Goal: Transaction & Acquisition: Subscribe to service/newsletter

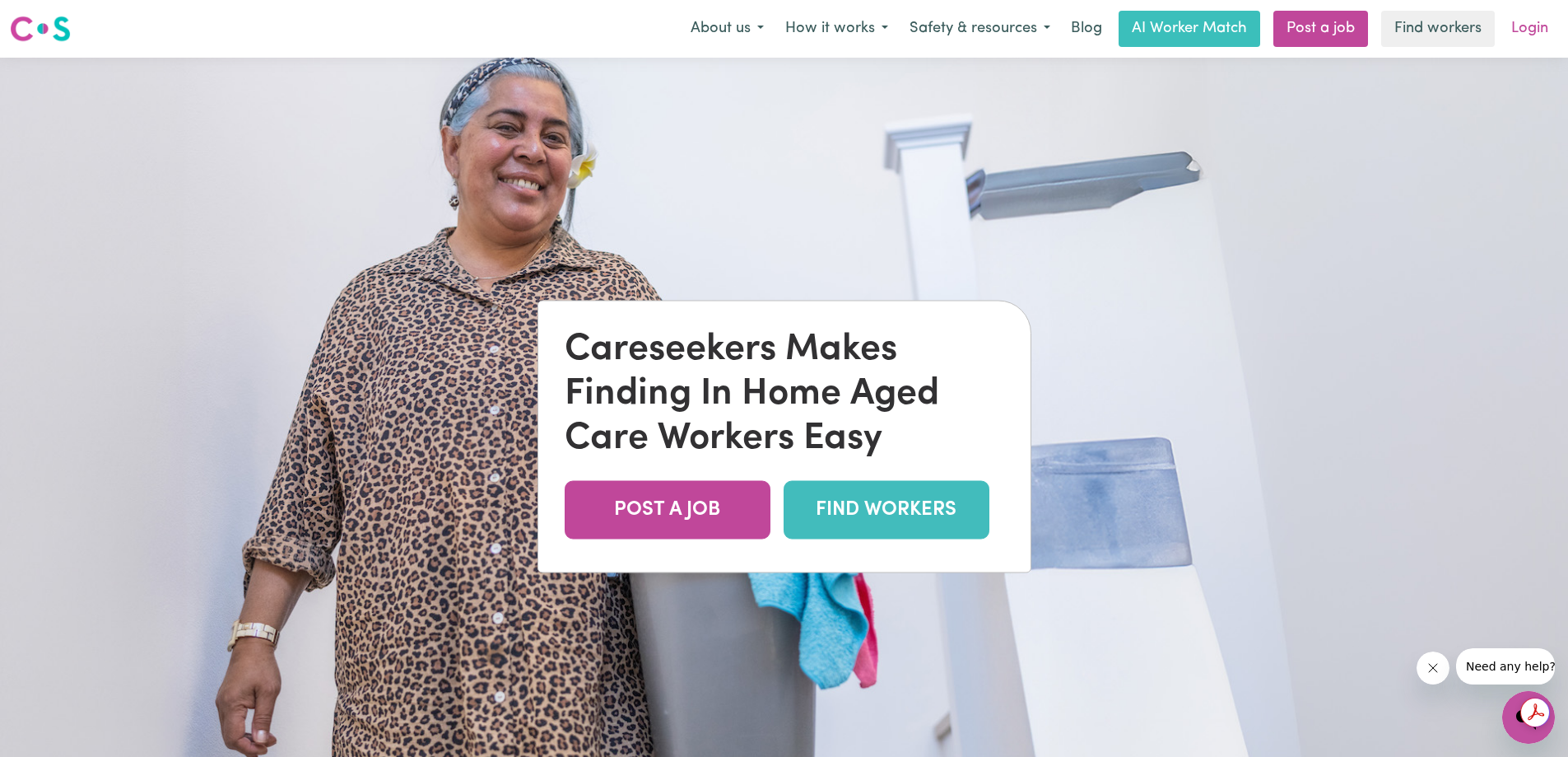
click at [1536, 24] on link "Login" at bounding box center [1529, 28] width 57 height 36
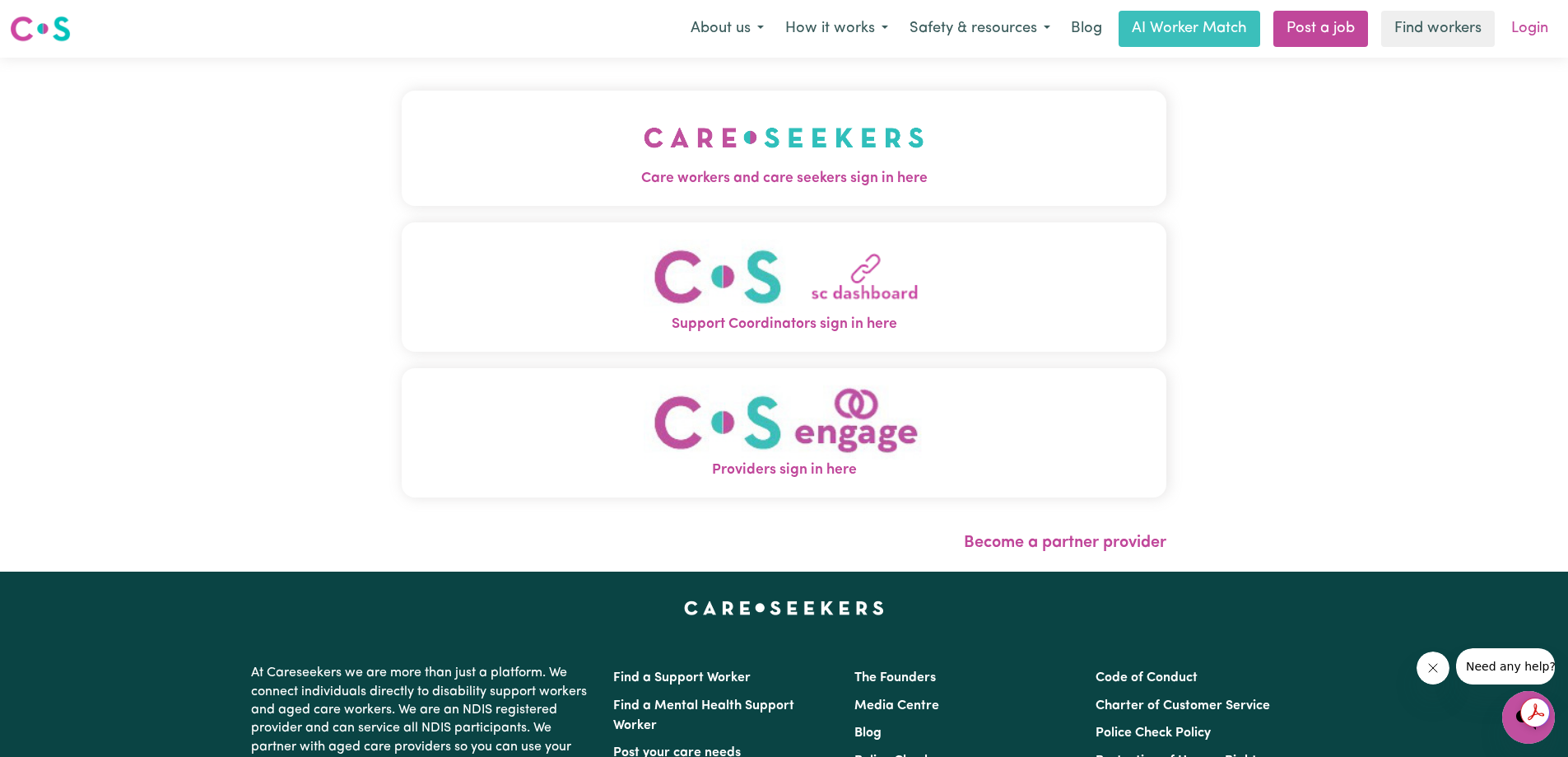
click at [1531, 25] on link "Login" at bounding box center [1529, 28] width 57 height 36
click at [788, 328] on span "Support Coordinators sign in here" at bounding box center [784, 324] width 765 height 21
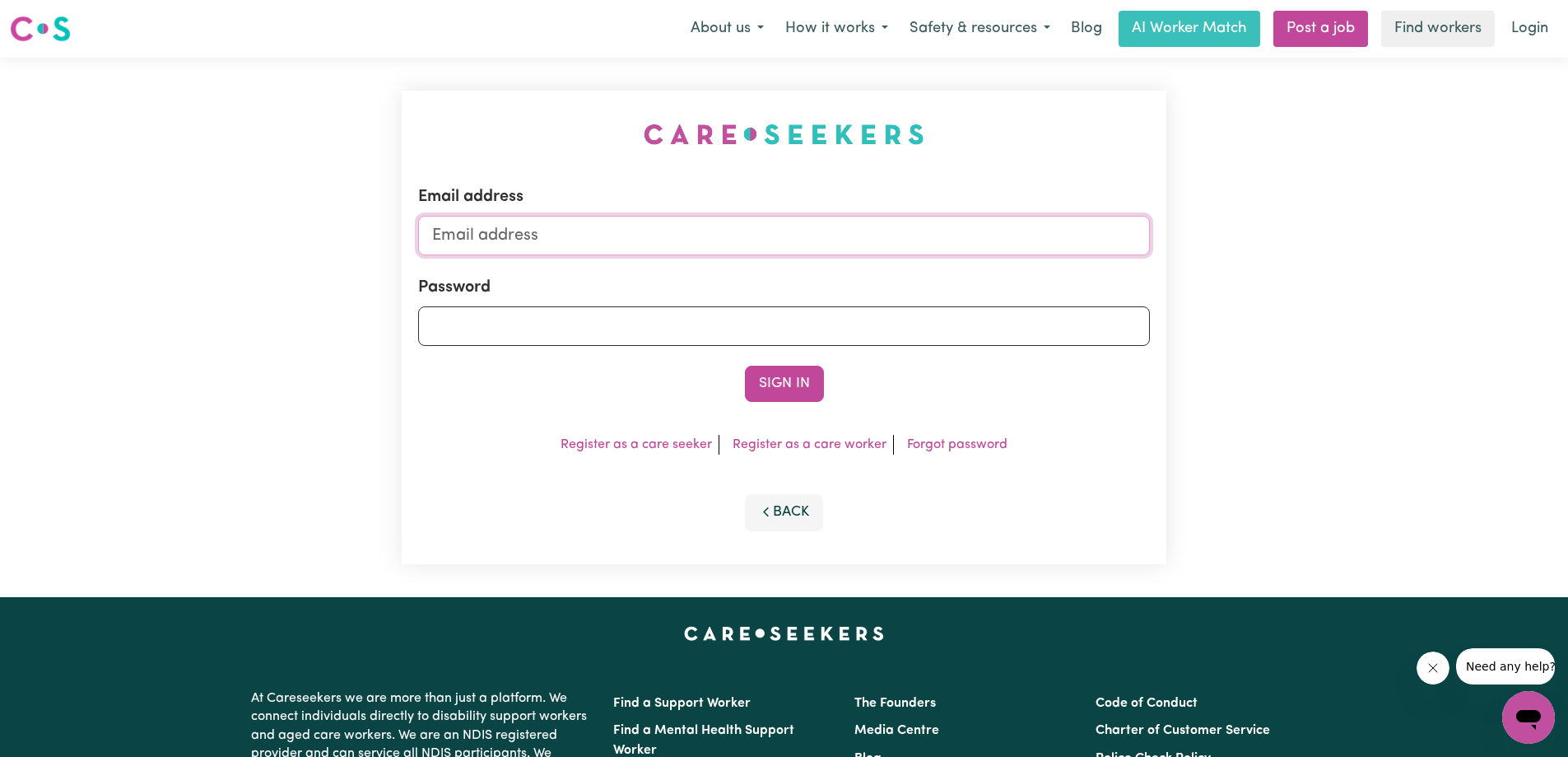
click at [698, 241] on input "Email address" at bounding box center [783, 235] width 731 height 40
drag, startPoint x: 696, startPoint y: 244, endPoint x: 709, endPoint y: 244, distance: 13.0
click at [696, 244] on input "Email address" at bounding box center [783, 235] width 731 height 40
paste input "[PERSON_NAME][EMAIL_ADDRESS][DOMAIN_NAME]"
type input "[PERSON_NAME][EMAIL_ADDRESS][DOMAIN_NAME]"
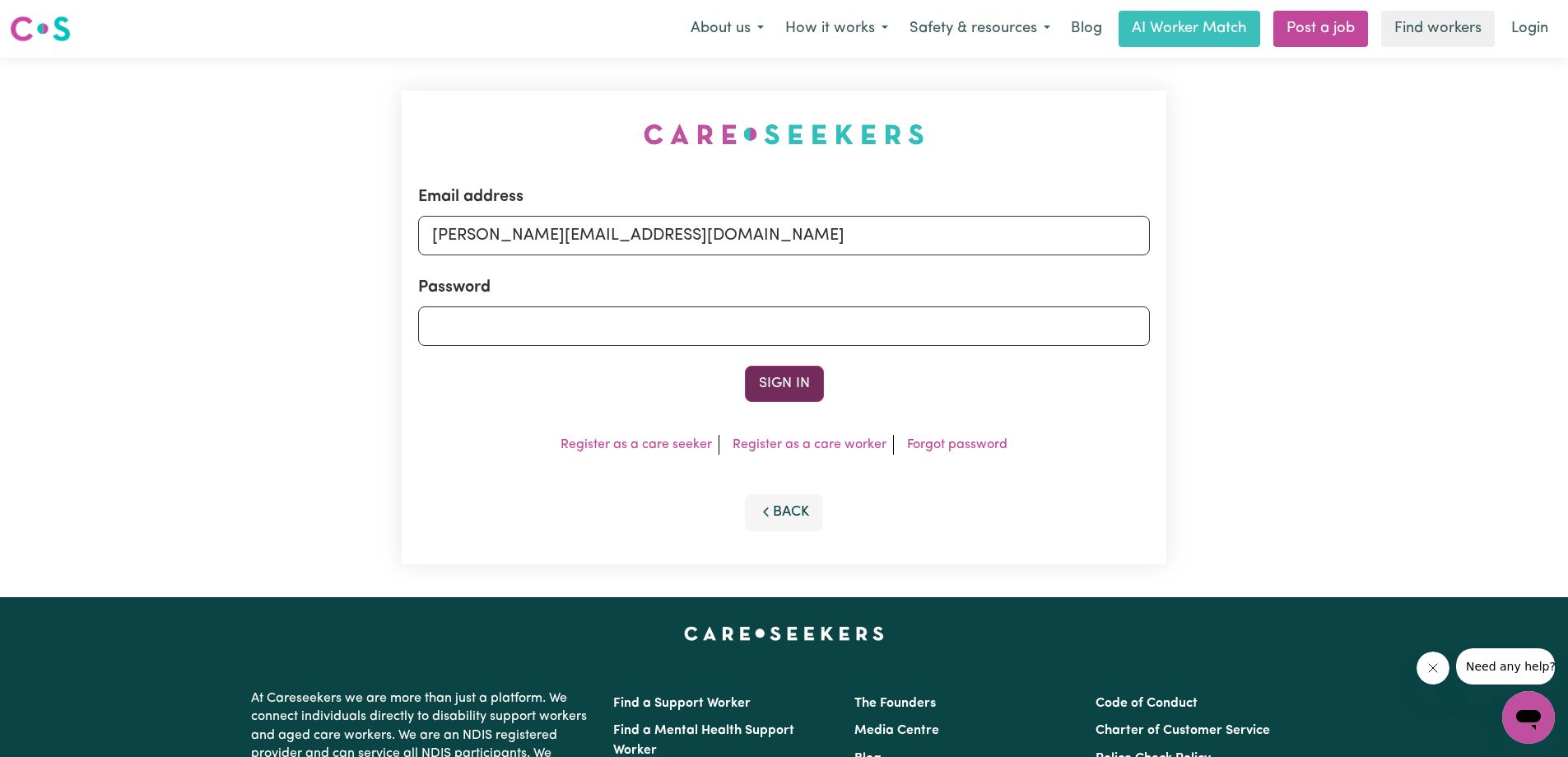
click at [781, 381] on button "Sign In" at bounding box center [784, 383] width 79 height 36
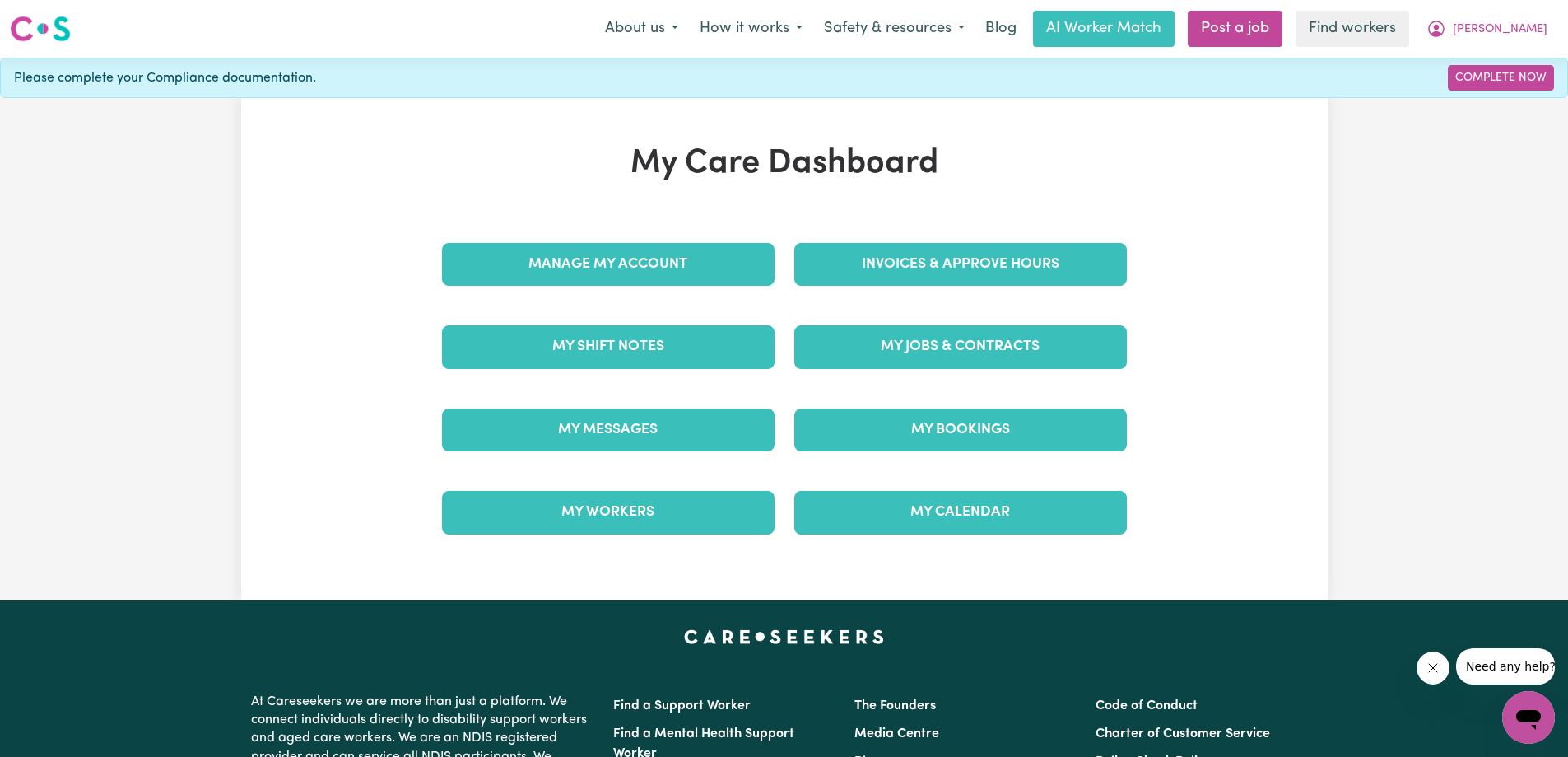
click at [1166, 134] on div "My Care Dashboard Manage My Account Invoices & Approve Hours My Shift Notes My …" at bounding box center [785, 350] width 1087 height 502
click at [1211, 131] on div "My Care Dashboard Manage My Account Invoices & Approve Hours My Shift Notes My …" at bounding box center [785, 350] width 1087 height 502
click at [1147, 144] on div "My Care Dashboard Manage My Account Invoices & Approve Hours My Shift Notes My …" at bounding box center [785, 349] width 1087 height 410
click at [1110, 52] on nav "Menu About us How it works Safety & resources Blog AI Worker Match Post a job F…" at bounding box center [784, 29] width 1568 height 58
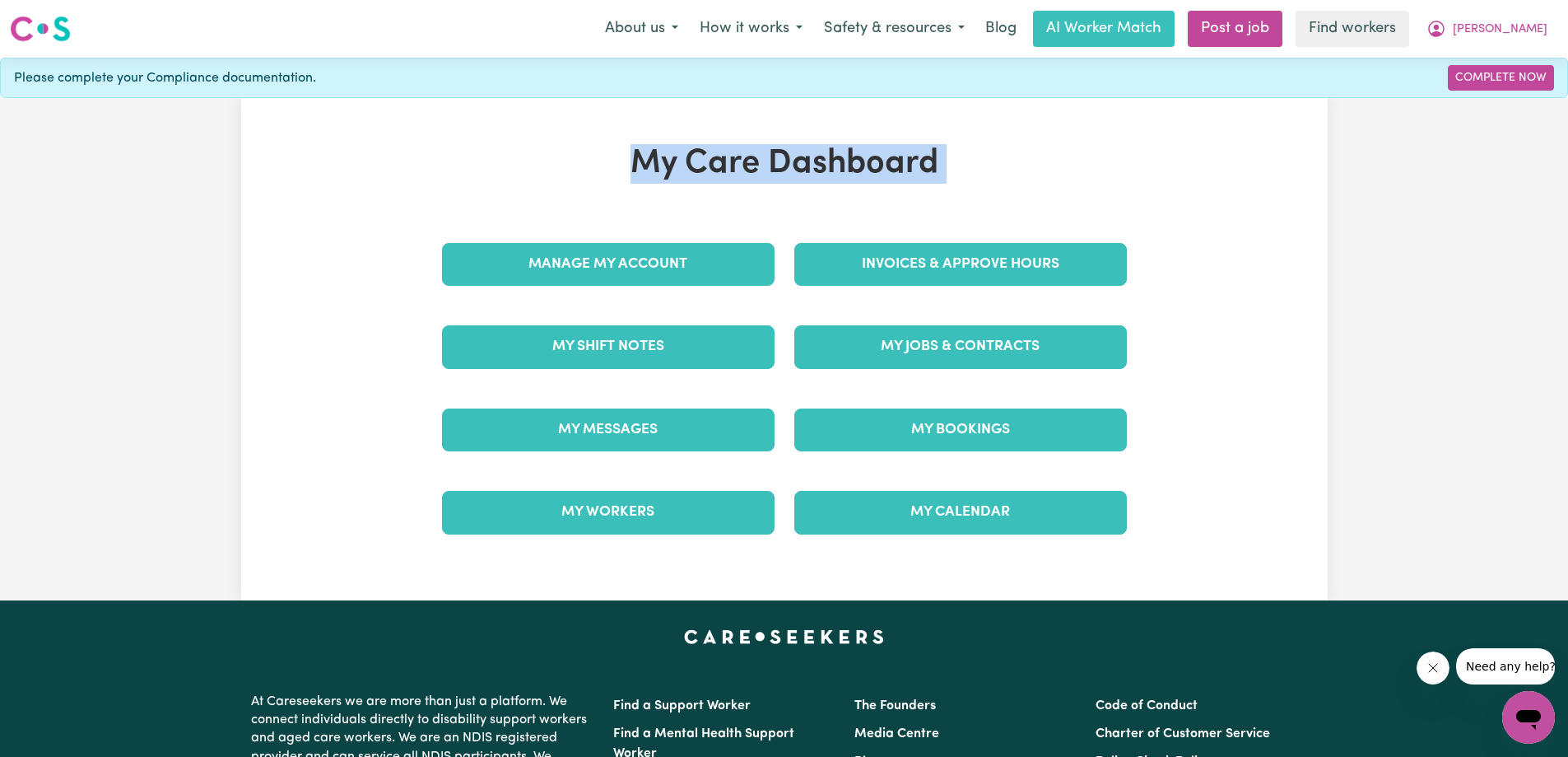
drag, startPoint x: 494, startPoint y: 126, endPoint x: 1191, endPoint y: 485, distance: 784.0
click at [1191, 485] on div "My Care Dashboard Manage My Account Invoices & Approve Hours My Shift Notes My …" at bounding box center [785, 350] width 1087 height 502
click at [1429, 444] on div "My Care Dashboard Manage My Account Invoices & Approve Hours My Shift Notes My …" at bounding box center [784, 350] width 1568 height 502
drag, startPoint x: 633, startPoint y: 170, endPoint x: 1164, endPoint y: 191, distance: 531.4
click at [1133, 190] on div "My Care Dashboard Manage My Account Invoices & Approve Hours My Shift Notes My …" at bounding box center [784, 349] width 724 height 410
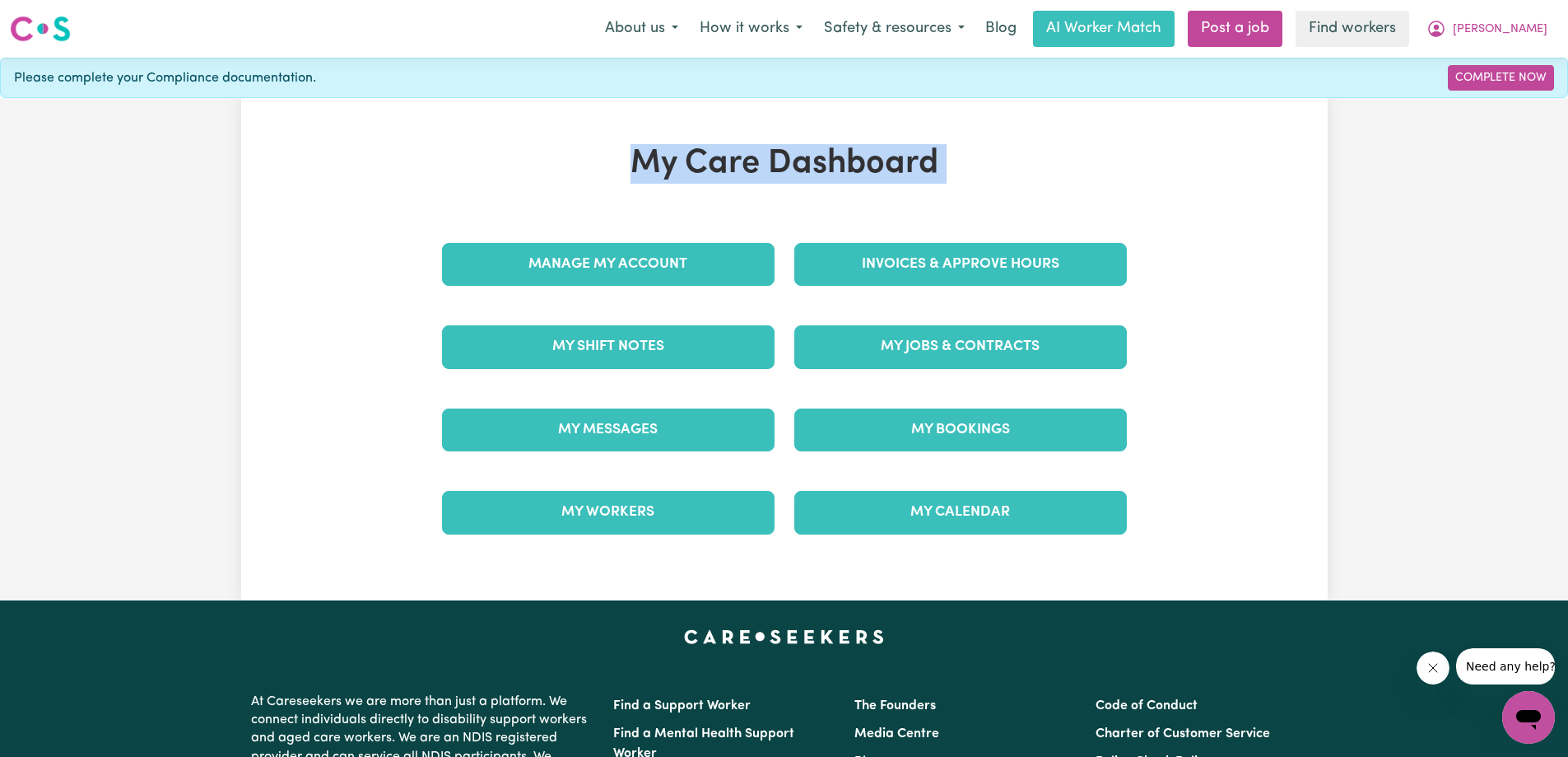
click at [1164, 191] on div "My Care Dashboard Manage My Account Invoices & Approve Hours My Shift Notes My …" at bounding box center [785, 349] width 1087 height 410
drag, startPoint x: 510, startPoint y: 161, endPoint x: 1059, endPoint y: 151, distance: 549.1
click at [1047, 151] on div "My Care Dashboard Manage My Account Invoices & Approve Hours My Shift Notes My …" at bounding box center [785, 349] width 1087 height 410
click at [1059, 151] on h1 "My Care Dashboard" at bounding box center [784, 163] width 705 height 40
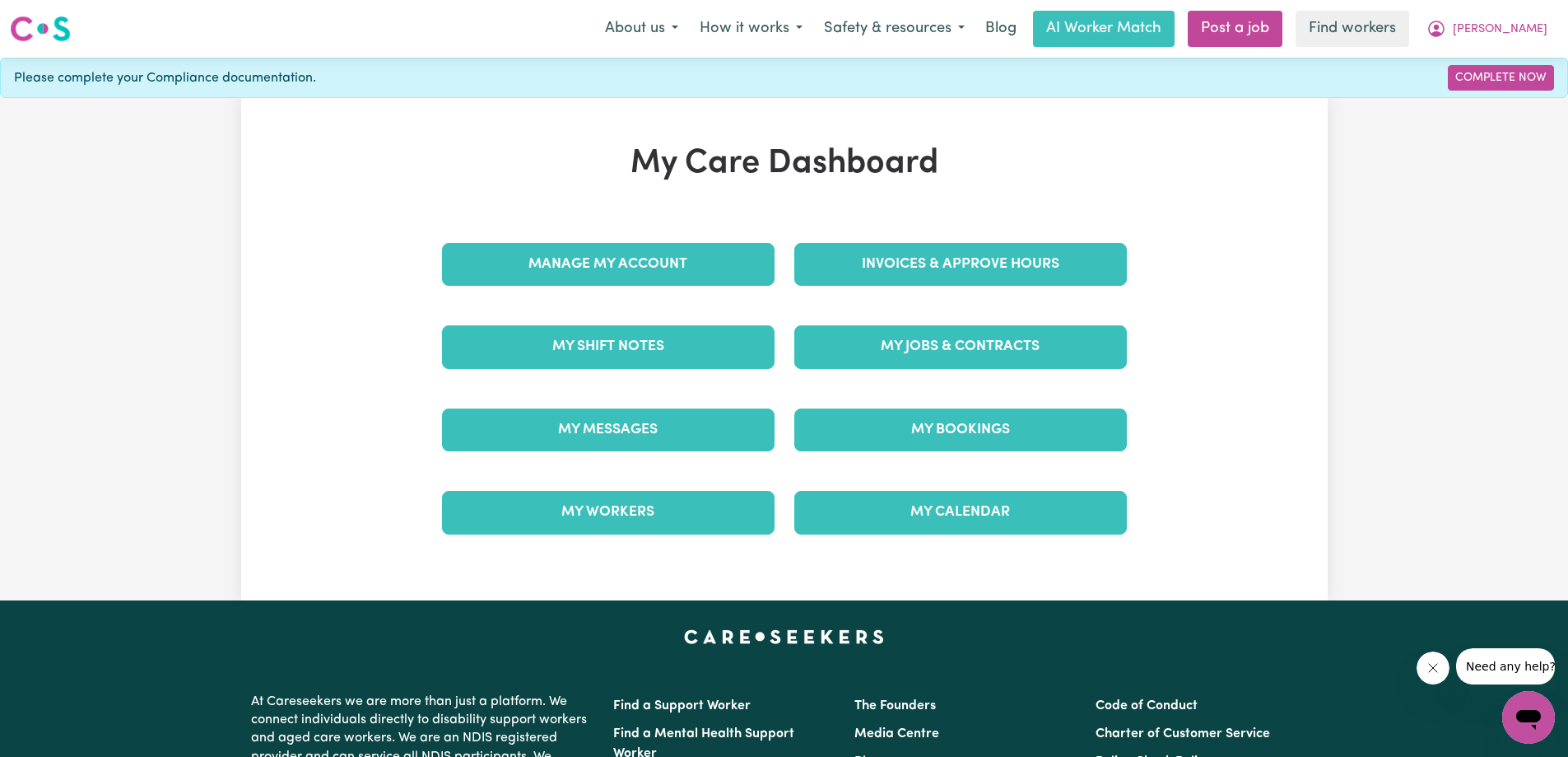
click at [1454, 416] on div "My Care Dashboard Manage My Account Invoices & Approve Hours My Shift Notes My …" at bounding box center [784, 350] width 1568 height 502
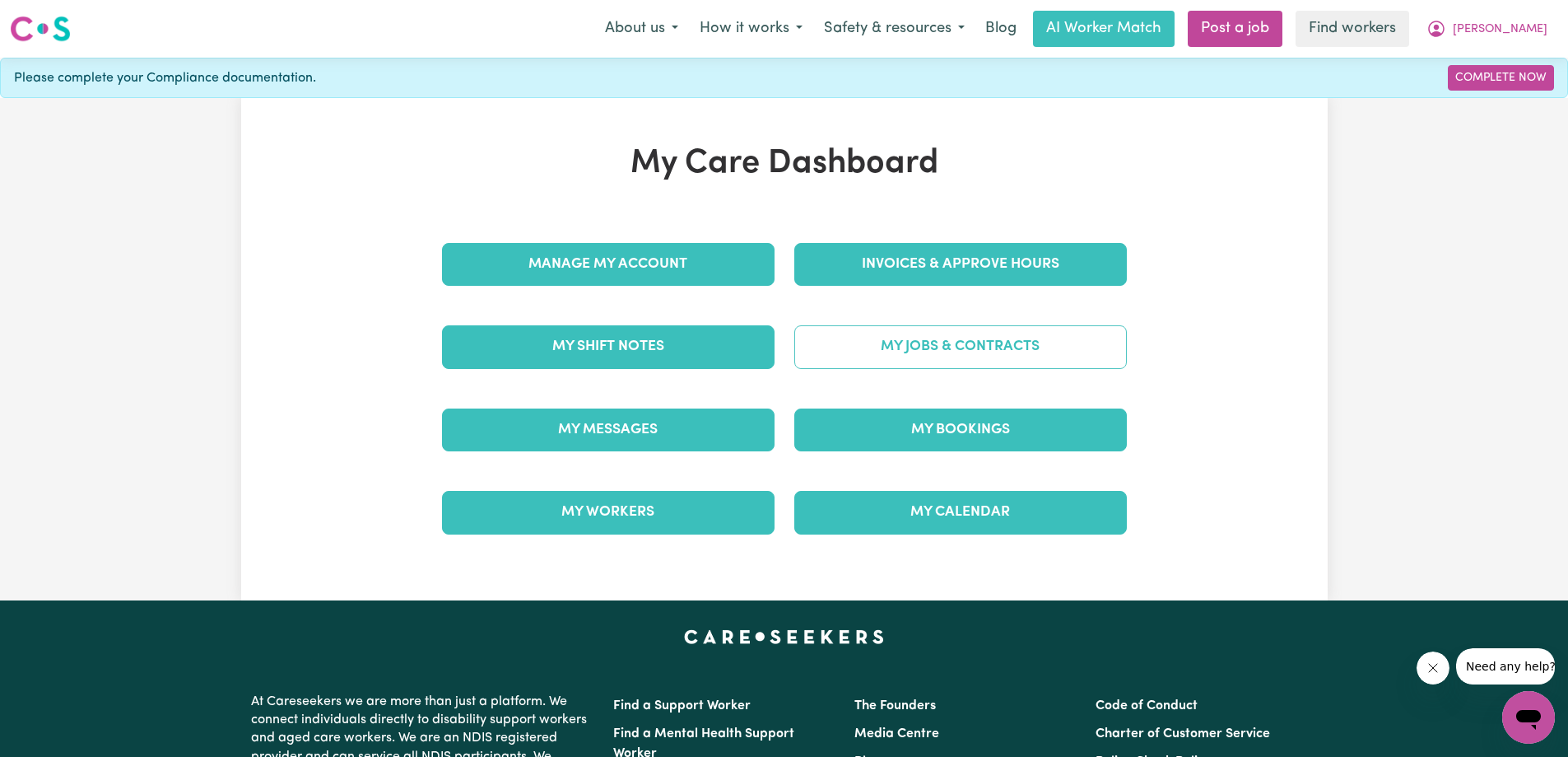
click at [965, 357] on link "My Jobs & Contracts" at bounding box center [960, 346] width 333 height 43
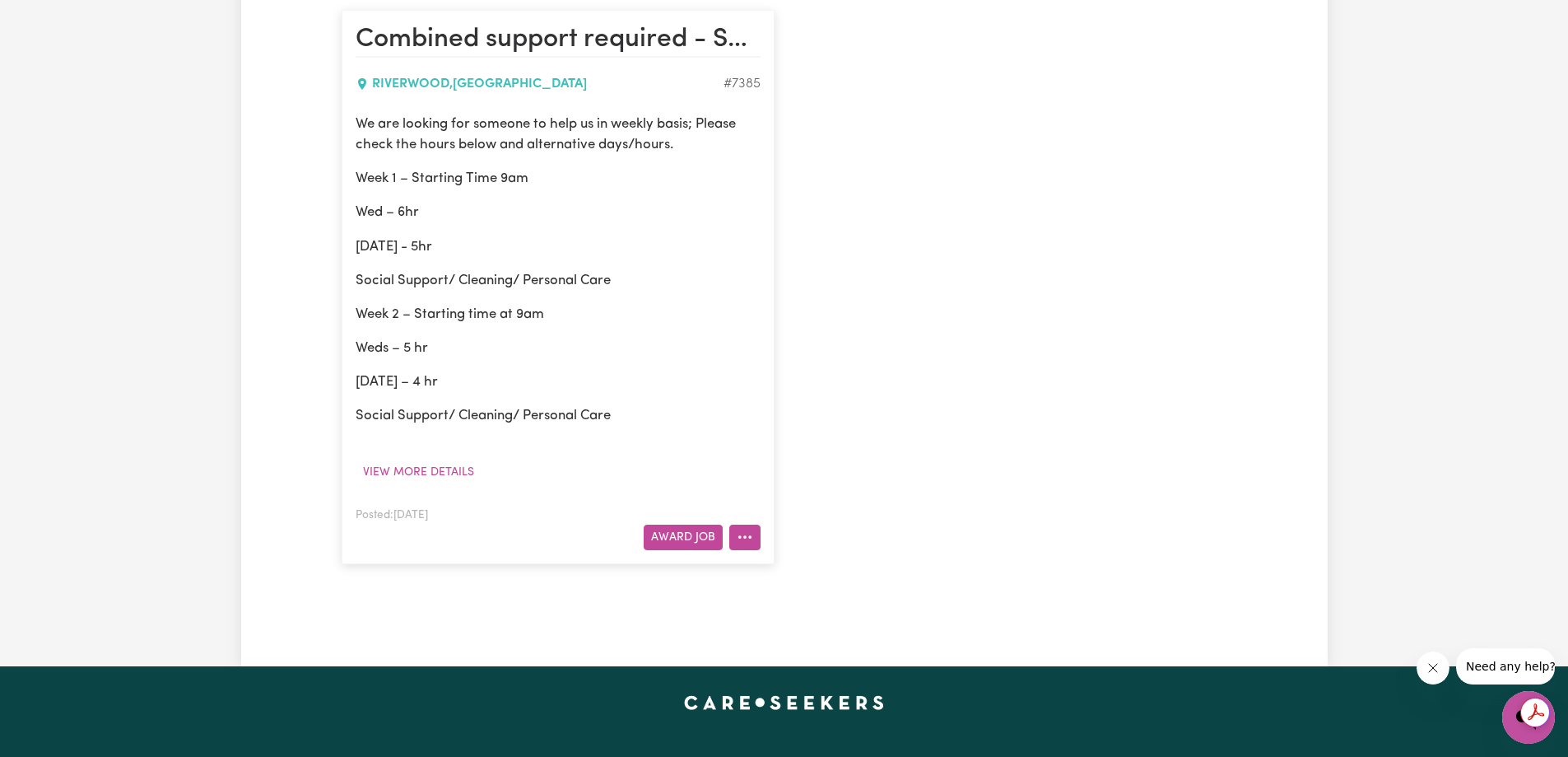
click at [740, 538] on circle "More options" at bounding box center [739, 537] width 4 height 4
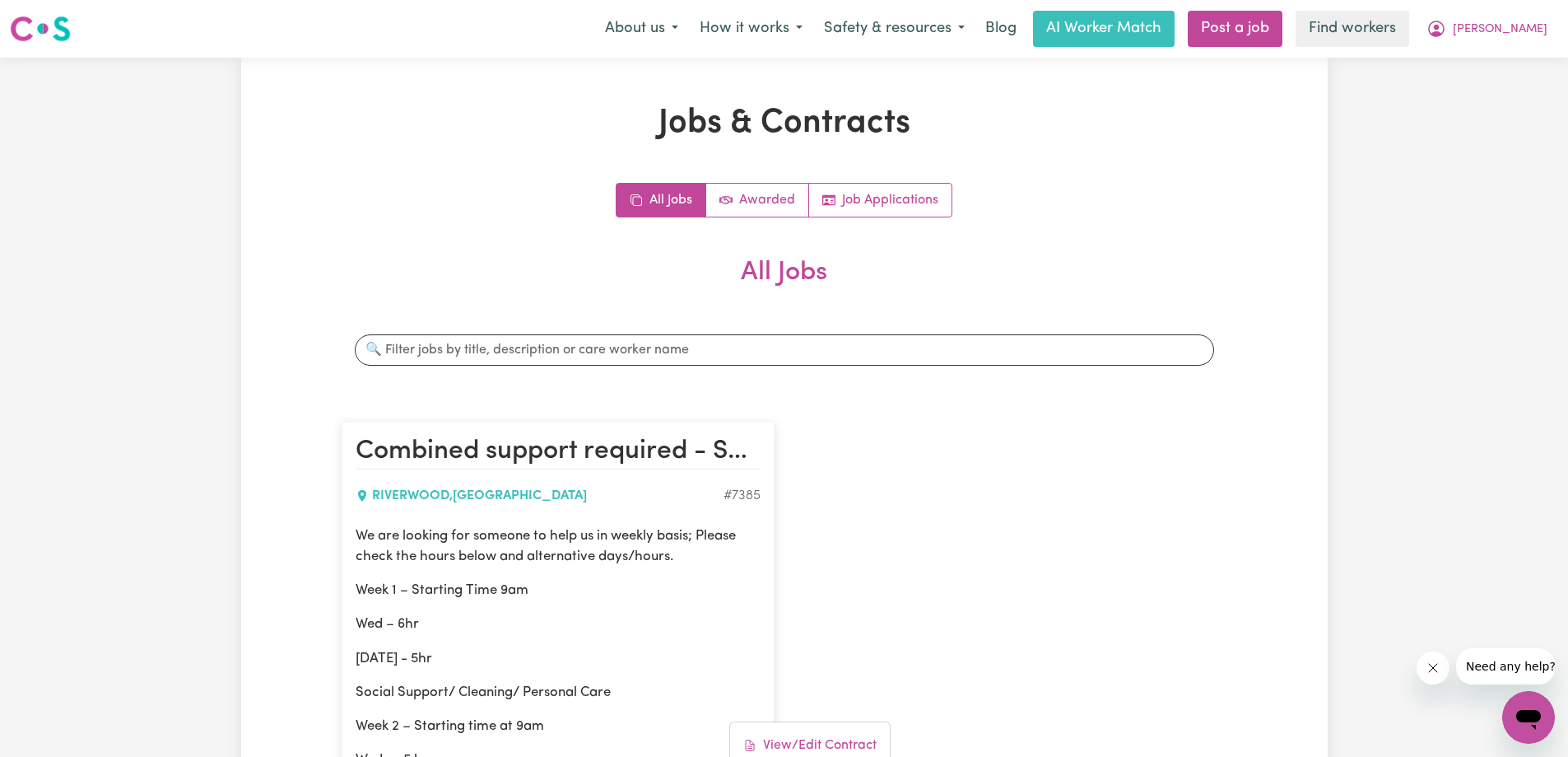
click at [1086, 441] on div "Combined support required - Social Support/Personal Care/Light domestic help RI…" at bounding box center [784, 698] width 905 height 587
click at [896, 205] on link "Job Applications" at bounding box center [881, 200] width 142 height 33
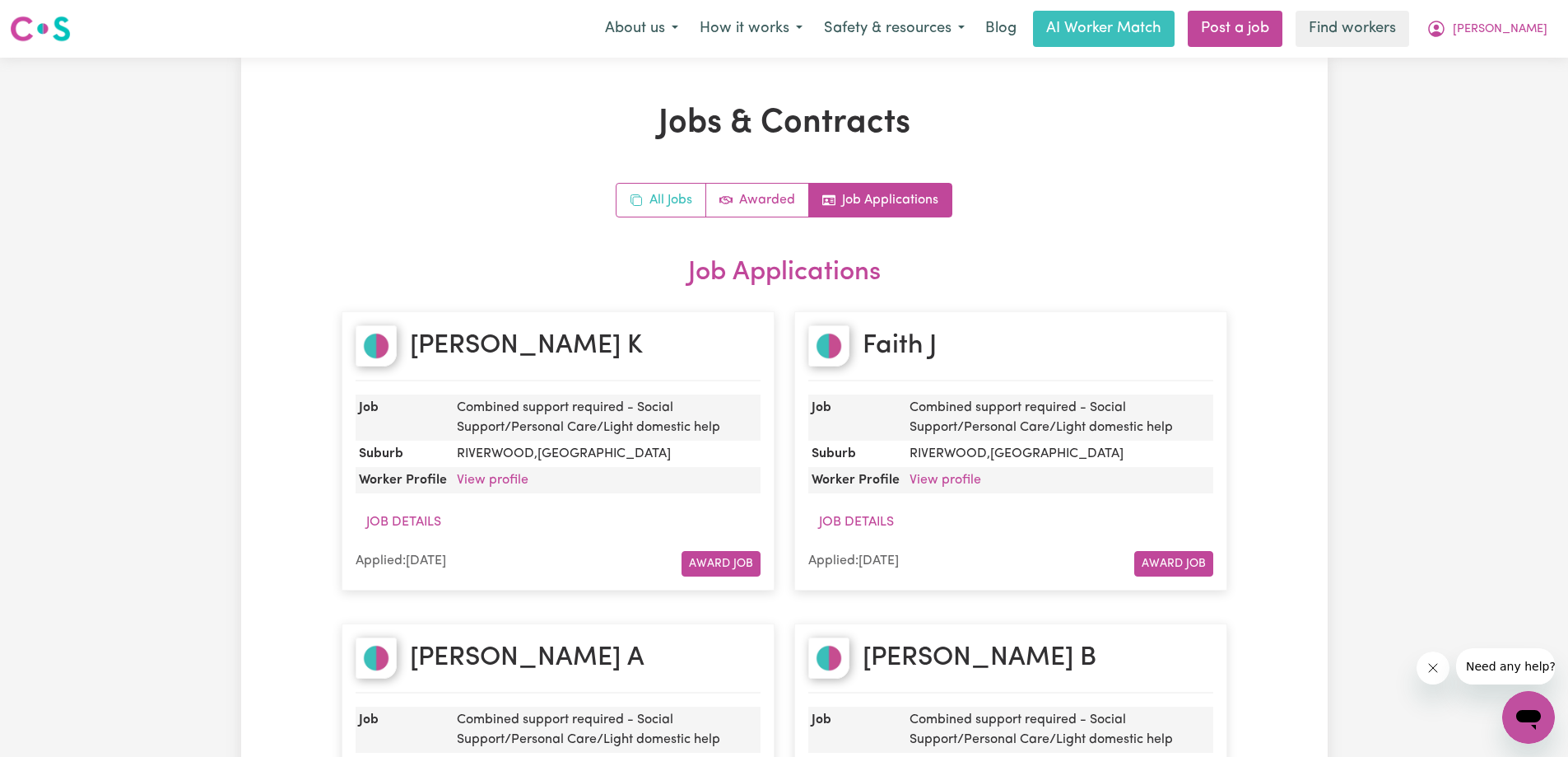
click at [660, 205] on link "All Jobs" at bounding box center [661, 200] width 90 height 33
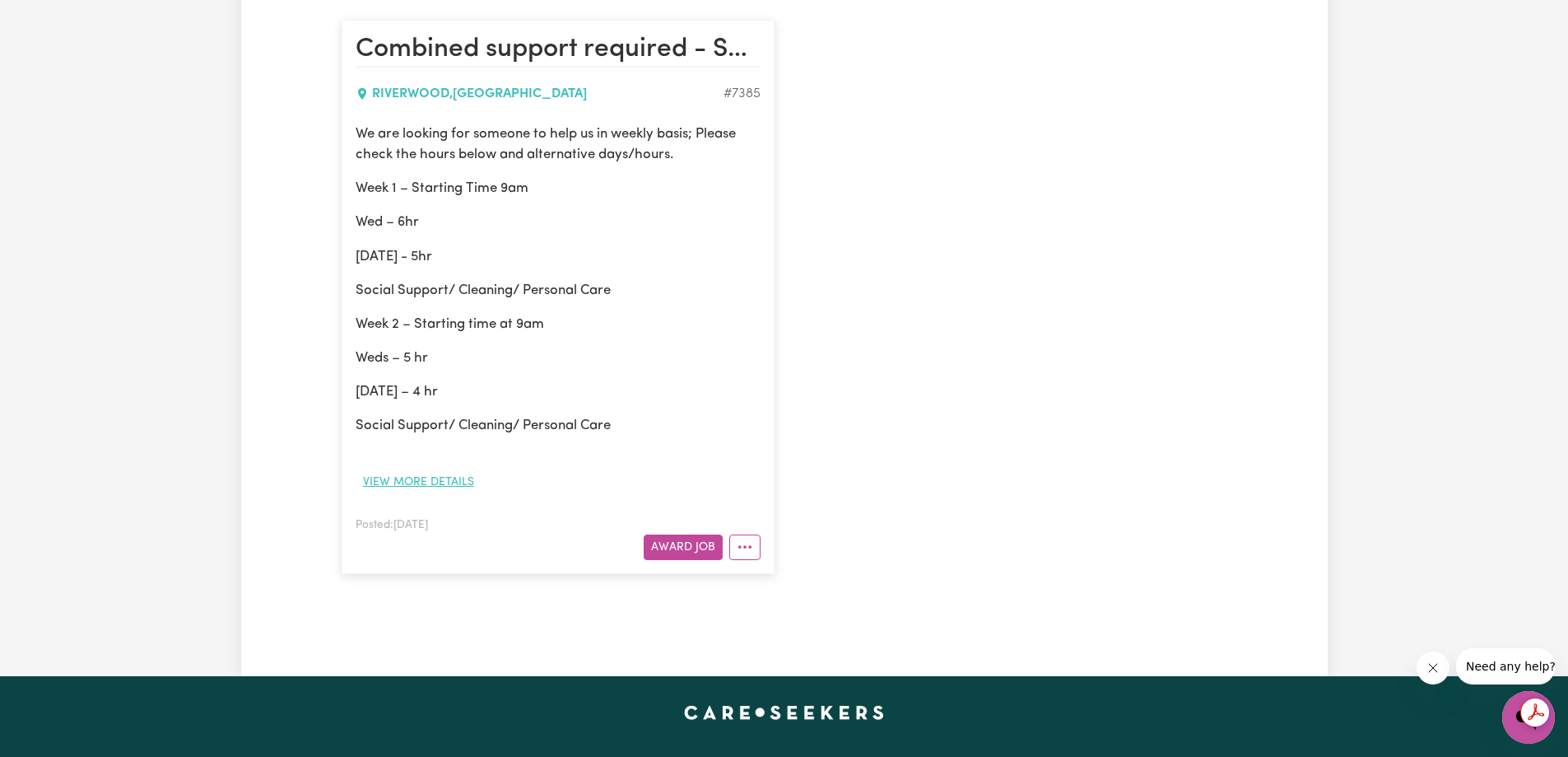
click at [432, 486] on button "View more details" at bounding box center [418, 481] width 126 height 25
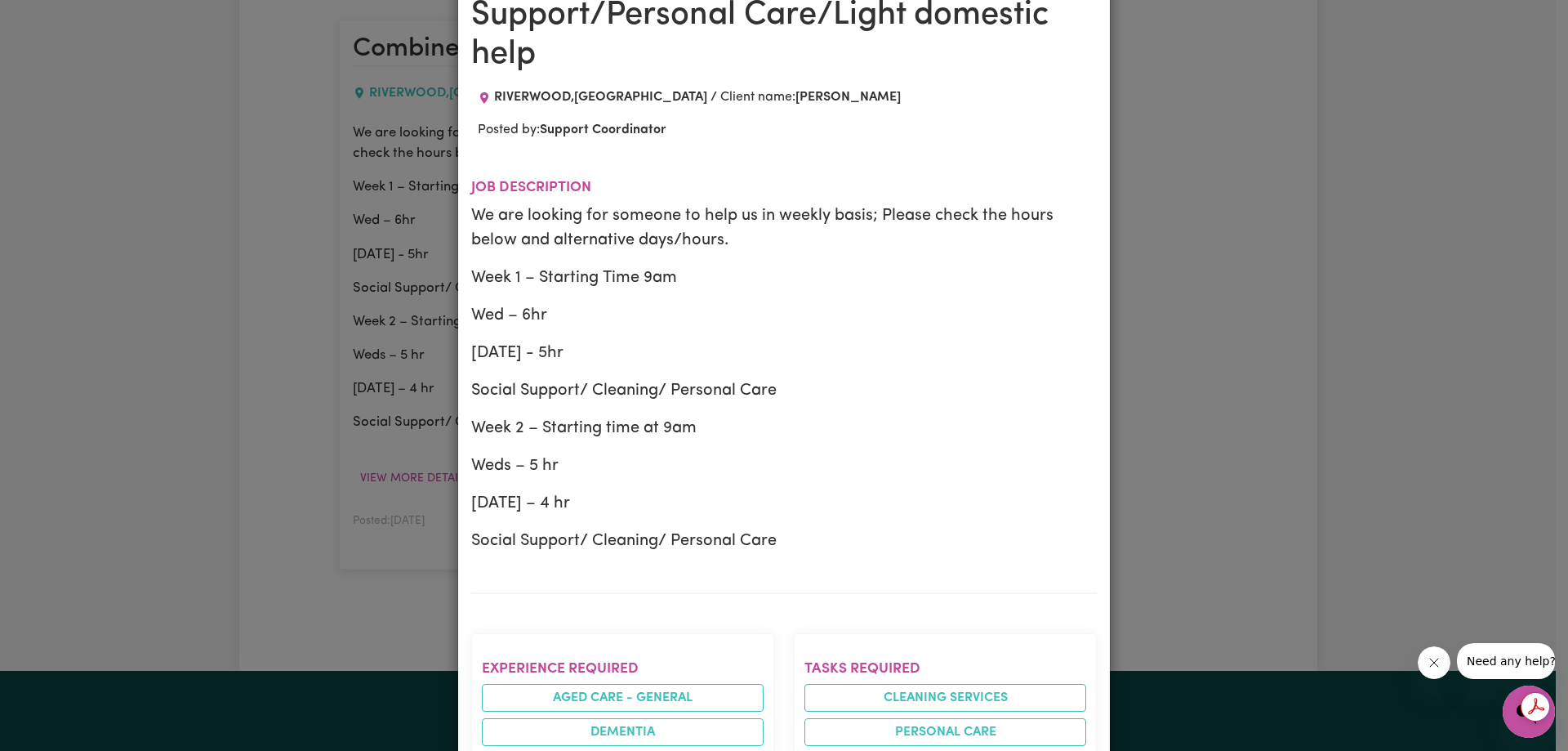
click at [1156, 294] on div "Job Details Combined support required - Social Support/Personal Care/Light dome…" at bounding box center [784, 376] width 1568 height 751
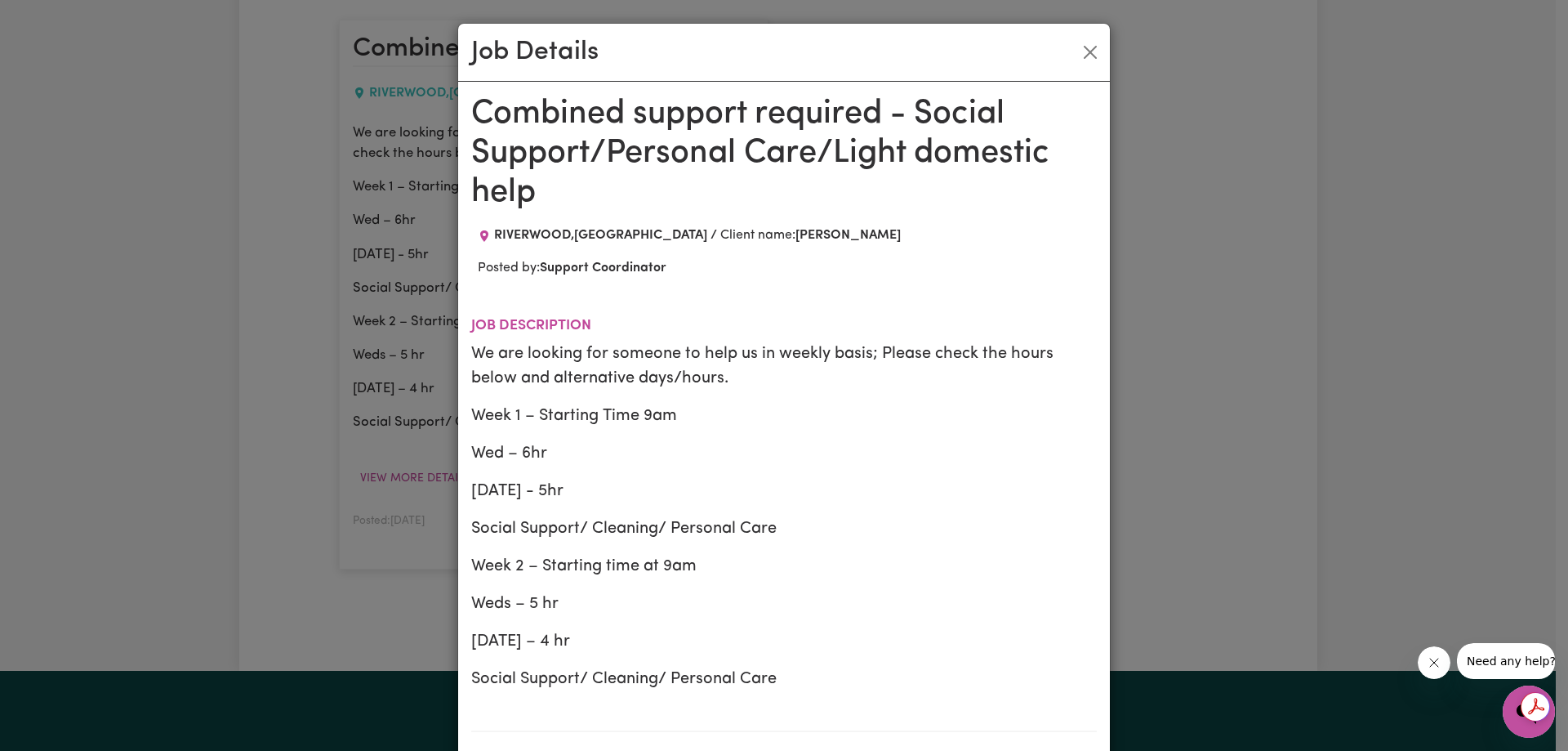
click at [1284, 132] on div "Job Details Combined support required - Social Support/Personal Care/Light dome…" at bounding box center [784, 376] width 1568 height 751
click at [1090, 42] on button "Close" at bounding box center [1091, 52] width 26 height 26
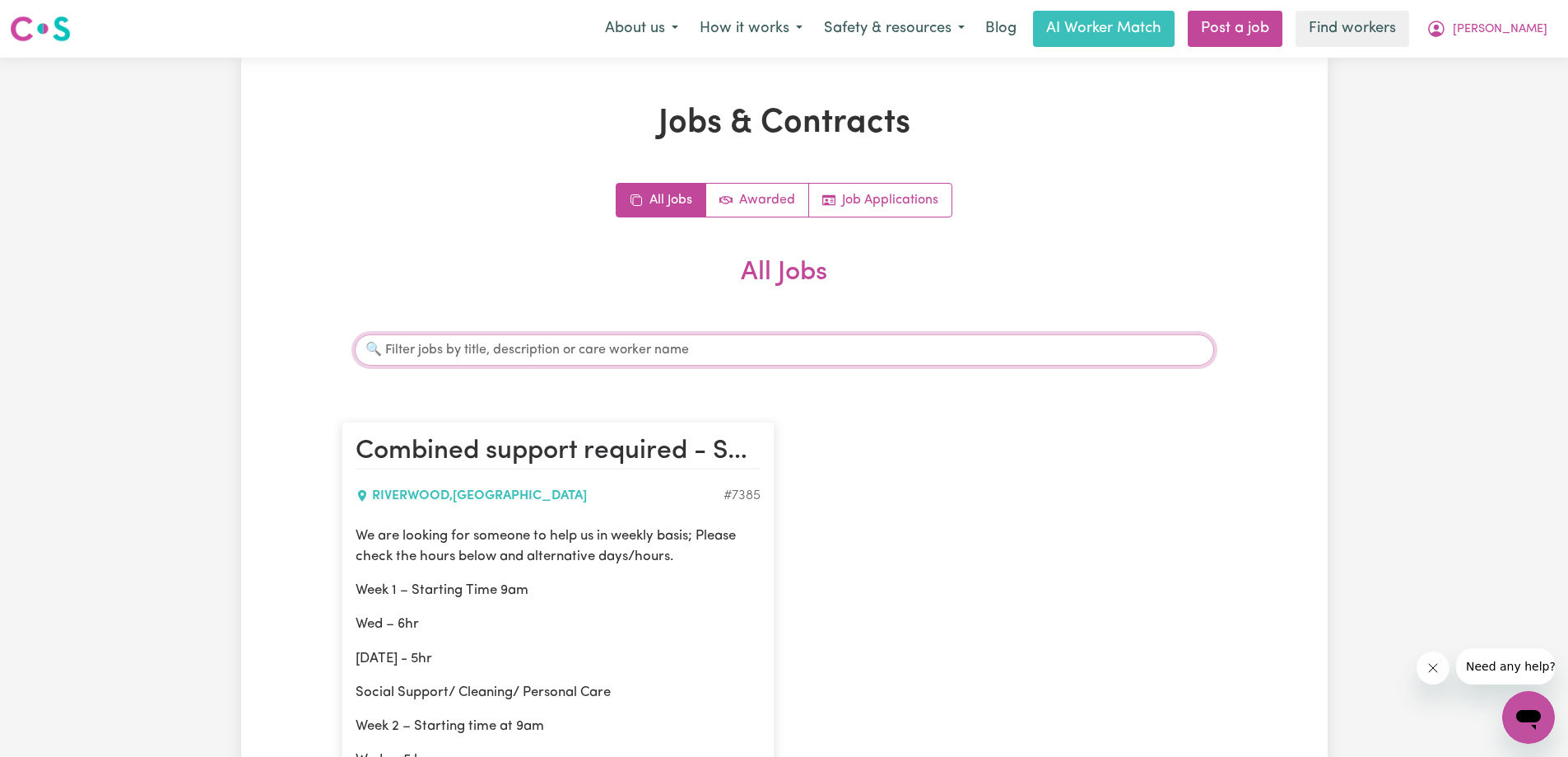
click at [605, 342] on input "Search jobs" at bounding box center [784, 350] width 860 height 32
click at [1530, 30] on span "Ingrid" at bounding box center [1500, 29] width 95 height 18
click at [1478, 68] on link "My Dashboard" at bounding box center [1492, 64] width 130 height 32
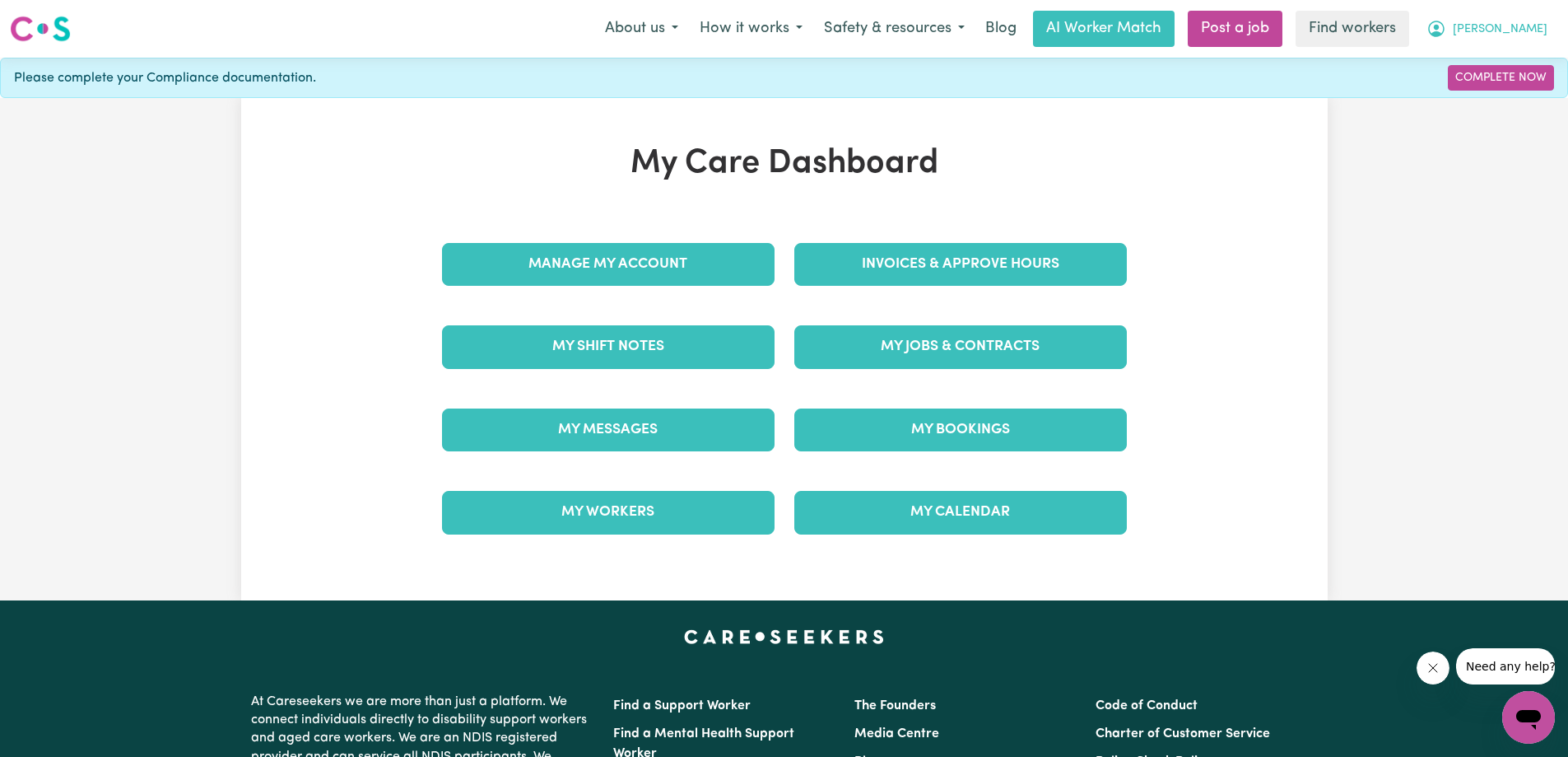
click at [1524, 18] on button "Ingrid" at bounding box center [1487, 28] width 142 height 34
drag, startPoint x: 1046, startPoint y: 165, endPoint x: 947, endPoint y: 144, distance: 101.2
click at [1046, 165] on h1 "My Care Dashboard" at bounding box center [784, 163] width 705 height 40
drag, startPoint x: 199, startPoint y: 83, endPoint x: 391, endPoint y: 85, distance: 192.0
click at [386, 86] on div "Please complete your Compliance documentation. Complete Now" at bounding box center [784, 78] width 1568 height 40
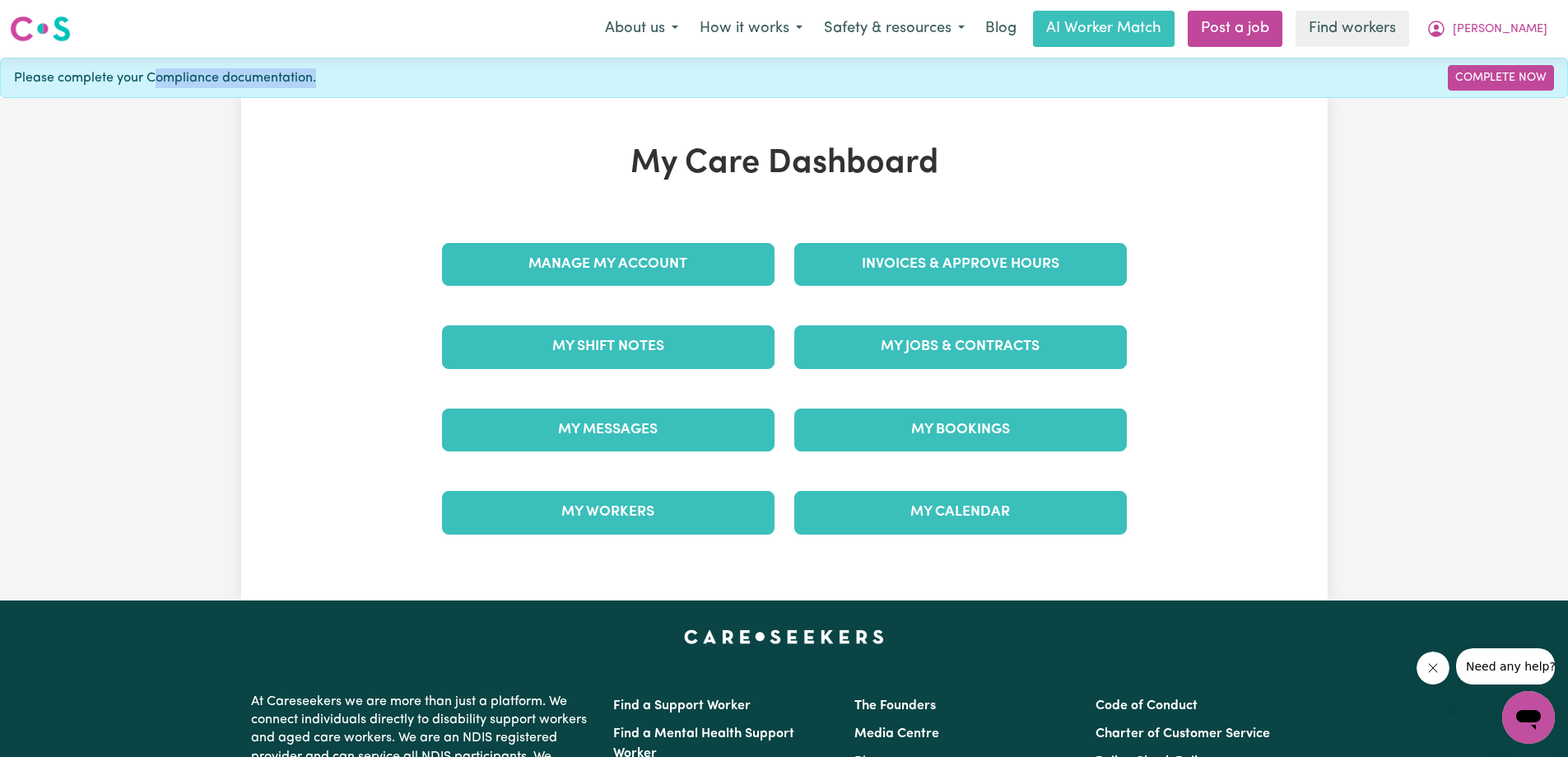
click at [391, 85] on div "Please complete your Compliance documentation. Complete Now" at bounding box center [784, 78] width 1568 height 40
click at [146, 84] on div "Please complete your Compliance documentation. Complete Now" at bounding box center [784, 78] width 1568 height 40
drag, startPoint x: 639, startPoint y: 112, endPoint x: 548, endPoint y: 111, distance: 91.0
click at [639, 112] on div "My Care Dashboard Manage My Account Invoices & Approve Hours My Shift Notes My …" at bounding box center [785, 350] width 1087 height 502
click at [413, 99] on div "My Care Dashboard Manage My Account Invoices & Approve Hours My Shift Notes My …" at bounding box center [784, 350] width 1568 height 502
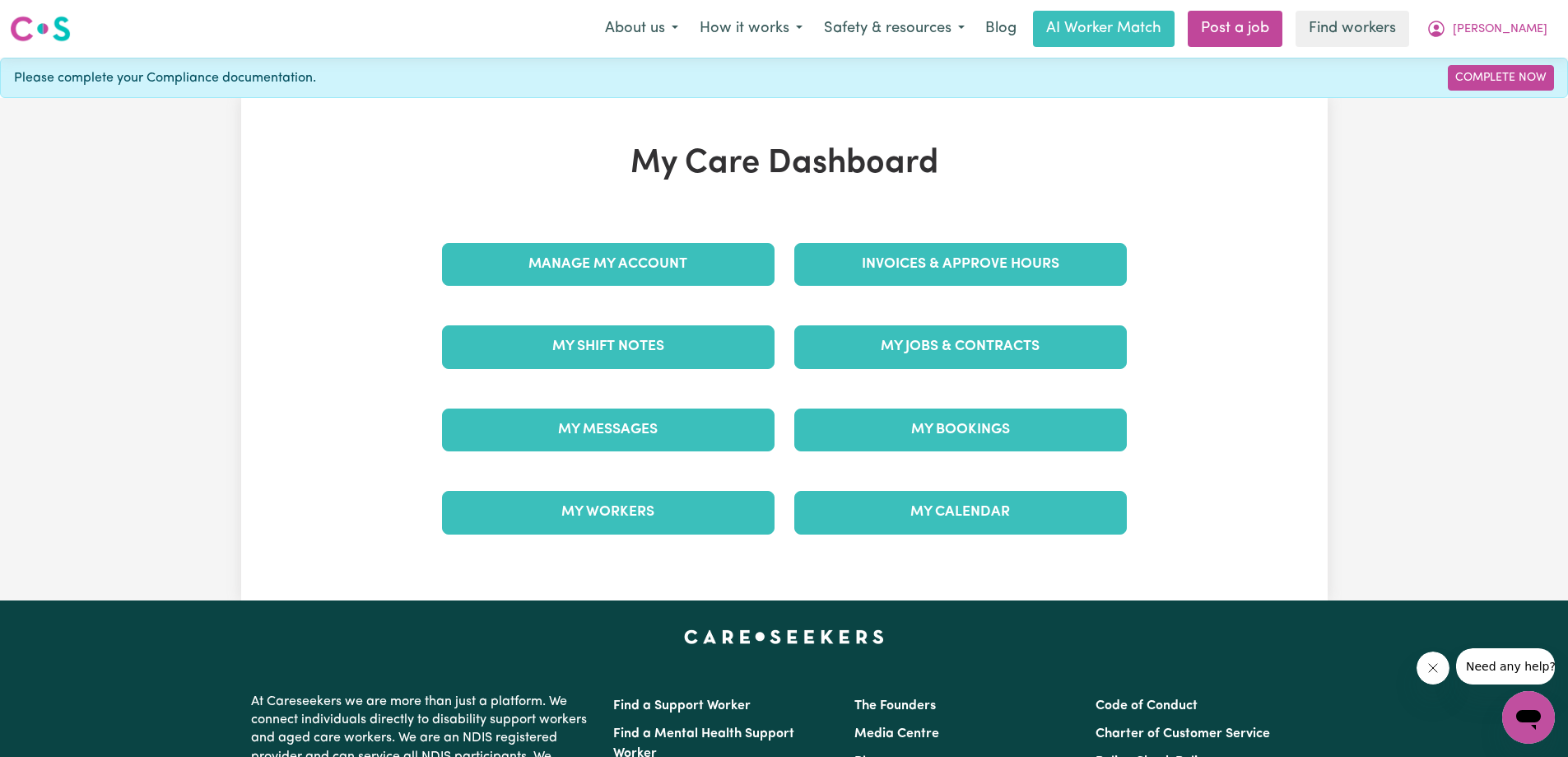
click at [614, 99] on div "My Care Dashboard Manage My Account Invoices & Approve Hours My Shift Notes My …" at bounding box center [785, 350] width 1087 height 502
drag, startPoint x: 231, startPoint y: 83, endPoint x: 73, endPoint y: 86, distance: 158.0
click at [88, 86] on span "Please complete your Compliance documentation." at bounding box center [165, 78] width 302 height 20
click at [464, 96] on div "Please complete your Compliance documentation. Complete Now" at bounding box center [784, 78] width 1568 height 40
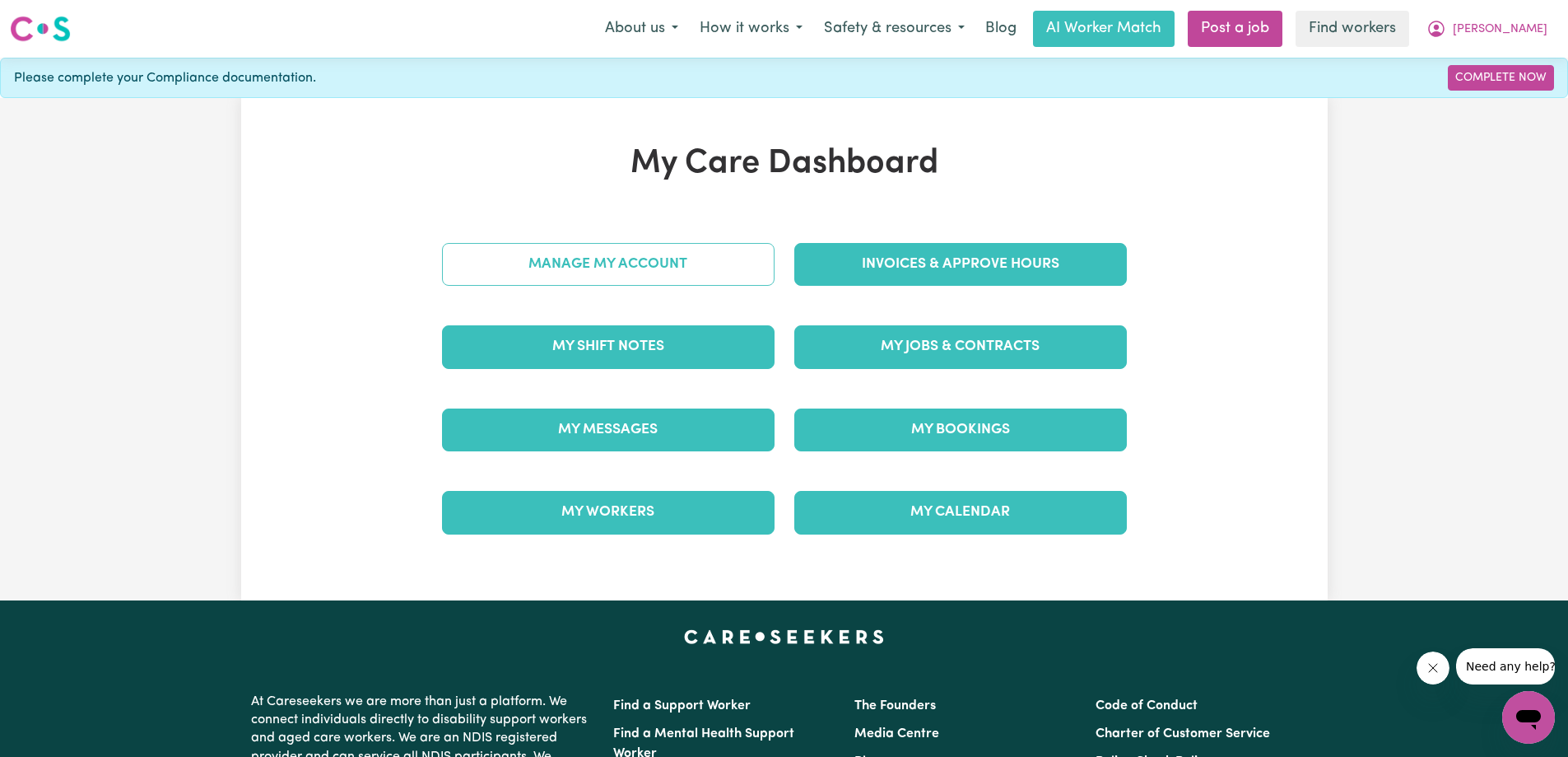
click at [596, 272] on link "Manage My Account" at bounding box center [608, 264] width 333 height 43
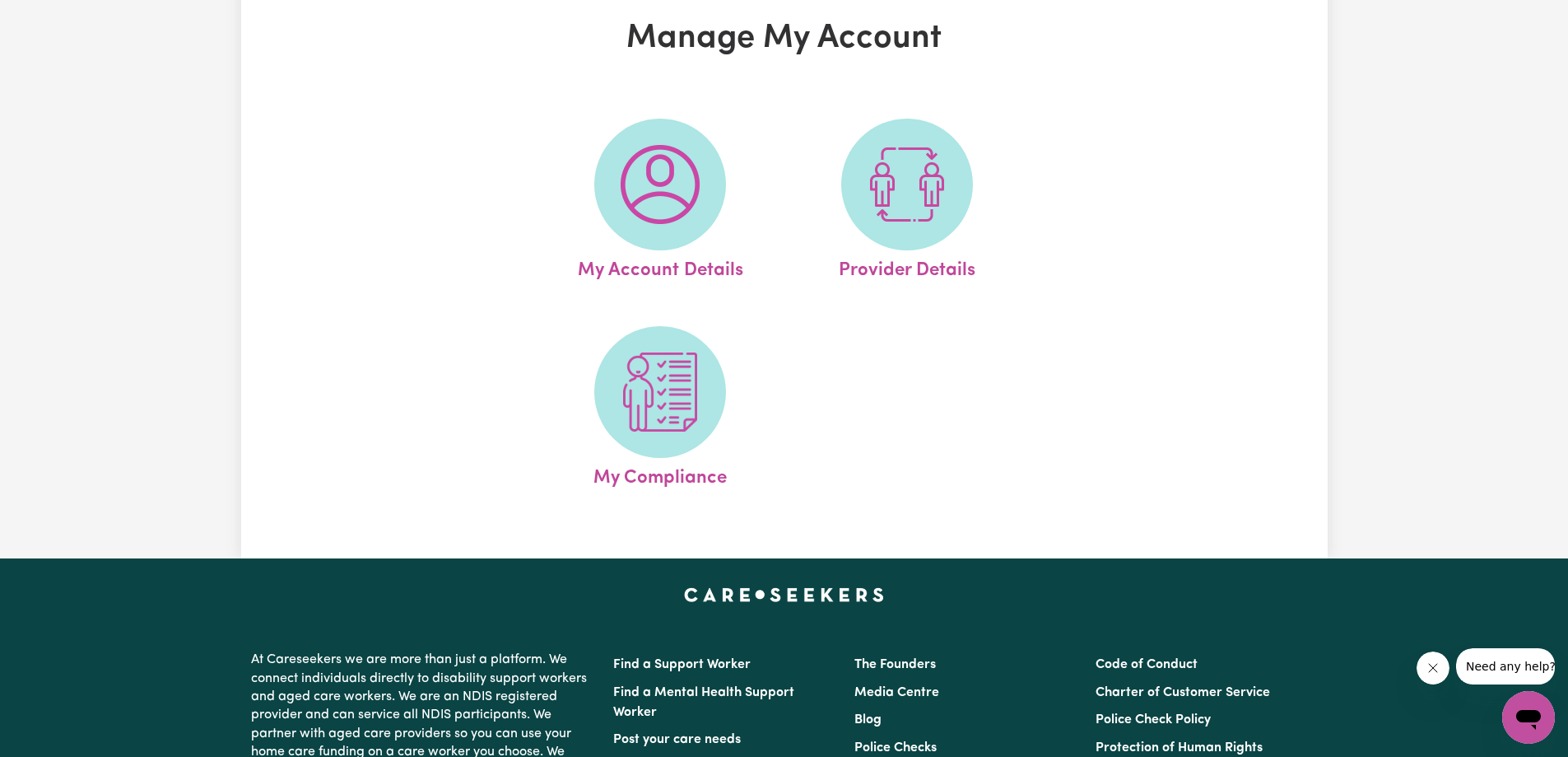
scroll to position [165, 0]
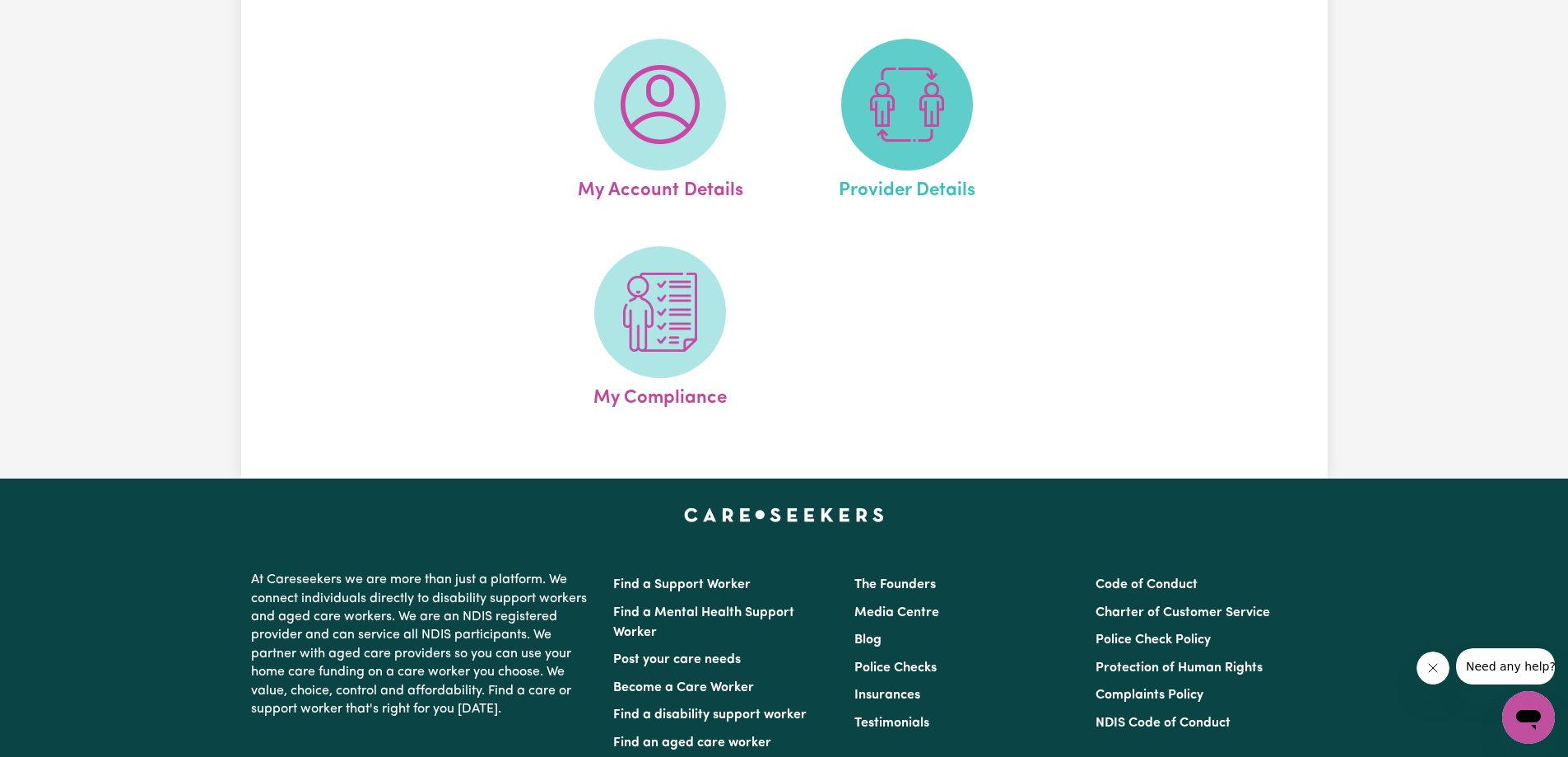
click at [932, 121] on img at bounding box center [907, 105] width 79 height 79
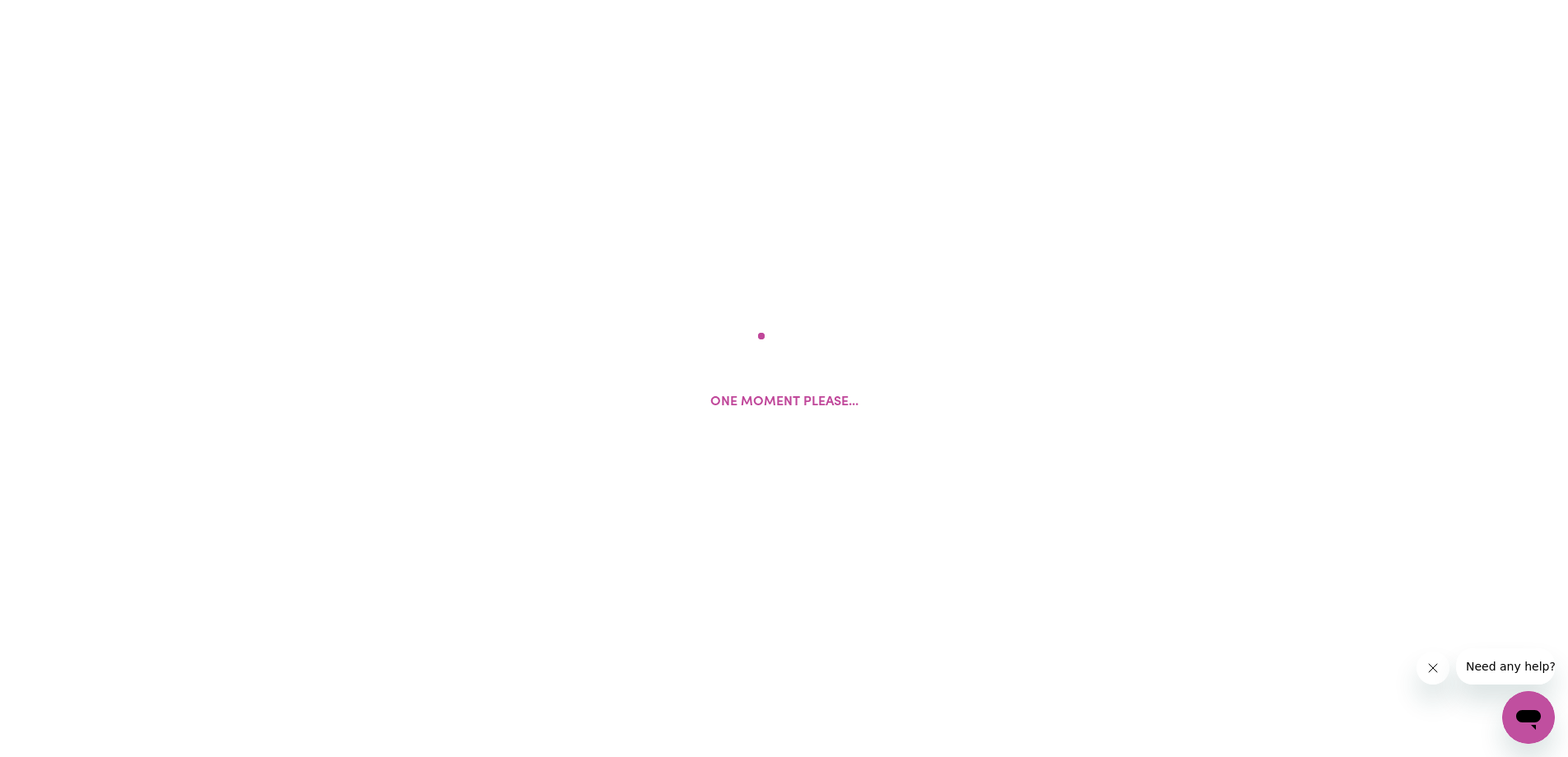
select select "AGED_HOME_CARE"
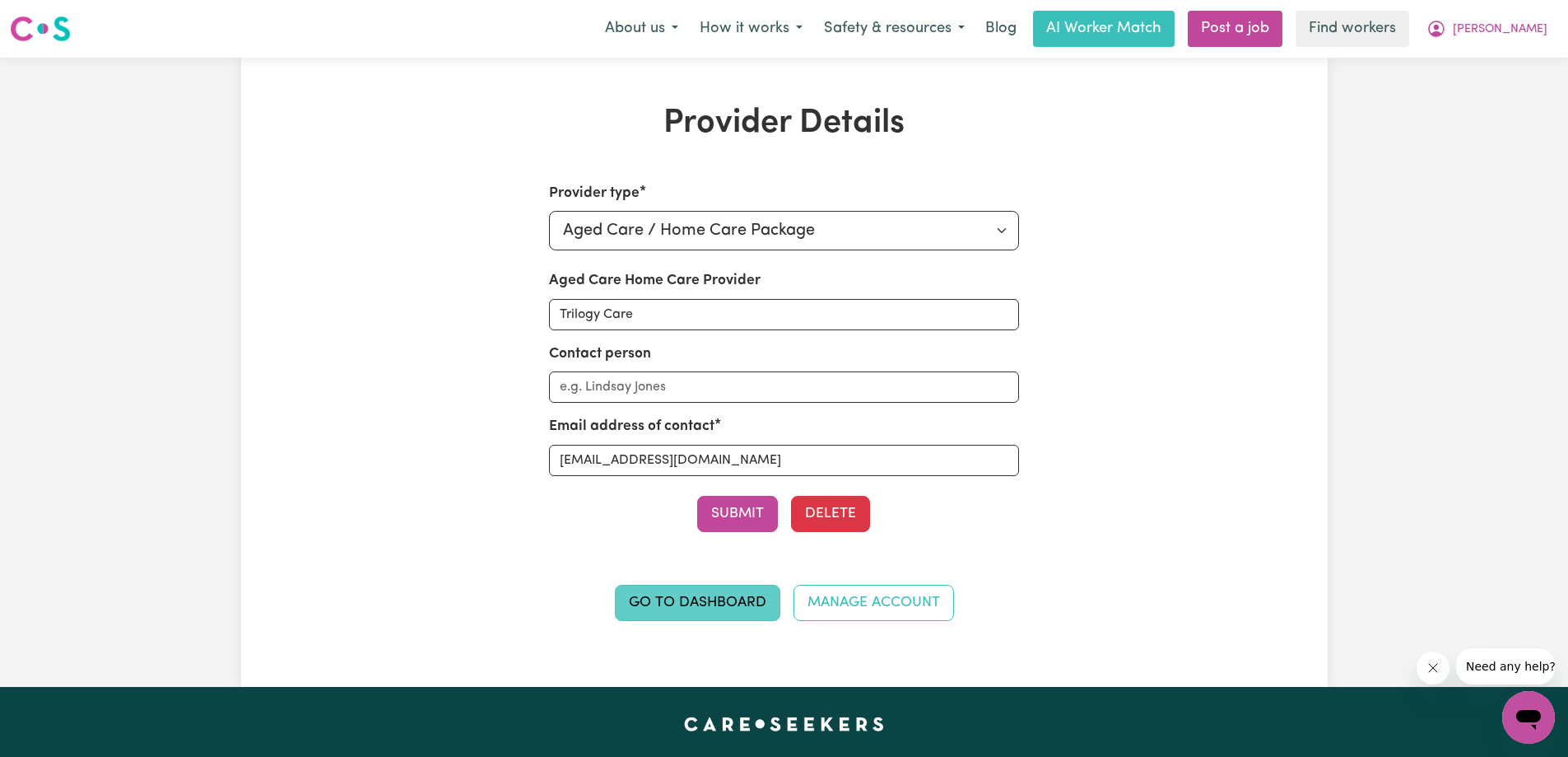
click at [737, 600] on link "Go to Dashboard" at bounding box center [697, 602] width 165 height 36
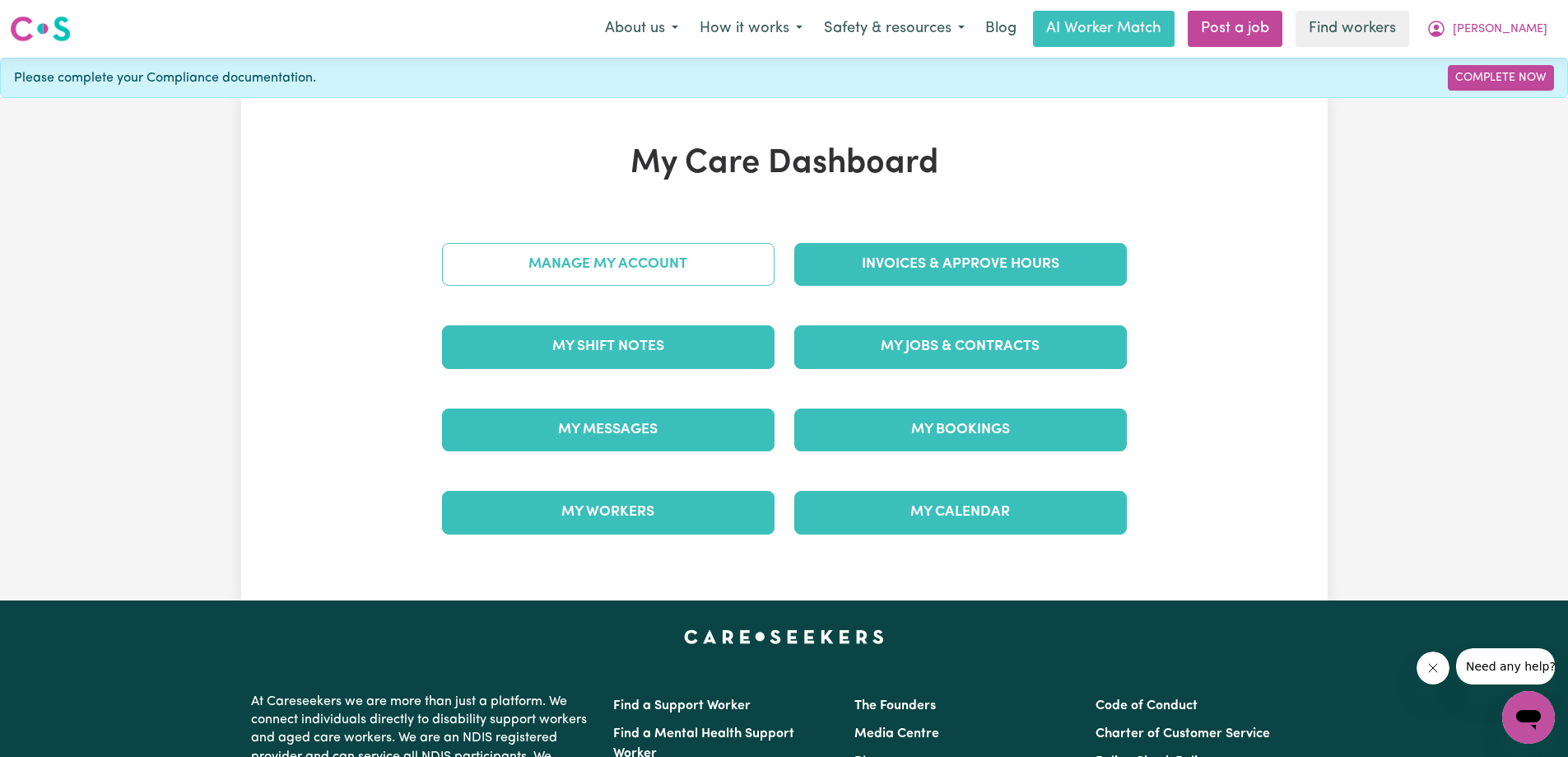
click at [573, 270] on link "Manage My Account" at bounding box center [608, 264] width 333 height 43
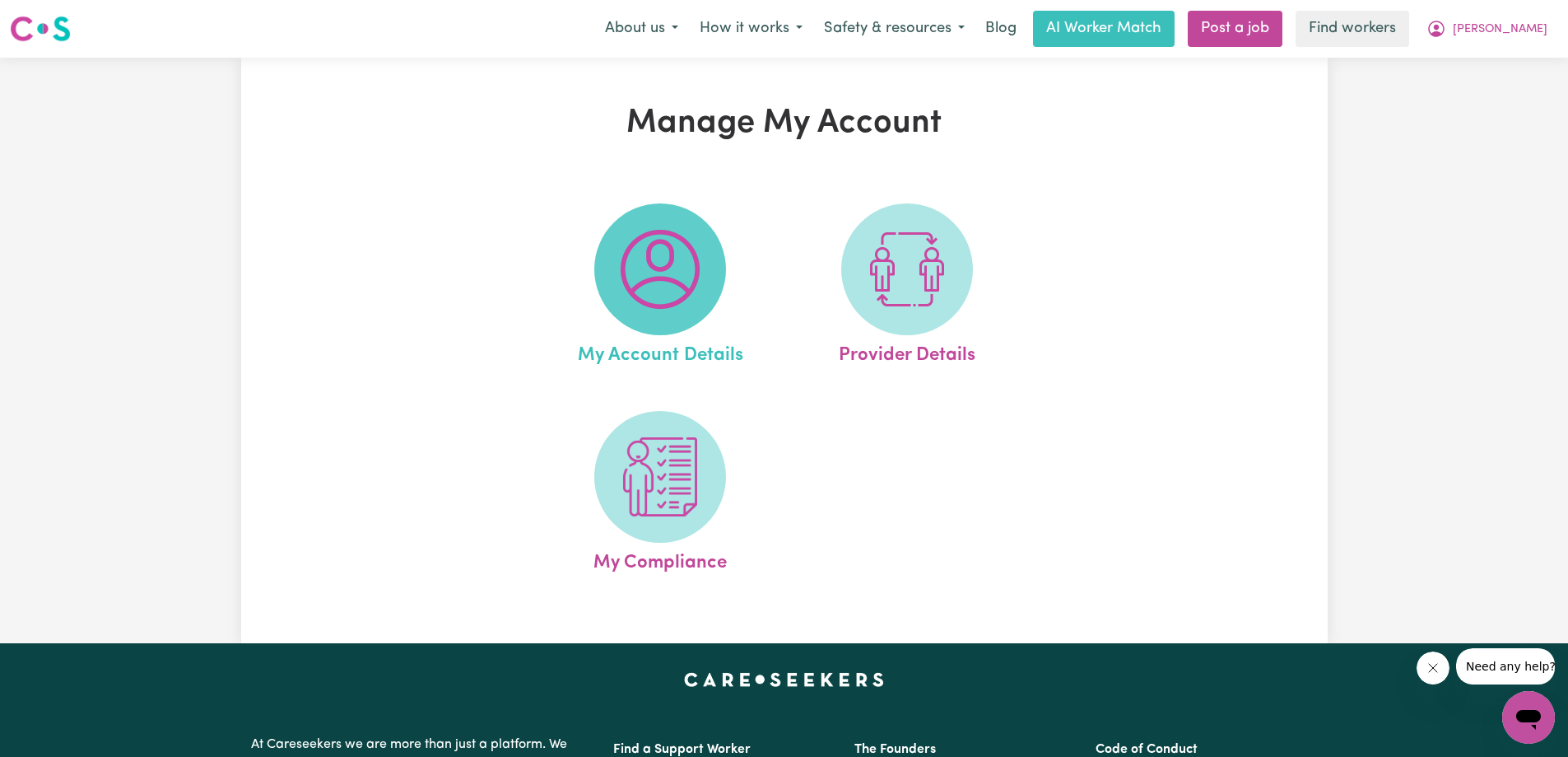
click at [659, 257] on img at bounding box center [660, 270] width 79 height 79
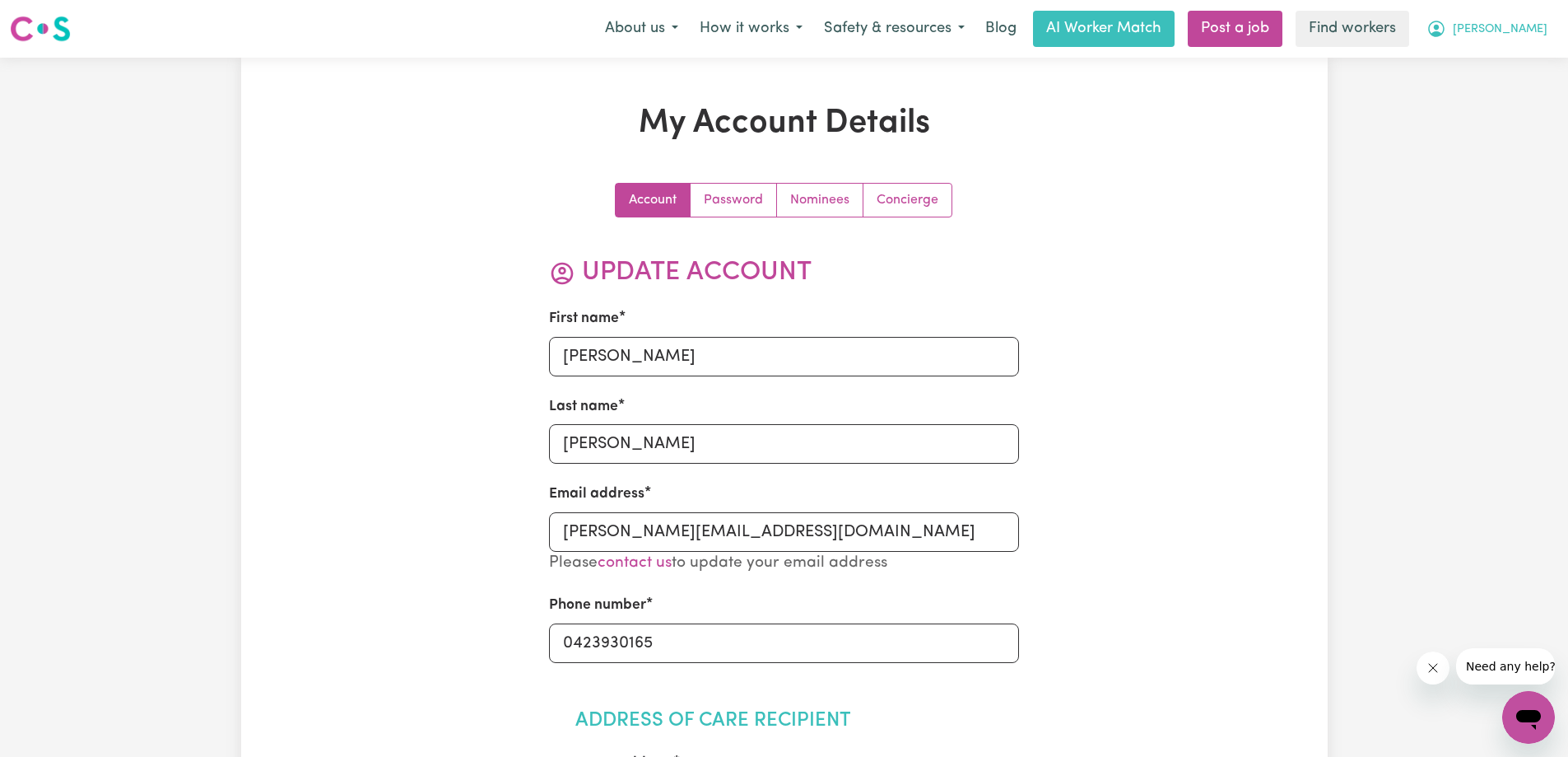
click at [1439, 29] on icon "My Account" at bounding box center [1436, 27] width 5 height 6
click at [1473, 52] on link "My Dashboard" at bounding box center [1492, 64] width 130 height 32
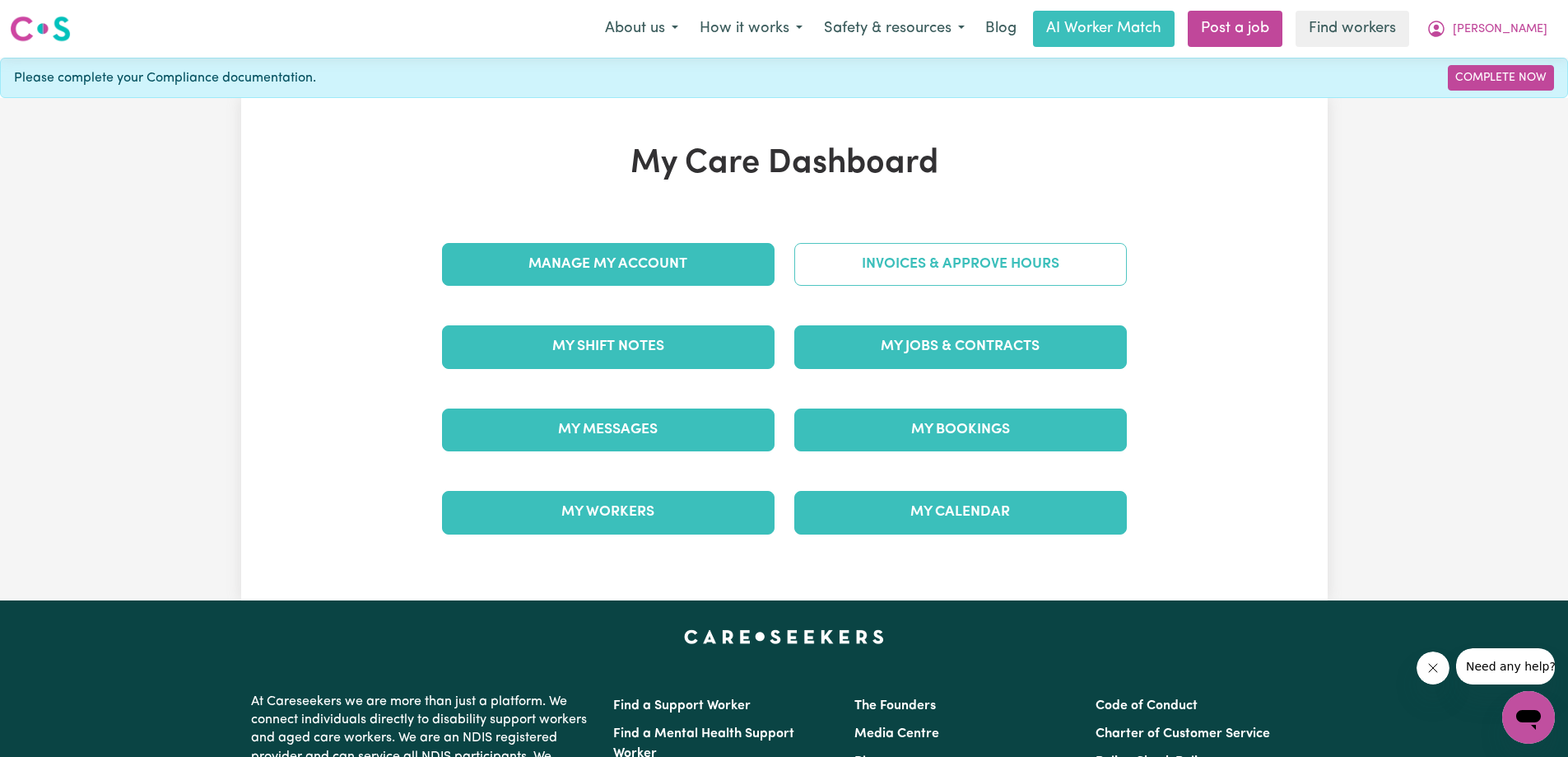
click at [910, 270] on link "Invoices & Approve Hours" at bounding box center [960, 264] width 333 height 43
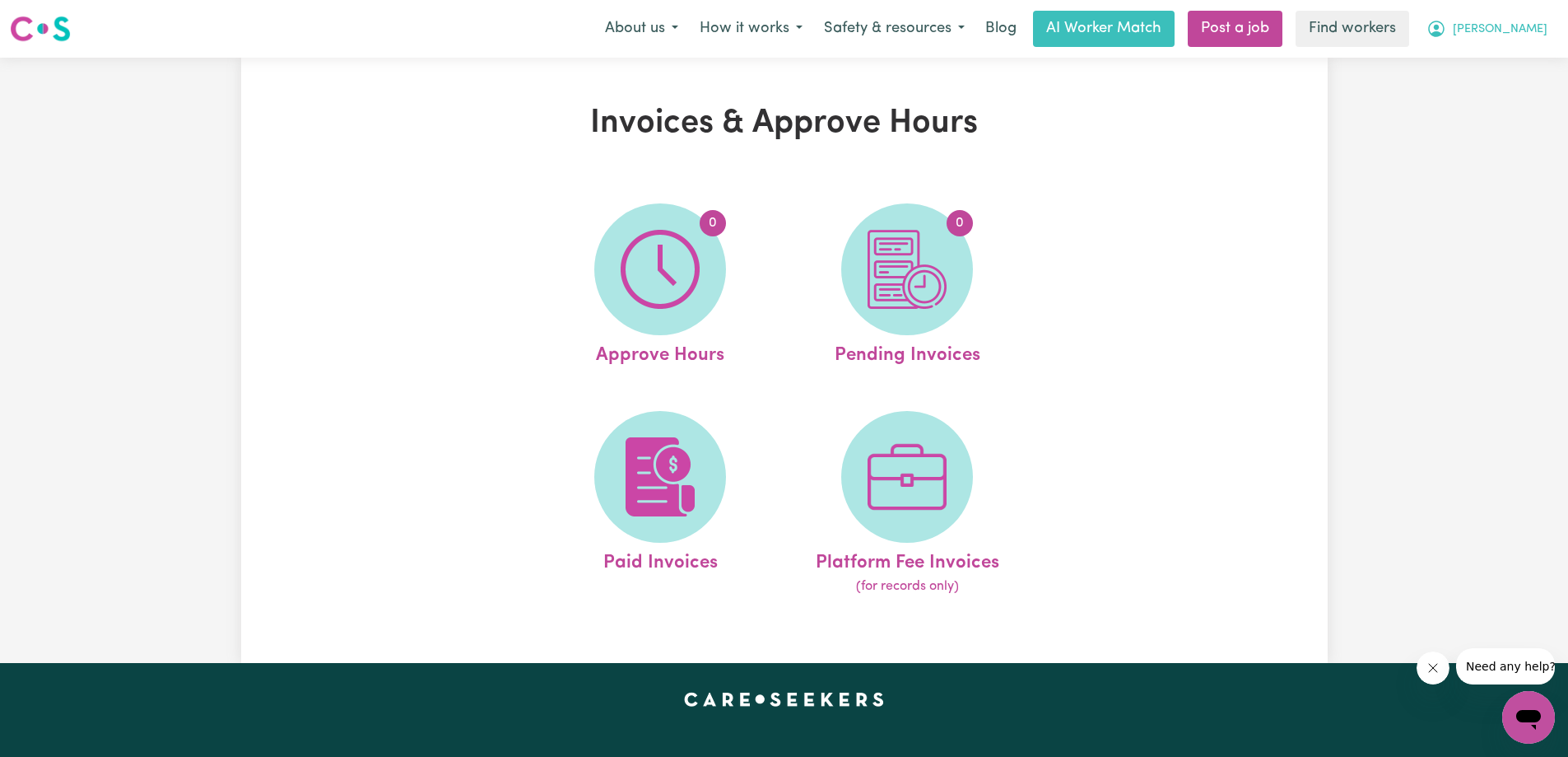
click at [1550, 27] on button "Ingrid" at bounding box center [1487, 28] width 142 height 34
click at [1502, 69] on link "My Dashboard" at bounding box center [1492, 64] width 130 height 32
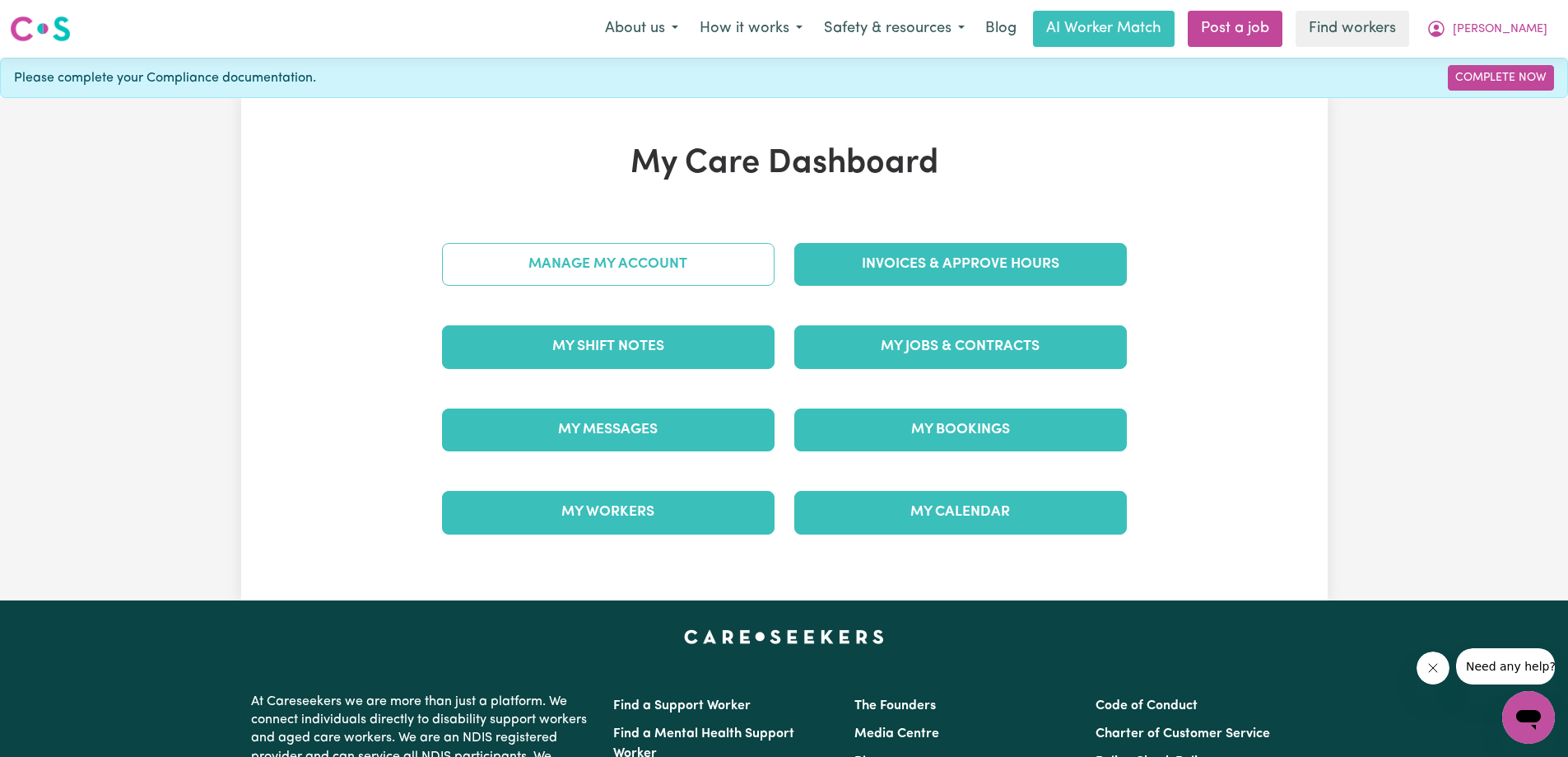
click at [599, 263] on link "Manage My Account" at bounding box center [608, 264] width 333 height 43
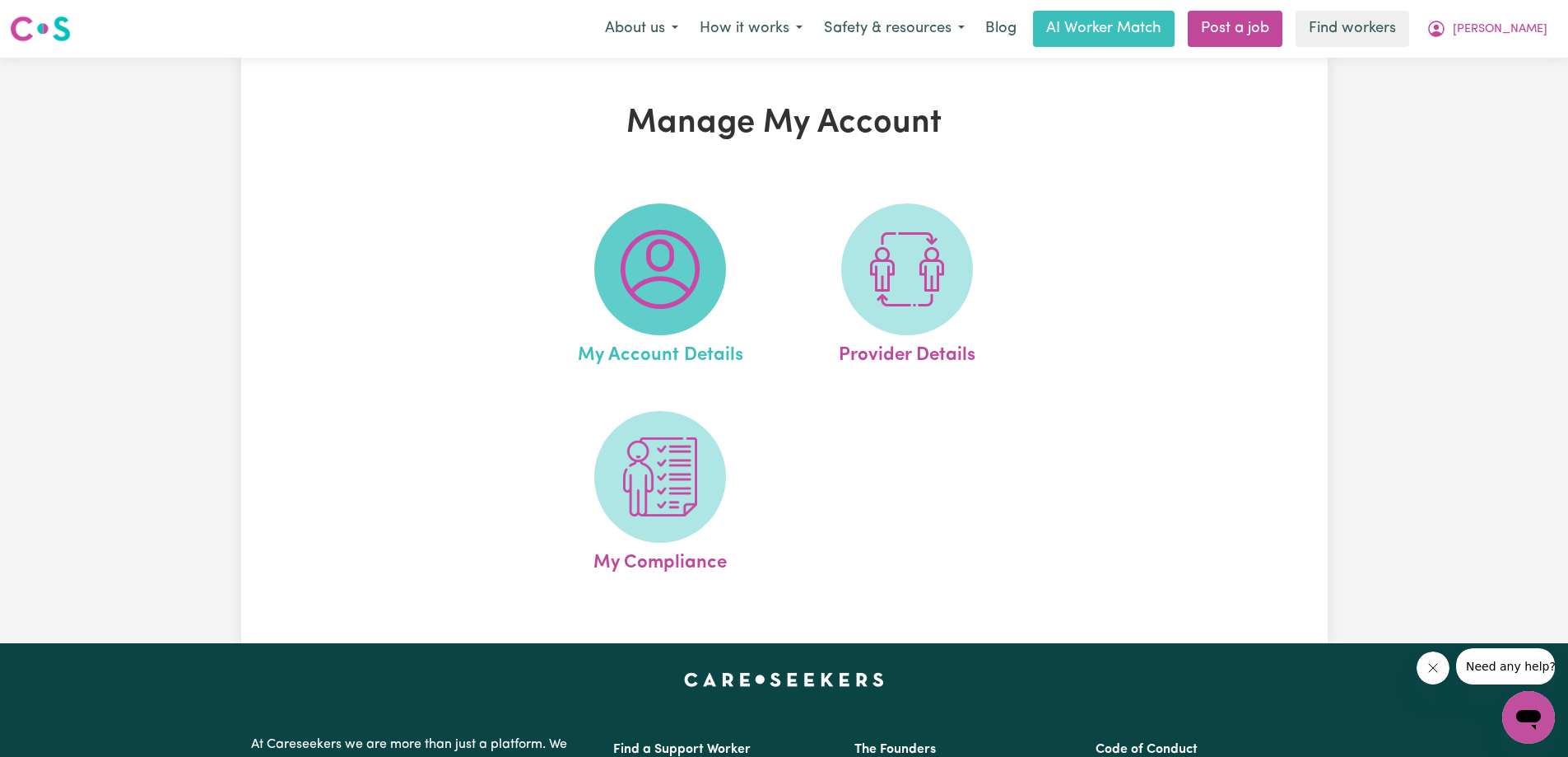
click at [671, 292] on img at bounding box center [660, 270] width 79 height 79
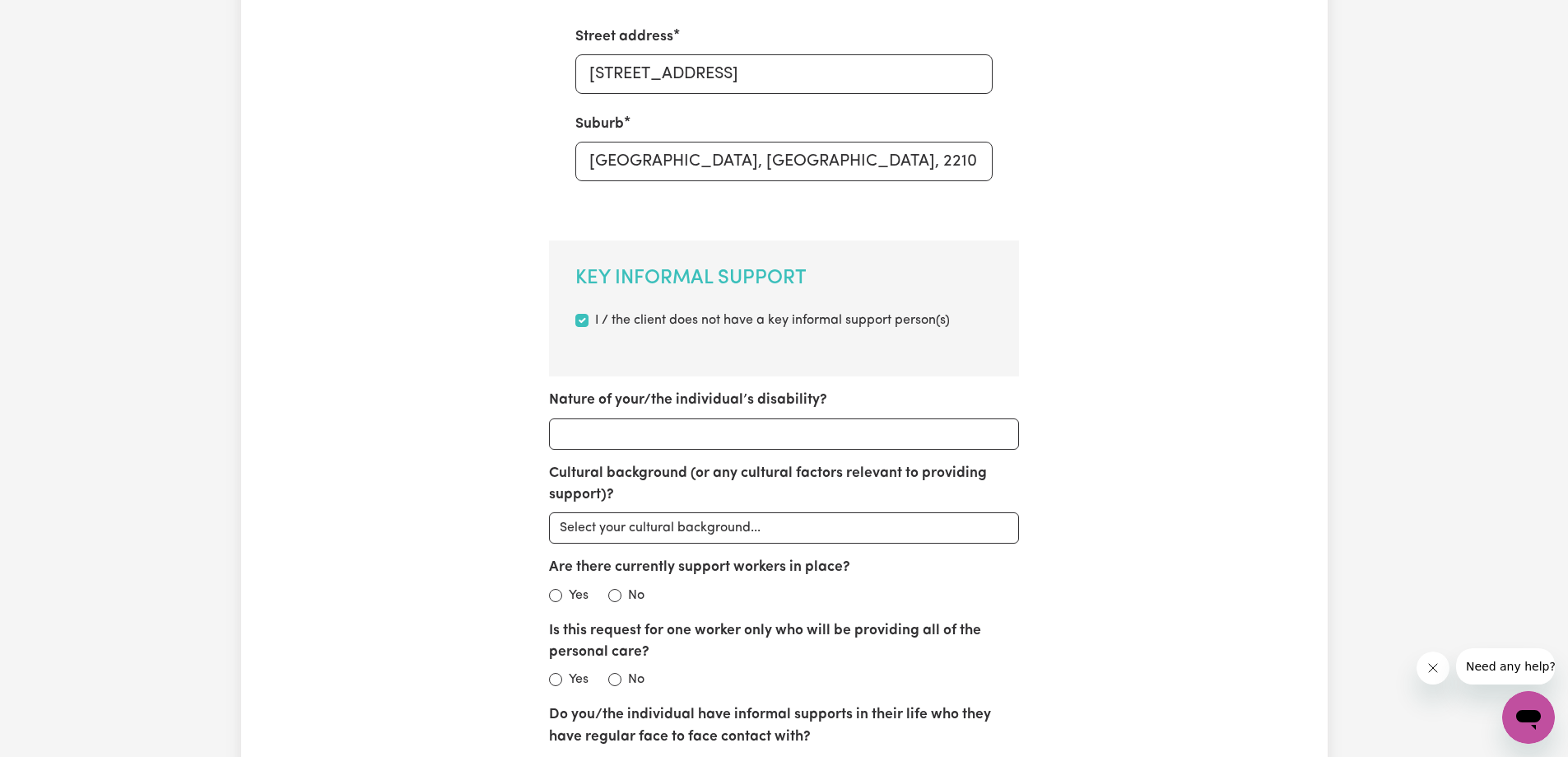
scroll to position [727, 0]
drag, startPoint x: 627, startPoint y: 394, endPoint x: 911, endPoint y: 402, distance: 284.1
click at [910, 402] on div "Nature of your/the individual’s disability?" at bounding box center [783, 419] width 470 height 60
click at [918, 402] on div "Nature of your/the individual’s disability?" at bounding box center [783, 419] width 470 height 60
click at [571, 389] on div "Nature of your/the individual’s disability?" at bounding box center [783, 419] width 470 height 60
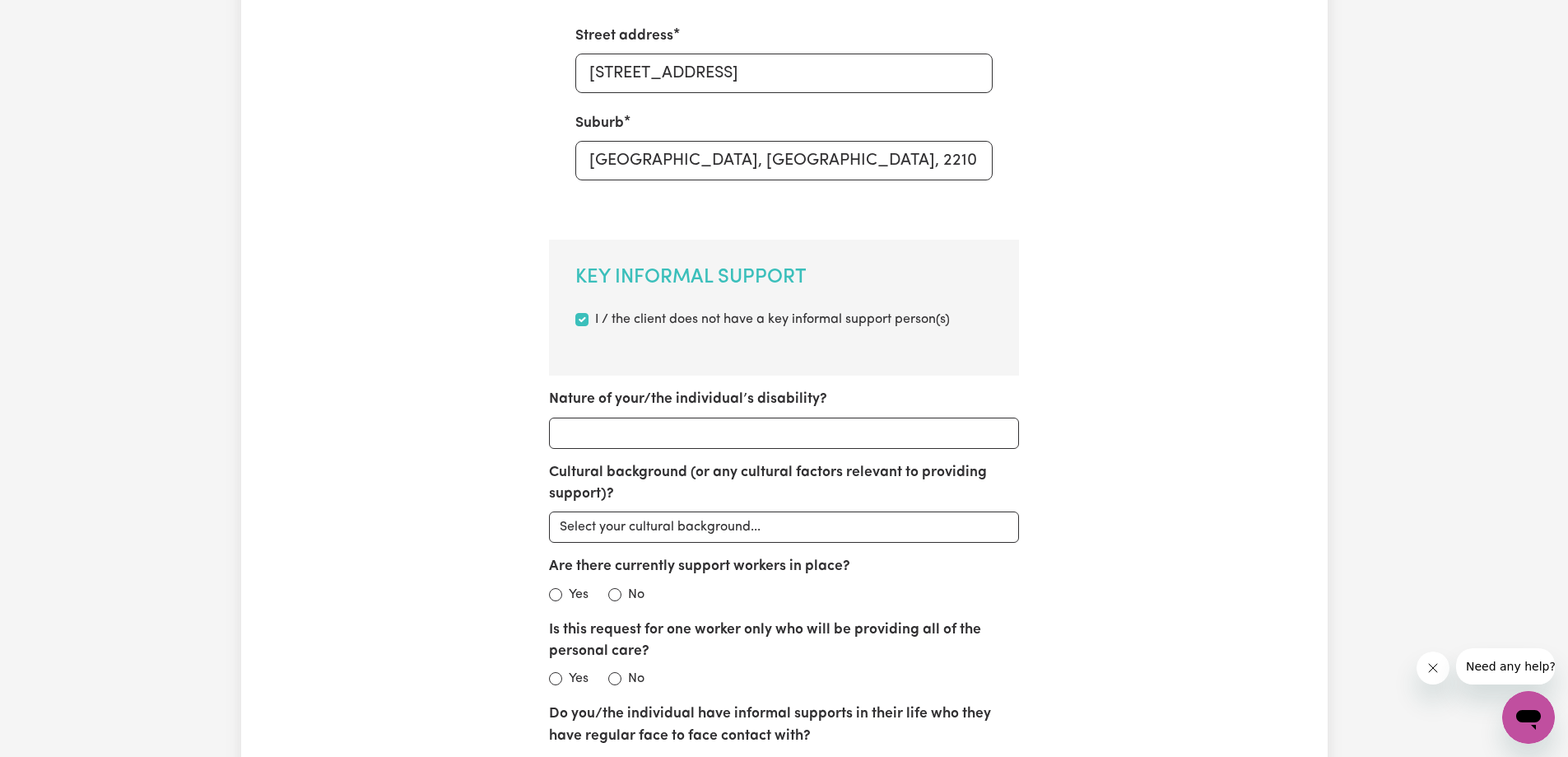
click at [1133, 442] on div "Account Password Nominees Concierge Update Account First name Ingrid Last name …" at bounding box center [784, 706] width 705 height 2501
drag, startPoint x: 581, startPoint y: 402, endPoint x: 1082, endPoint y: 402, distance: 501.0
click at [888, 407] on div "Account Password Nominees Concierge Update Account First name Ingrid Last name …" at bounding box center [784, 706] width 705 height 2501
click at [1115, 401] on div "Account Password Nominees Concierge Update Account First name Ingrid Last name …" at bounding box center [784, 706] width 705 height 2501
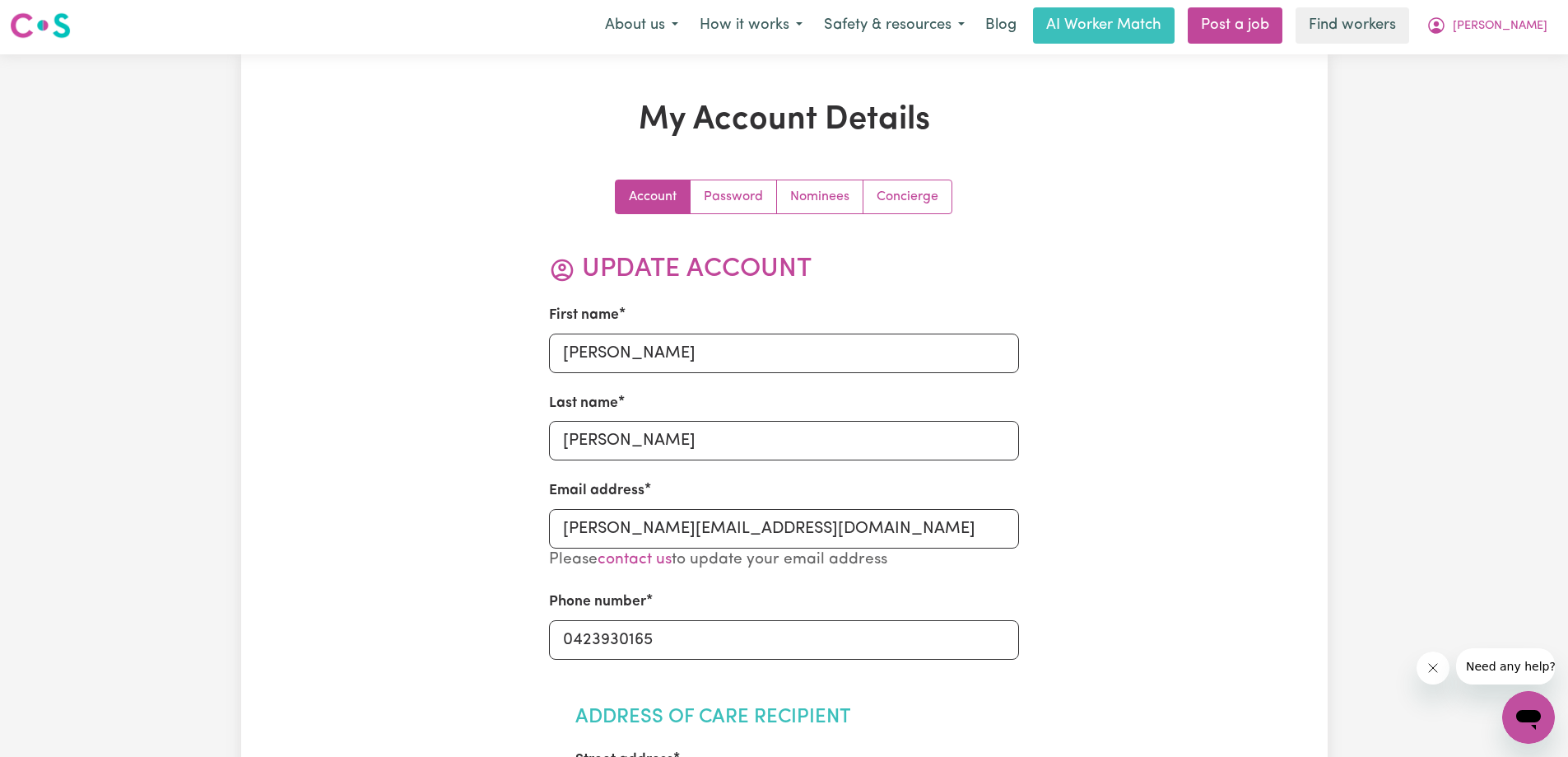
scroll to position [0, 0]
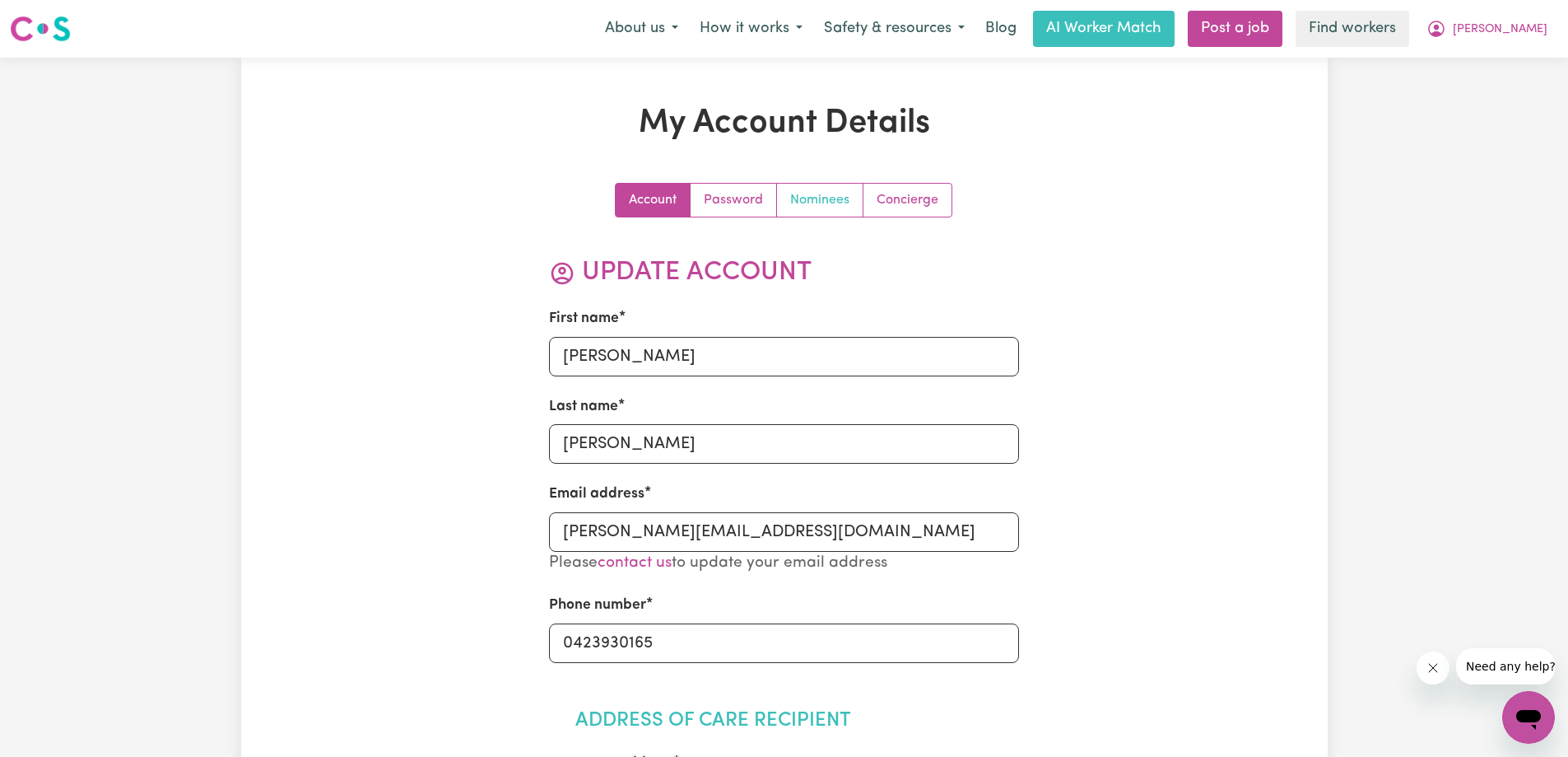
click at [820, 189] on link "Nominees" at bounding box center [820, 200] width 86 height 33
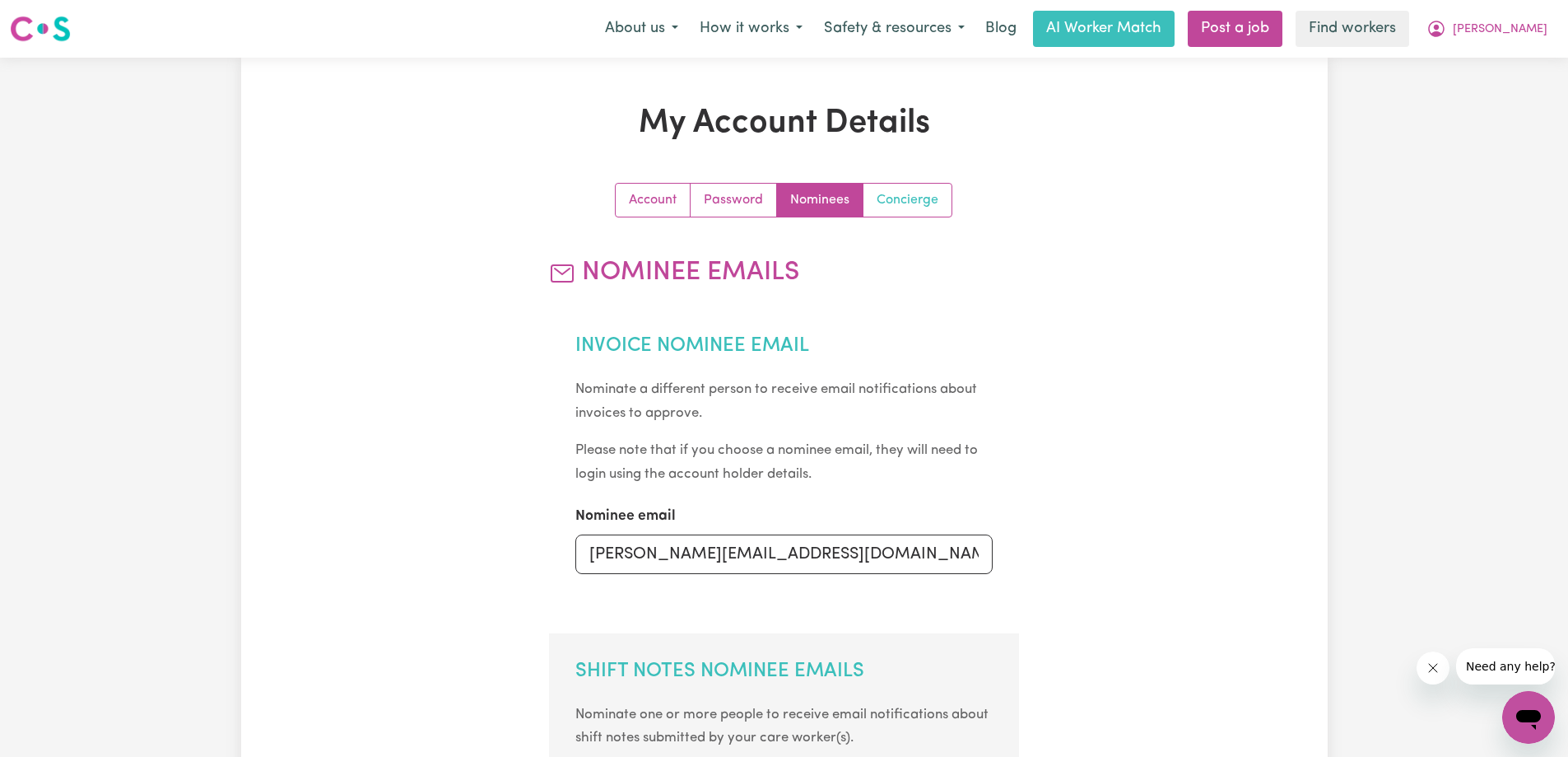
click at [889, 196] on link "Concierge" at bounding box center [907, 200] width 88 height 33
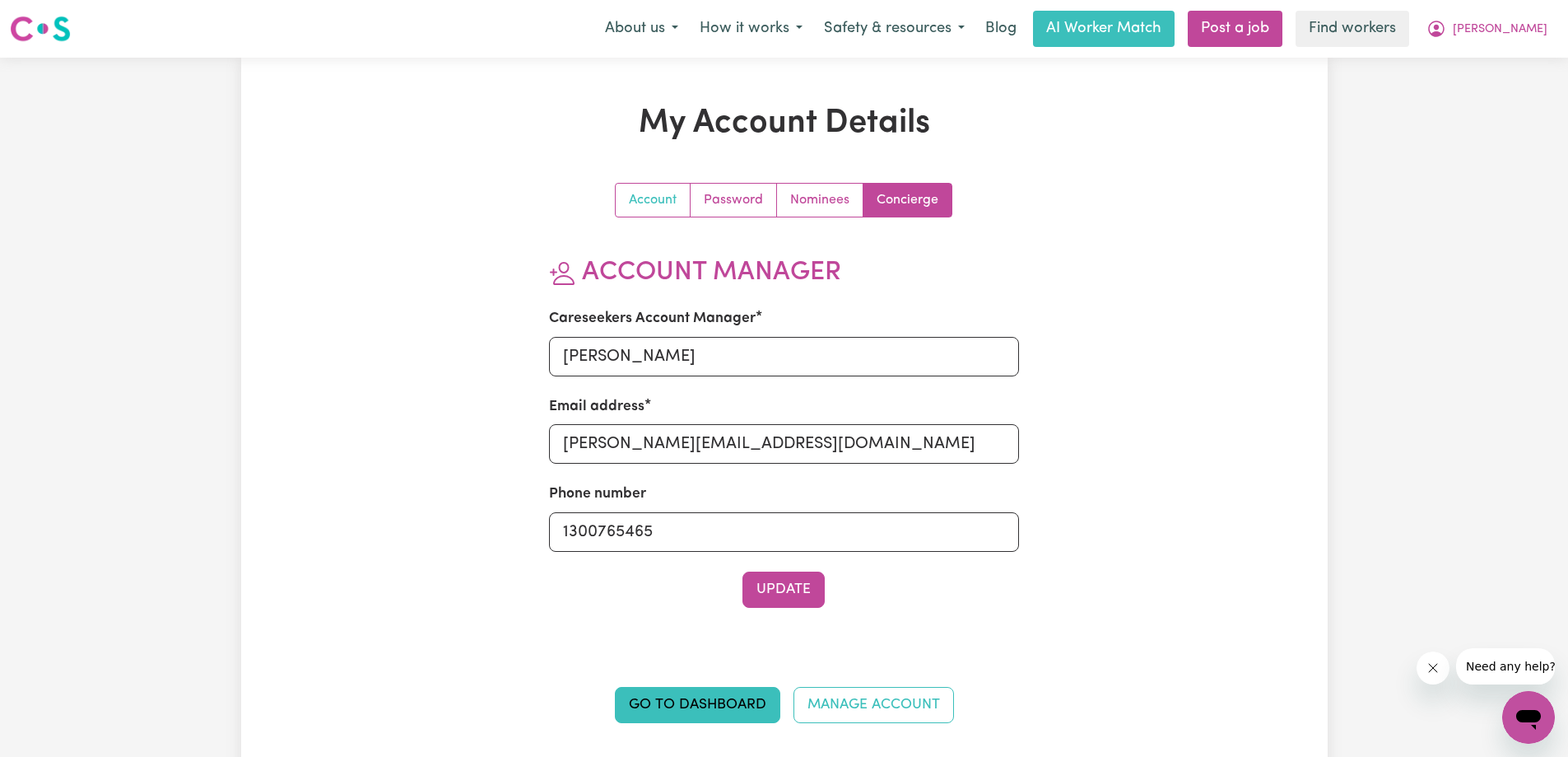
click at [658, 202] on link "Account" at bounding box center [652, 200] width 75 height 33
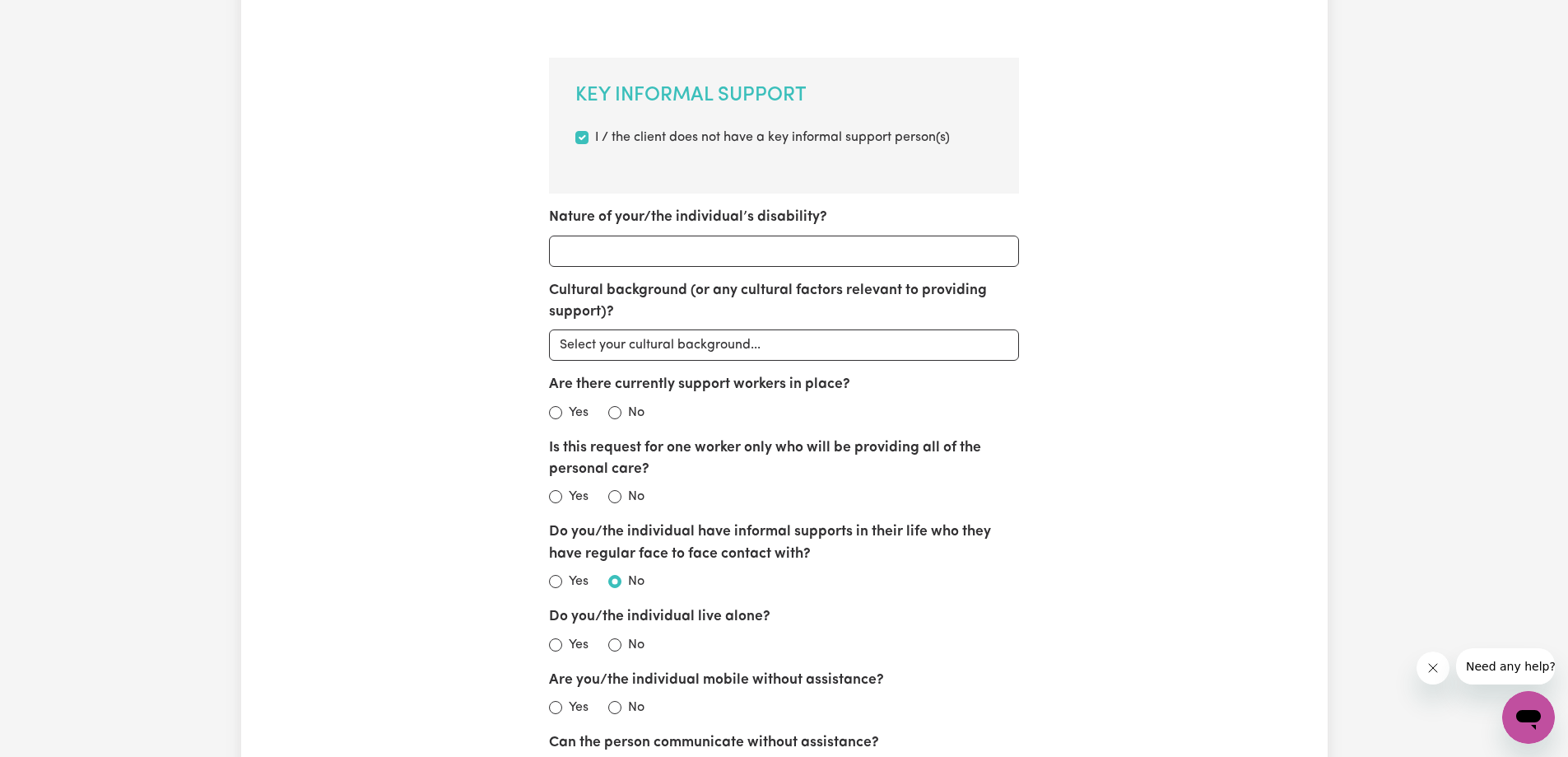
scroll to position [905, 0]
click at [863, 560] on label "Do you/the individual have informal supports in their life who they have regula…" at bounding box center [783, 546] width 470 height 44
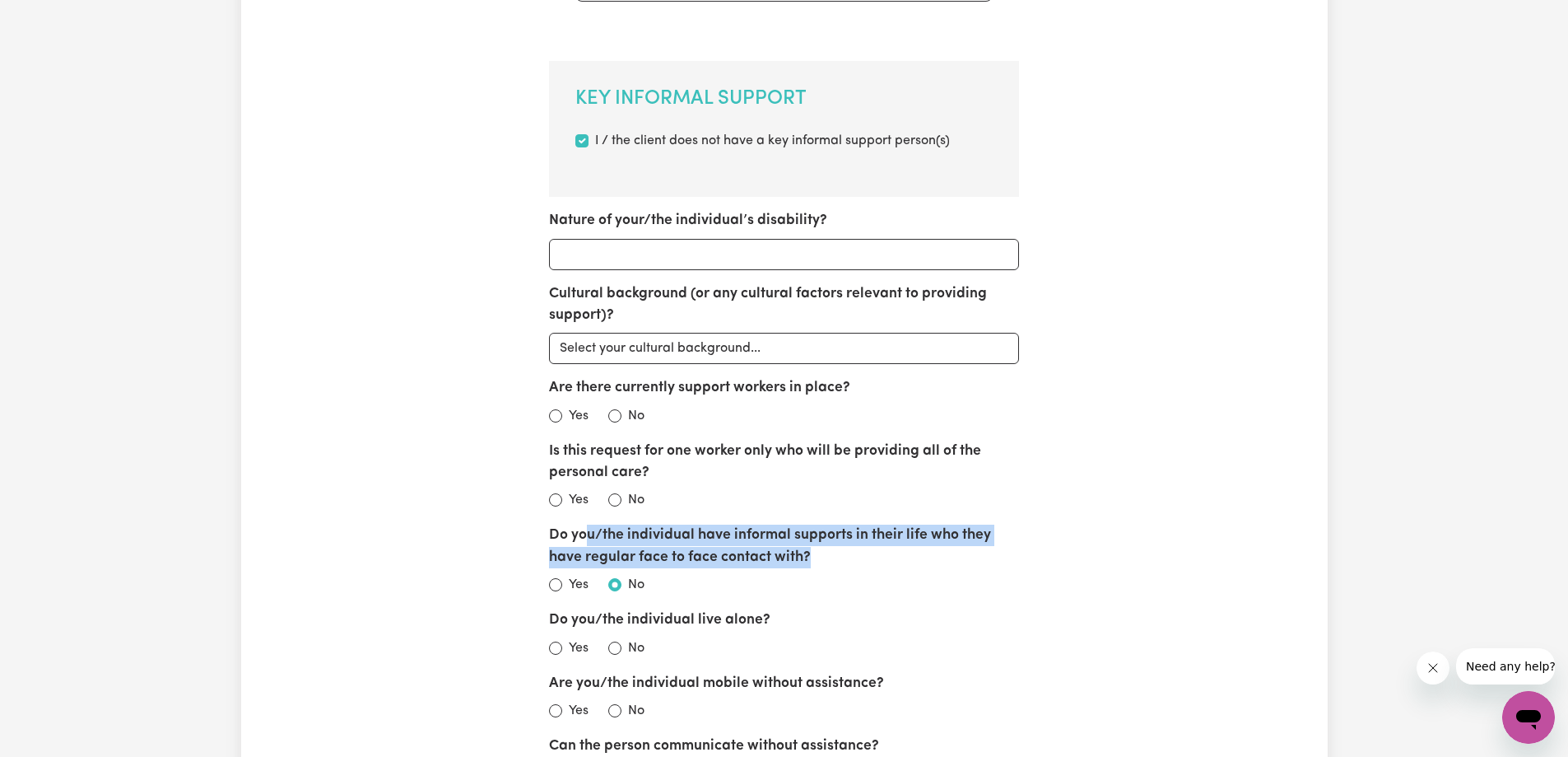
drag, startPoint x: 587, startPoint y: 544, endPoint x: 611, endPoint y: 537, distance: 25.0
click at [611, 537] on label "Do you/the individual have informal supports in their life who they have regula…" at bounding box center [783, 546] width 470 height 44
click at [981, 544] on label "Do you/the individual have informal supports in their life who they have regula…" at bounding box center [783, 546] width 470 height 44
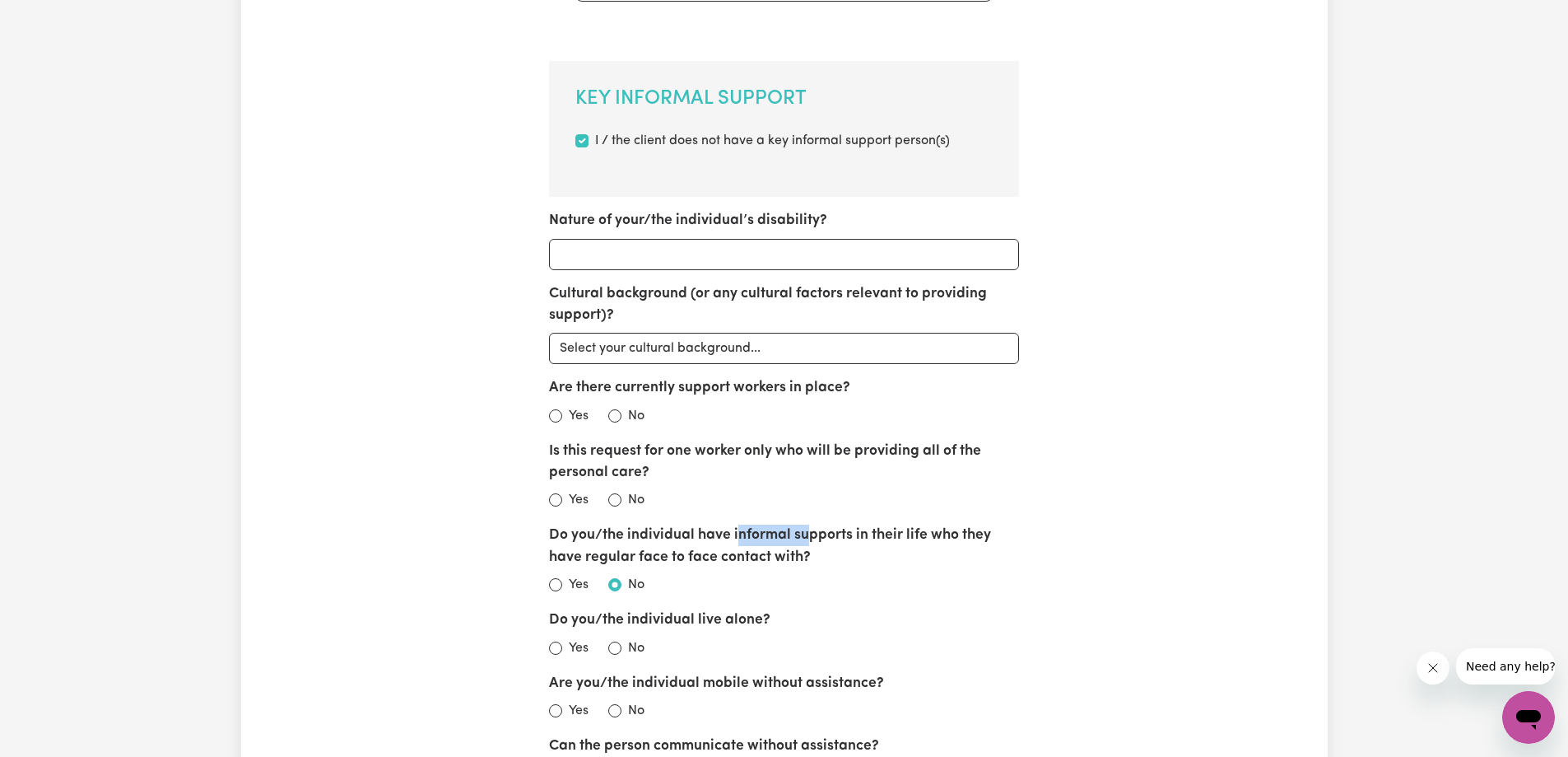
drag, startPoint x: 784, startPoint y: 538, endPoint x: 1071, endPoint y: 562, distance: 288.0
click at [1004, 549] on label "Do you/the individual have informal supports in their life who they have regula…" at bounding box center [783, 546] width 470 height 44
click at [1072, 563] on div "Account Password Nominees Concierge Update Account First name Ingrid Last name …" at bounding box center [784, 528] width 705 height 2501
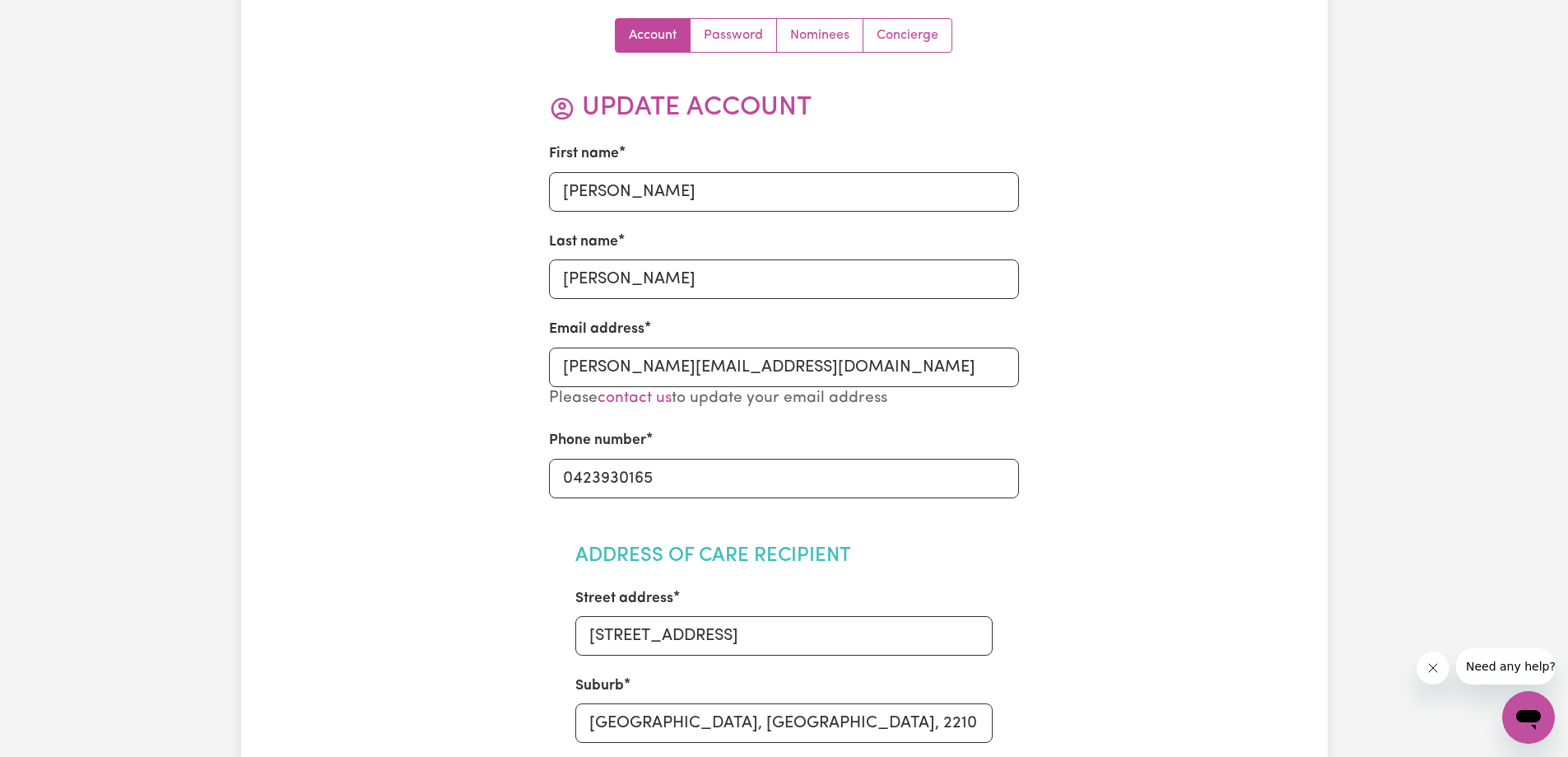
scroll to position [0, 0]
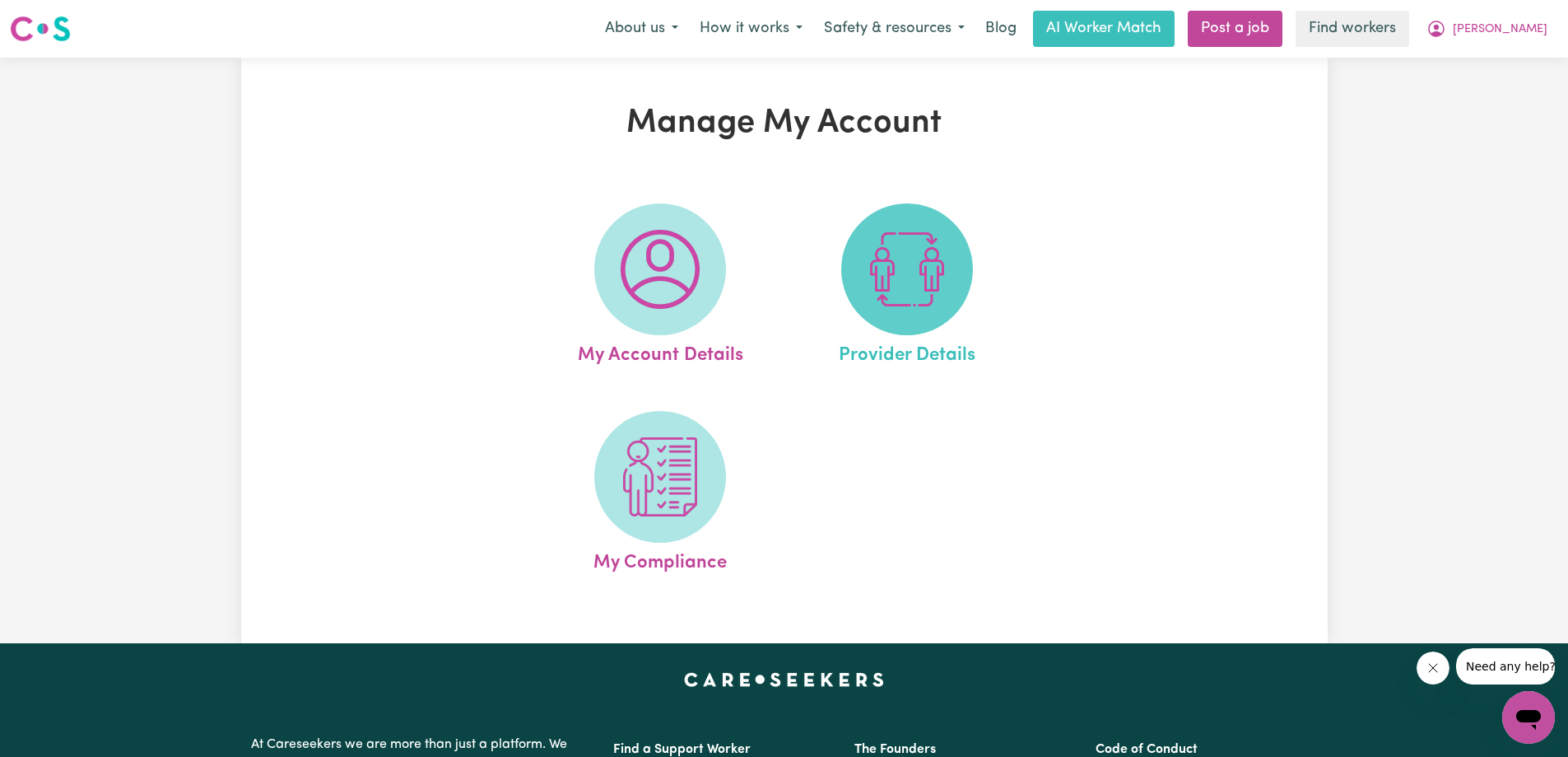
click at [870, 323] on span at bounding box center [907, 270] width 132 height 132
select select "AGED_HOME_CARE"
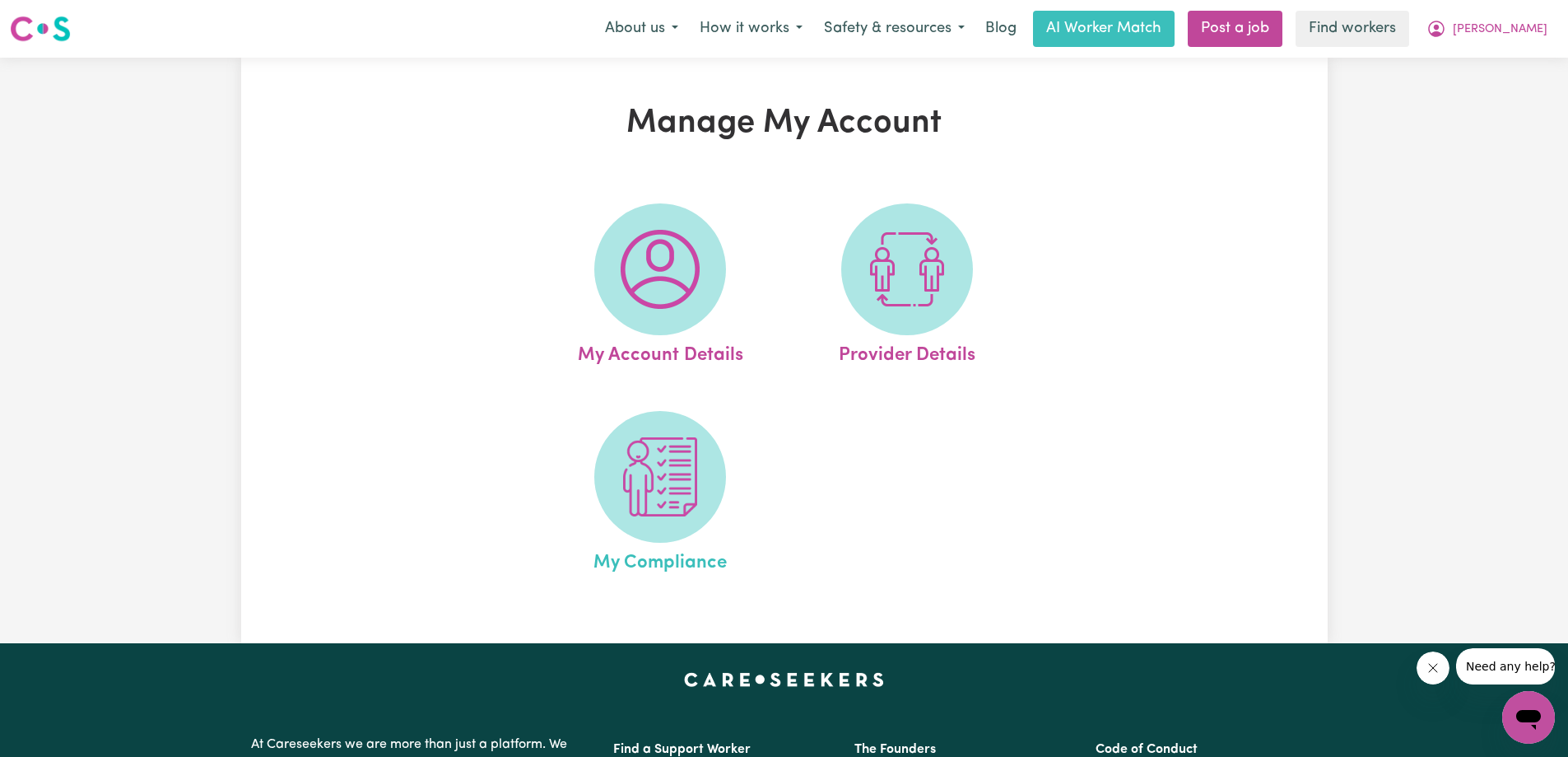
drag, startPoint x: 533, startPoint y: 482, endPoint x: 547, endPoint y: 483, distance: 14.0
click at [536, 483] on div "My Account Details Provider Details My Compliance" at bounding box center [783, 390] width 603 height 415
click at [628, 472] on img at bounding box center [660, 477] width 79 height 79
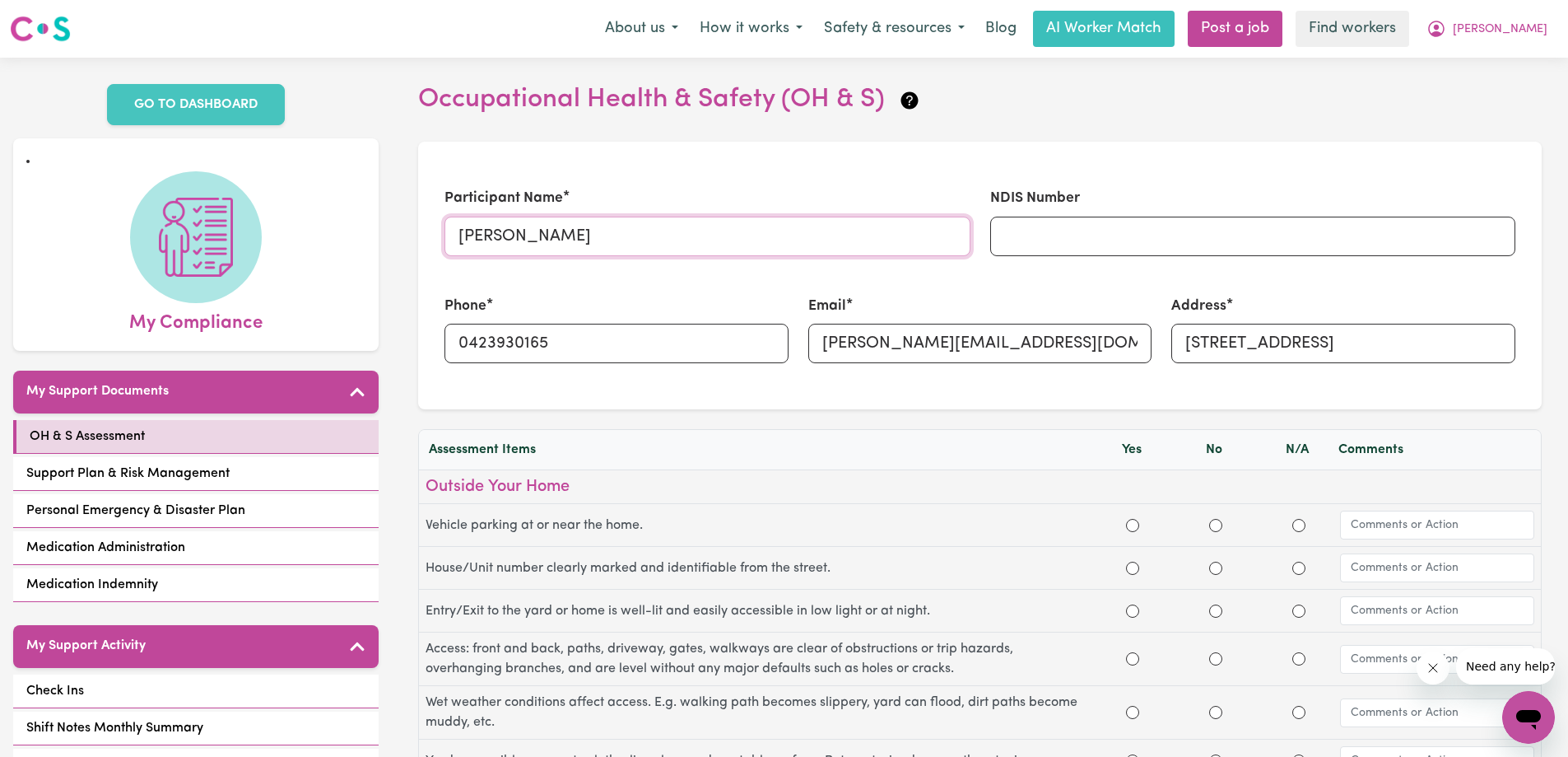
drag, startPoint x: 631, startPoint y: 233, endPoint x: 464, endPoint y: 220, distance: 167.5
click at [464, 220] on input "Ingrid Millson" at bounding box center [707, 236] width 525 height 40
click at [824, 165] on section "Participant Name Ingrid Millson NDIS Number Phone 0423930165 Email kristinas@tr…" at bounding box center [980, 275] width 1124 height 268
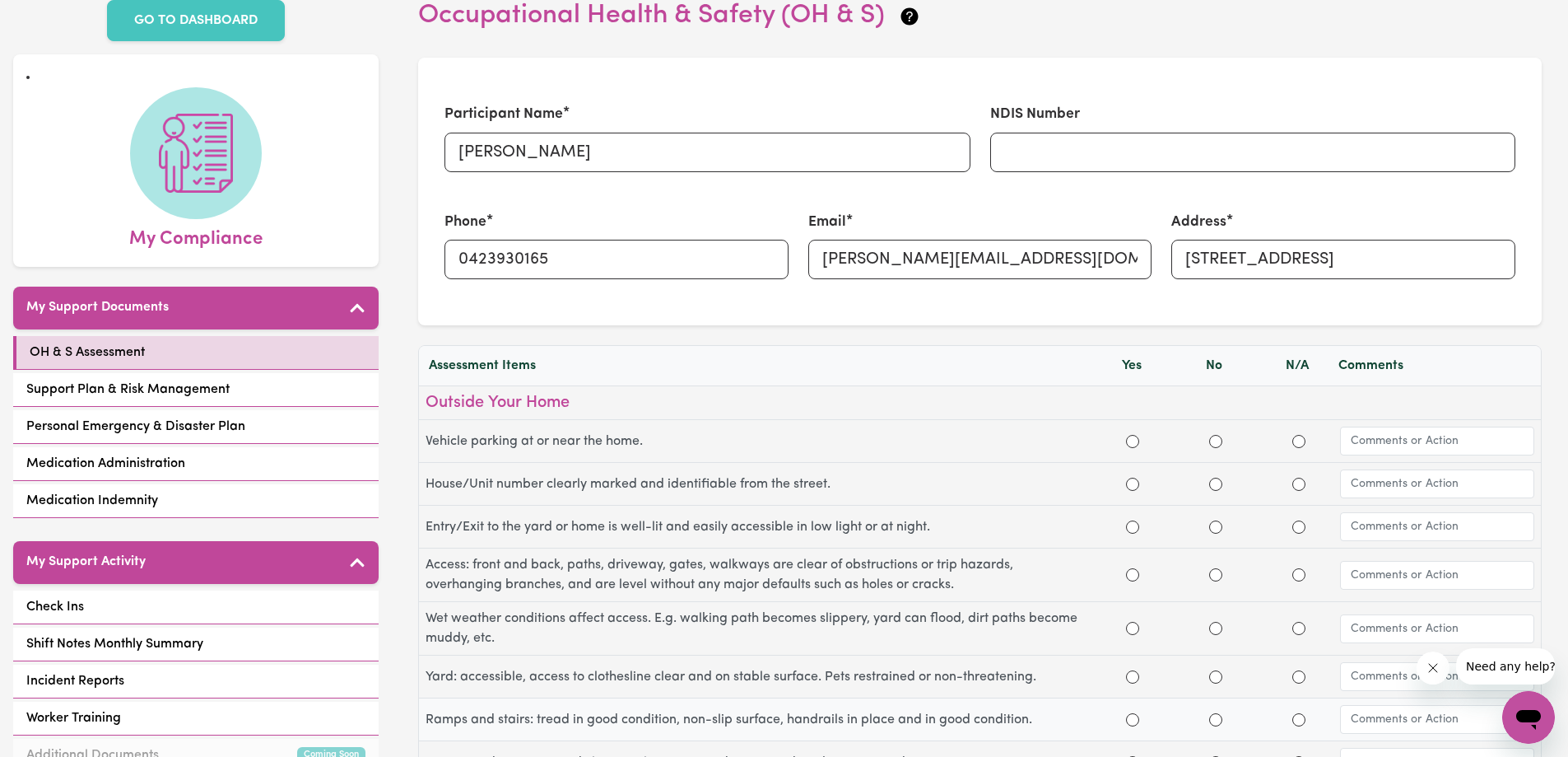
scroll to position [83, 0]
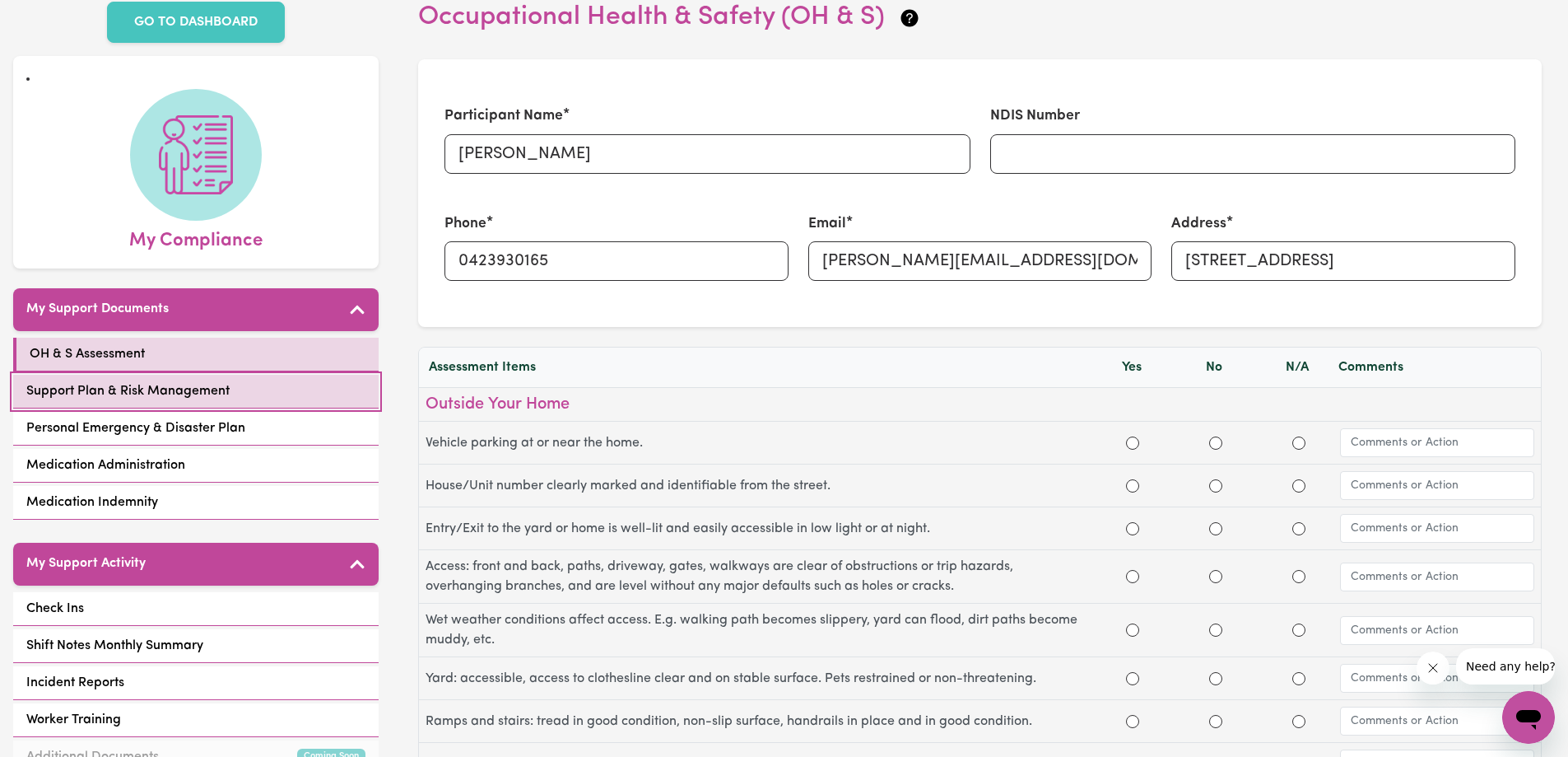
drag, startPoint x: 168, startPoint y: 380, endPoint x: 150, endPoint y: 383, distance: 18.2
click at [168, 381] on span "Support Plan & Risk Management" at bounding box center [128, 391] width 204 height 20
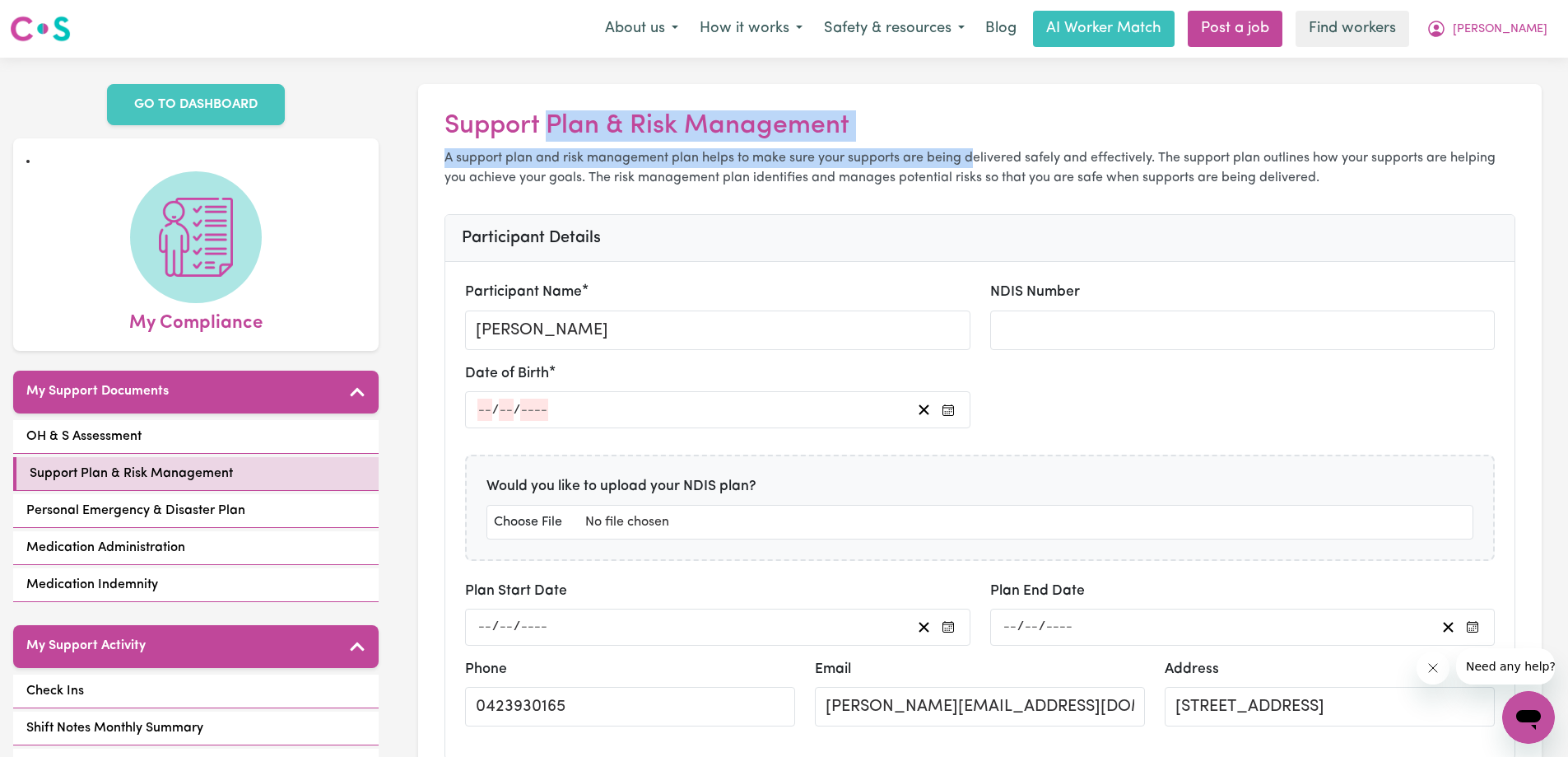
drag, startPoint x: 937, startPoint y: 147, endPoint x: 982, endPoint y: 157, distance: 46.1
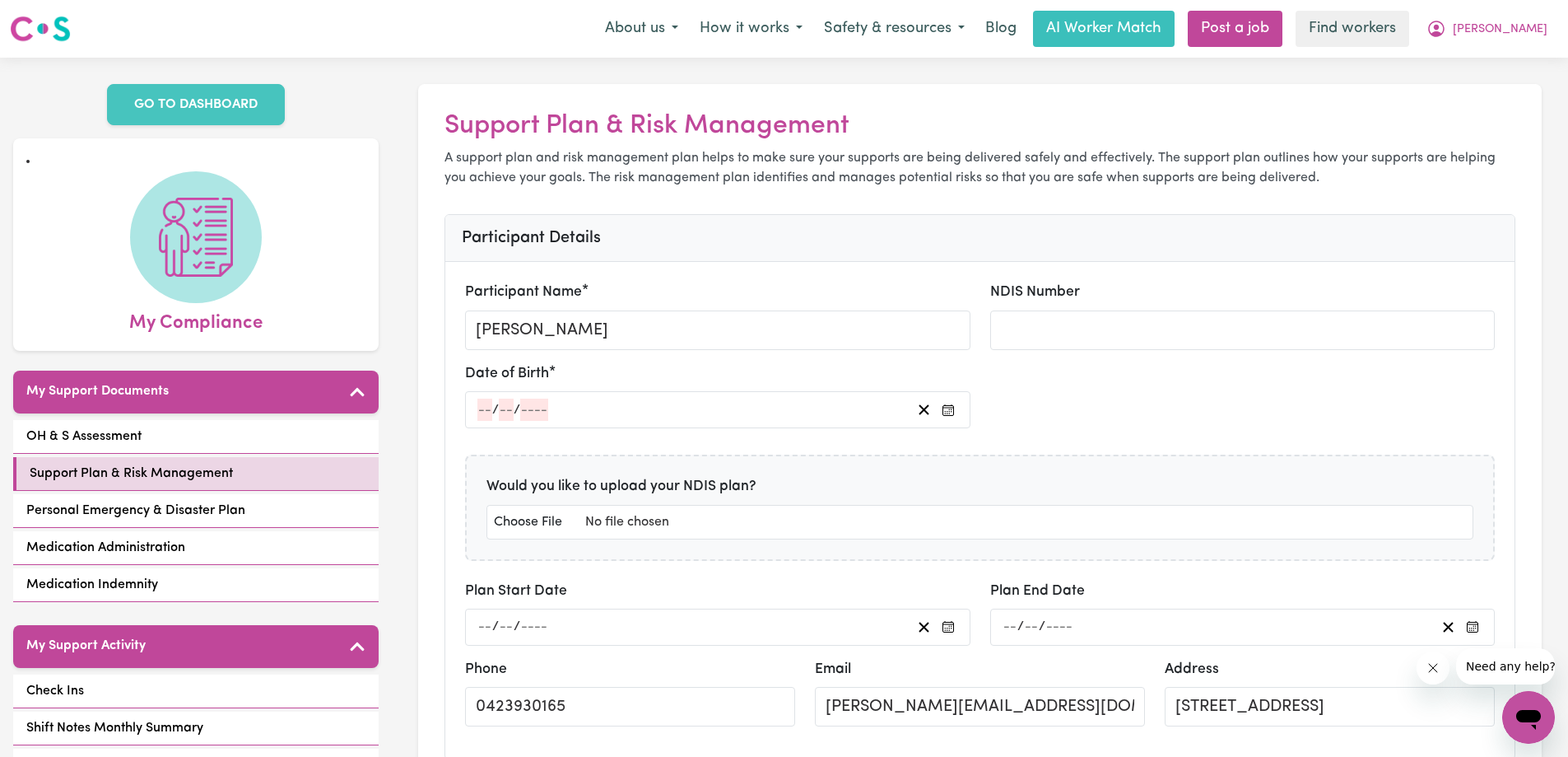
click at [996, 160] on p "A support plan and risk management plan helps to make sure your supports are be…" at bounding box center [980, 168] width 1071 height 40
drag, startPoint x: 660, startPoint y: 143, endPoint x: 881, endPoint y: 135, distance: 221.1
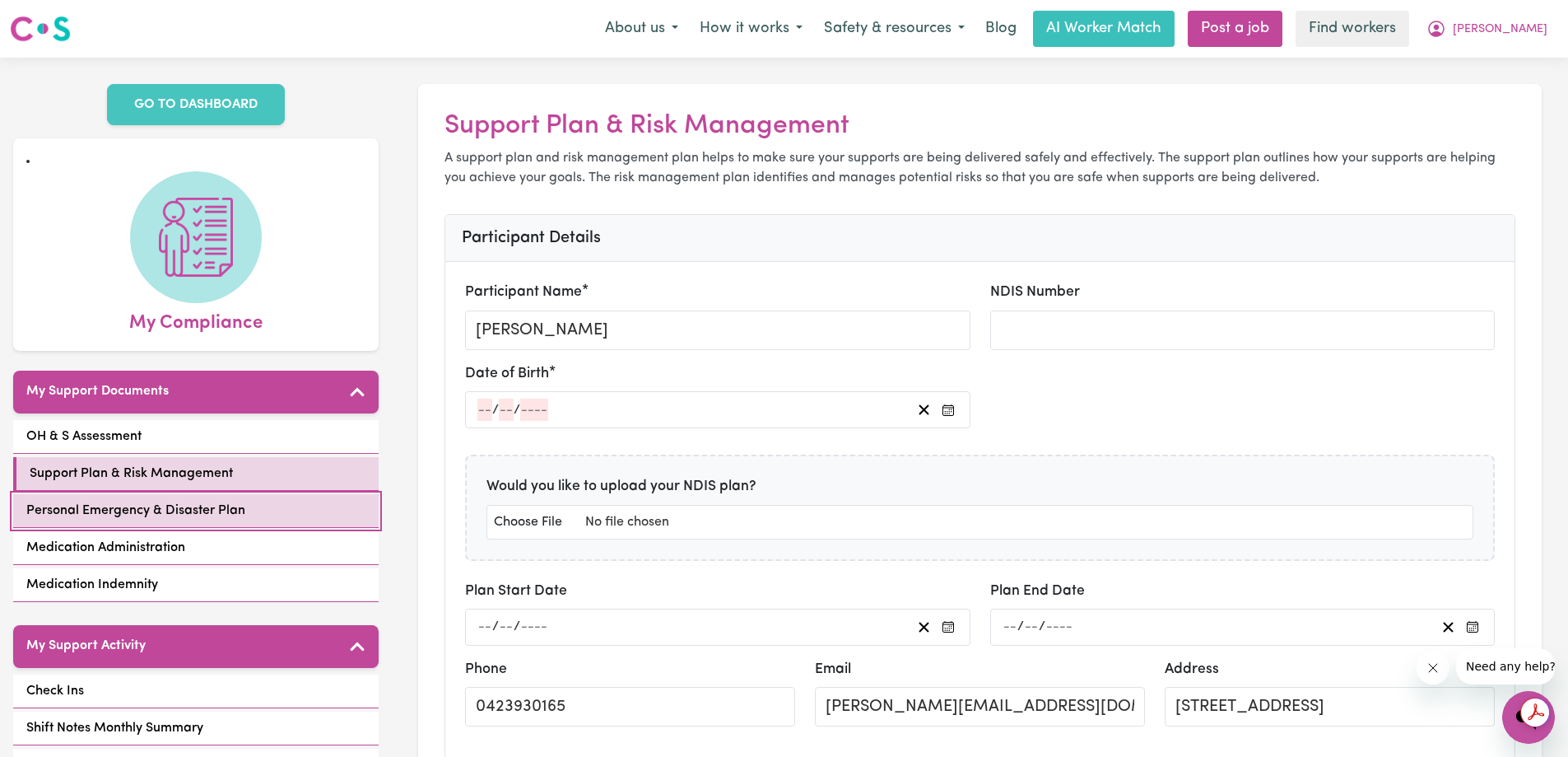
click at [183, 501] on span "Personal Emergency & Disaster Plan" at bounding box center [135, 510] width 219 height 20
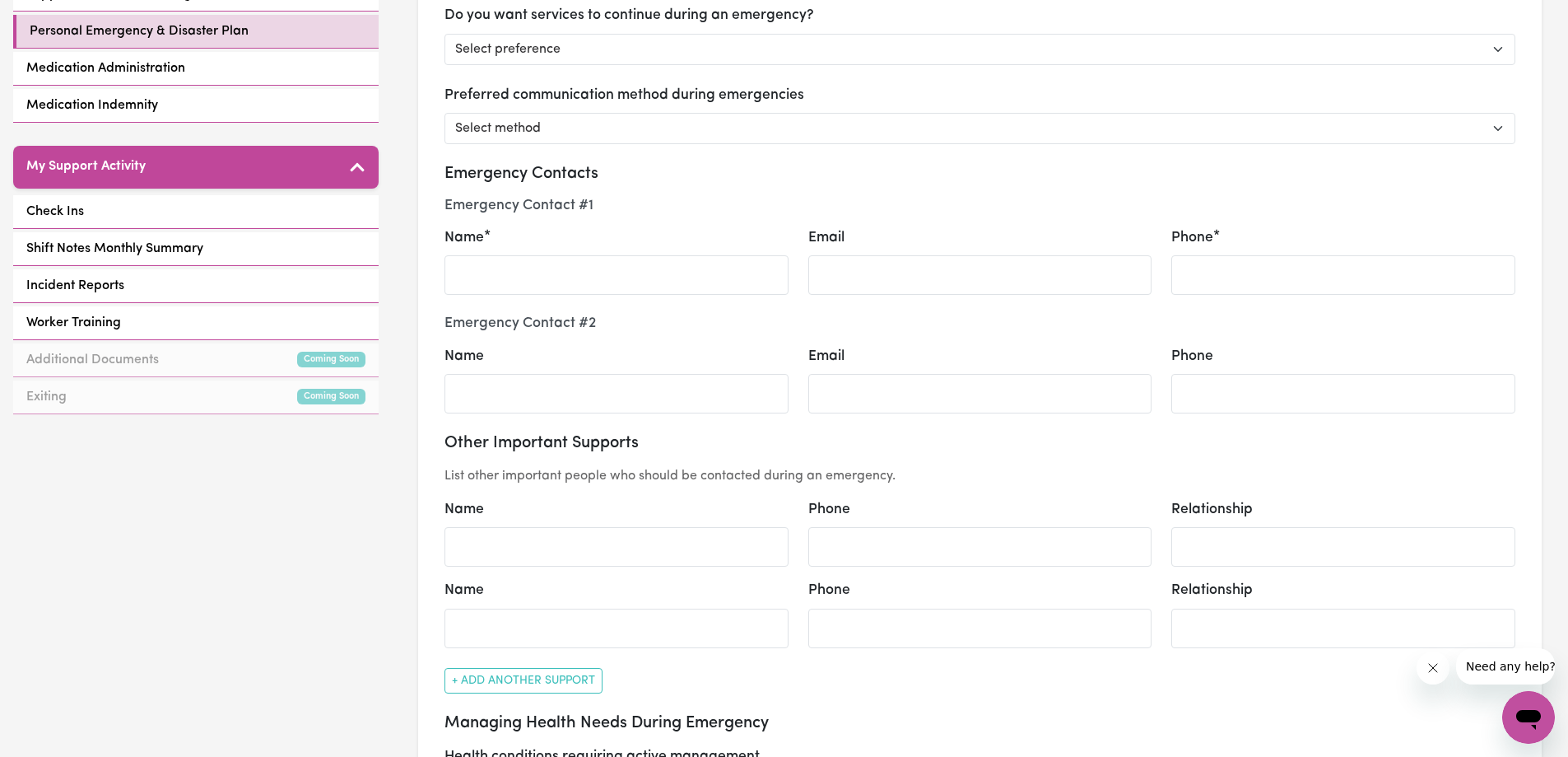
scroll to position [263, 0]
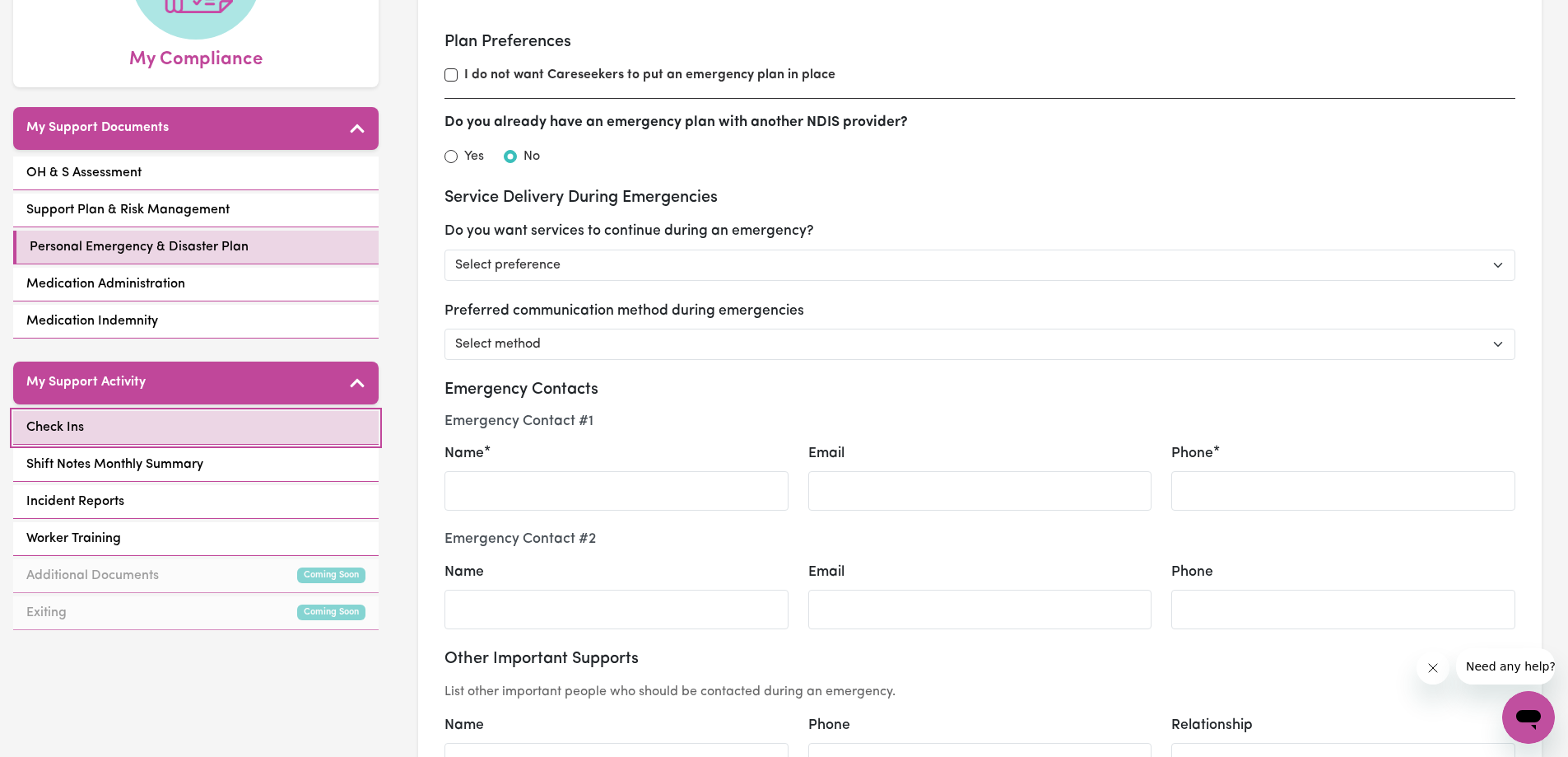
click at [169, 411] on link "Check Ins" at bounding box center [196, 428] width 365 height 33
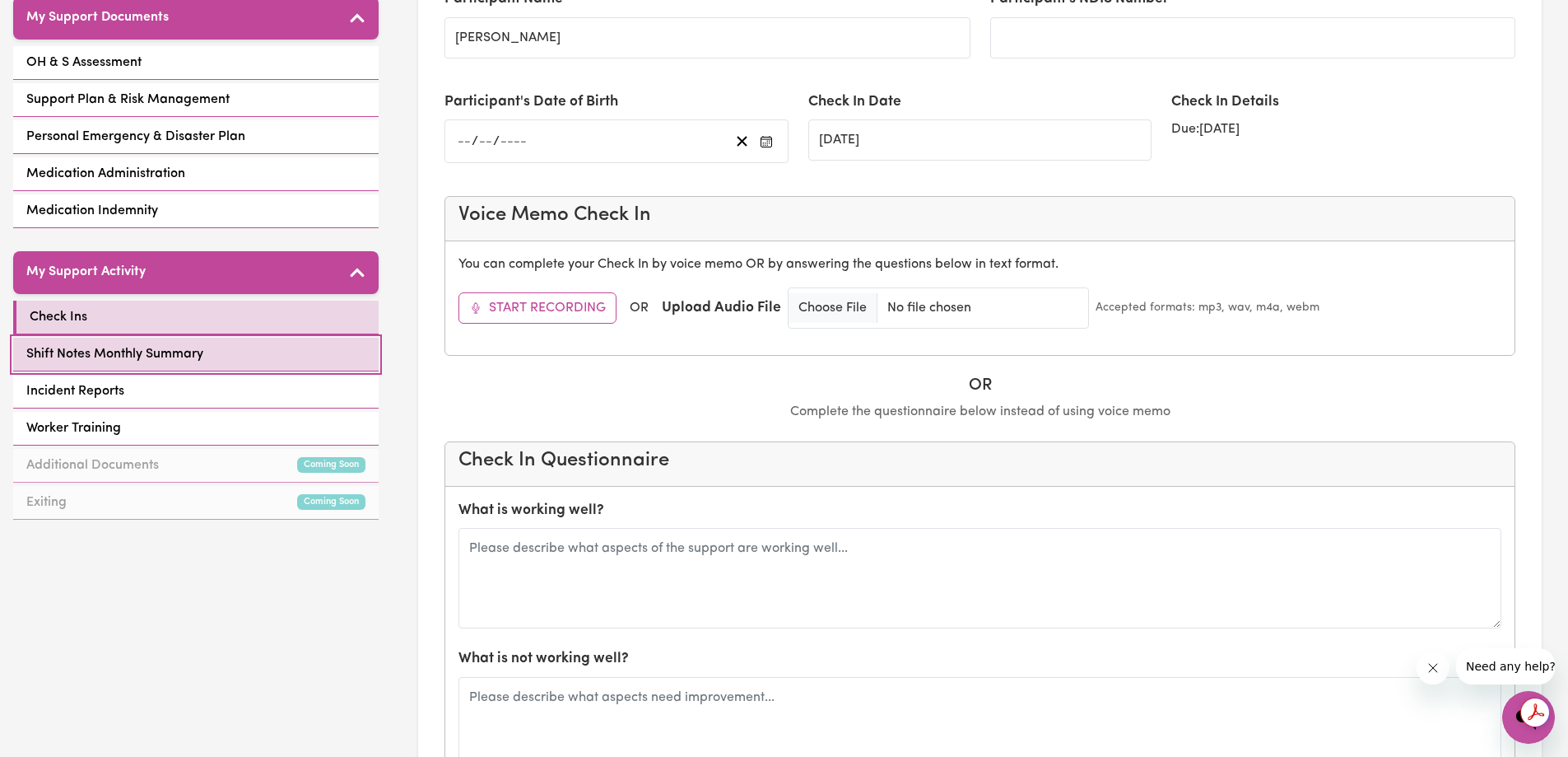
click at [191, 344] on span "Shift Notes Monthly Summary" at bounding box center [115, 354] width 177 height 20
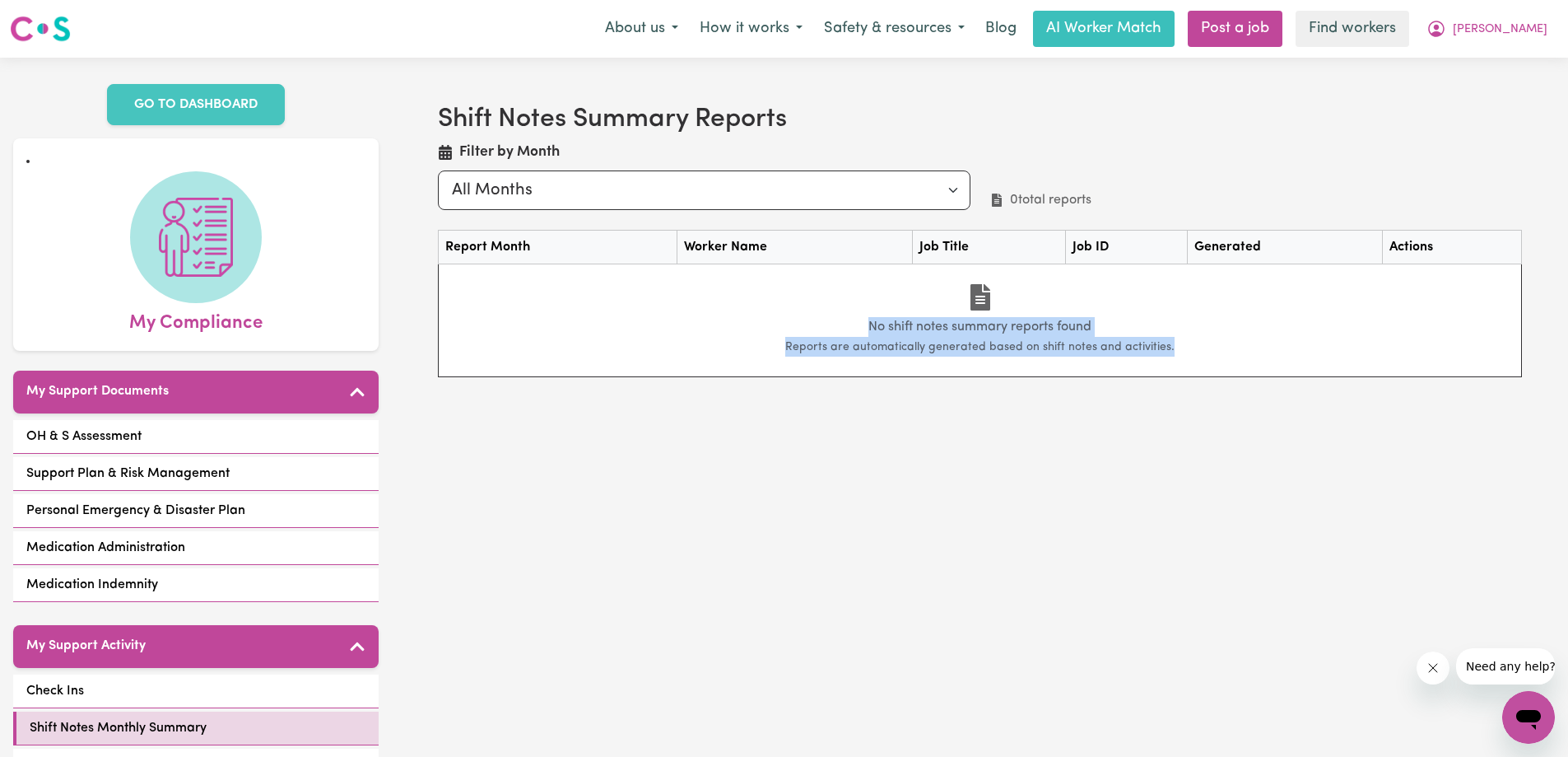
drag, startPoint x: 579, startPoint y: 283, endPoint x: 1168, endPoint y: 355, distance: 593.4
click at [1168, 355] on td "No shift notes summary reports found Reports are automatically generated based …" at bounding box center [981, 320] width 1083 height 112
click at [1211, 355] on div "No shift notes summary reports found Reports are automatically generated based …" at bounding box center [980, 320] width 1069 height 73
drag, startPoint x: 1177, startPoint y: 348, endPoint x: 773, endPoint y: 323, distance: 404.8
click at [773, 323] on div "No shift notes summary reports found Reports are automatically generated based …" at bounding box center [980, 320] width 1069 height 73
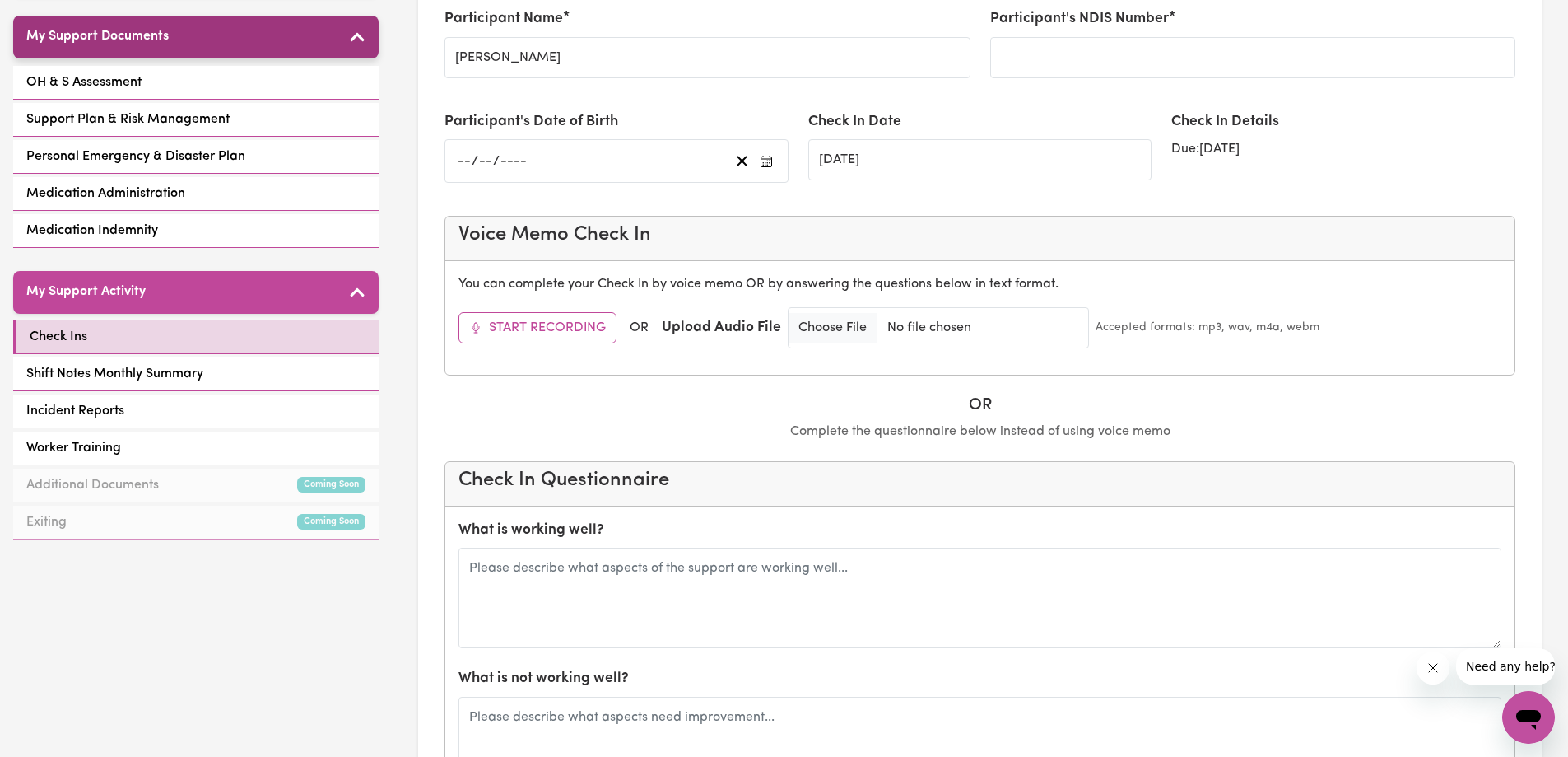
scroll to position [374, 0]
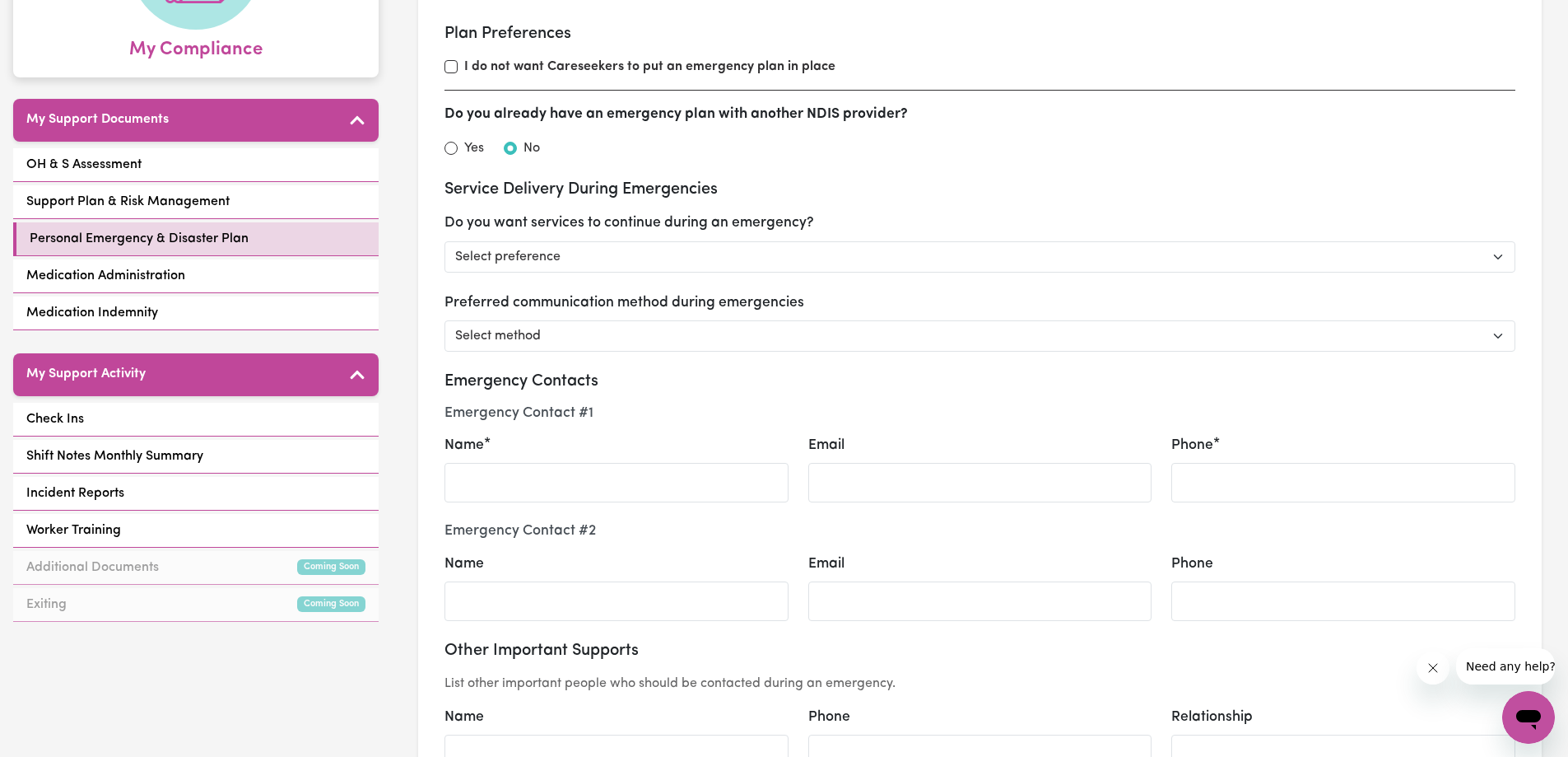
scroll to position [263, 0]
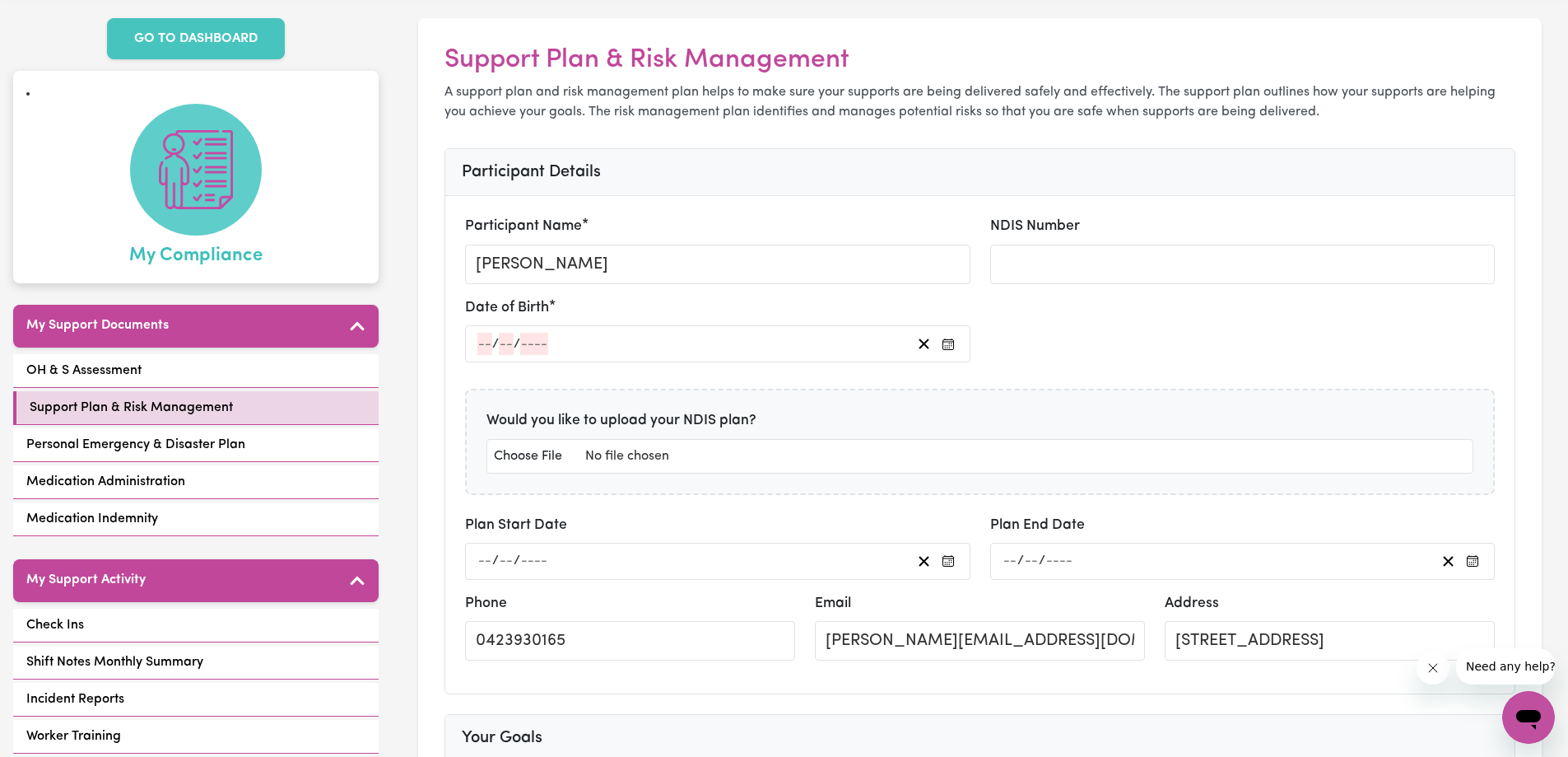
scroll to position [8, 0]
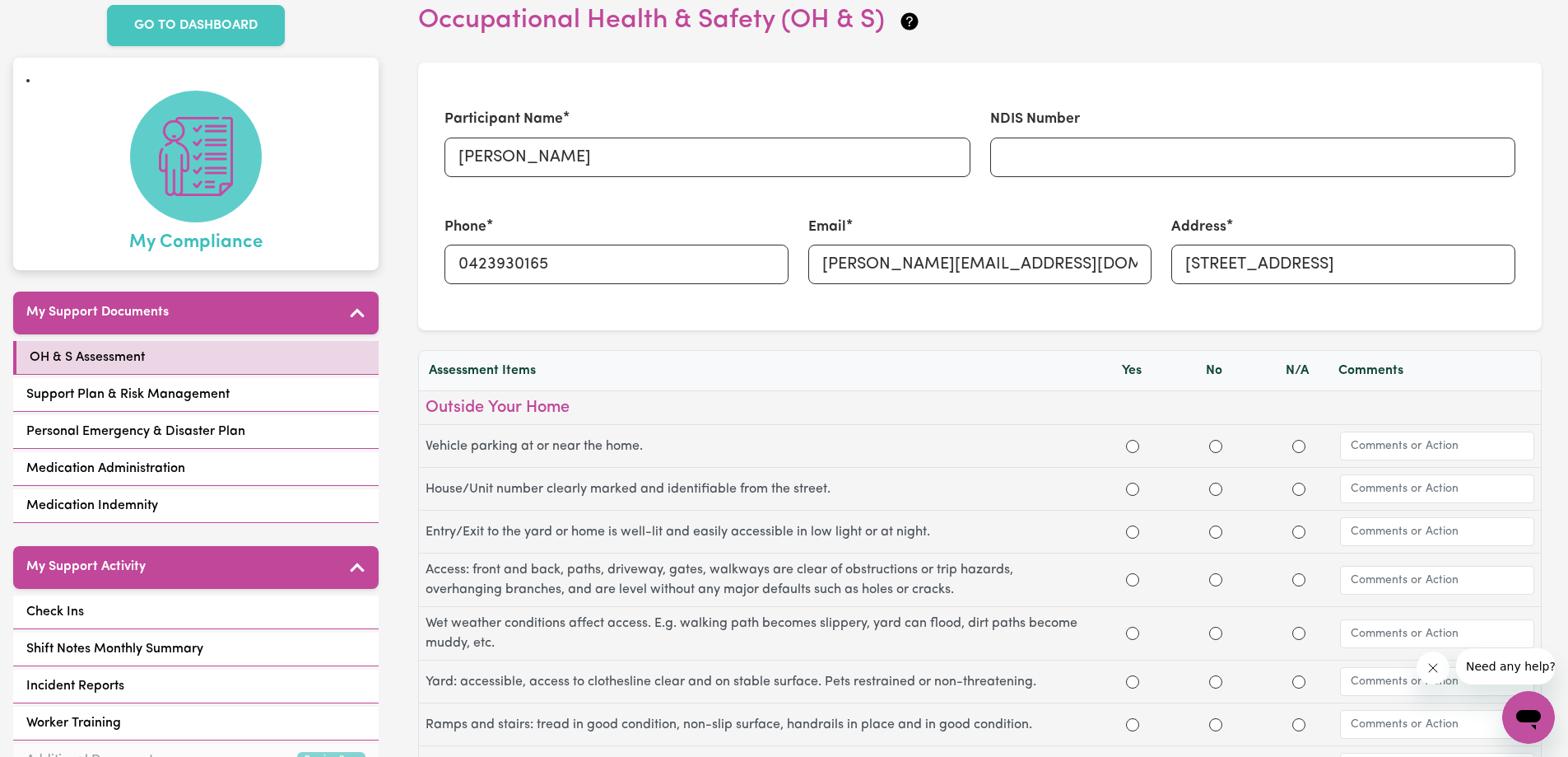
scroll to position [83, 0]
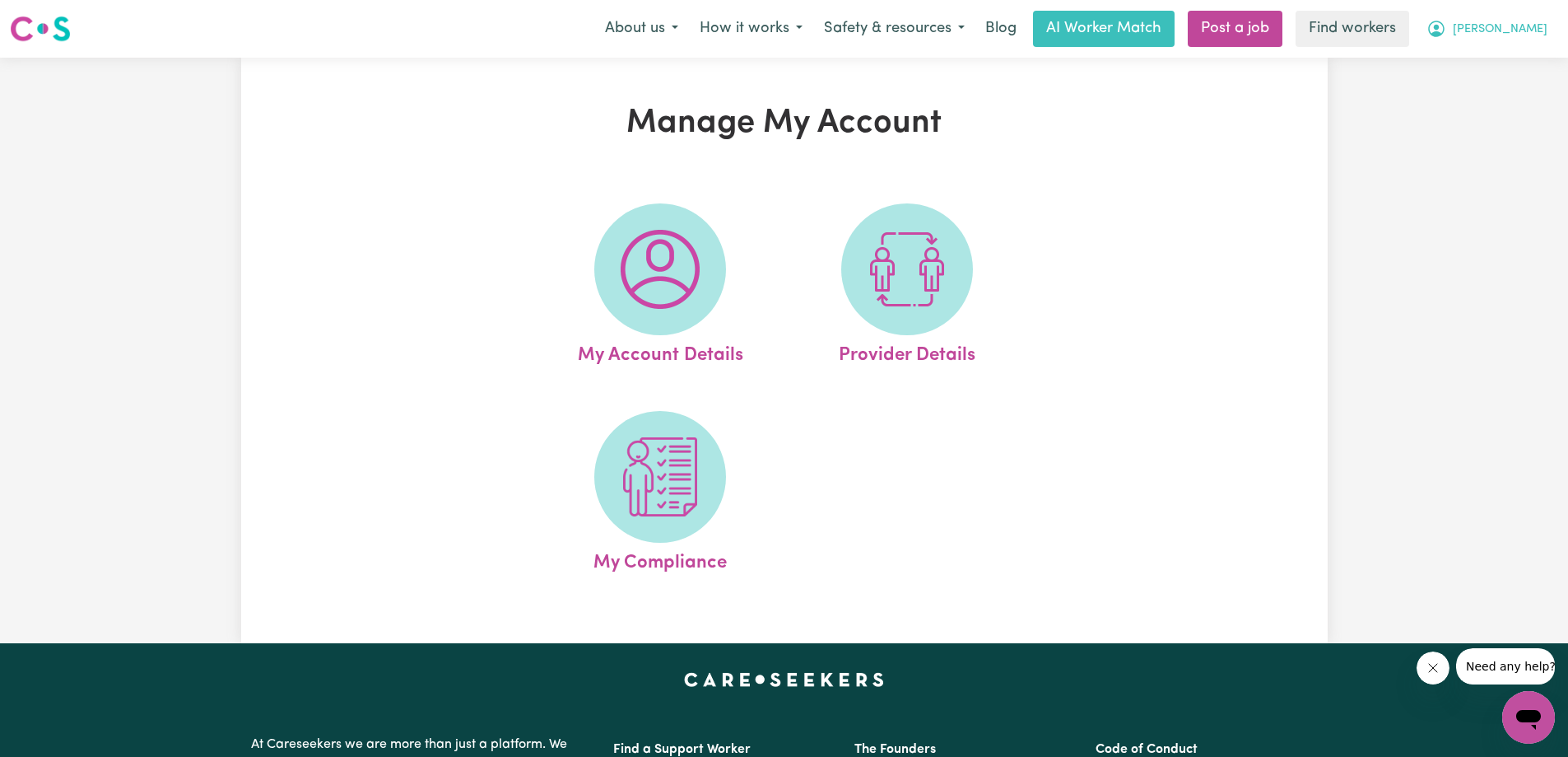
drag, startPoint x: 1514, startPoint y: 29, endPoint x: 1514, endPoint y: 44, distance: 15.0
click at [1514, 29] on button "Ingrid" at bounding box center [1487, 28] width 142 height 34
click at [1510, 73] on link "My Dashboard" at bounding box center [1492, 64] width 130 height 32
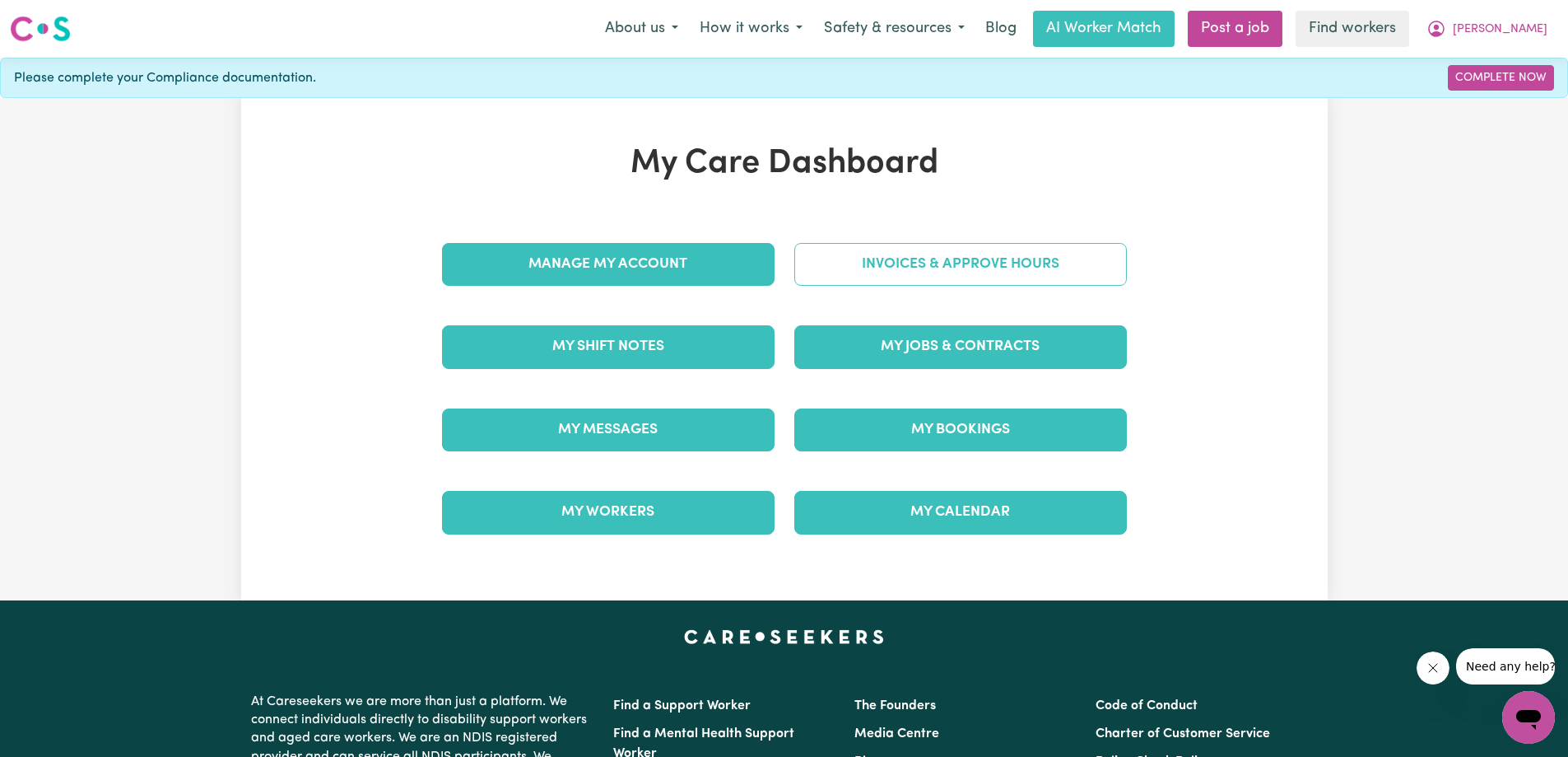
click at [976, 270] on link "Invoices & Approve Hours" at bounding box center [960, 264] width 333 height 43
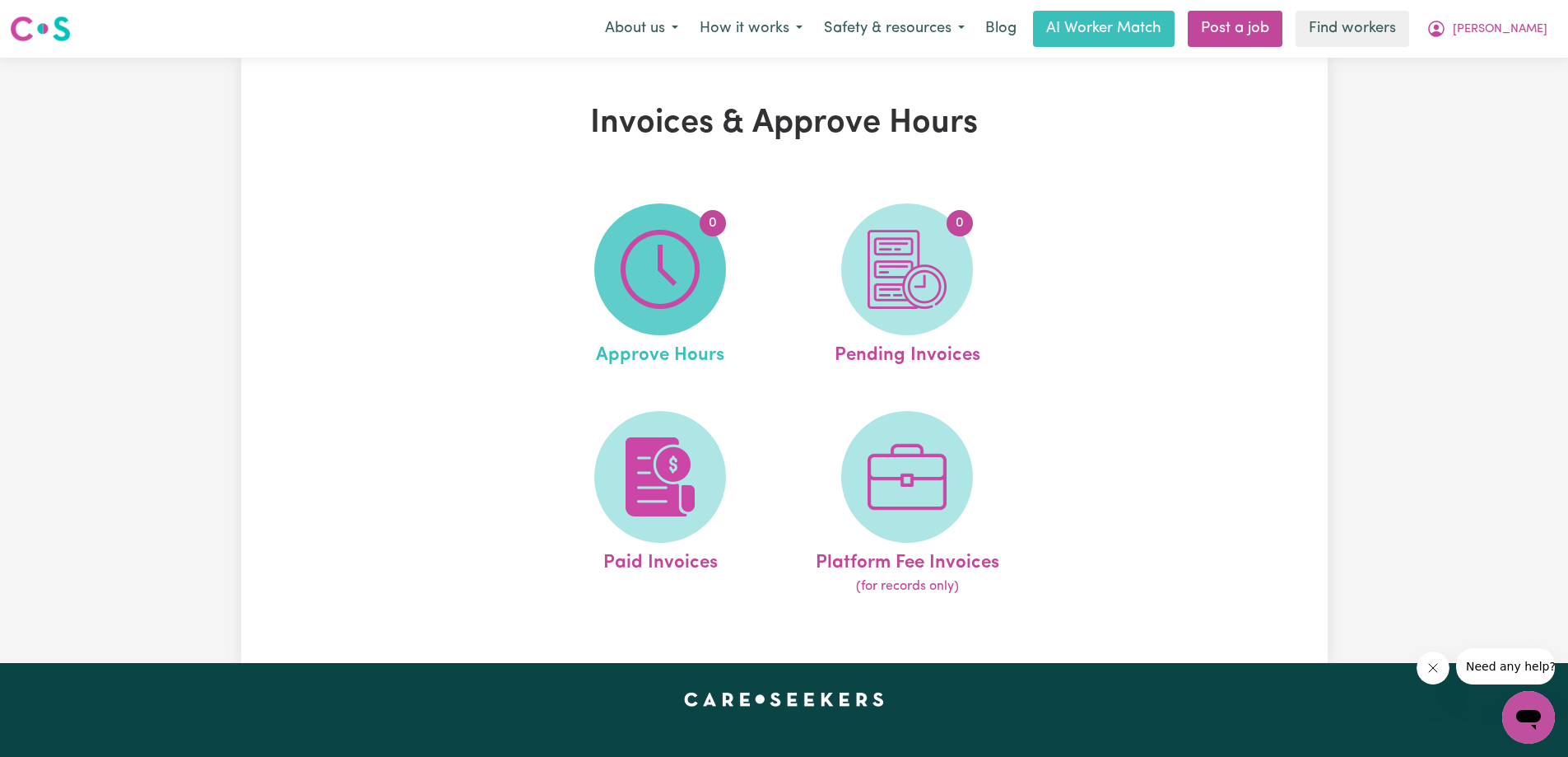
click at [655, 298] on img at bounding box center [660, 270] width 79 height 79
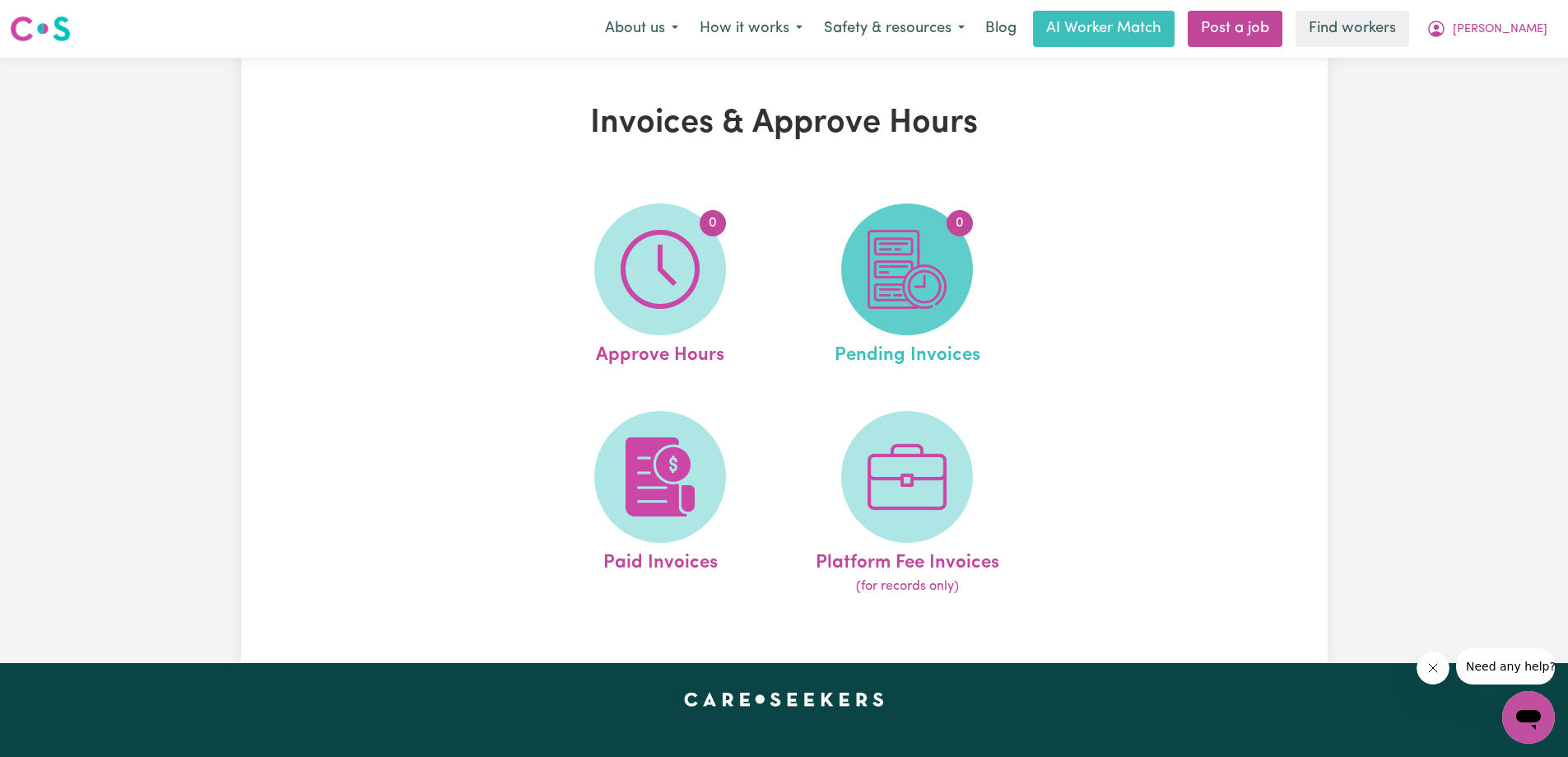
click at [908, 239] on img at bounding box center [907, 270] width 79 height 79
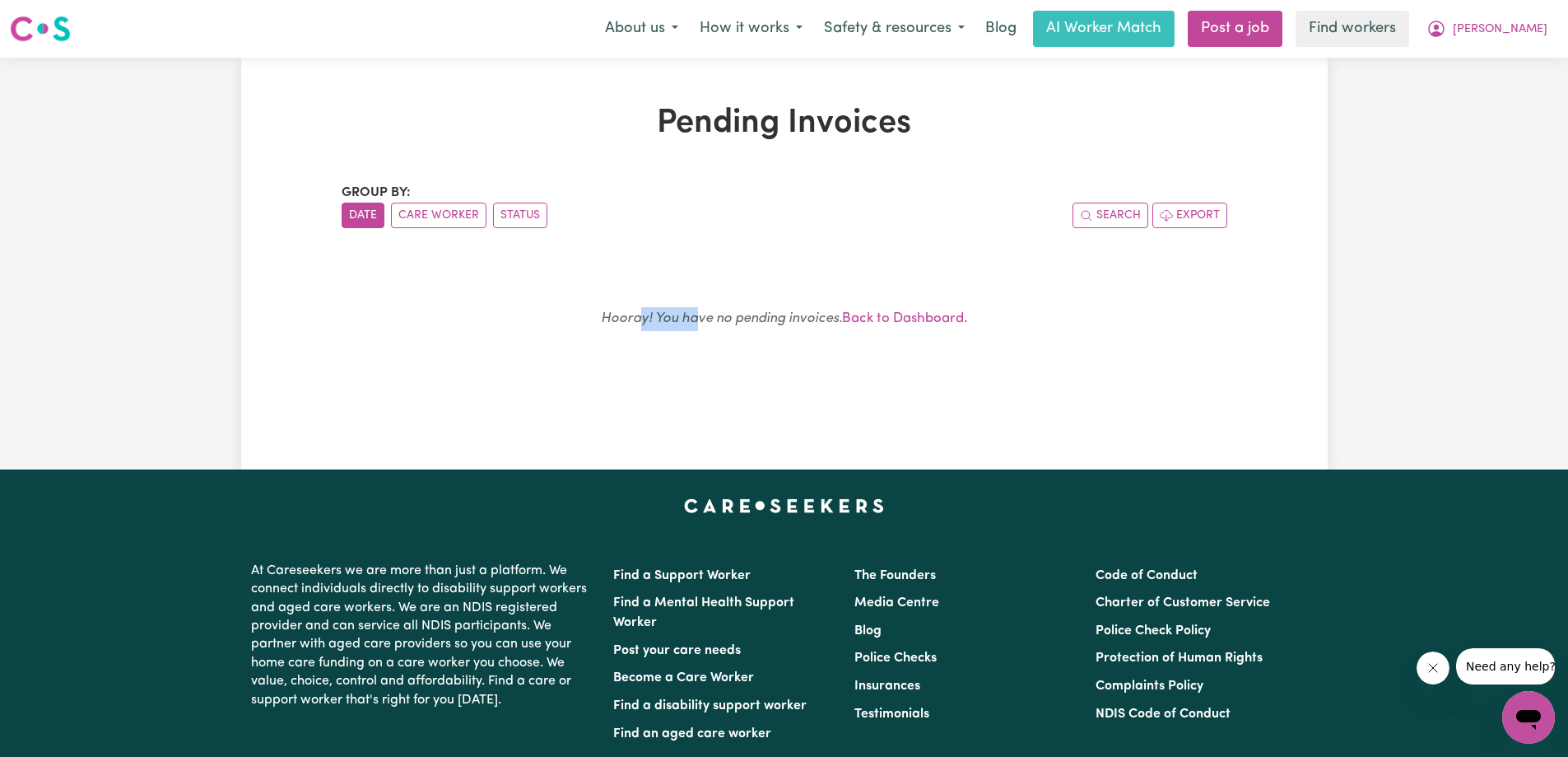
click at [829, 319] on div "Hooray! You have no pending invoices. Back to Dashboard ." at bounding box center [785, 326] width 846 height 116
click at [1028, 311] on p "Hooray! You have no pending invoices. Back to Dashboard ." at bounding box center [784, 319] width 807 height 24
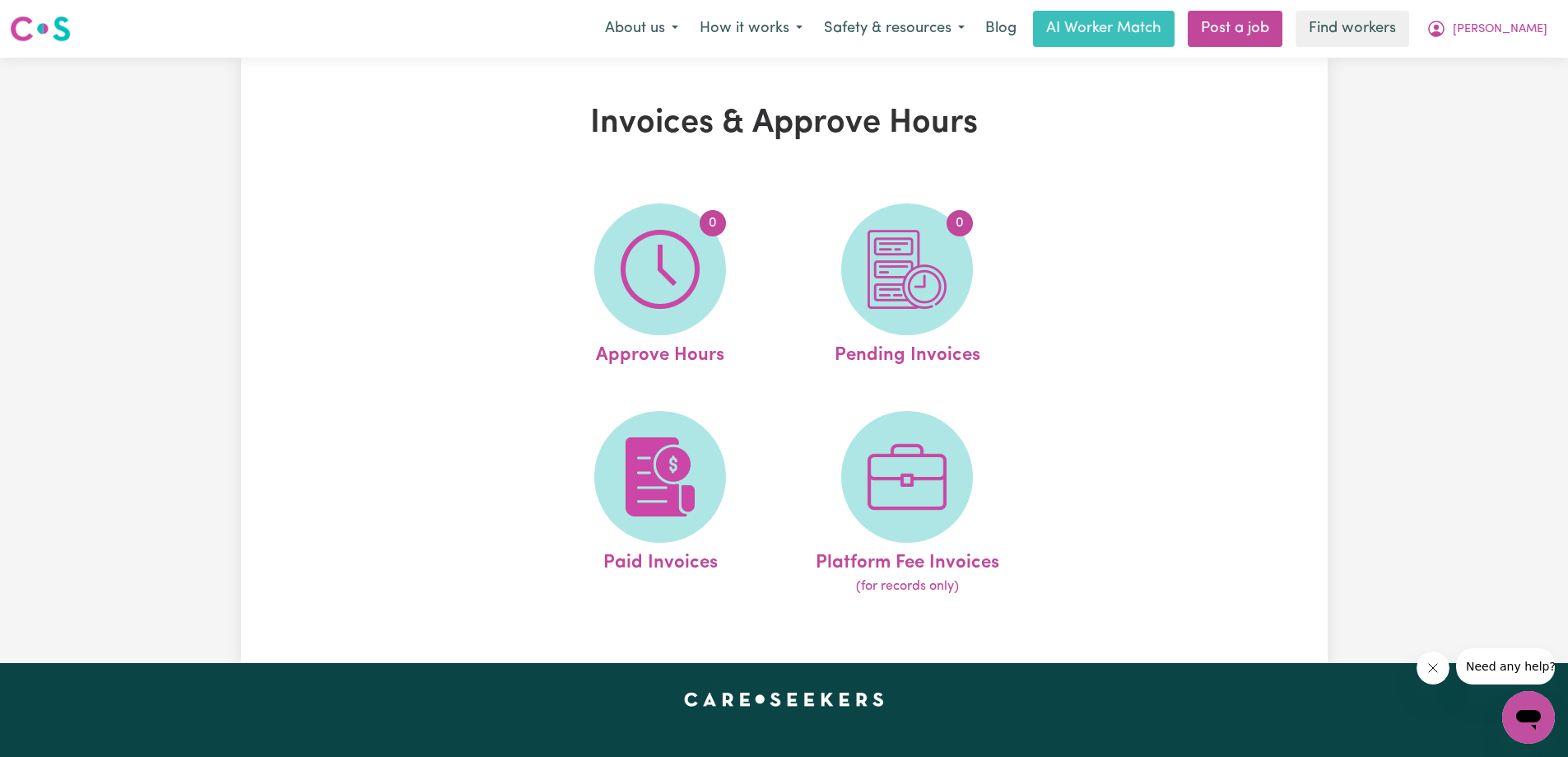
drag, startPoint x: 1011, startPoint y: 370, endPoint x: 1032, endPoint y: 375, distance: 21.6
click at [1011, 370] on ul "0 Approve Hours 0 Pending Invoices Paid Invoices Platform Fee Invoices (for rec…" at bounding box center [783, 400] width 494 height 434
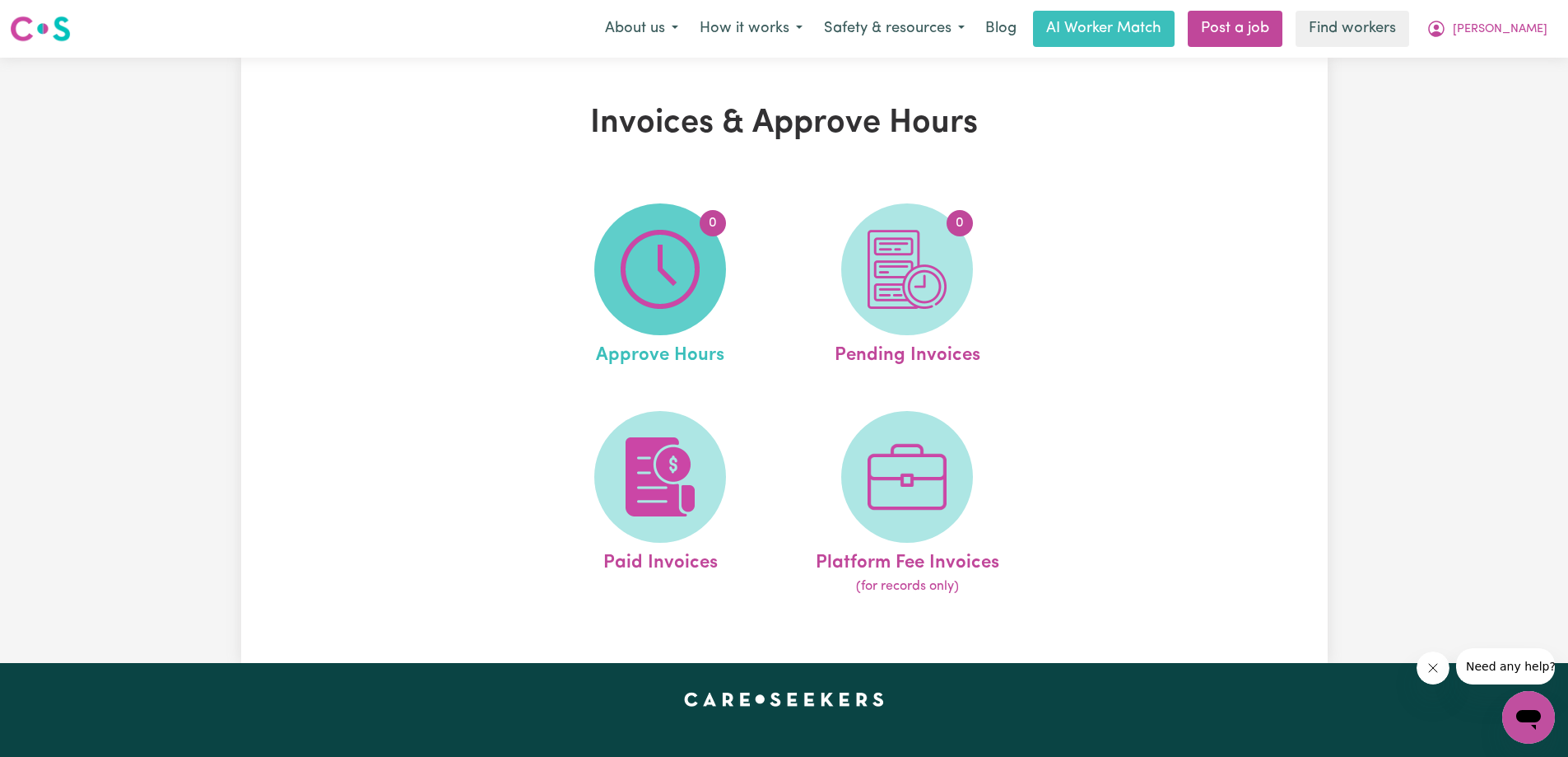
click at [716, 280] on span "0" at bounding box center [660, 270] width 132 height 132
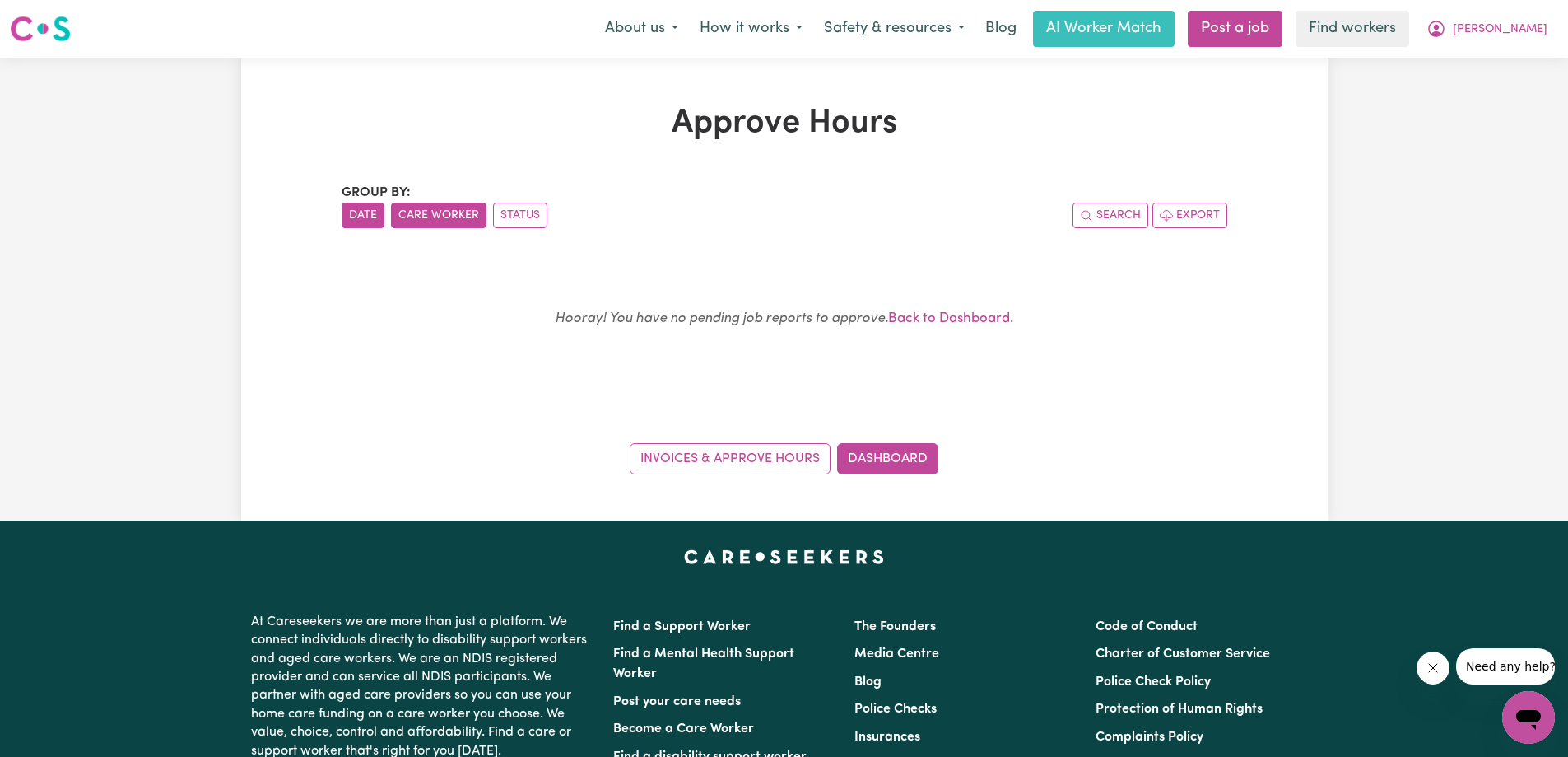
drag, startPoint x: 424, startPoint y: 212, endPoint x: 448, endPoint y: 213, distance: 24.0
click at [427, 213] on button "Care Worker" at bounding box center [438, 215] width 96 height 25
drag, startPoint x: 521, startPoint y: 215, endPoint x: 465, endPoint y: 217, distance: 56.0
click at [521, 215] on button "Status" at bounding box center [521, 215] width 54 height 25
click at [406, 217] on button "Care Worker" at bounding box center [438, 215] width 96 height 25
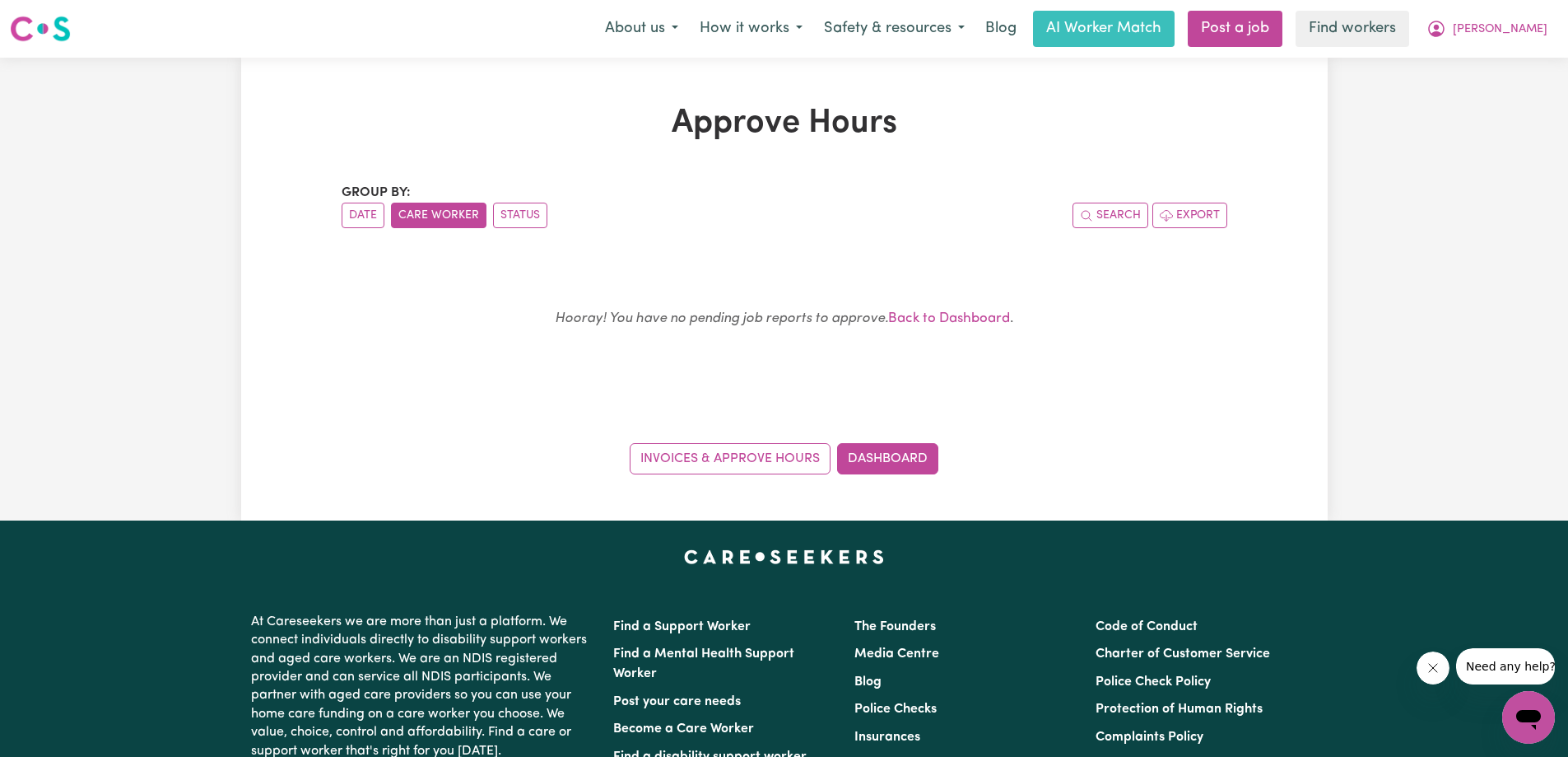
click at [385, 217] on ul "Date Care Worker Status" at bounding box center [563, 215] width 442 height 25
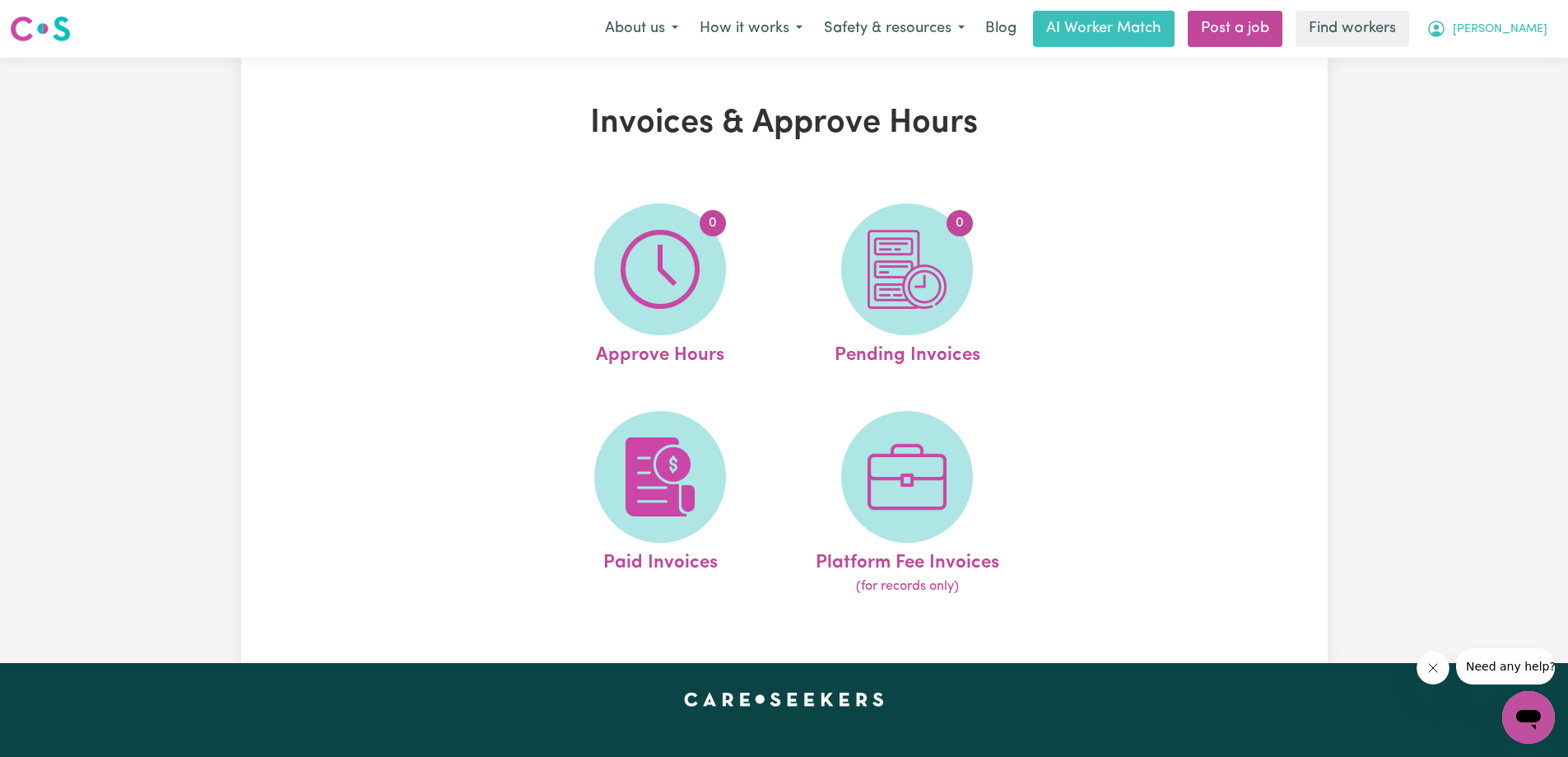
drag, startPoint x: 1538, startPoint y: 18, endPoint x: 1537, endPoint y: 33, distance: 15.0
click at [1538, 18] on button "Ingrid" at bounding box center [1487, 28] width 142 height 34
click at [1495, 62] on link "My Dashboard" at bounding box center [1492, 64] width 130 height 32
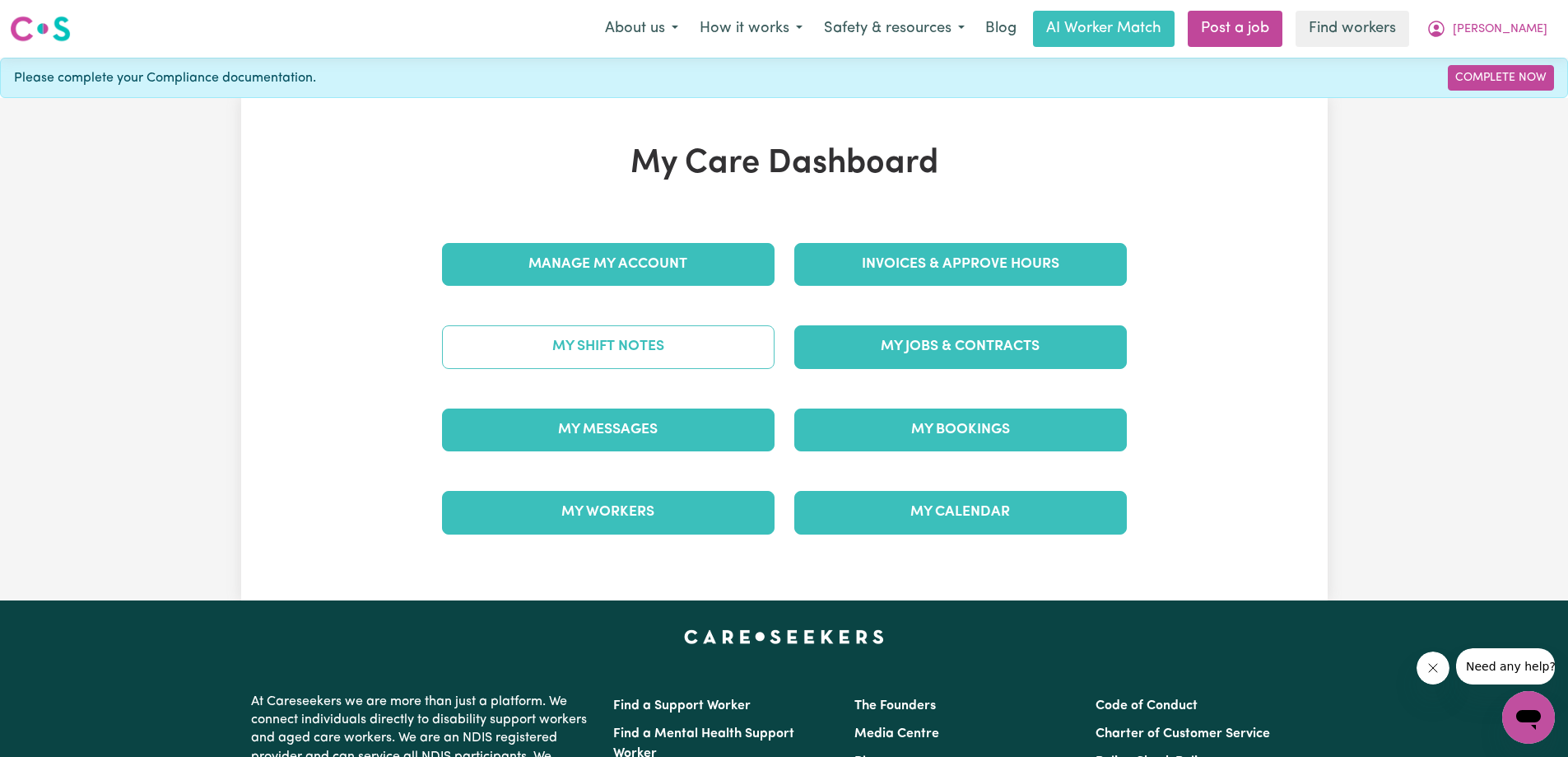
click at [543, 343] on link "My Shift Notes" at bounding box center [608, 346] width 333 height 43
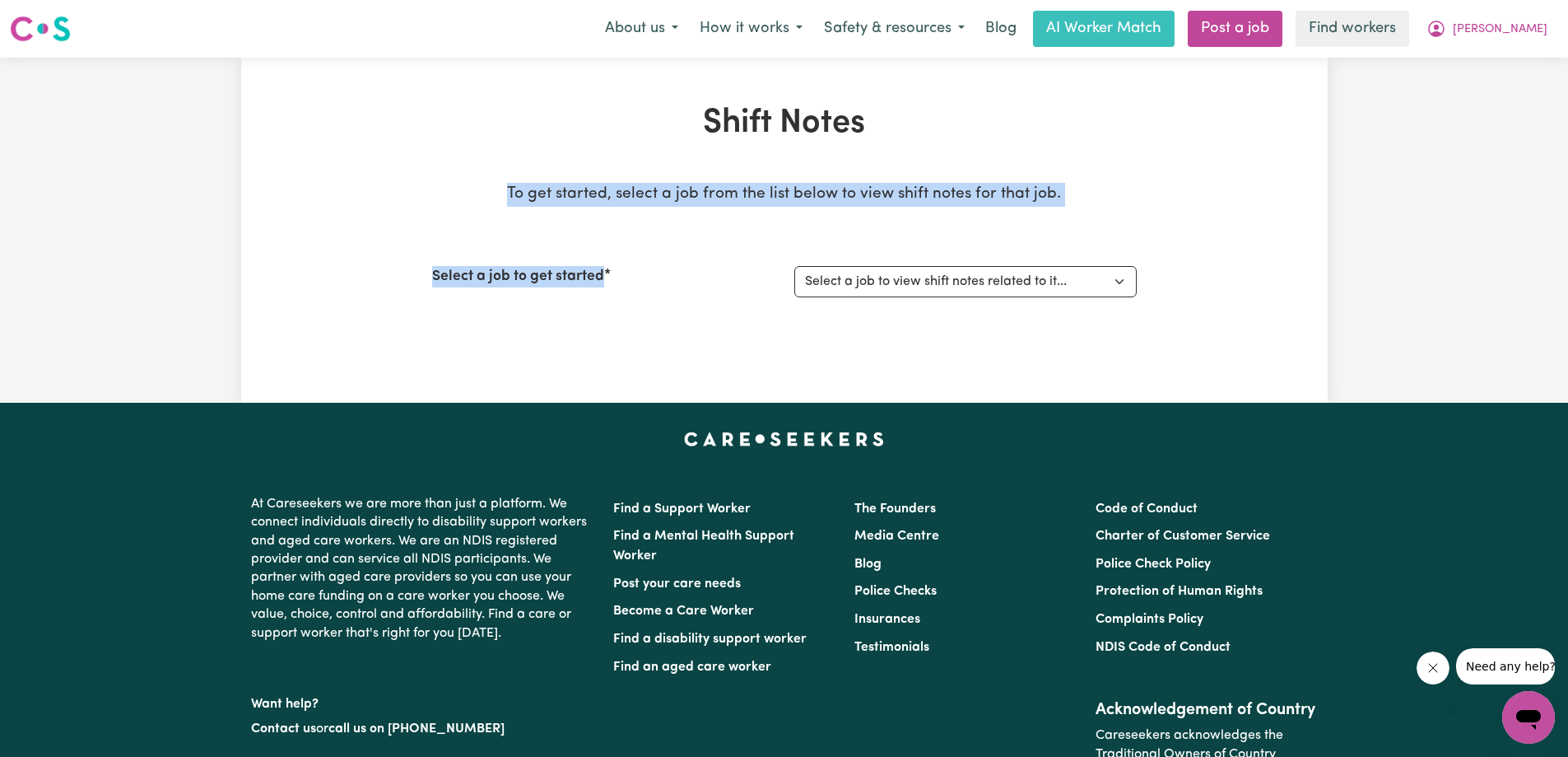
drag, startPoint x: 363, startPoint y: 191, endPoint x: 1026, endPoint y: 237, distance: 664.6
click at [1026, 239] on div "Shift Notes To get started, select a job from the list below to view shift note…" at bounding box center [785, 230] width 1087 height 253
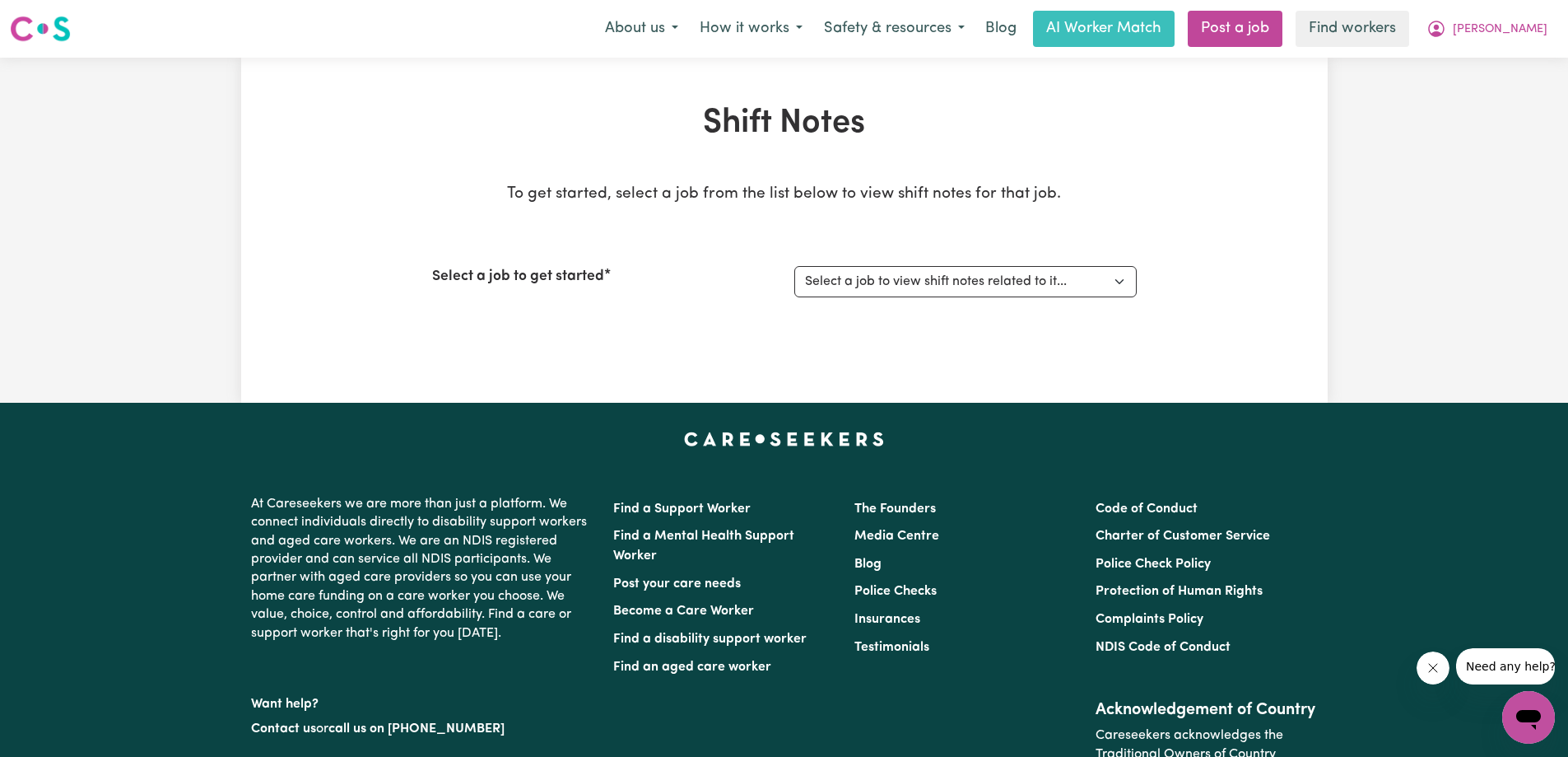
click at [1026, 237] on div "To get started, select a job from the list below to view shift notes for that j…" at bounding box center [784, 259] width 705 height 154
drag, startPoint x: 582, startPoint y: 186, endPoint x: 987, endPoint y: 185, distance: 405.0
click at [883, 184] on div "Shift Notes To get started, select a job from the list below to view shift note…" at bounding box center [785, 230] width 1087 height 253
click at [989, 185] on p "To get started, select a job from the list below to view shift notes for that j…" at bounding box center [784, 194] width 705 height 24
drag, startPoint x: 360, startPoint y: 242, endPoint x: 912, endPoint y: 243, distance: 552.0
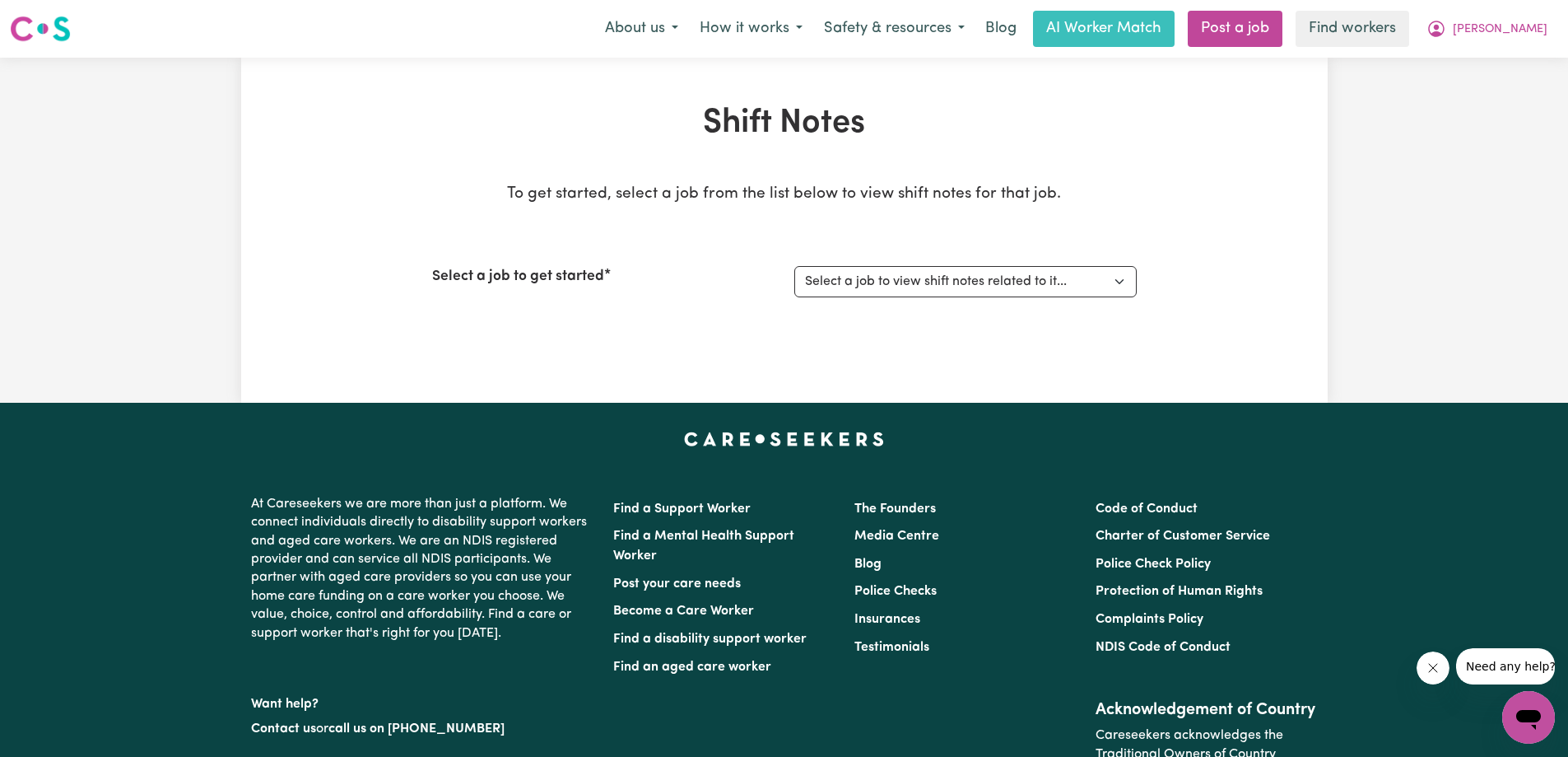
click at [845, 244] on div "Shift Notes To get started, select a job from the list below to view shift note…" at bounding box center [785, 230] width 1087 height 253
drag, startPoint x: 912, startPoint y: 243, endPoint x: 939, endPoint y: 234, distance: 28.5
click at [913, 235] on div "To get started, select a job from the list below to view shift notes for that j…" at bounding box center [784, 259] width 705 height 154
click at [993, 278] on select "Select a job to view shift notes related to it..." at bounding box center [966, 282] width 342 height 32
click at [567, 144] on div "Shift Notes To get started, select a job from the list below to view shift note…" at bounding box center [784, 230] width 724 height 253
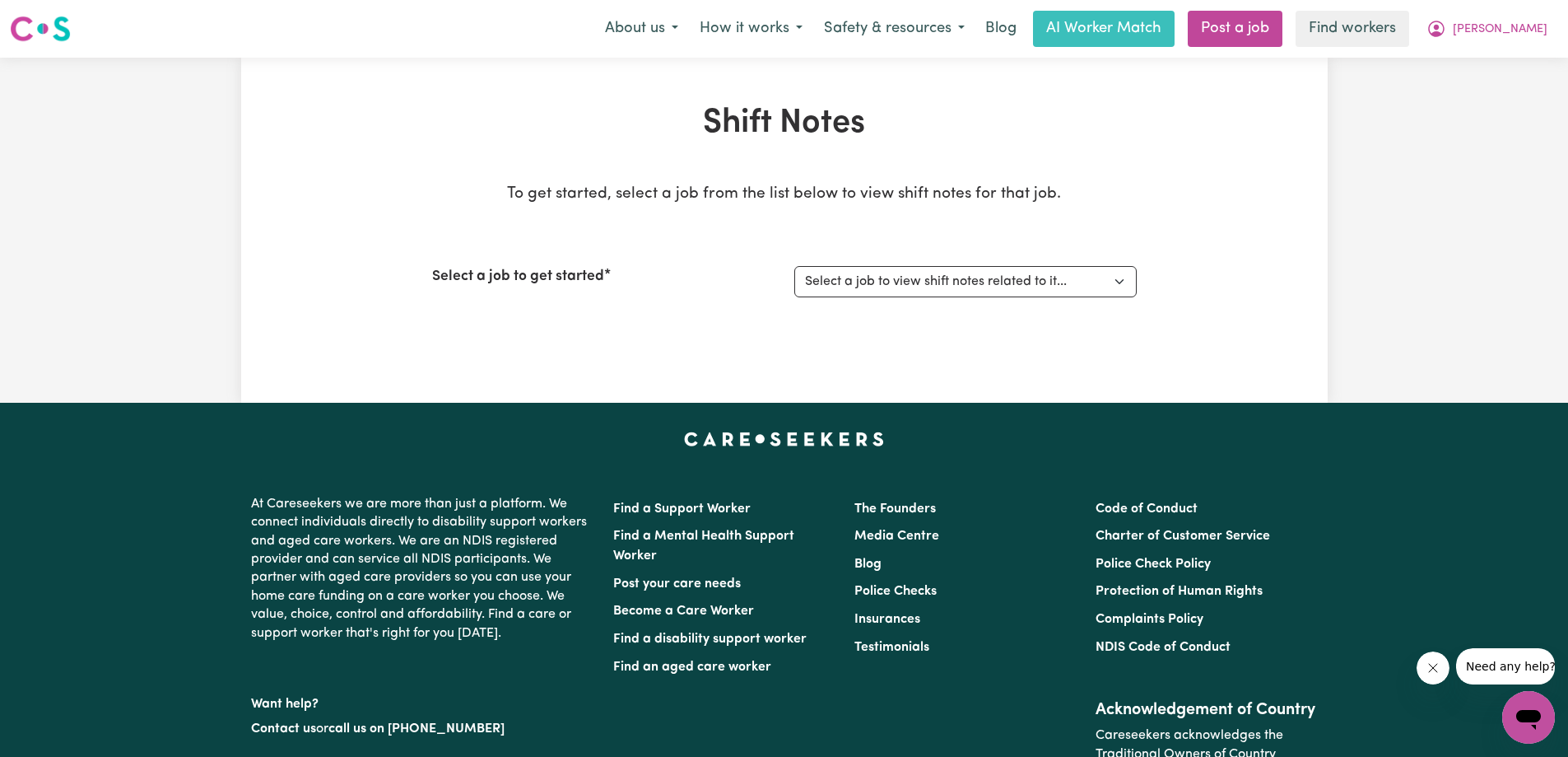
drag, startPoint x: 350, startPoint y: 175, endPoint x: 888, endPoint y: 195, distance: 538.4
click at [858, 195] on div "Shift Notes To get started, select a job from the list below to view shift note…" at bounding box center [785, 230] width 1087 height 253
drag, startPoint x: 924, startPoint y: 195, endPoint x: 953, endPoint y: 192, distance: 29.2
click at [924, 196] on p "To get started, select a job from the list below to view shift notes for that j…" at bounding box center [784, 194] width 705 height 24
drag, startPoint x: 1090, startPoint y: 178, endPoint x: 262, endPoint y: 185, distance: 828.0
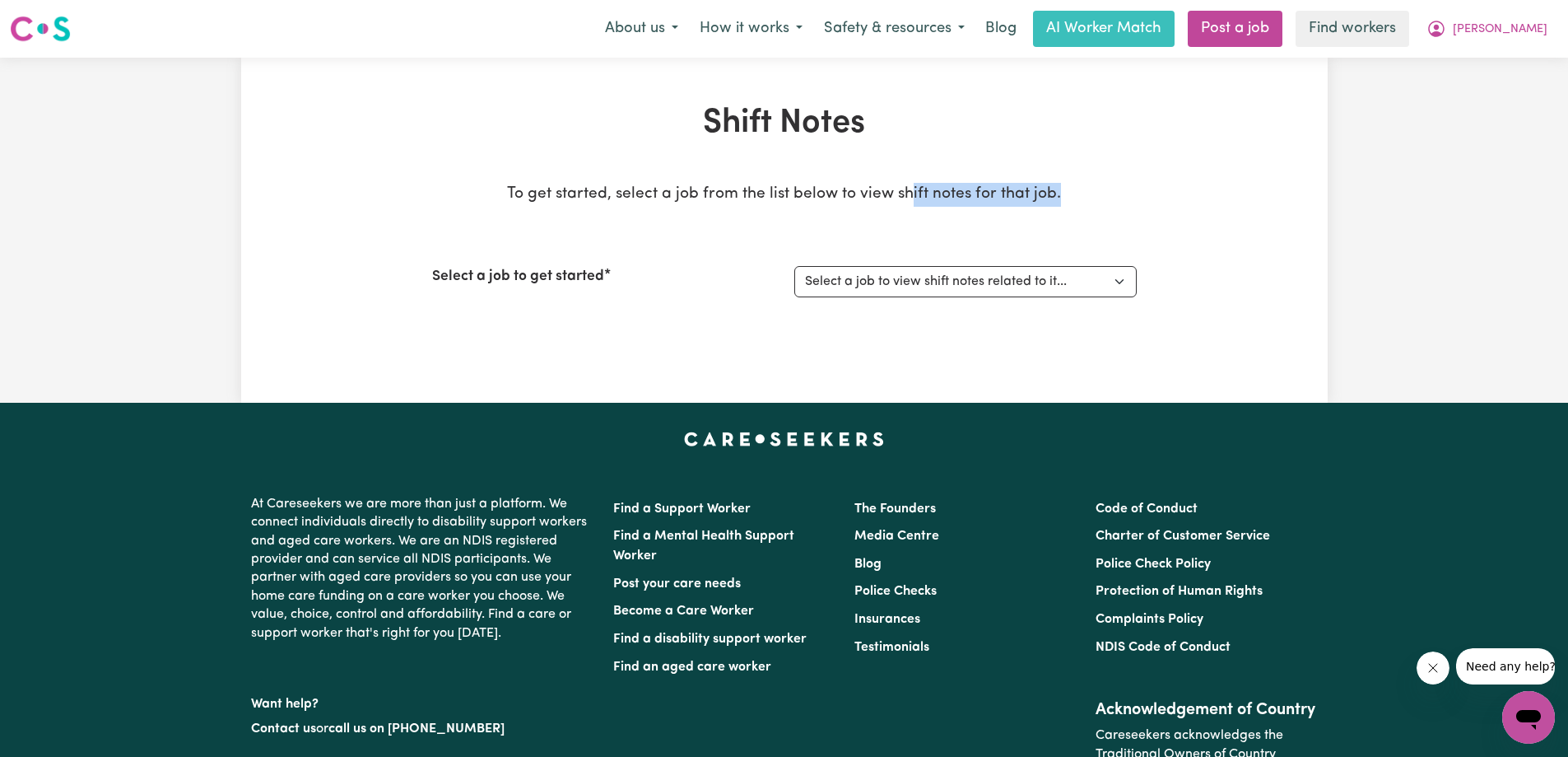
click at [294, 189] on div "Shift Notes To get started, select a job from the list below to view shift note…" at bounding box center [785, 230] width 1087 height 253
click at [273, 185] on div "Shift Notes To get started, select a job from the list below to view shift note…" at bounding box center [785, 230] width 1087 height 253
click at [873, 186] on p "To get started, select a job from the list below to view shift notes for that j…" at bounding box center [784, 194] width 705 height 24
click at [874, 187] on p "To get started, select a job from the list below to view shift notes for that j…" at bounding box center [784, 194] width 705 height 24
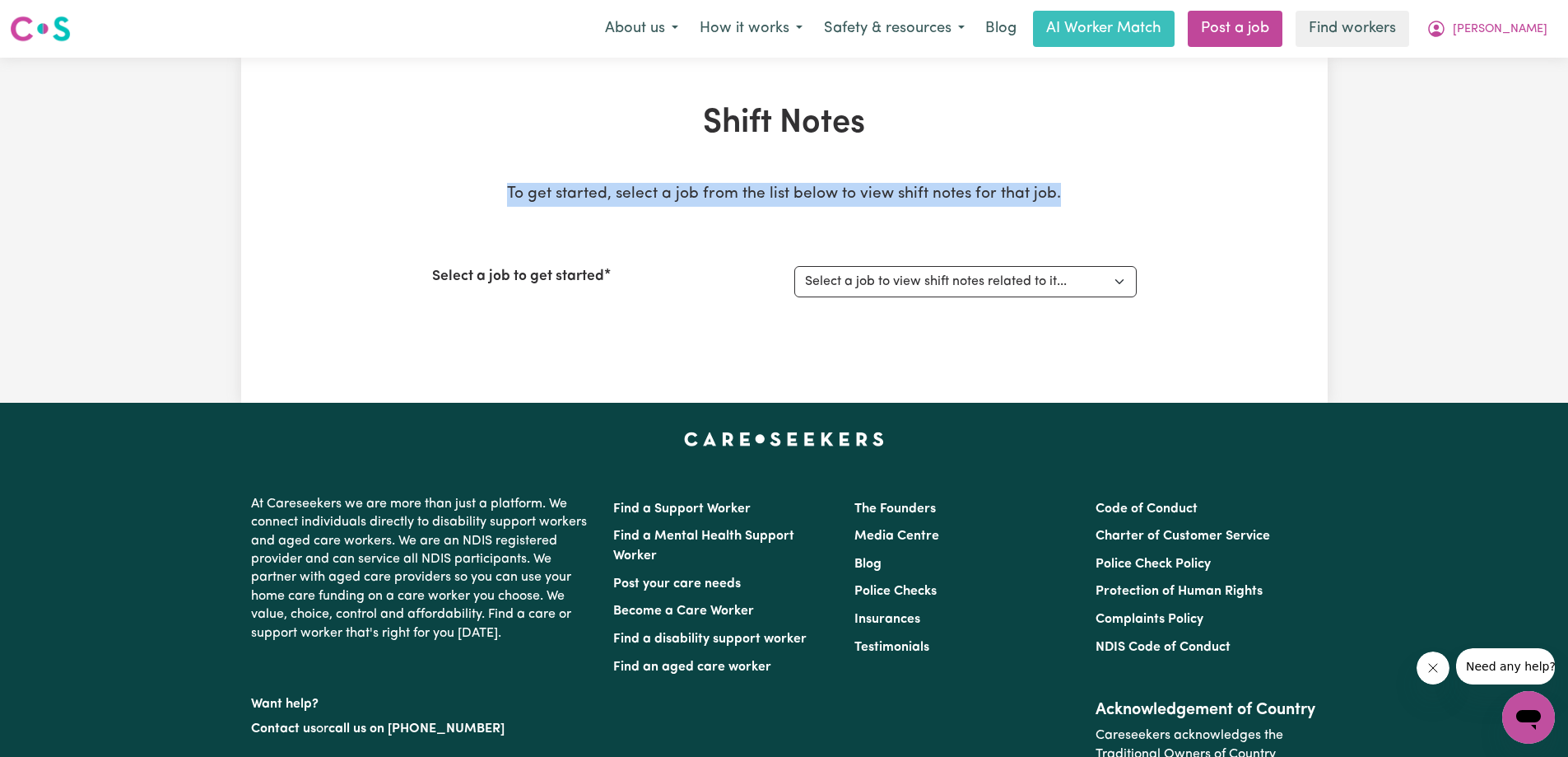
click at [874, 187] on p "To get started, select a job from the list below to view shift notes for that j…" at bounding box center [784, 194] width 705 height 24
click at [758, 190] on p "To get started, select a job from the list below to view shift notes for that j…" at bounding box center [784, 194] width 705 height 24
click at [759, 185] on p "To get started, select a job from the list below to view shift notes for that j…" at bounding box center [784, 194] width 705 height 24
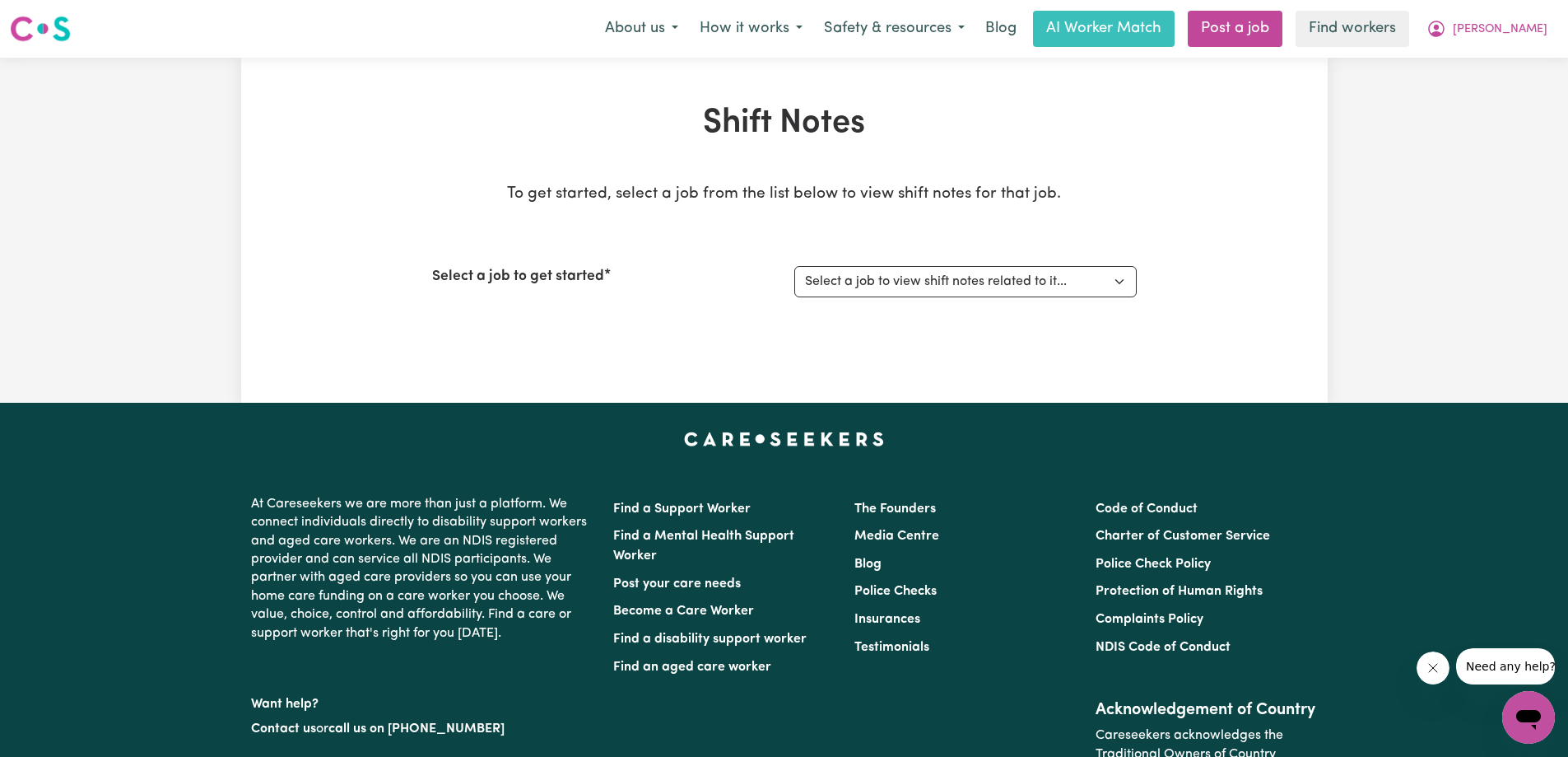
click at [777, 129] on h1 "Shift Notes" at bounding box center [784, 123] width 705 height 40
click at [752, 197] on p "To get started, select a job from the list below to view shift notes for that j…" at bounding box center [784, 194] width 705 height 24
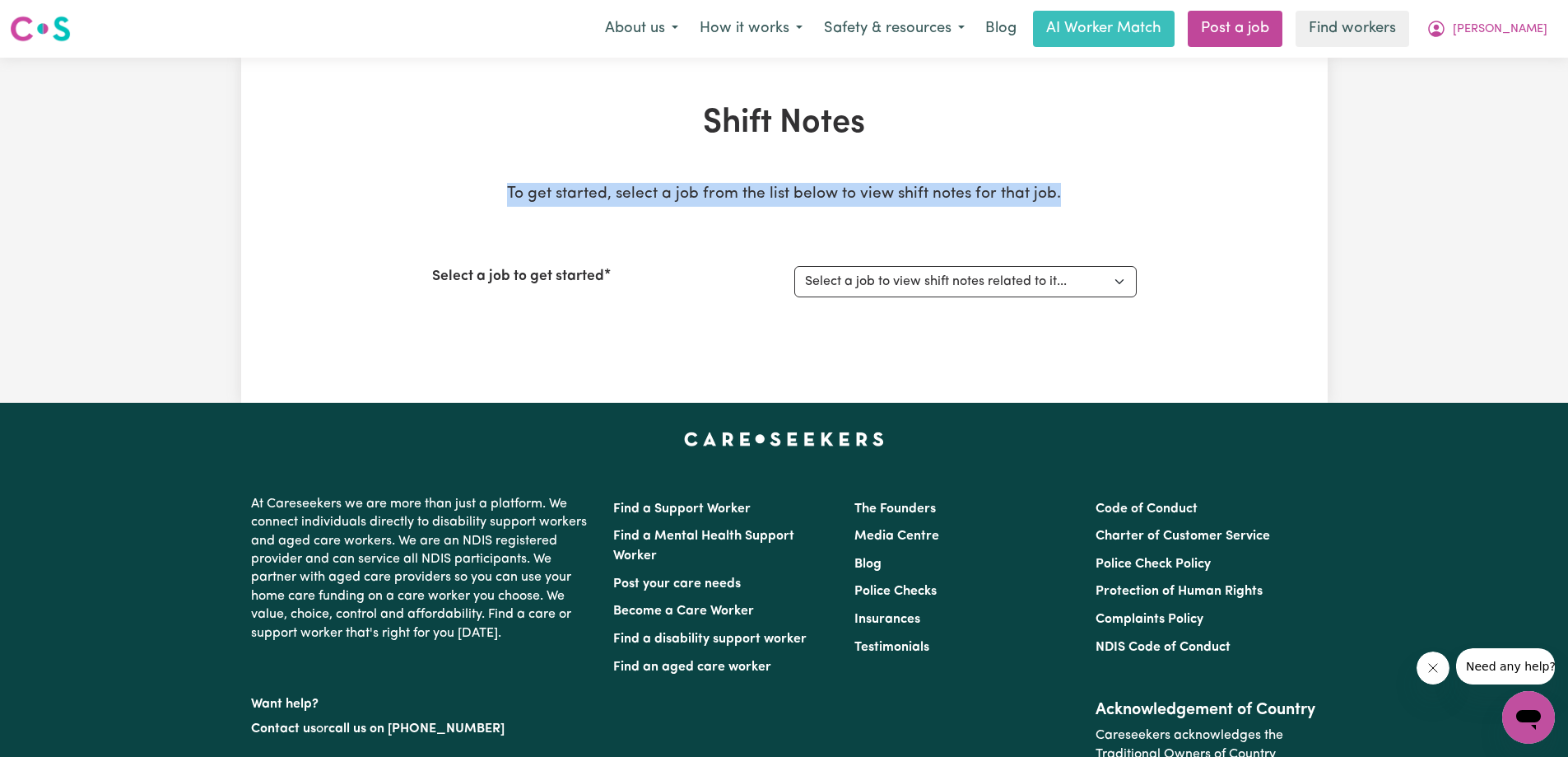
click at [752, 197] on p "To get started, select a job from the list below to view shift notes for that j…" at bounding box center [784, 194] width 705 height 24
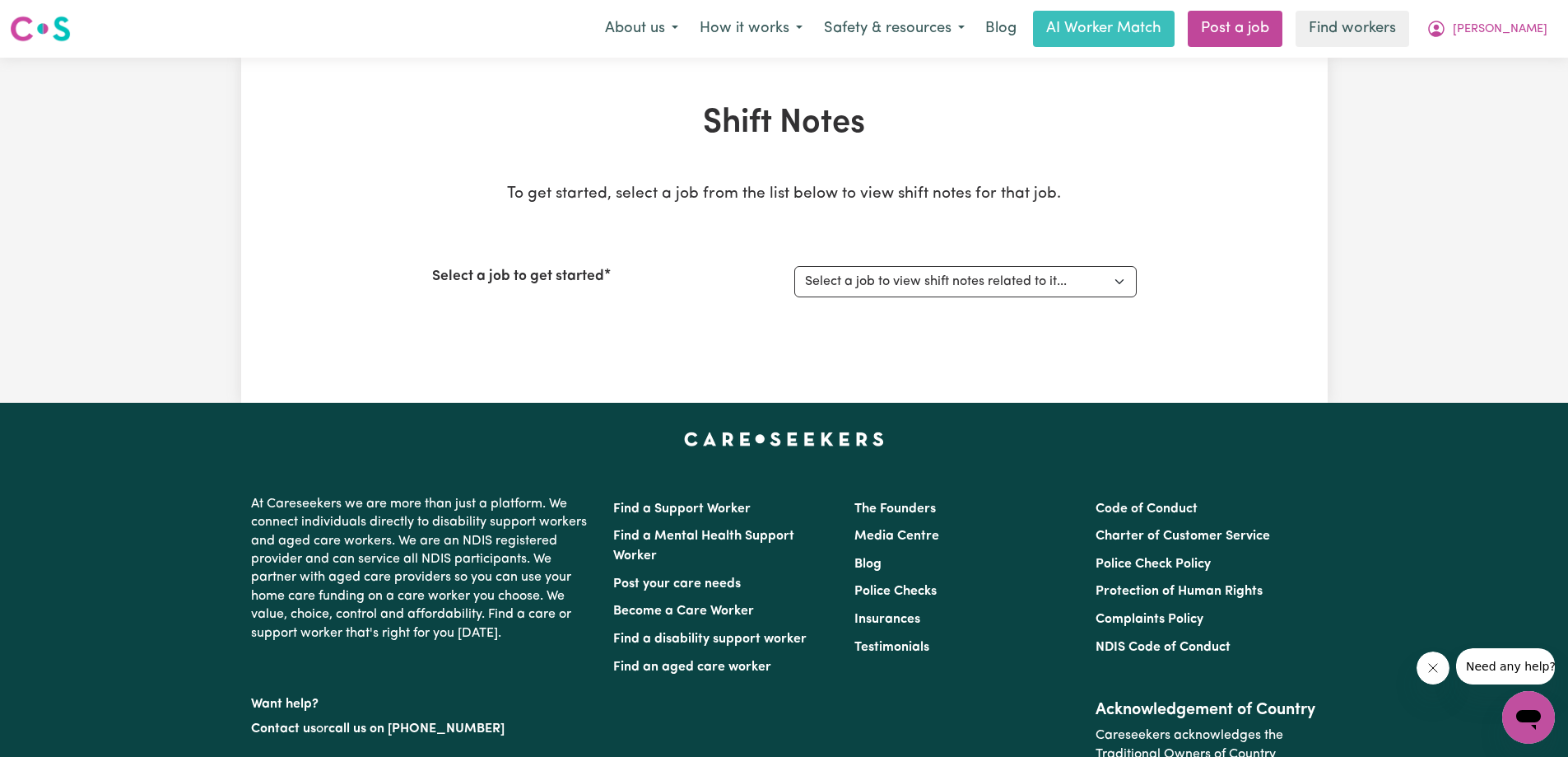
click at [762, 136] on h1 "Shift Notes" at bounding box center [784, 123] width 705 height 40
click at [608, 314] on div "Select a job to get started Select a job to view shift notes related to it..." at bounding box center [784, 281] width 705 height 71
click at [1514, 32] on button "Ingrid" at bounding box center [1487, 28] width 142 height 34
click at [1506, 61] on link "My Dashboard" at bounding box center [1492, 64] width 130 height 32
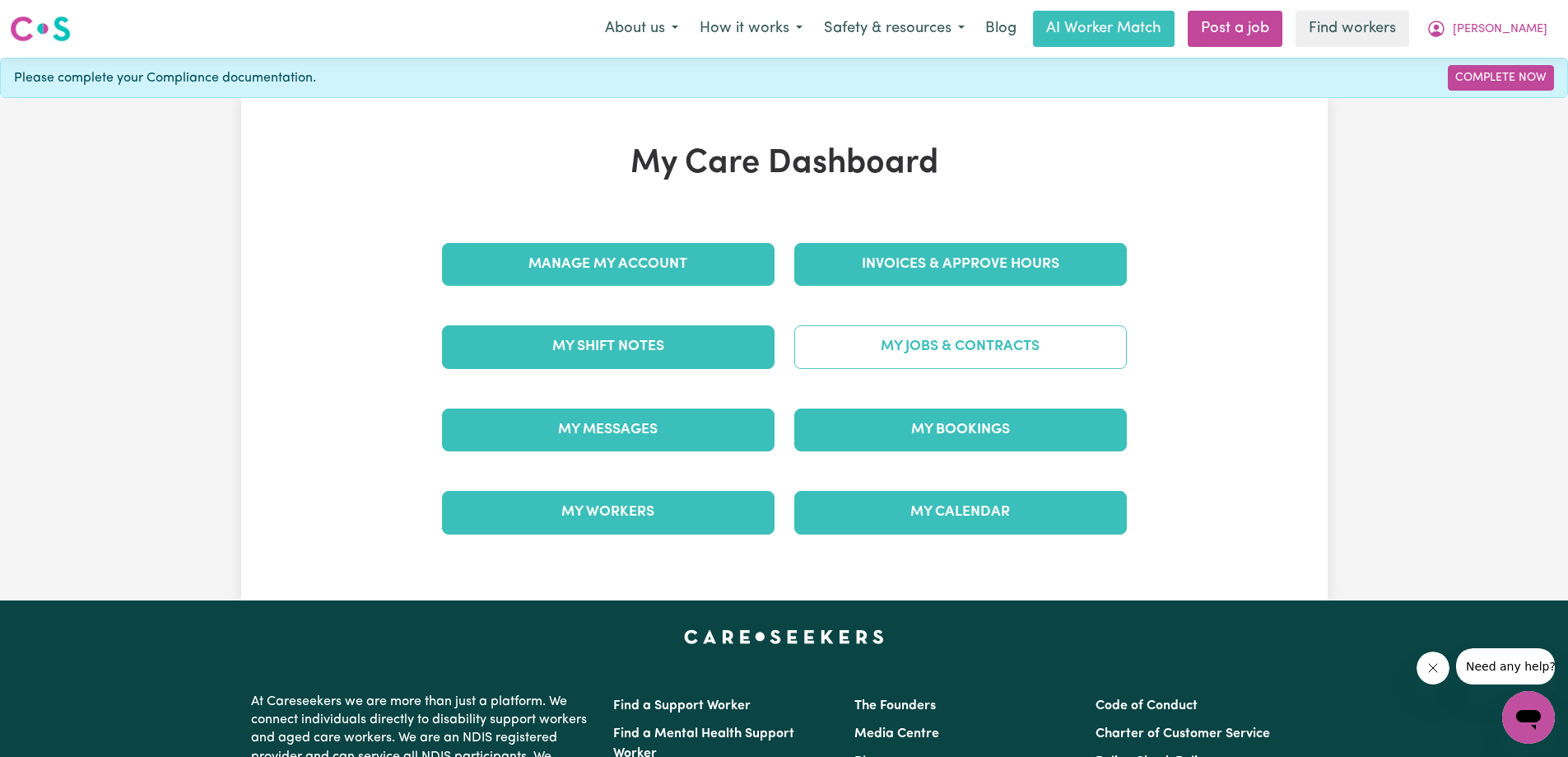
click at [968, 350] on link "My Jobs & Contracts" at bounding box center [960, 346] width 333 height 43
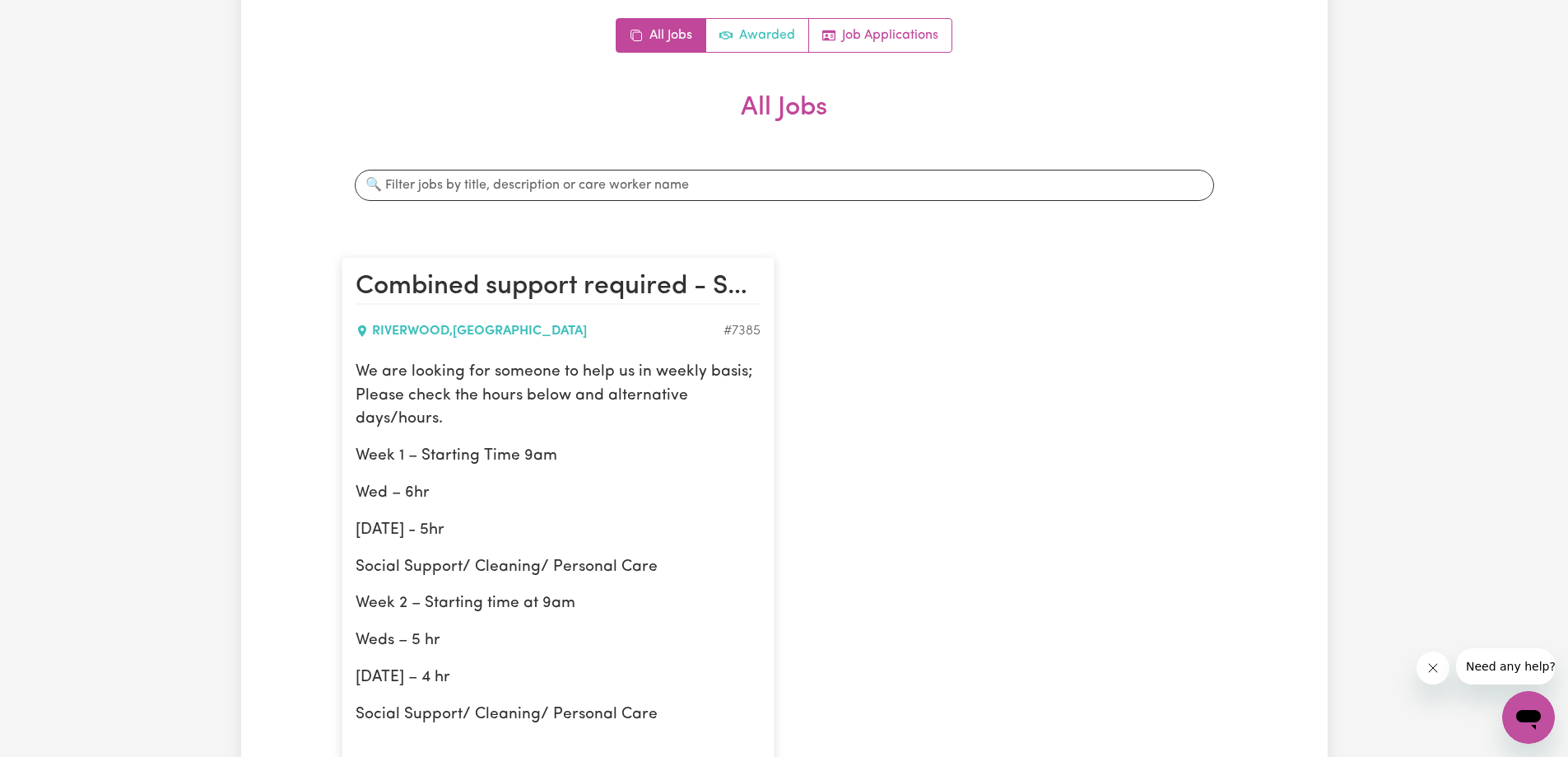
click at [751, 31] on link "Awarded" at bounding box center [757, 36] width 103 height 33
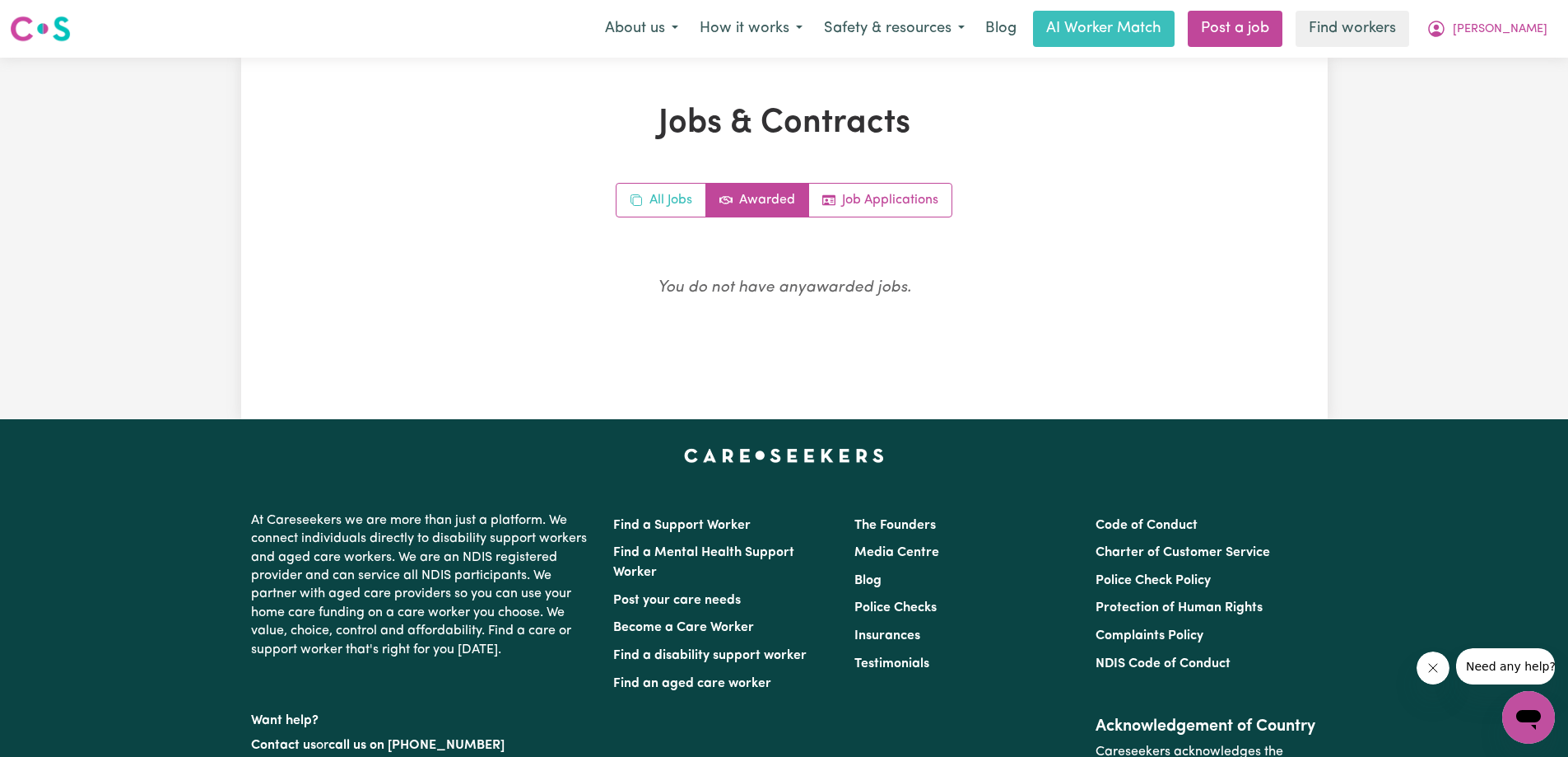
drag, startPoint x: 651, startPoint y: 191, endPoint x: 958, endPoint y: 251, distance: 312.8
click at [652, 191] on link "All Jobs" at bounding box center [661, 200] width 90 height 33
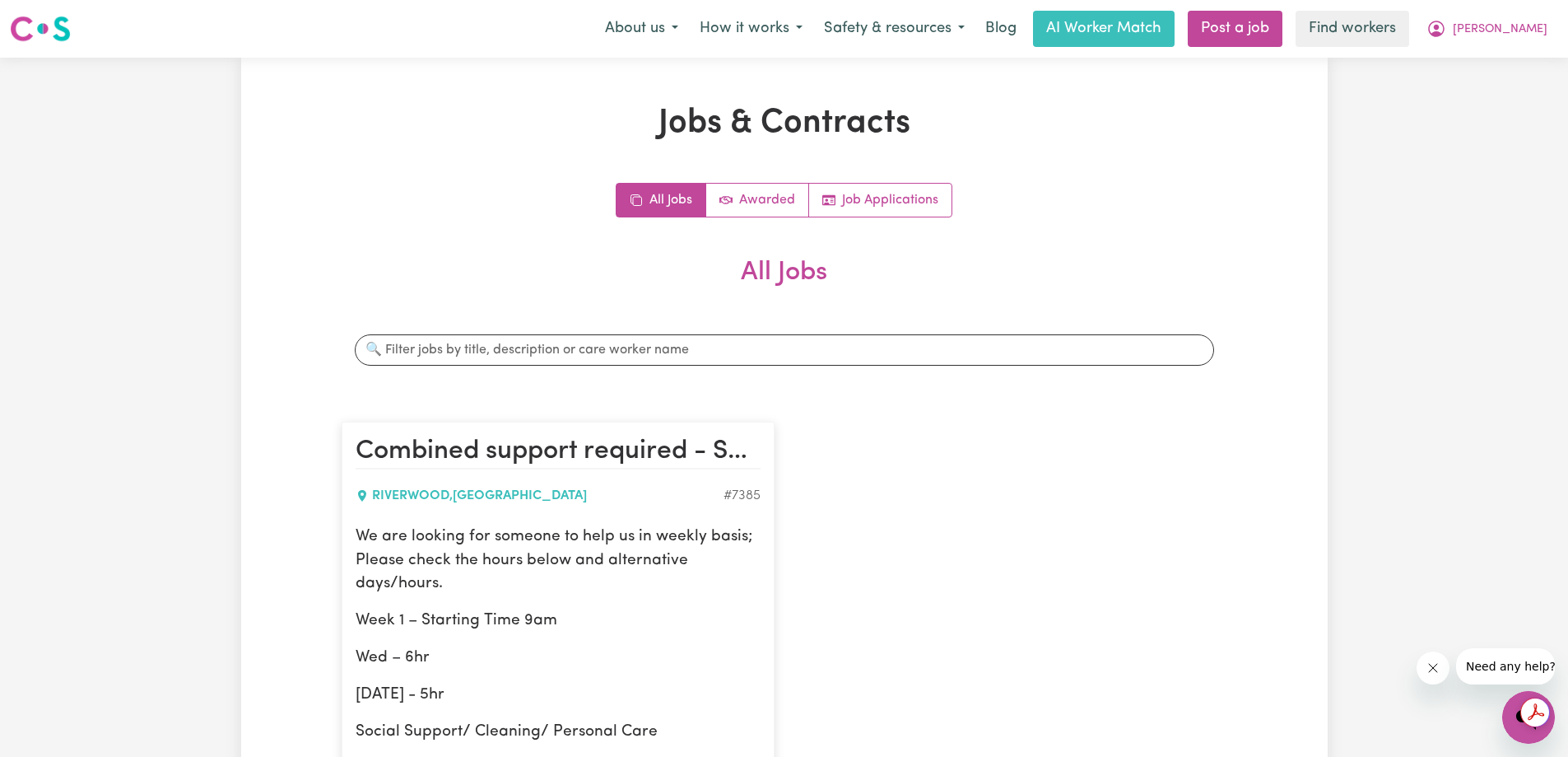
click at [914, 512] on div "Combined support required - Social Support/Personal Care/Light domestic help RI…" at bounding box center [784, 725] width 905 height 639
click at [737, 126] on h1 "Jobs & Contracts" at bounding box center [784, 123] width 886 height 40
click at [804, 126] on h1 "Jobs & Contracts" at bounding box center [784, 123] width 886 height 40
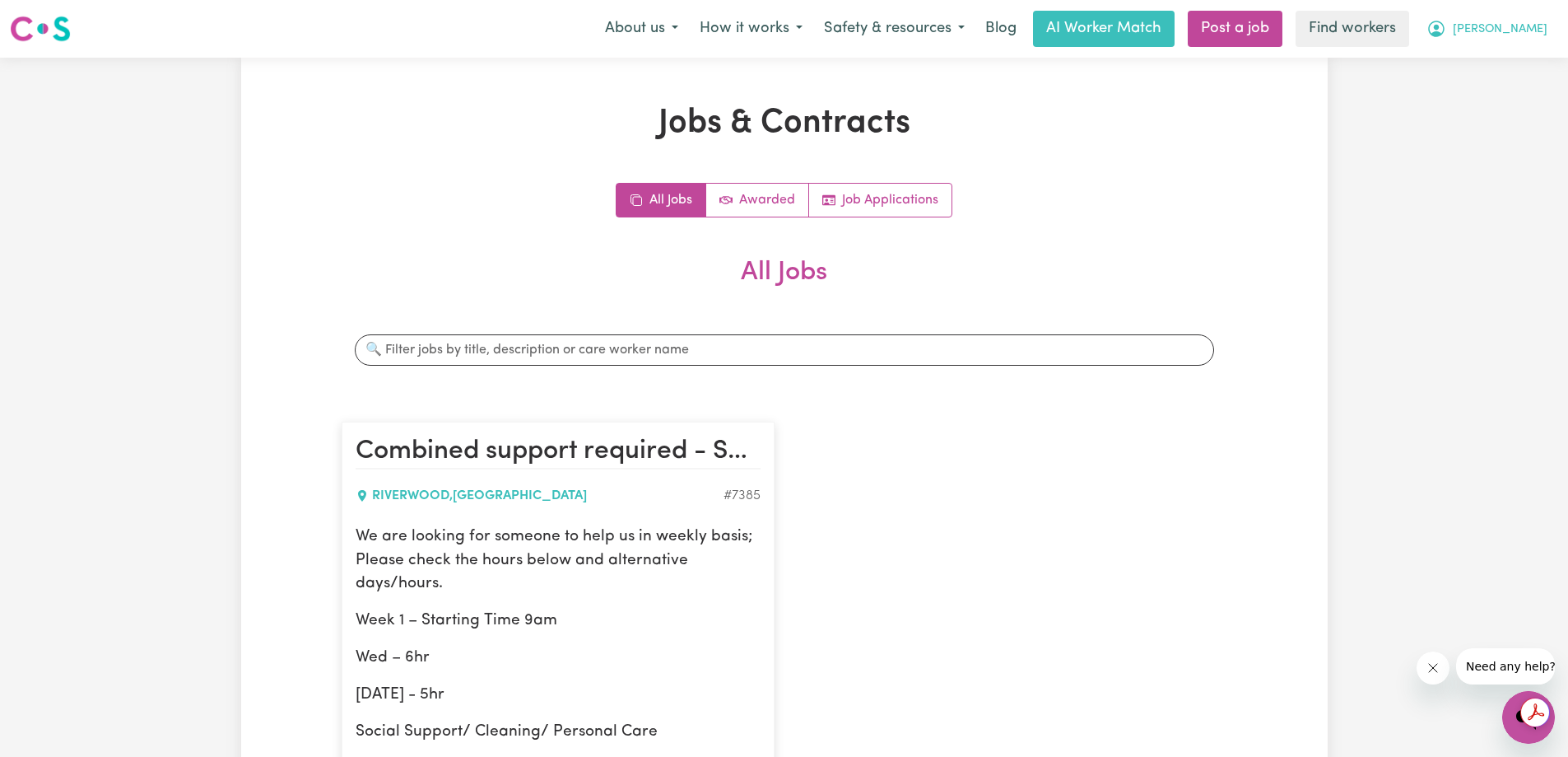
click at [1500, 43] on button "Ingrid" at bounding box center [1487, 28] width 142 height 34
click at [1503, 69] on link "My Dashboard" at bounding box center [1492, 64] width 130 height 32
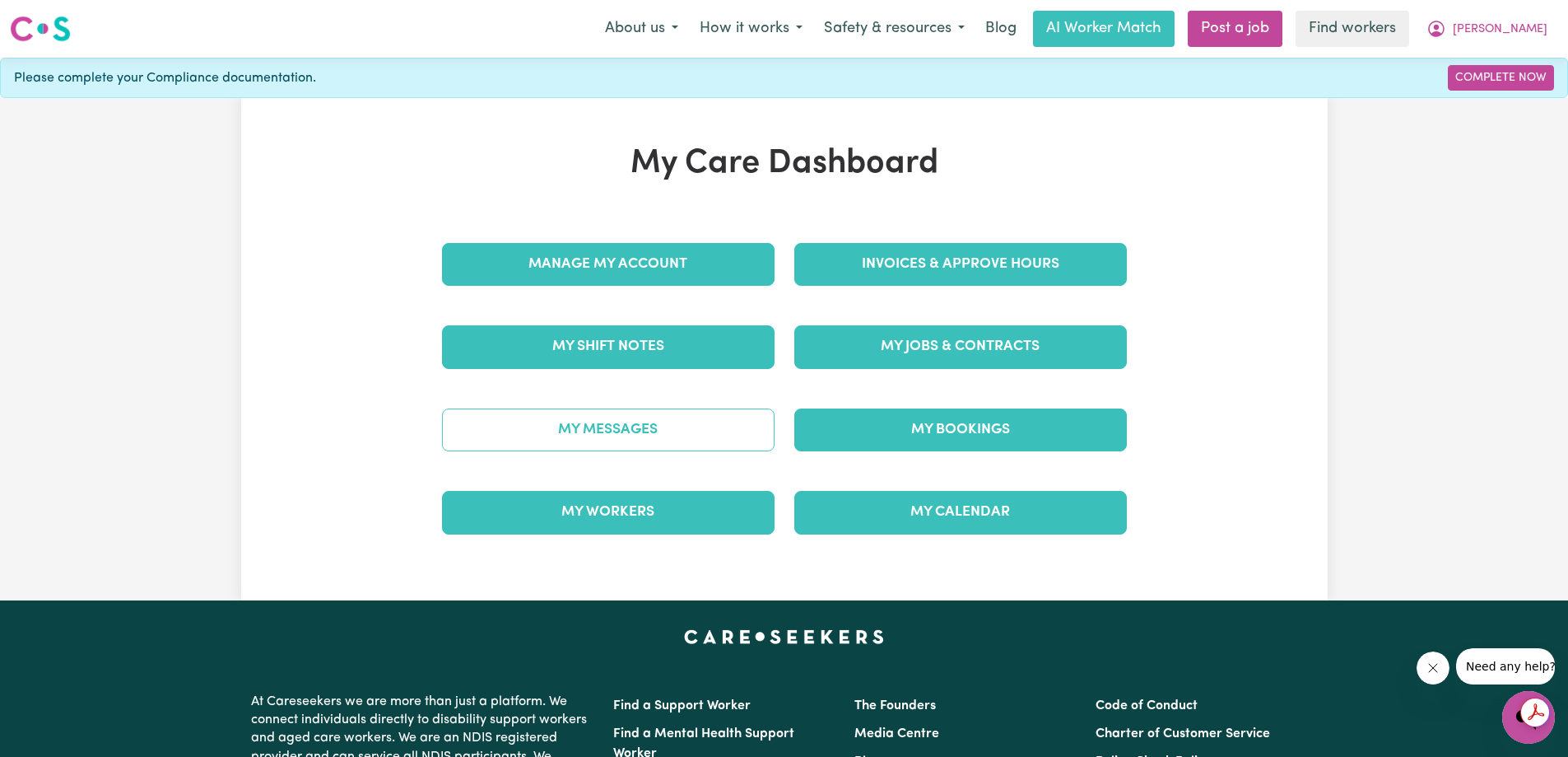
click at [594, 431] on link "My Messages" at bounding box center [608, 429] width 333 height 43
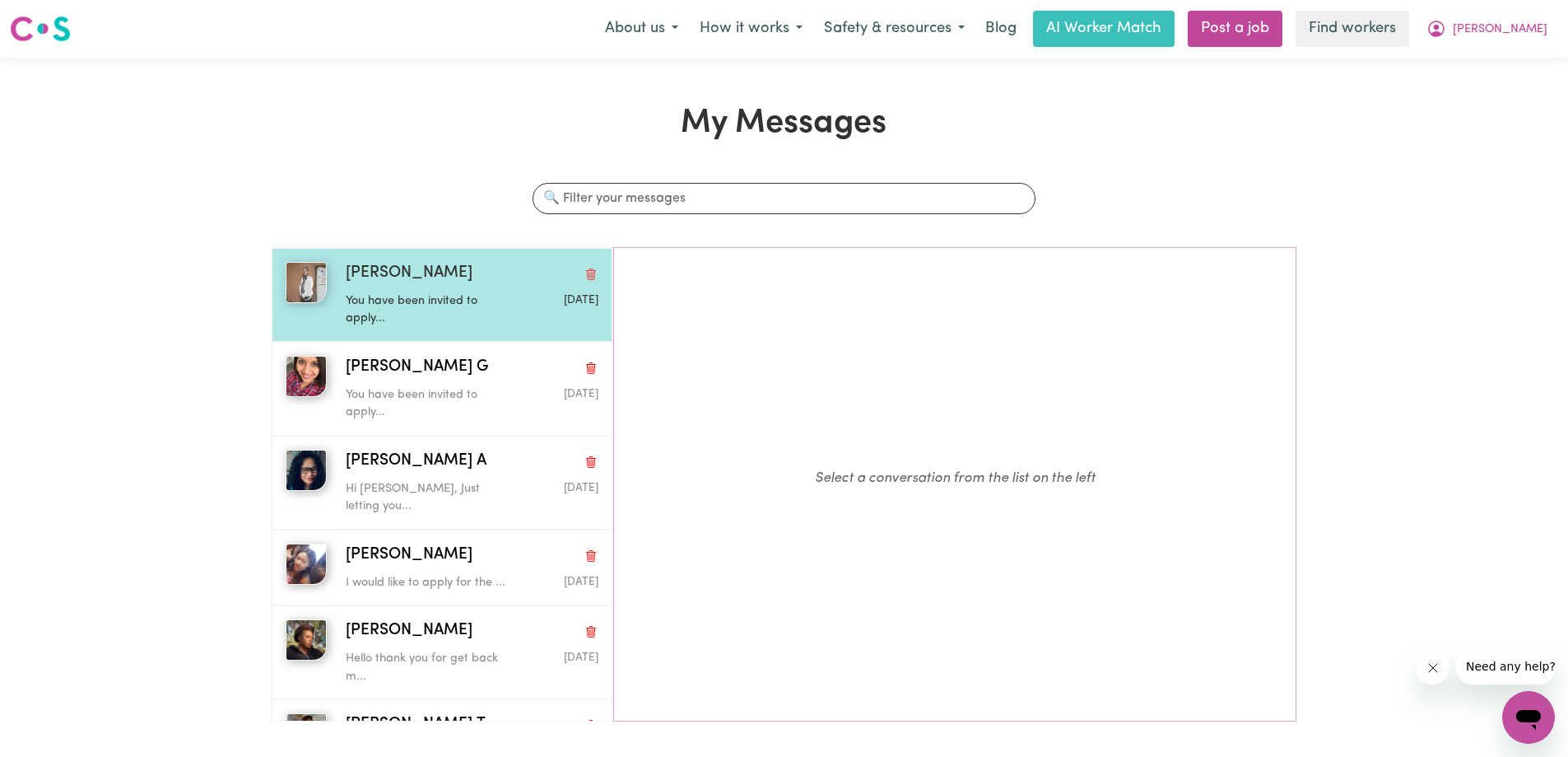
click at [395, 316] on p "You have been invited to apply..." at bounding box center [429, 310] width 168 height 35
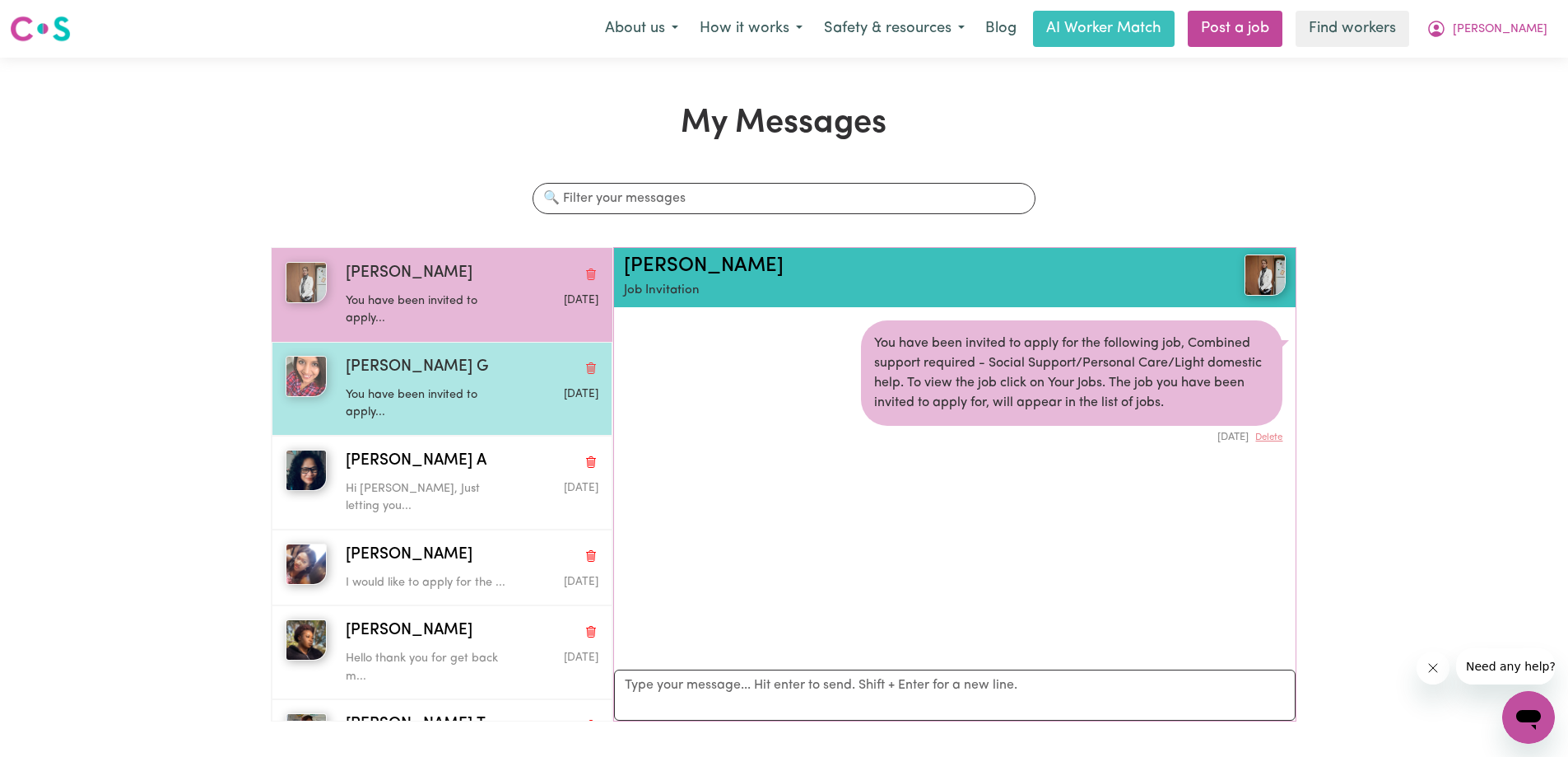
scroll to position [10, 0]
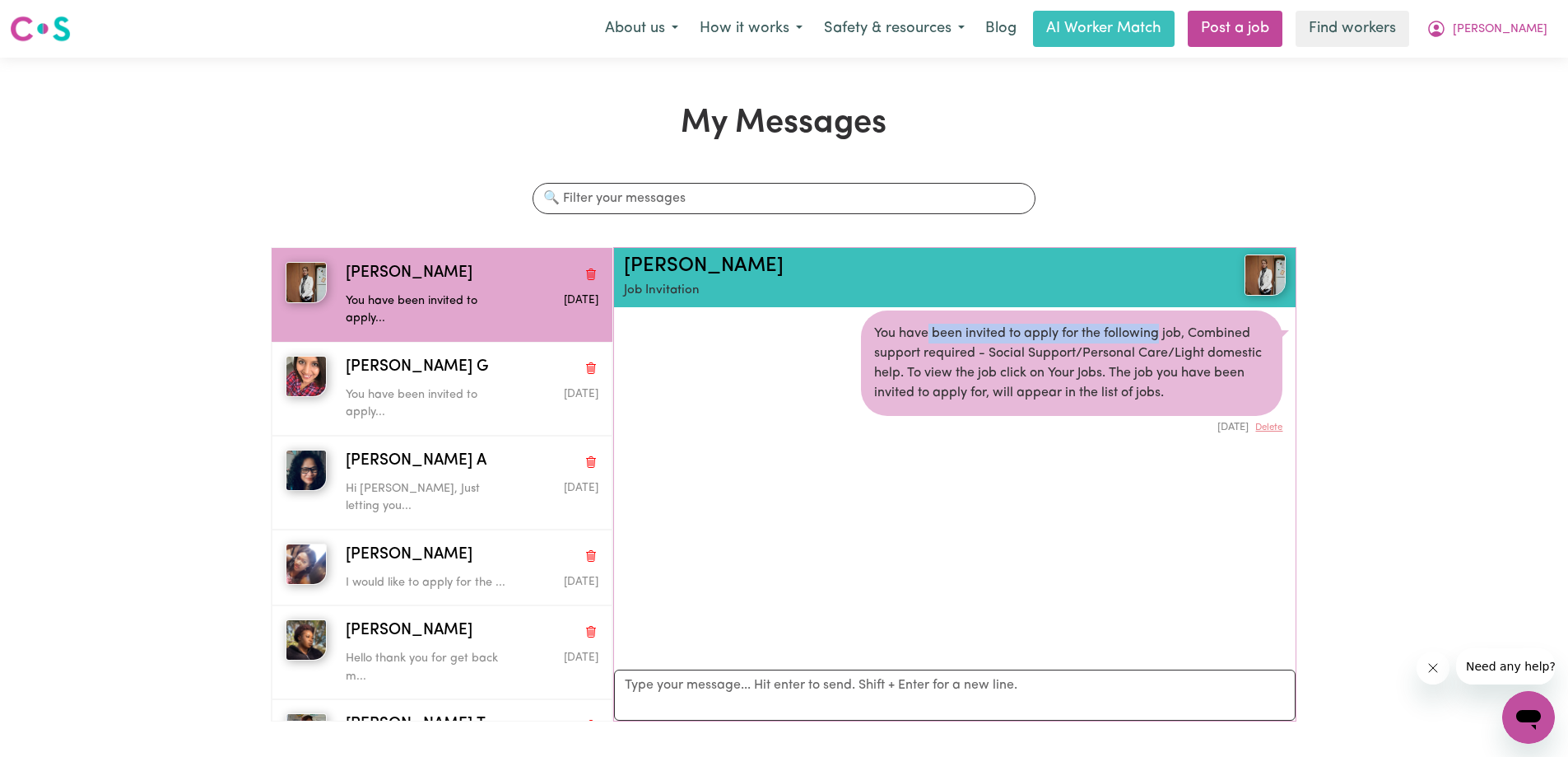
drag, startPoint x: 917, startPoint y: 332, endPoint x: 1154, endPoint y: 328, distance: 237.0
click at [1153, 328] on div "You have been invited to apply for the following job, Combined support required…" at bounding box center [1072, 363] width 421 height 105
click at [1154, 328] on div "You have been invited to apply for the following job, Combined support required…" at bounding box center [1072, 363] width 421 height 105
drag, startPoint x: 1130, startPoint y: 339, endPoint x: 1215, endPoint y: 350, distance: 85.7
click at [1191, 341] on div "You have been invited to apply for the following job, Combined support required…" at bounding box center [1072, 363] width 421 height 105
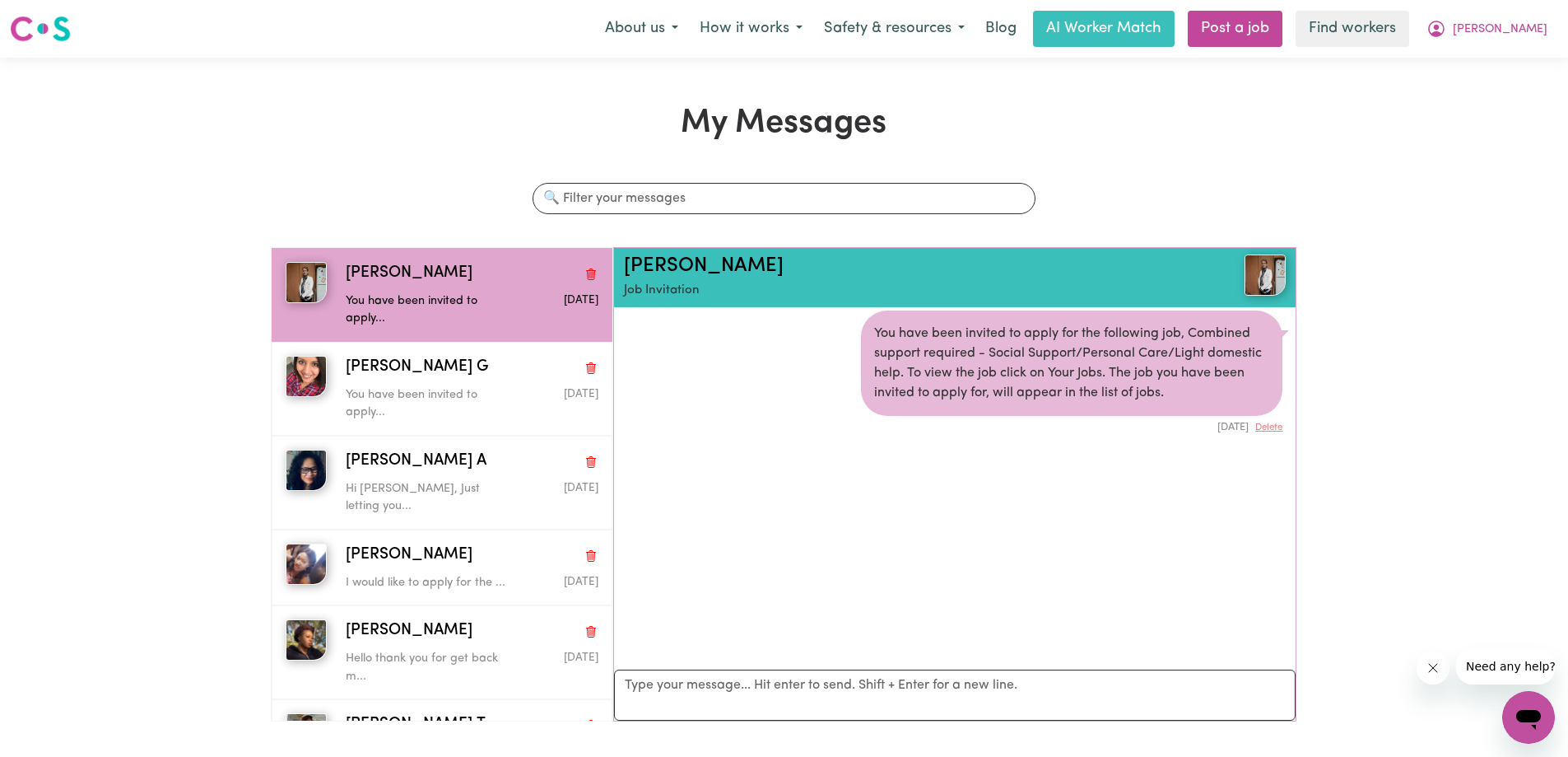
click at [1215, 350] on div "You have been invited to apply for the following job, Combined support required…" at bounding box center [1072, 363] width 421 height 105
drag, startPoint x: 995, startPoint y: 368, endPoint x: 1132, endPoint y: 375, distance: 137.2
click at [1068, 373] on div "You have been invited to apply for the following job, Combined support required…" at bounding box center [1072, 363] width 421 height 105
drag, startPoint x: 1132, startPoint y: 375, endPoint x: 928, endPoint y: 383, distance: 204.2
click at [1126, 376] on div "You have been invited to apply for the following job, Combined support required…" at bounding box center [1072, 363] width 421 height 105
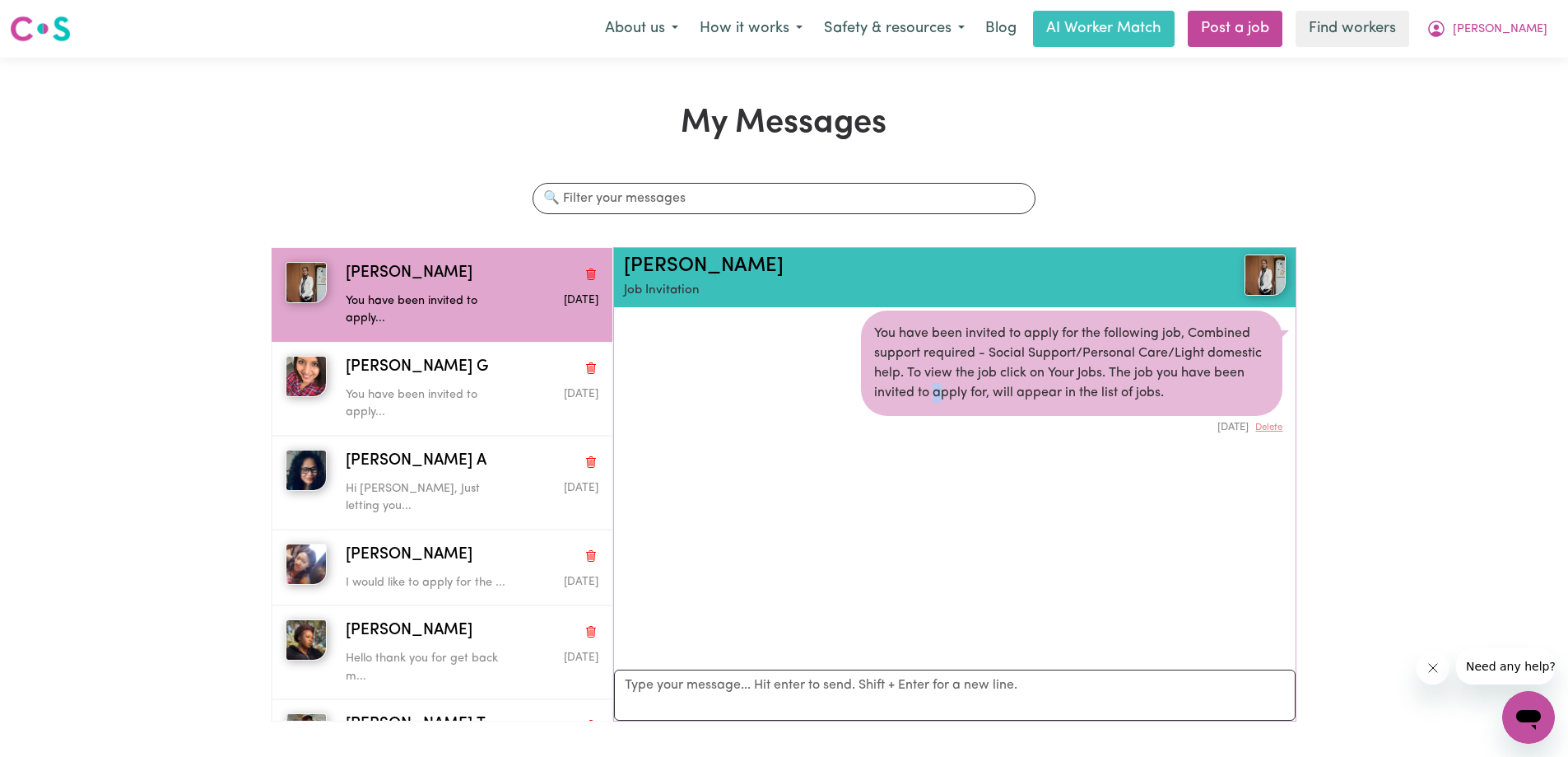
drag, startPoint x: 928, startPoint y: 383, endPoint x: 1152, endPoint y: 389, distance: 224.1
click at [1043, 386] on div "You have been invited to apply for the following job, Combined support required…" at bounding box center [1072, 363] width 421 height 105
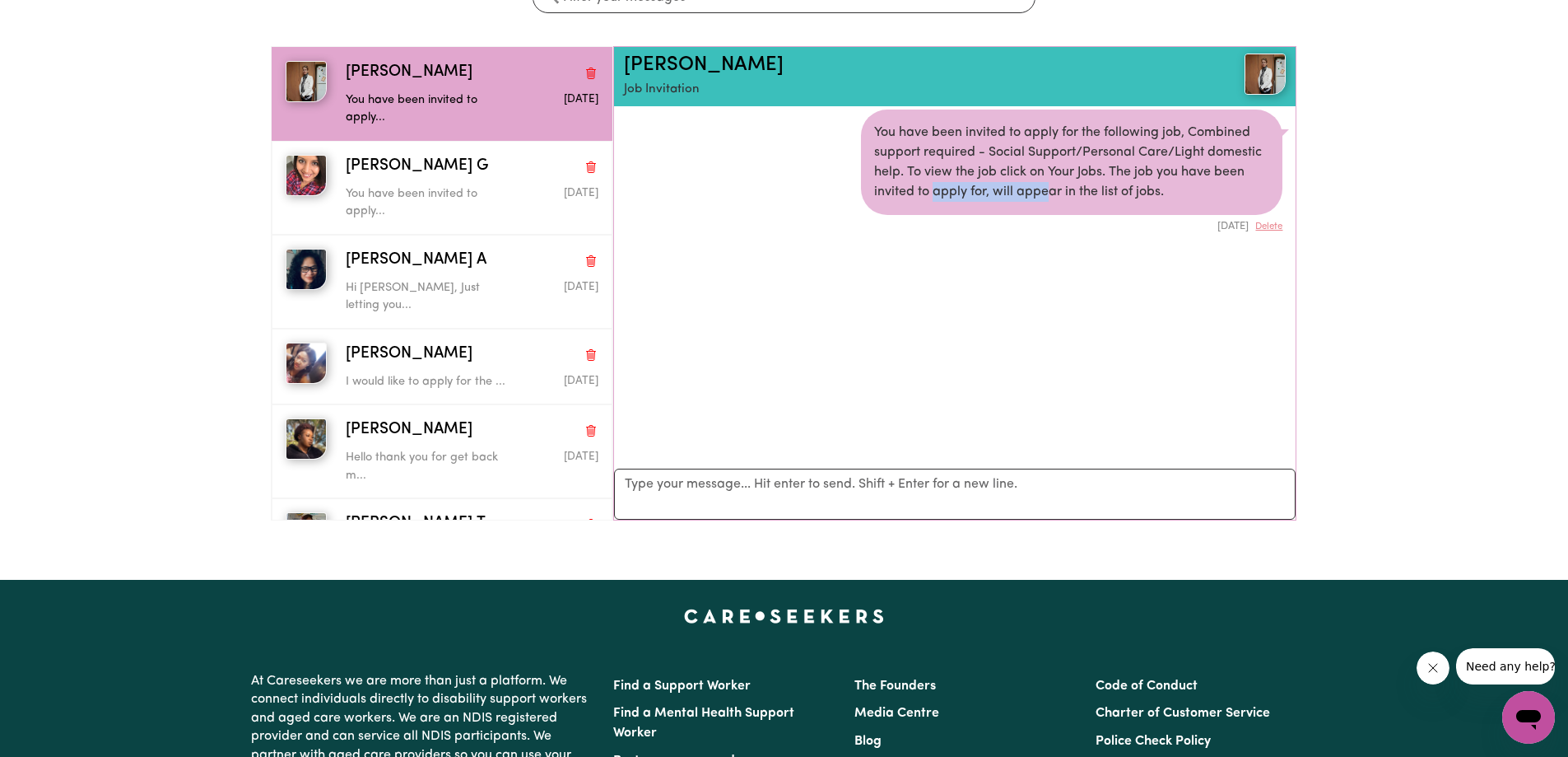
scroll to position [83, 0]
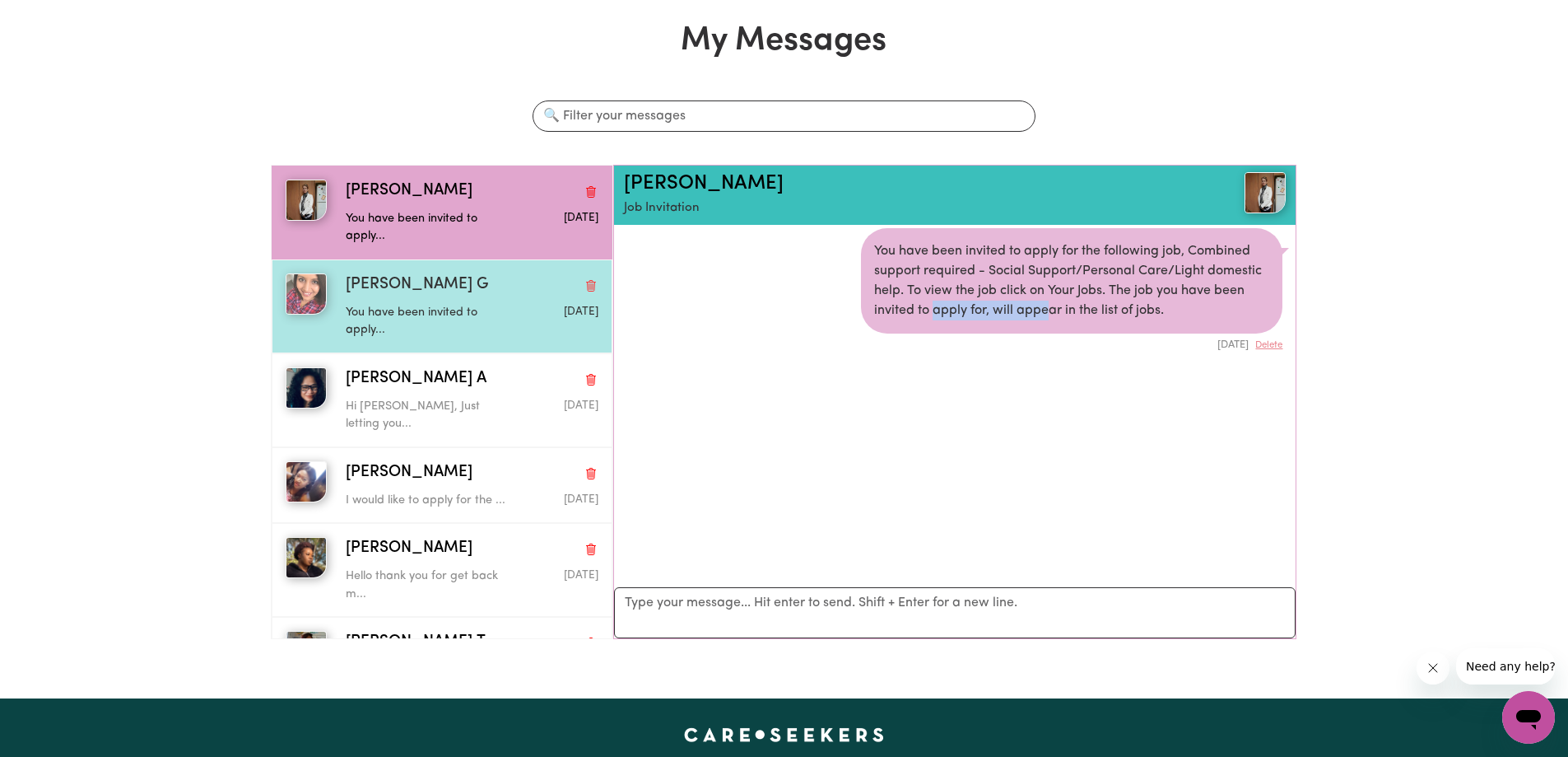
click at [449, 320] on p "You have been invited to apply..." at bounding box center [429, 321] width 168 height 35
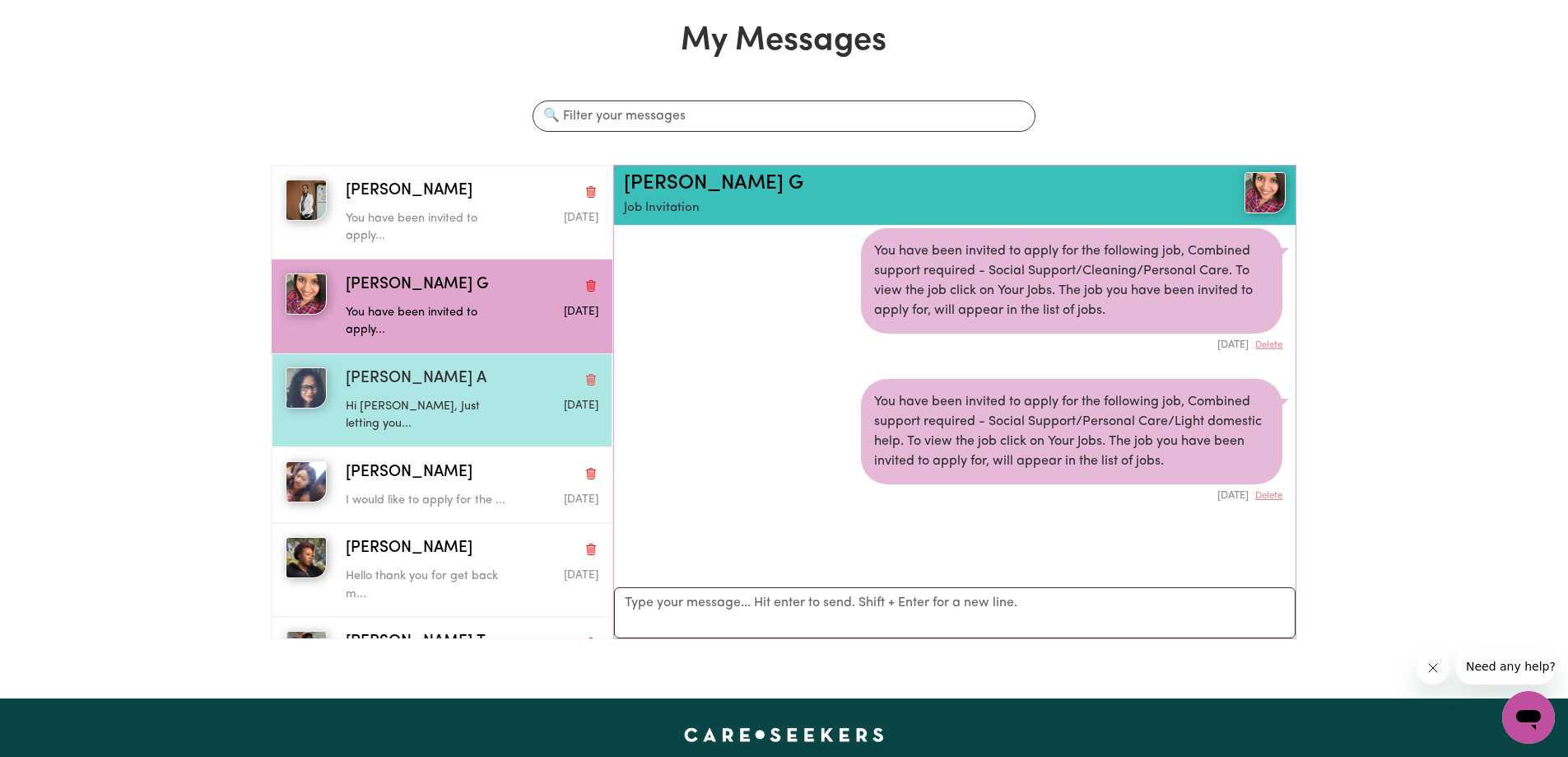
click at [440, 407] on p "Hi Marieta, Just letting you..." at bounding box center [429, 415] width 168 height 35
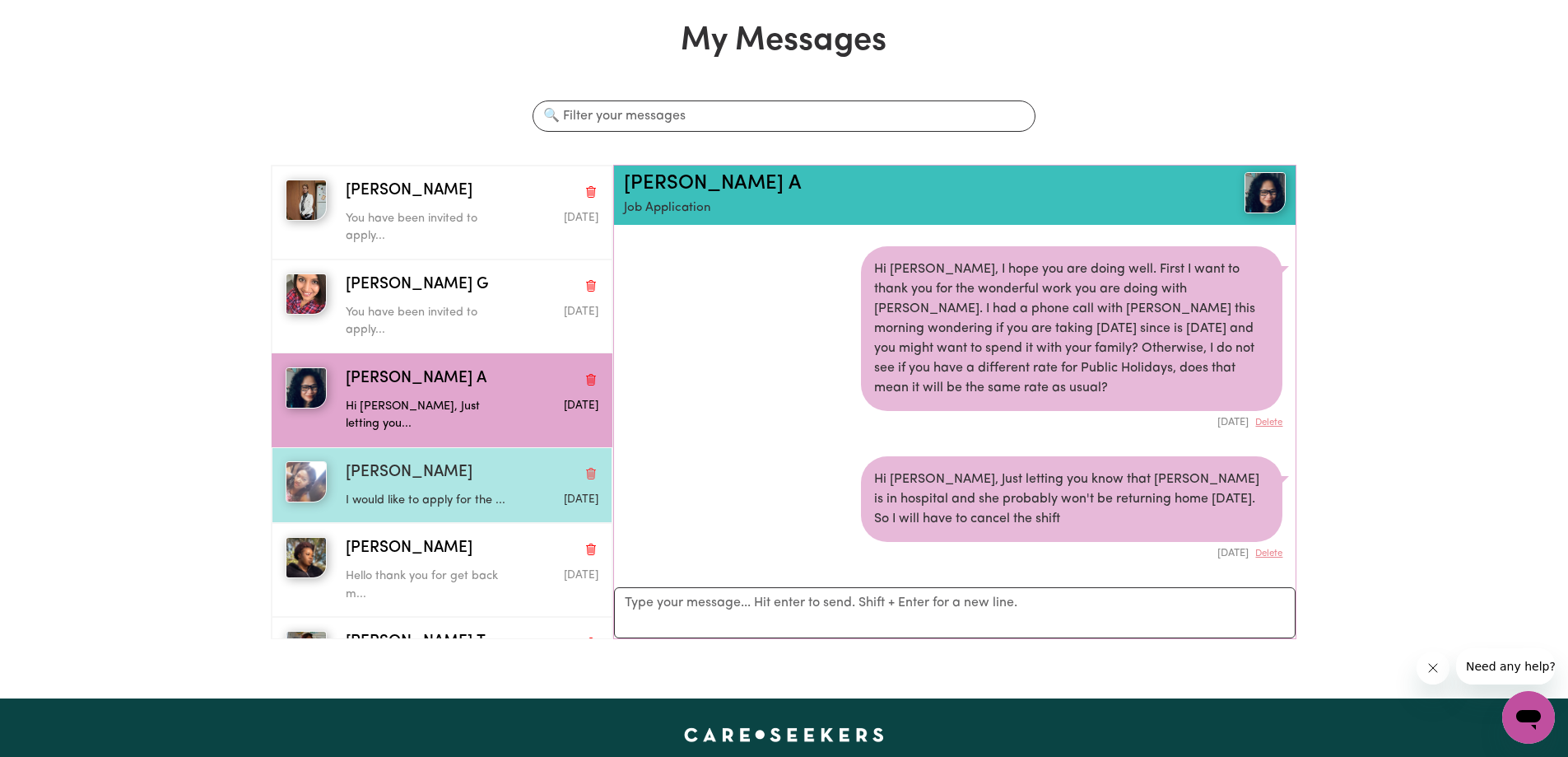
click at [444, 461] on div "Adama K" at bounding box center [472, 472] width 253 height 24
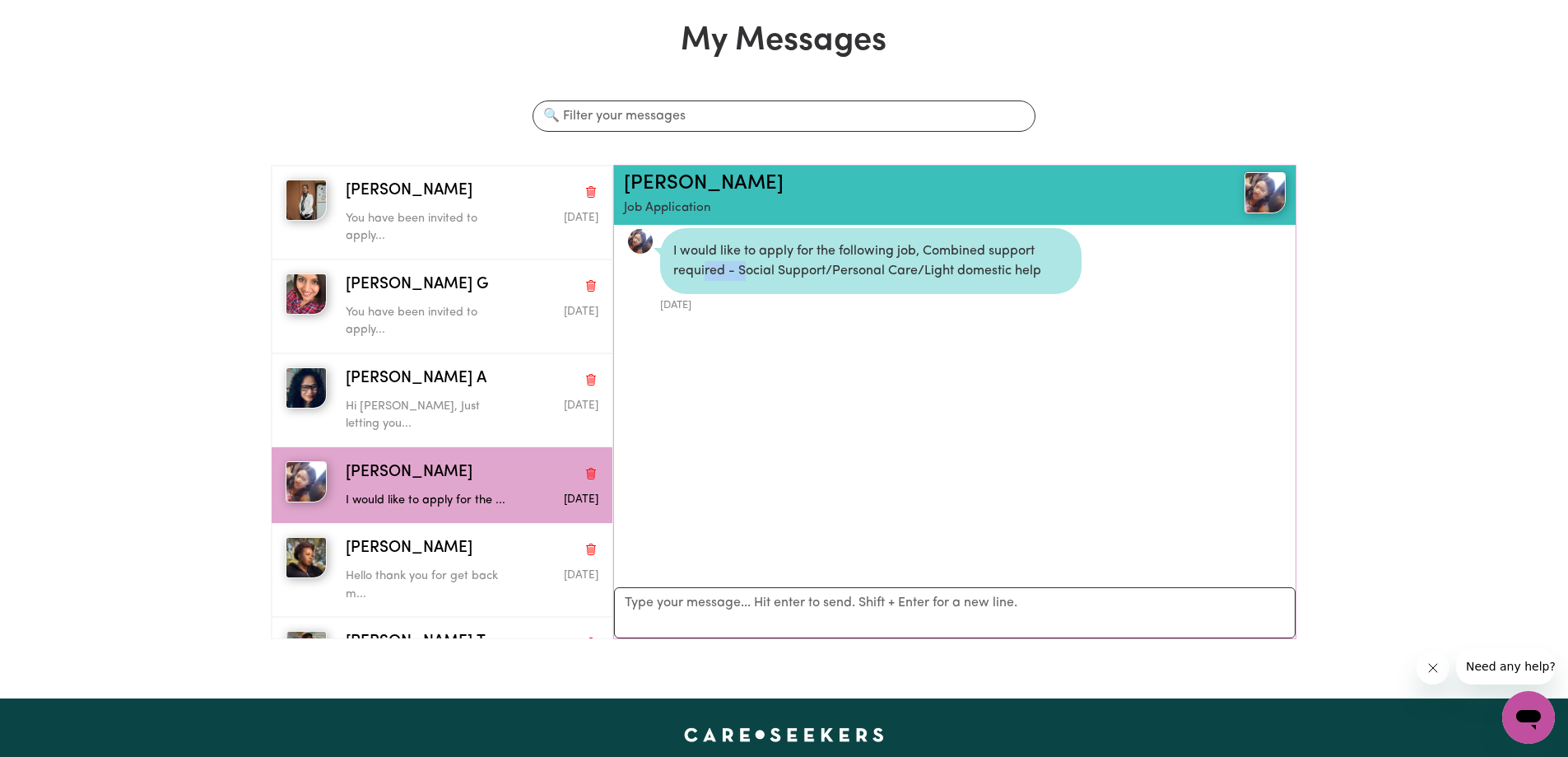
click at [965, 257] on div "I would like to apply for the following job, Combined support required - Social…" at bounding box center [871, 261] width 421 height 66
click at [982, 256] on div "I would like to apply for the following job, Combined support required - Social…" at bounding box center [871, 261] width 421 height 66
drag, startPoint x: 782, startPoint y: 255, endPoint x: 1113, endPoint y: 259, distance: 331.0
click at [1074, 259] on div "I would like to apply for the following job, Combined support required - Social…" at bounding box center [871, 261] width 421 height 66
click at [1113, 259] on div "I would like to apply for the following job, Combined support required - Social…" at bounding box center [954, 270] width 656 height 85
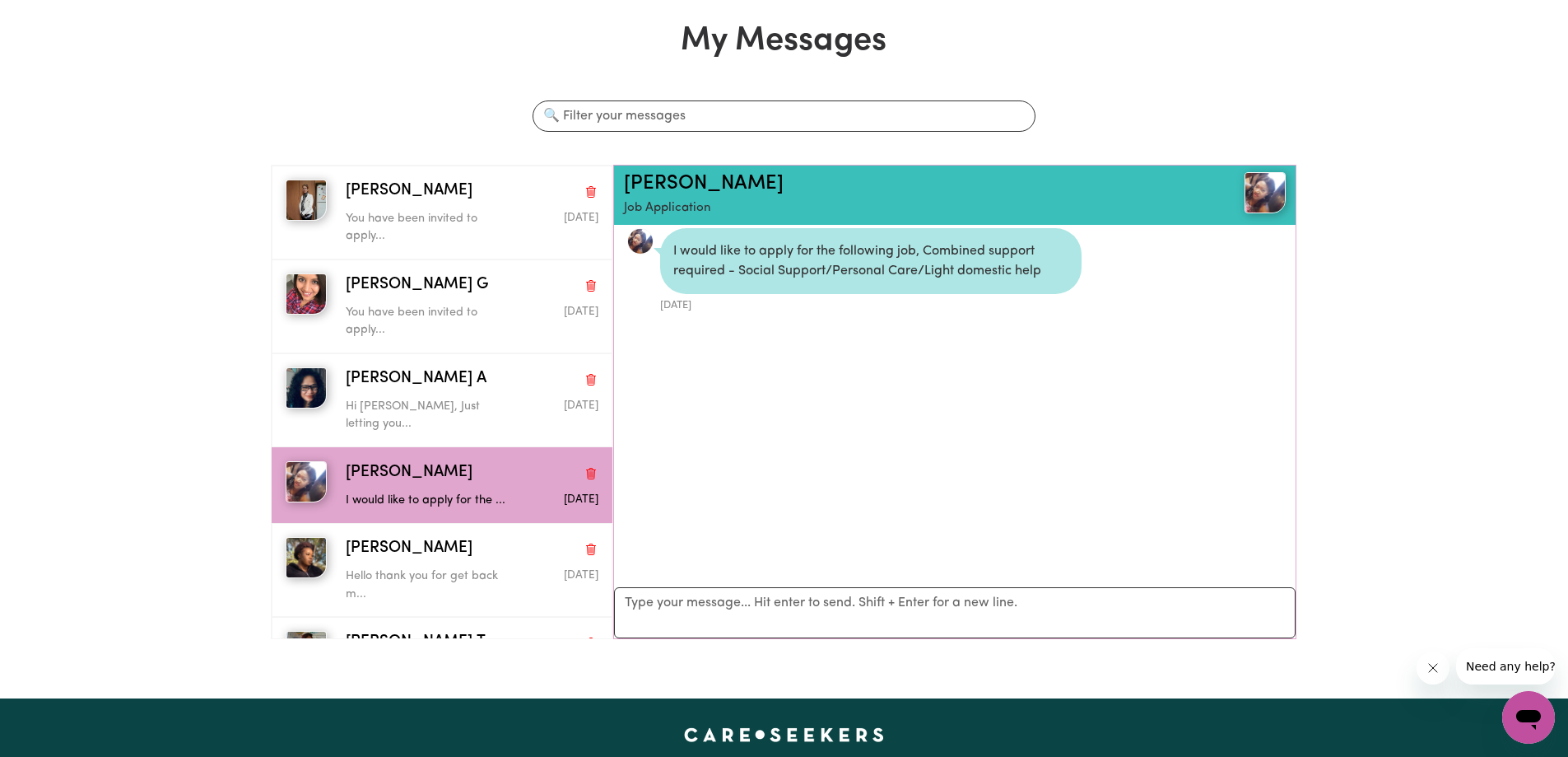
drag, startPoint x: 638, startPoint y: 283, endPoint x: 1028, endPoint y: 285, distance: 390.0
click at [769, 285] on div "I would like to apply for the following job, Combined support required - Social…" at bounding box center [954, 270] width 656 height 85
click at [838, 282] on div "I would like to apply for the following job, Combined support required - Social…" at bounding box center [871, 261] width 421 height 66
click at [1116, 282] on div "I would like to apply for the following job, Combined support required - Social…" at bounding box center [954, 270] width 656 height 85
drag, startPoint x: 897, startPoint y: 270, endPoint x: 849, endPoint y: 272, distance: 48.0
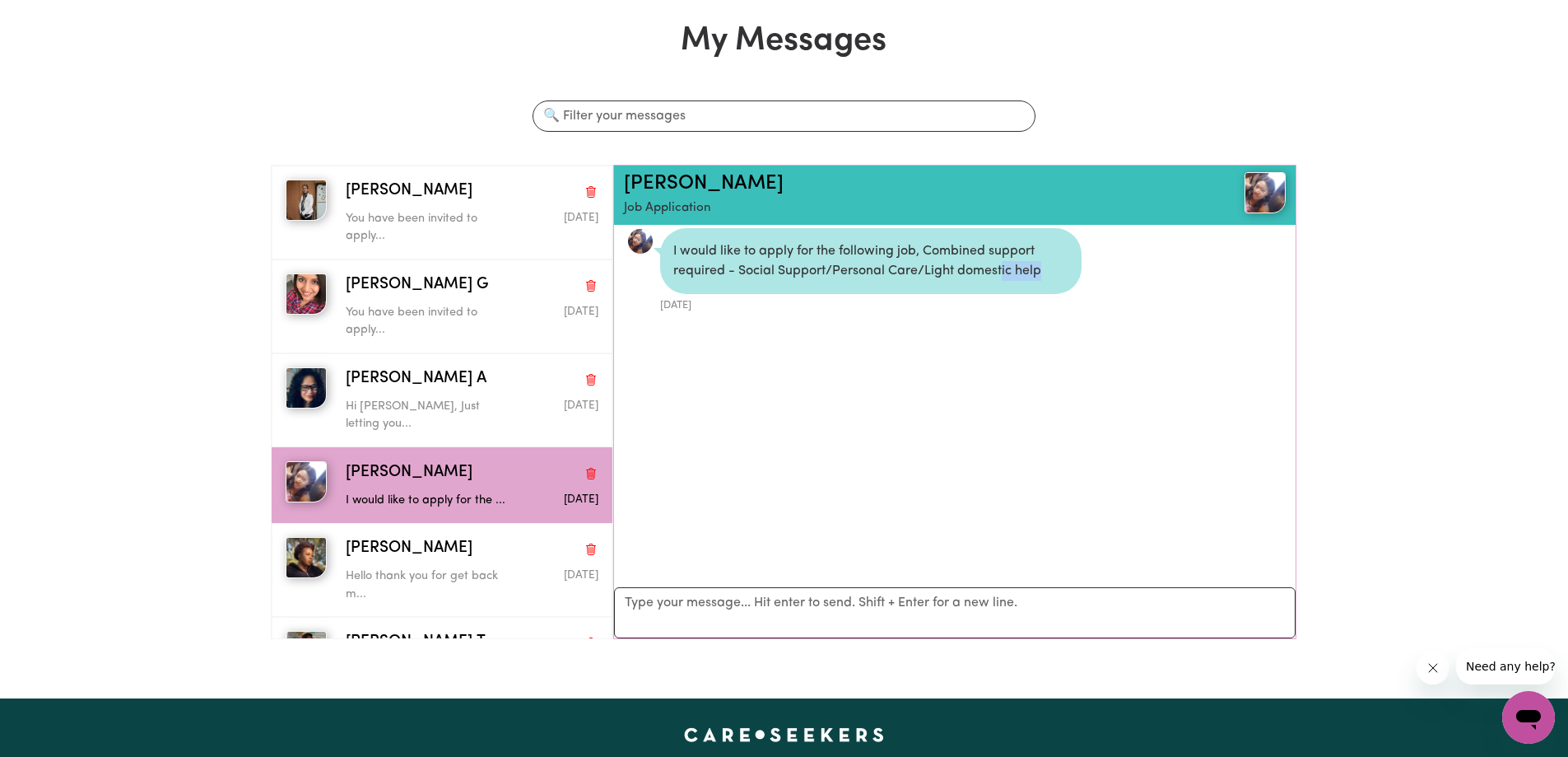
click at [854, 271] on div "I would like to apply for the following job, Combined support required - Social…" at bounding box center [871, 261] width 421 height 66
click at [1191, 297] on div "I would like to apply for the following job, Combined support required - Social…" at bounding box center [954, 270] width 656 height 85
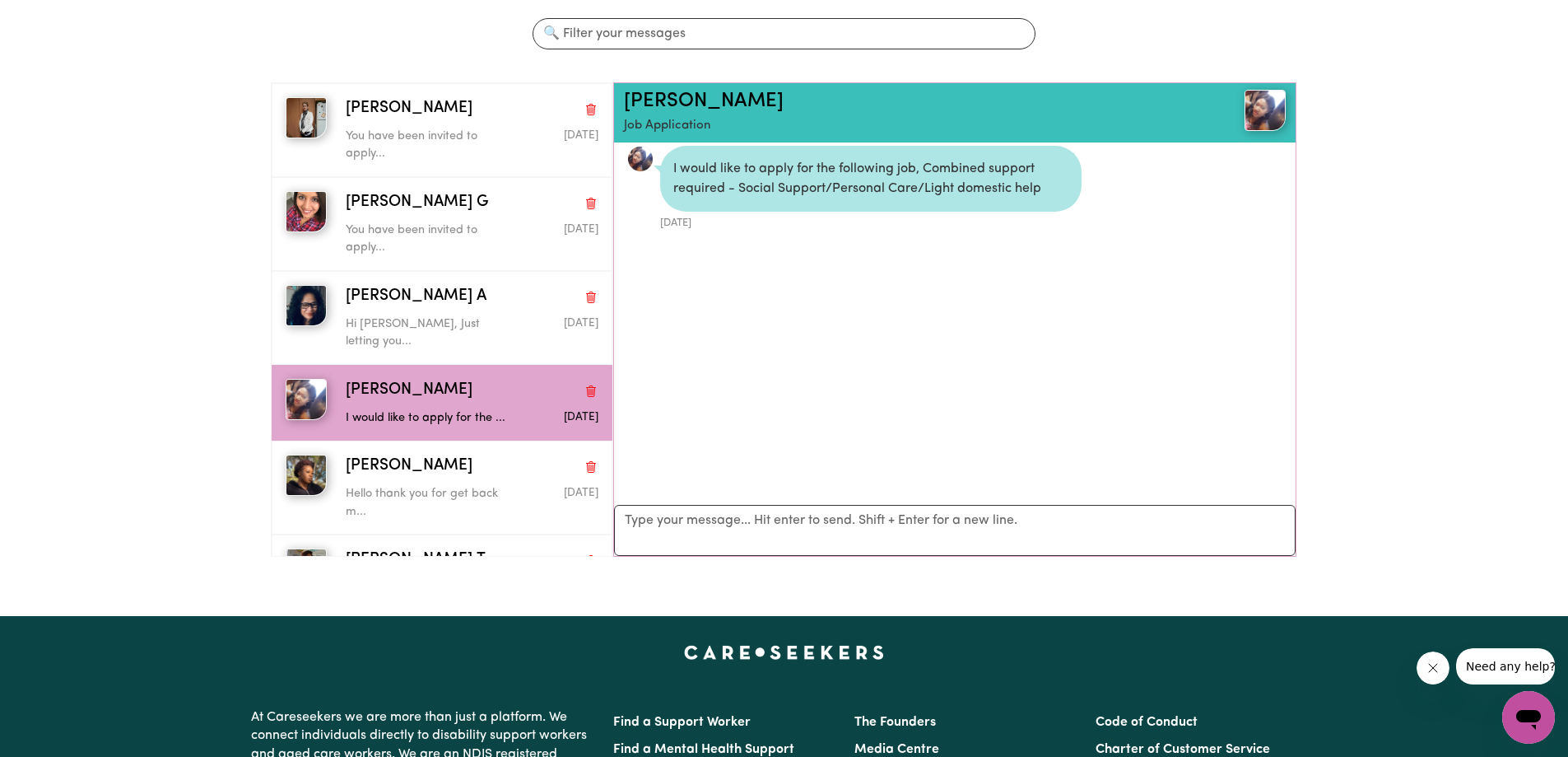
scroll to position [83, 0]
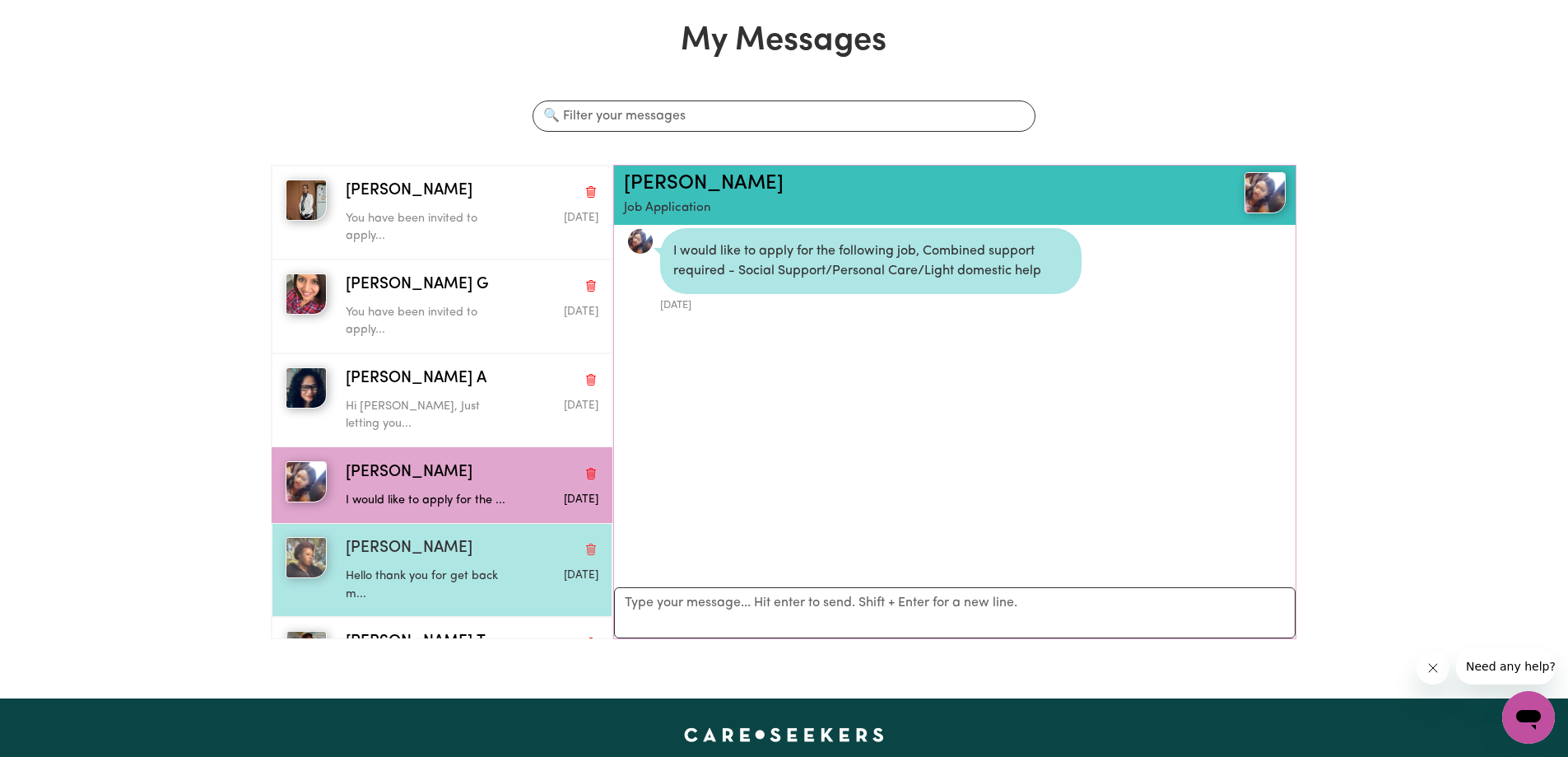
drag, startPoint x: 437, startPoint y: 524, endPoint x: 442, endPoint y: 512, distance: 13.0
click at [437, 537] on div "Faith J" at bounding box center [472, 548] width 253 height 24
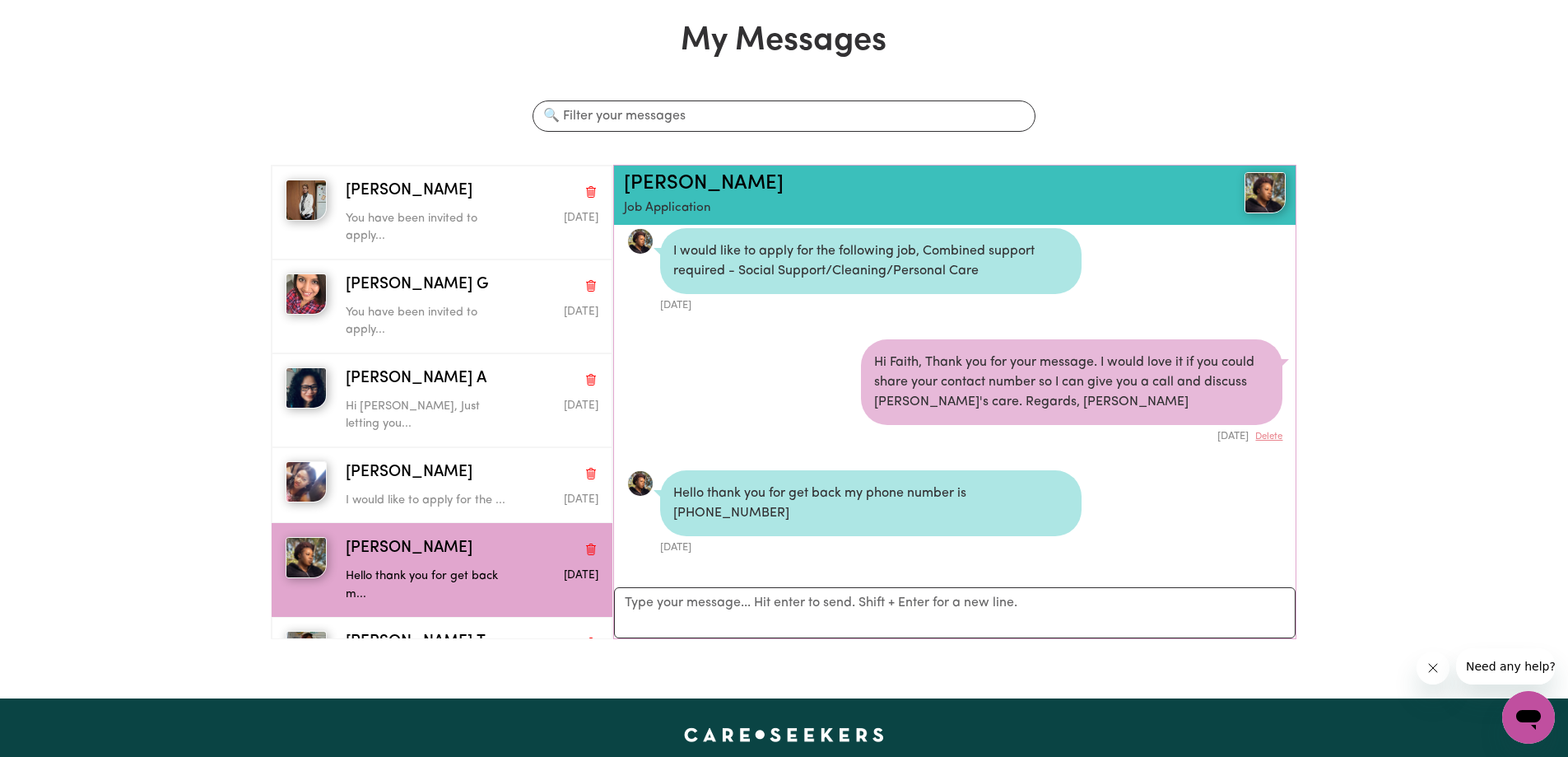
click at [978, 503] on div "Hello thank you for get back my phone number is +61423254388" at bounding box center [871, 502] width 421 height 66
click at [1071, 502] on div "Hello thank you for get back my phone number is +61423254388 Mar 2 2022" at bounding box center [954, 512] width 656 height 85
drag, startPoint x: 1001, startPoint y: 495, endPoint x: 976, endPoint y: 492, distance: 25.2
click at [982, 493] on div "Hello thank you for get back my phone number is +61423254388" at bounding box center [871, 502] width 421 height 66
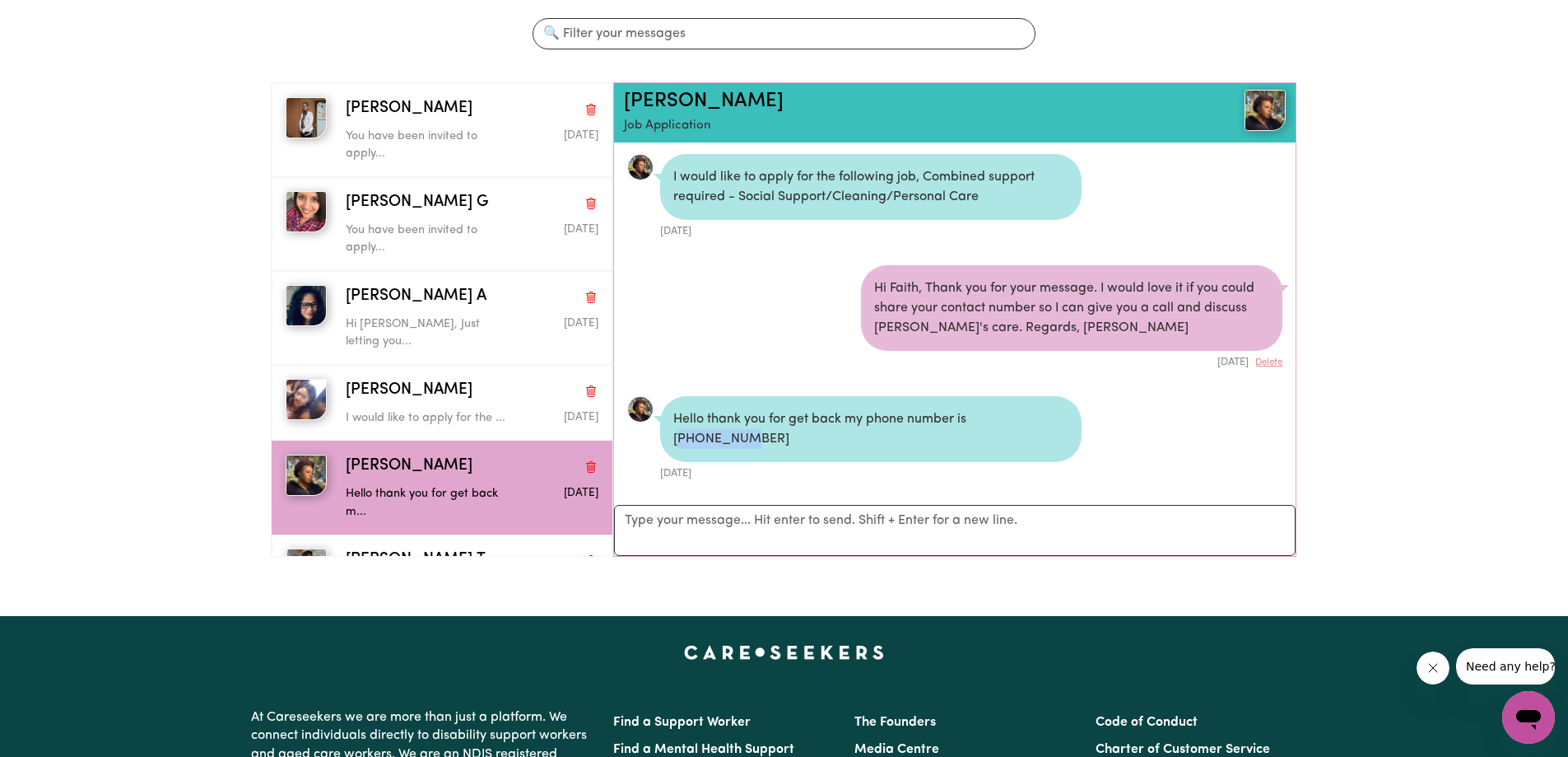
scroll to position [0, 0]
drag, startPoint x: 1067, startPoint y: 320, endPoint x: 759, endPoint y: 313, distance: 308.1
click at [893, 323] on div "Hi Faith, Thank you for your message. I would love it if you could share your c…" at bounding box center [1072, 310] width 421 height 86
click at [760, 311] on li "Hi Faith, Thank you for your message. I would love it if you could share your c…" at bounding box center [954, 319] width 682 height 131
drag, startPoint x: 1044, startPoint y: 321, endPoint x: 787, endPoint y: 305, distance: 257.5
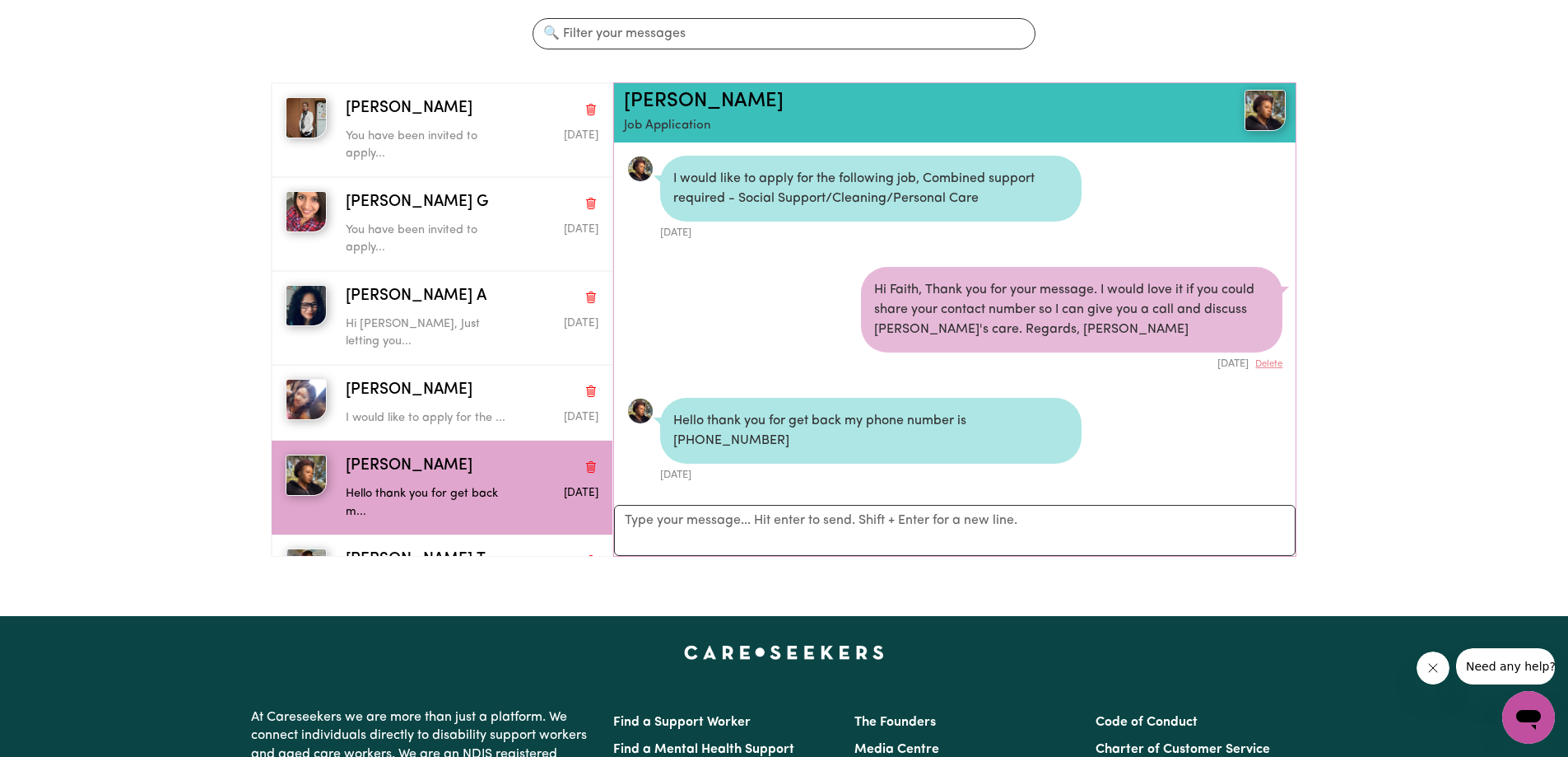
click at [917, 314] on div "Hi Faith, Thank you for your message. I would love it if you could share your c…" at bounding box center [1072, 310] width 421 height 86
click at [789, 305] on li "Hi Faith, Thank you for your message. I would love it if you could share your c…" at bounding box center [954, 319] width 682 height 131
drag, startPoint x: 907, startPoint y: 290, endPoint x: 1093, endPoint y: 290, distance: 186.0
click at [1024, 290] on li "Hi Faith, Thank you for your message. I would love it if you could share your c…" at bounding box center [954, 319] width 682 height 131
click at [1097, 290] on div "Hi Faith, Thank you for your message. I would love it if you could share your c…" at bounding box center [1072, 310] width 421 height 86
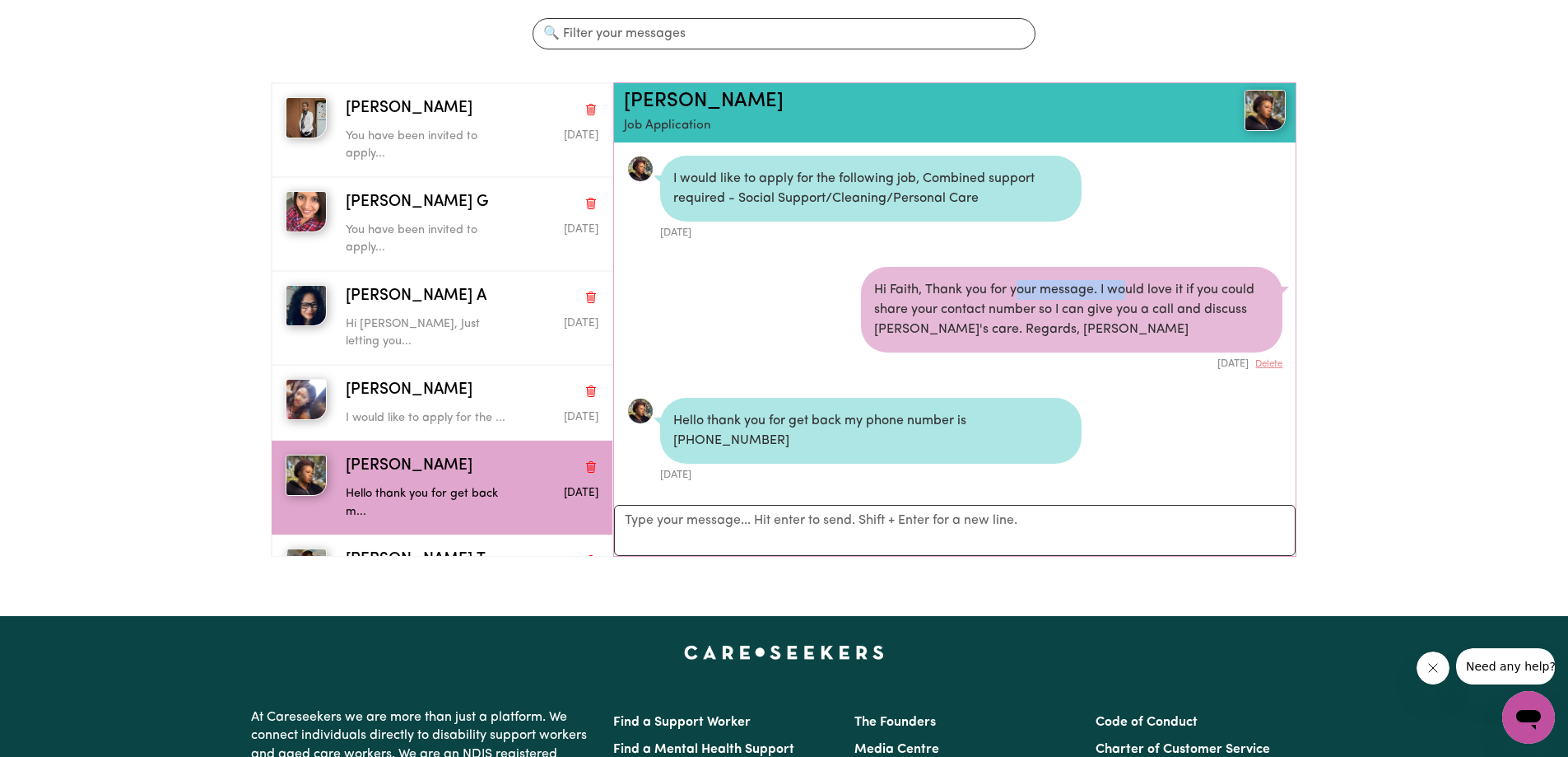
drag, startPoint x: 1014, startPoint y: 290, endPoint x: 1226, endPoint y: 298, distance: 212.2
click at [1191, 299] on div "Hi Faith, Thank you for your message. I would love it if you could share your c…" at bounding box center [1072, 310] width 421 height 86
drag, startPoint x: 1226, startPoint y: 298, endPoint x: 795, endPoint y: 335, distance: 432.6
click at [1205, 298] on div "Hi Faith, Thank you for your message. I would love it if you could share your c…" at bounding box center [1072, 310] width 421 height 86
drag, startPoint x: 793, startPoint y: 337, endPoint x: 1036, endPoint y: 325, distance: 243.3
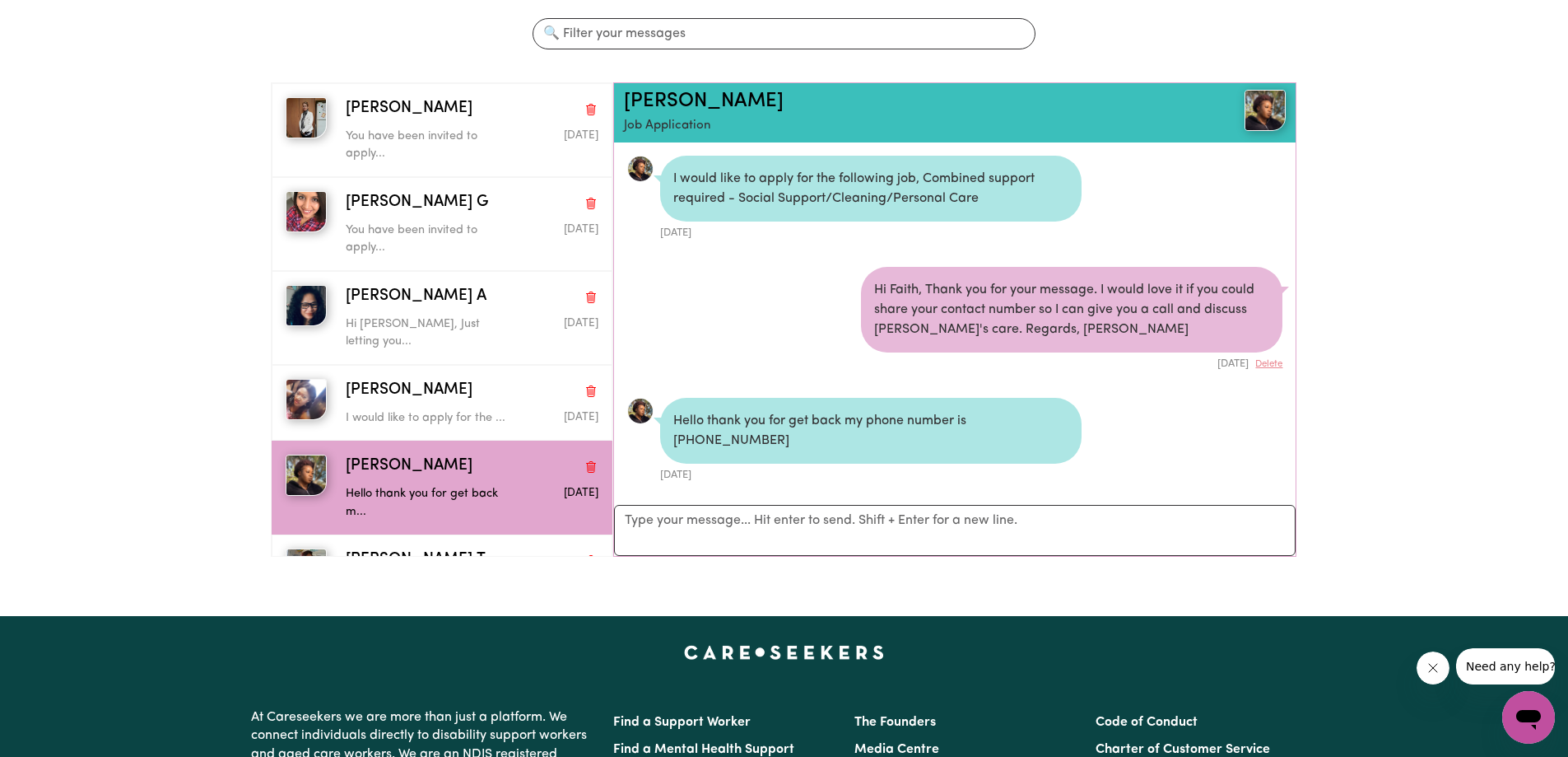
click at [910, 333] on li "Hi Faith, Thank you for your message. I would love it if you could share your c…" at bounding box center [954, 319] width 682 height 131
click at [1036, 325] on div "Hi Faith, Thank you for your message. I would love it if you could share your c…" at bounding box center [1072, 310] width 421 height 86
drag, startPoint x: 805, startPoint y: 299, endPoint x: 1118, endPoint y: 310, distance: 313.2
click at [1118, 310] on li "Hi Faith, Thank you for your message. I would love it if you could share your c…" at bounding box center [954, 319] width 682 height 131
click at [1166, 314] on div "Hi Faith, Thank you for your message. I would love it if you could share your c…" at bounding box center [1072, 310] width 421 height 86
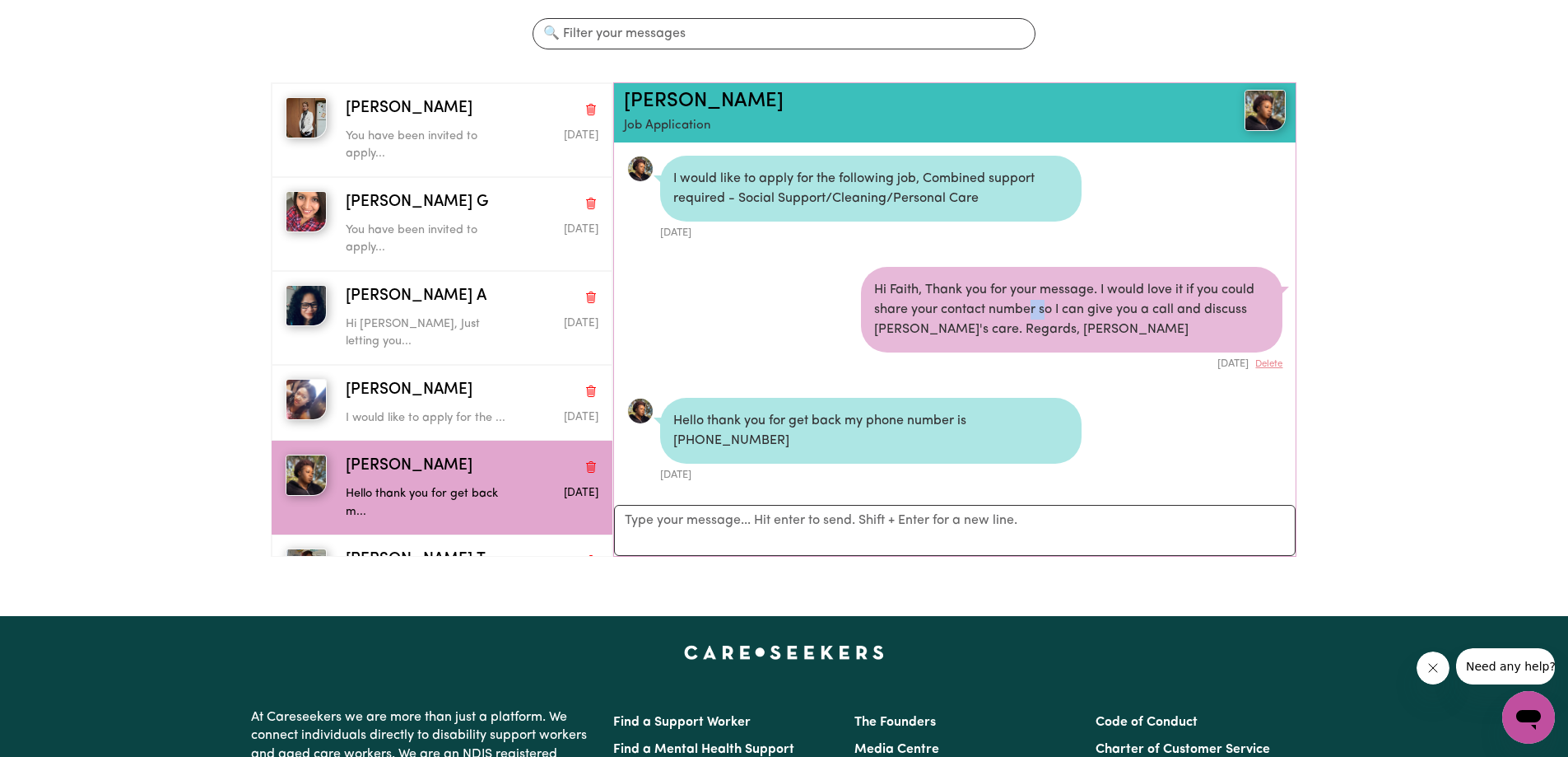
drag, startPoint x: 1025, startPoint y: 313, endPoint x: 1153, endPoint y: 321, distance: 128.2
click at [1153, 321] on div "Hi Faith, Thank you for your message. I would love it if you could share your c…" at bounding box center [1072, 310] width 421 height 86
click at [888, 342] on div "Hi Faith, Thank you for your message. I would love it if you could share your c…" at bounding box center [1072, 310] width 421 height 86
drag, startPoint x: 853, startPoint y: 333, endPoint x: 1139, endPoint y: 336, distance: 286.0
click at [1066, 340] on li "Hi Faith, Thank you for your message. I would love it if you could share your c…" at bounding box center [954, 319] width 682 height 131
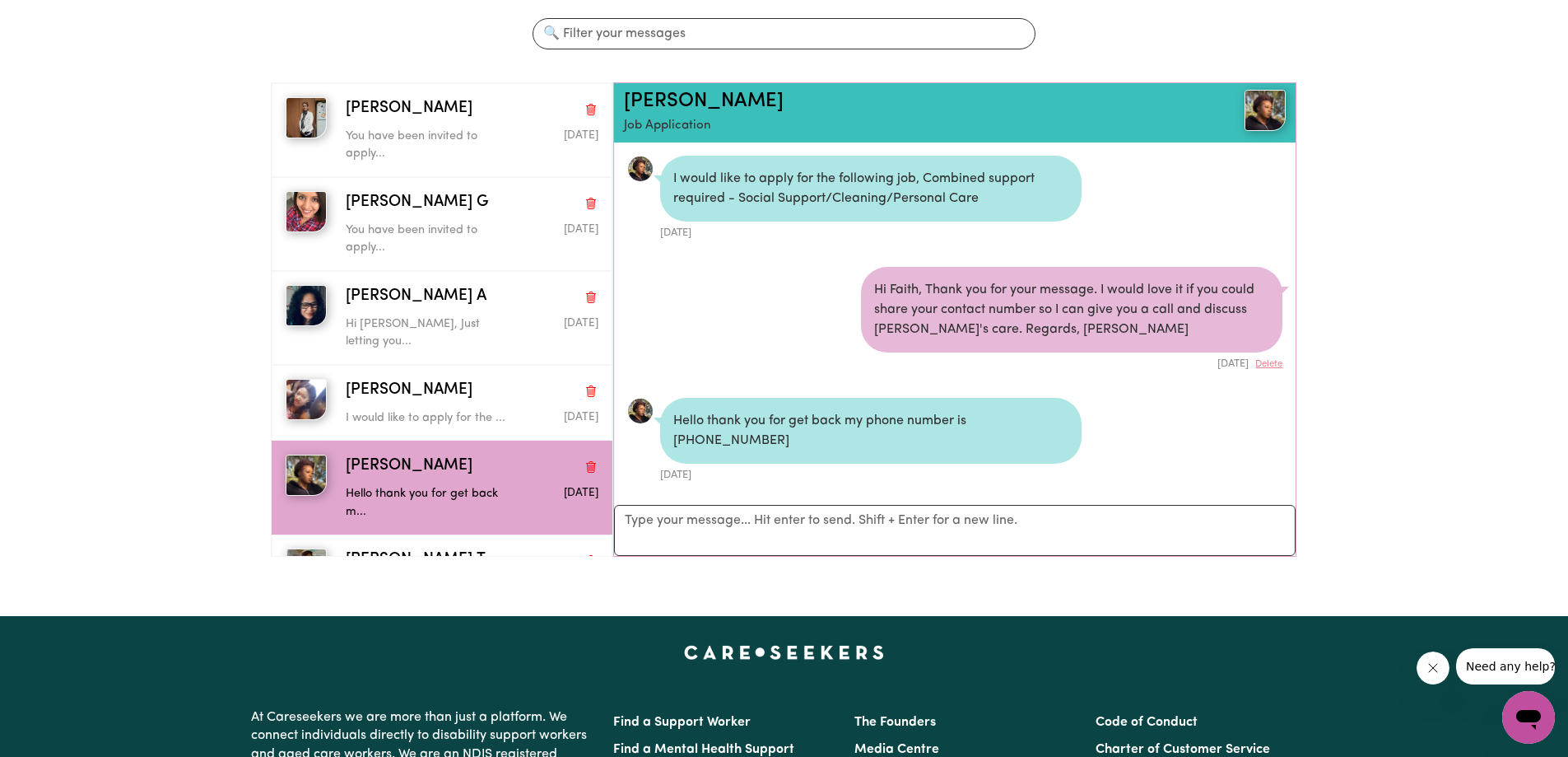
click at [871, 305] on div "Hi Faith, Thank you for your message. I would love it if you could share your c…" at bounding box center [1072, 310] width 421 height 86
drag, startPoint x: 1100, startPoint y: 315, endPoint x: 1190, endPoint y: 314, distance: 90.0
click at [1180, 314] on div "Hi Faith, Thank you for your message. I would love it if you could share your c…" at bounding box center [1072, 310] width 421 height 86
drag, startPoint x: 876, startPoint y: 345, endPoint x: 1059, endPoint y: 349, distance: 183.0
click at [1059, 349] on div "Hi Faith, Thank you for your message. I would love it if you could share your c…" at bounding box center [1072, 310] width 421 height 86
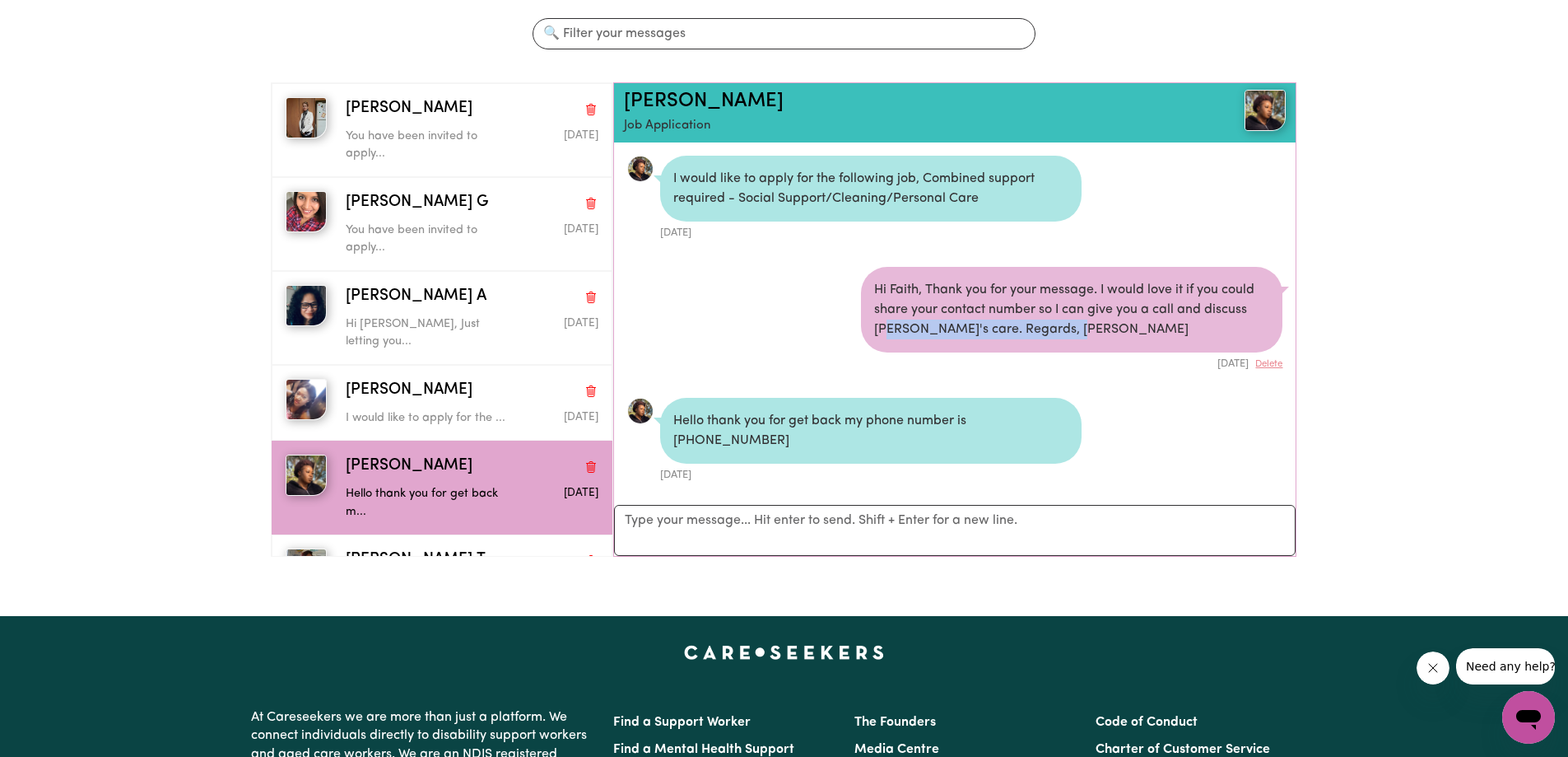
click at [1079, 349] on div "Hi Faith, Thank you for your message. I would love it if you could share your c…" at bounding box center [1072, 310] width 421 height 86
drag, startPoint x: 1106, startPoint y: 333, endPoint x: 931, endPoint y: 335, distance: 175.0
click at [933, 332] on div "Hi Faith, Thank you for your message. I would love it if you could share your c…" at bounding box center [1072, 310] width 421 height 86
drag, startPoint x: 734, startPoint y: 184, endPoint x: 932, endPoint y: 190, distance: 198.1
click at [822, 191] on div "I would like to apply for the following job, Combined support required - Social…" at bounding box center [871, 188] width 421 height 66
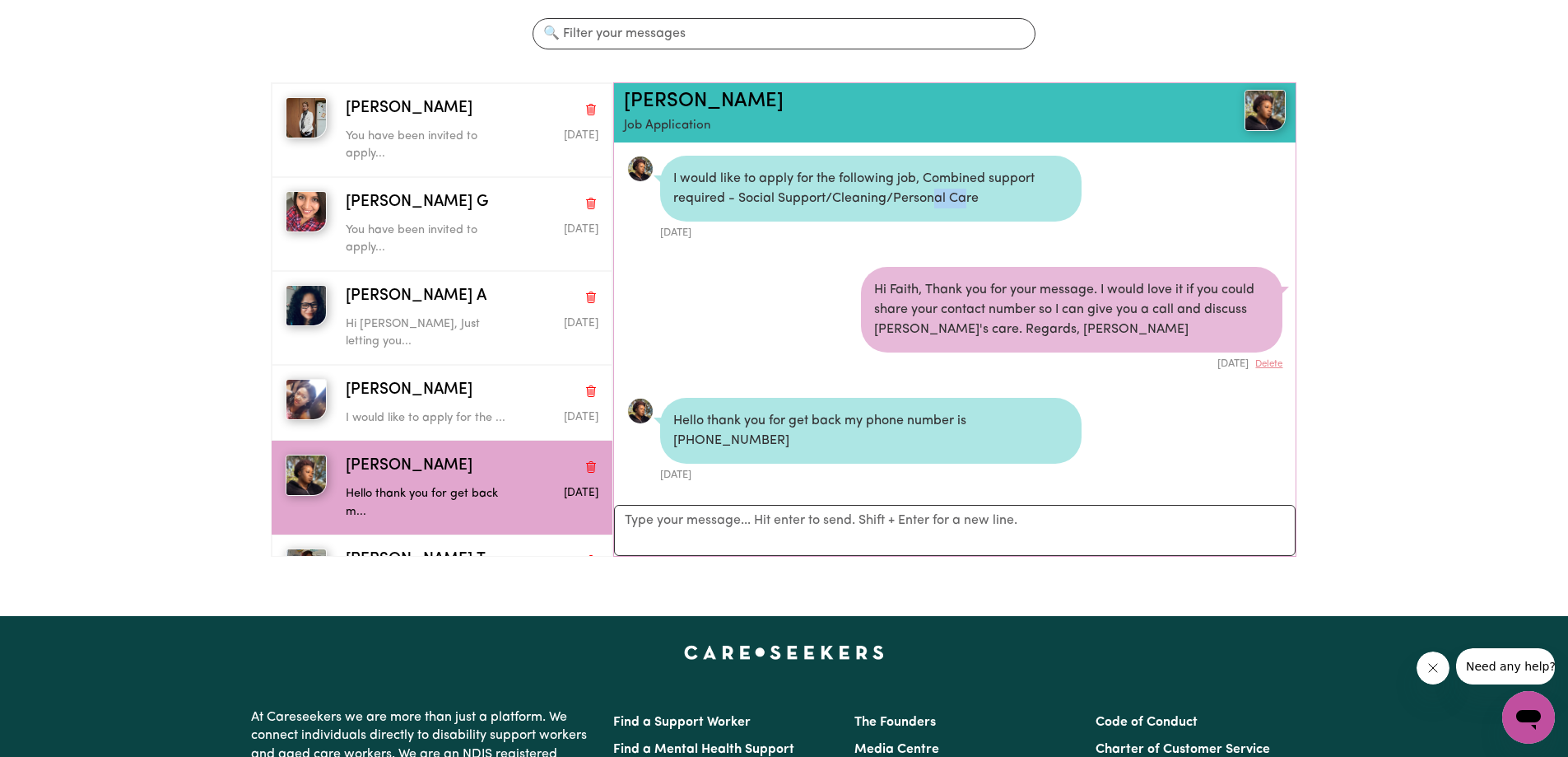
drag, startPoint x: 932, startPoint y: 190, endPoint x: 1054, endPoint y: 194, distance: 122.1
click at [983, 193] on div "I would like to apply for the following job, Combined support required - Social…" at bounding box center [871, 188] width 421 height 66
drag, startPoint x: 829, startPoint y: 198, endPoint x: 1059, endPoint y: 195, distance: 230.0
click at [932, 198] on div "I would like to apply for the following job, Combined support required - Social…" at bounding box center [871, 188] width 421 height 66
drag, startPoint x: 1068, startPoint y: 195, endPoint x: 708, endPoint y: 211, distance: 360.4
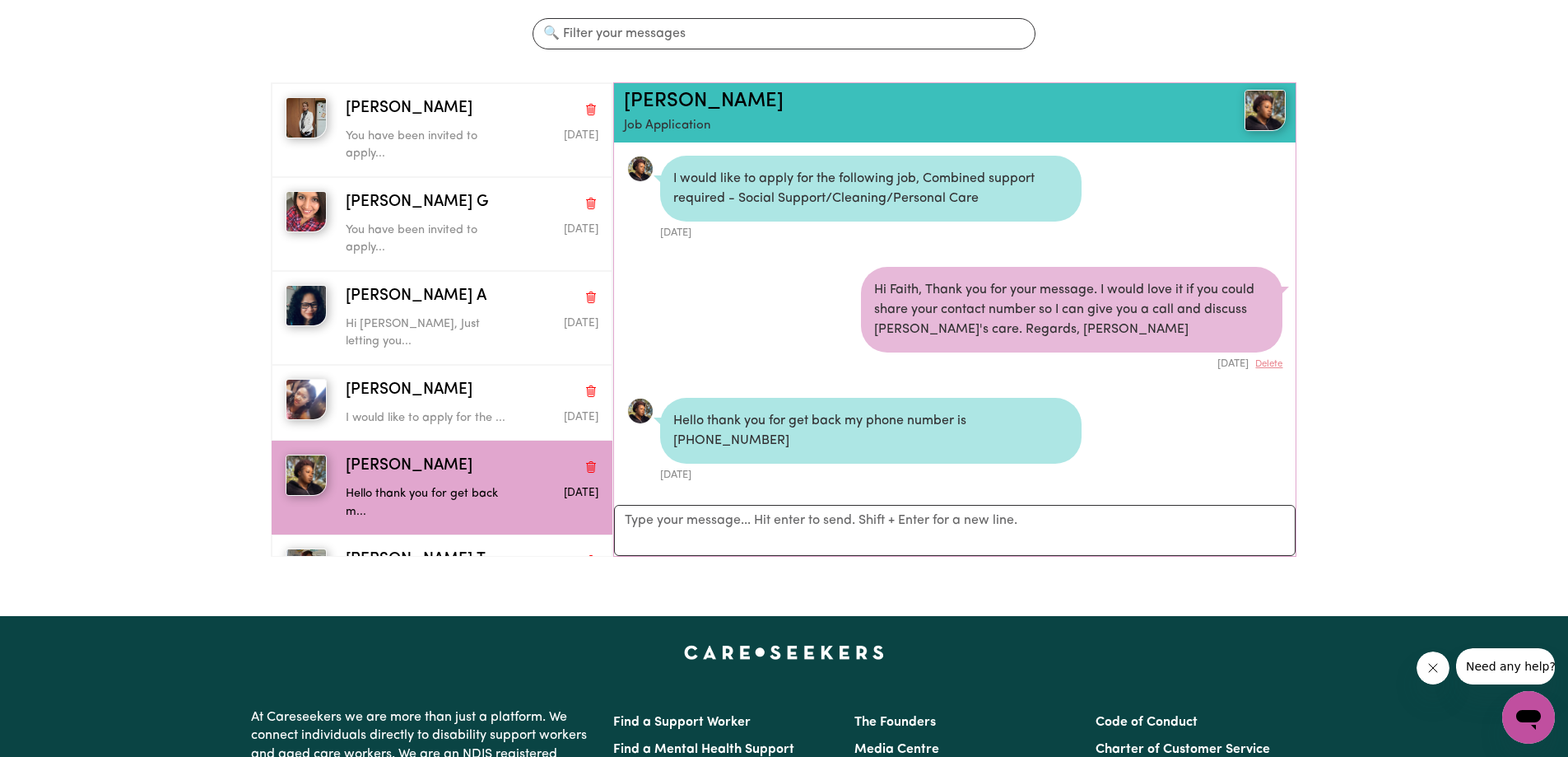
click at [1064, 195] on div "I would like to apply for the following job, Combined support required - Social…" at bounding box center [871, 188] width 421 height 66
click at [665, 25] on input "Search conversations" at bounding box center [784, 34] width 503 height 32
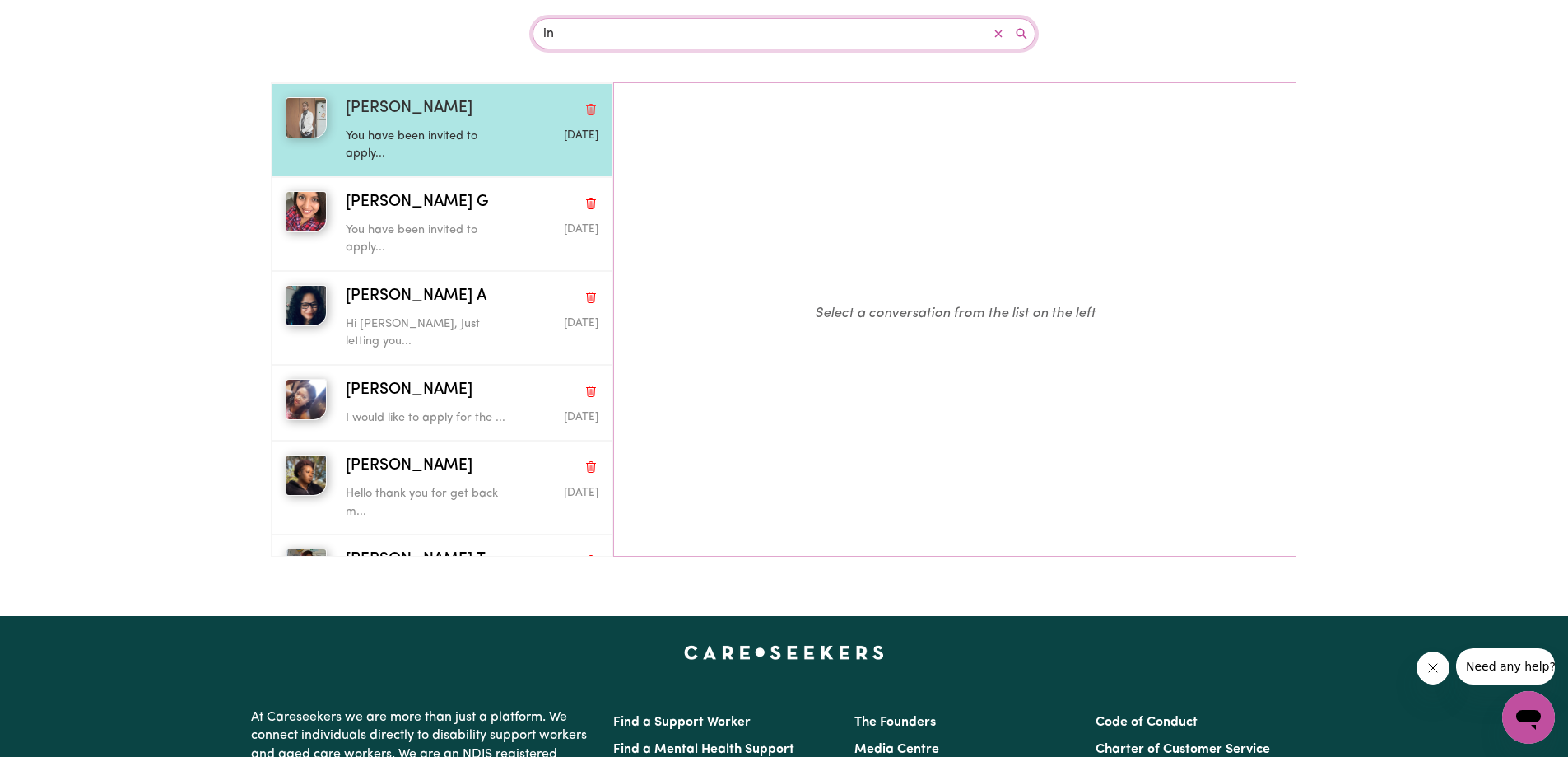
type input "in"
click at [416, 97] on div "Abigail S" at bounding box center [472, 109] width 253 height 24
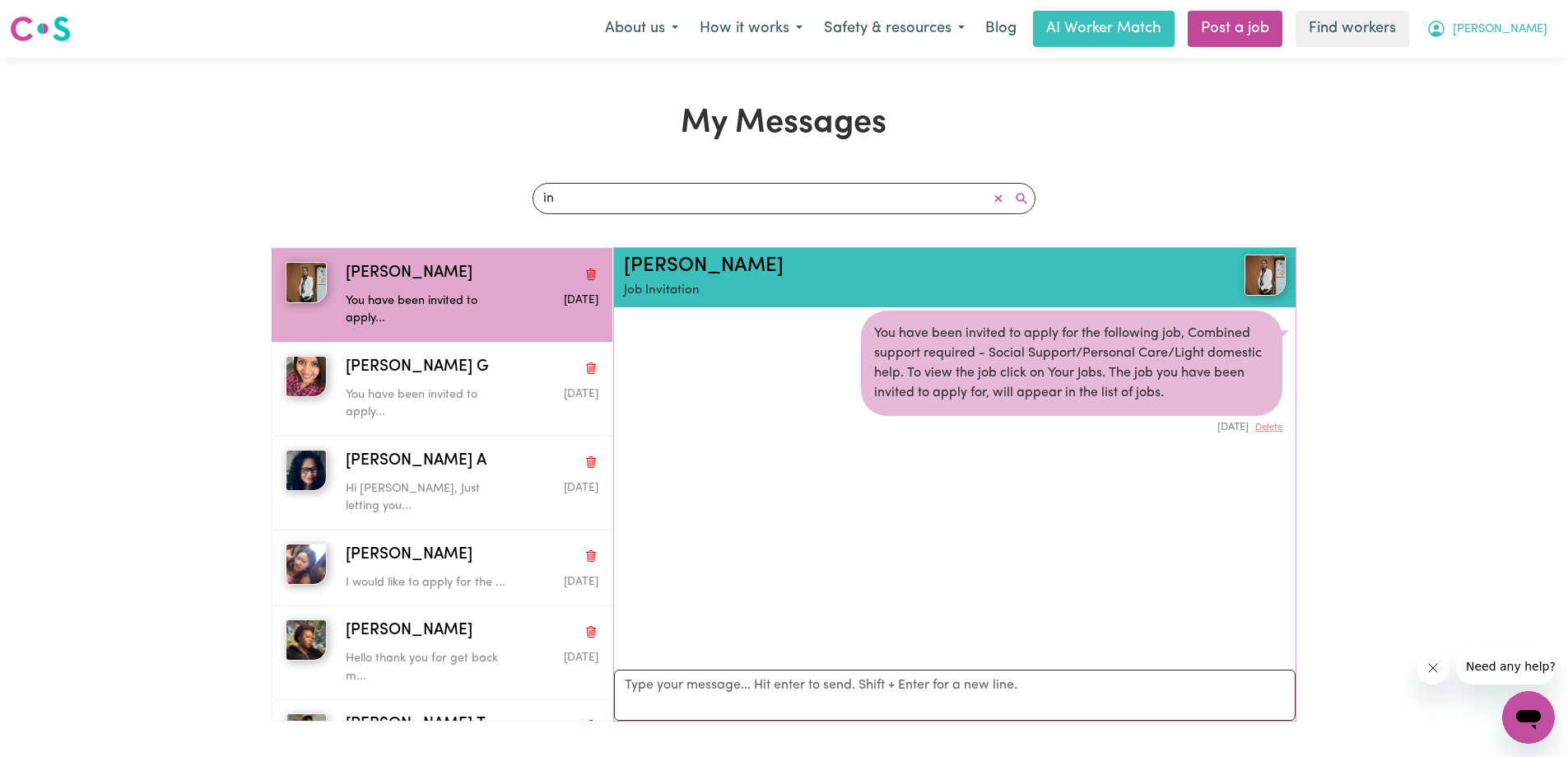
click at [1521, 41] on button "Ingrid" at bounding box center [1487, 28] width 142 height 34
click at [1508, 61] on link "My Dashboard" at bounding box center [1492, 64] width 130 height 32
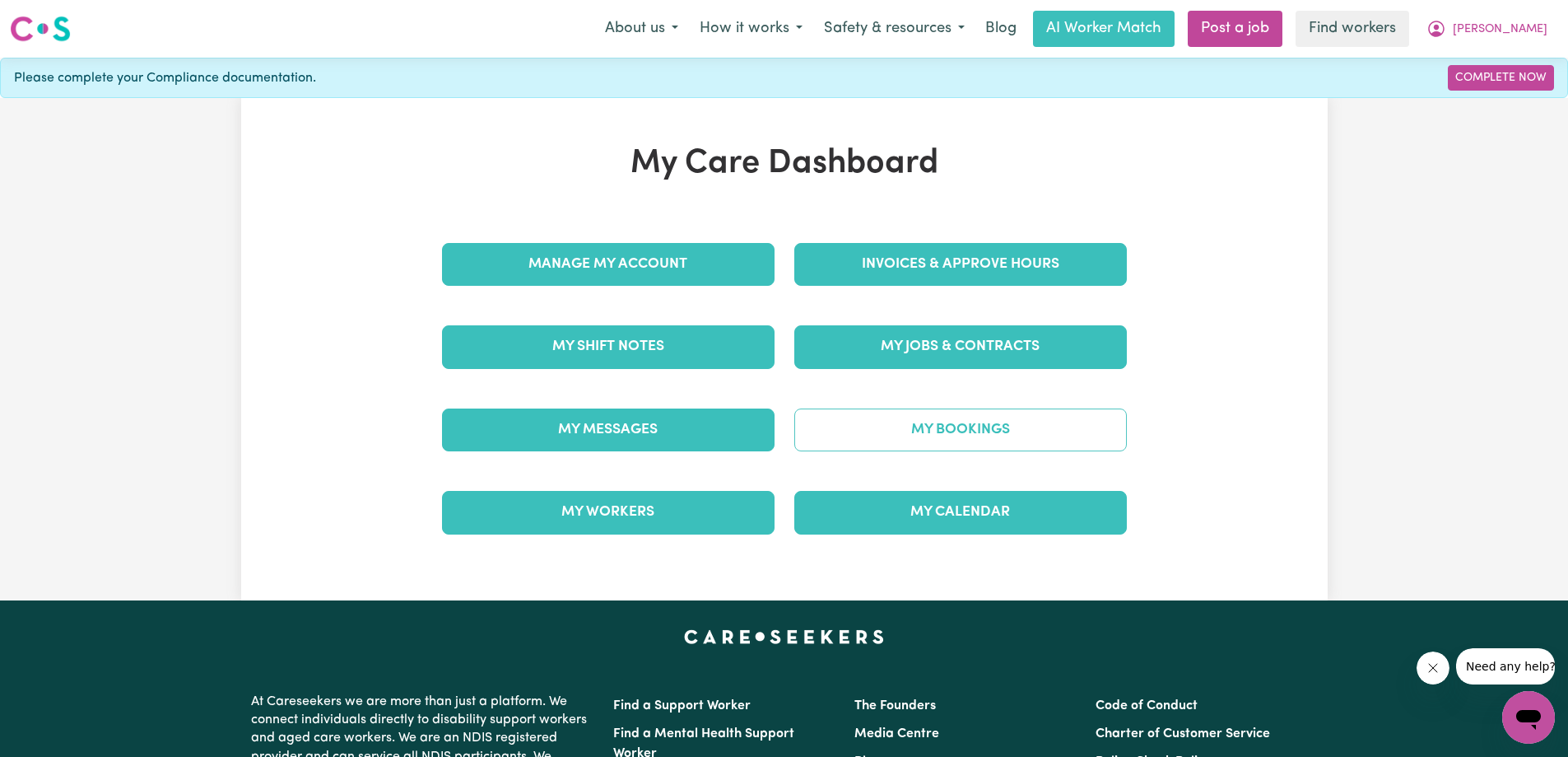
click at [898, 431] on link "My Bookings" at bounding box center [960, 429] width 333 height 43
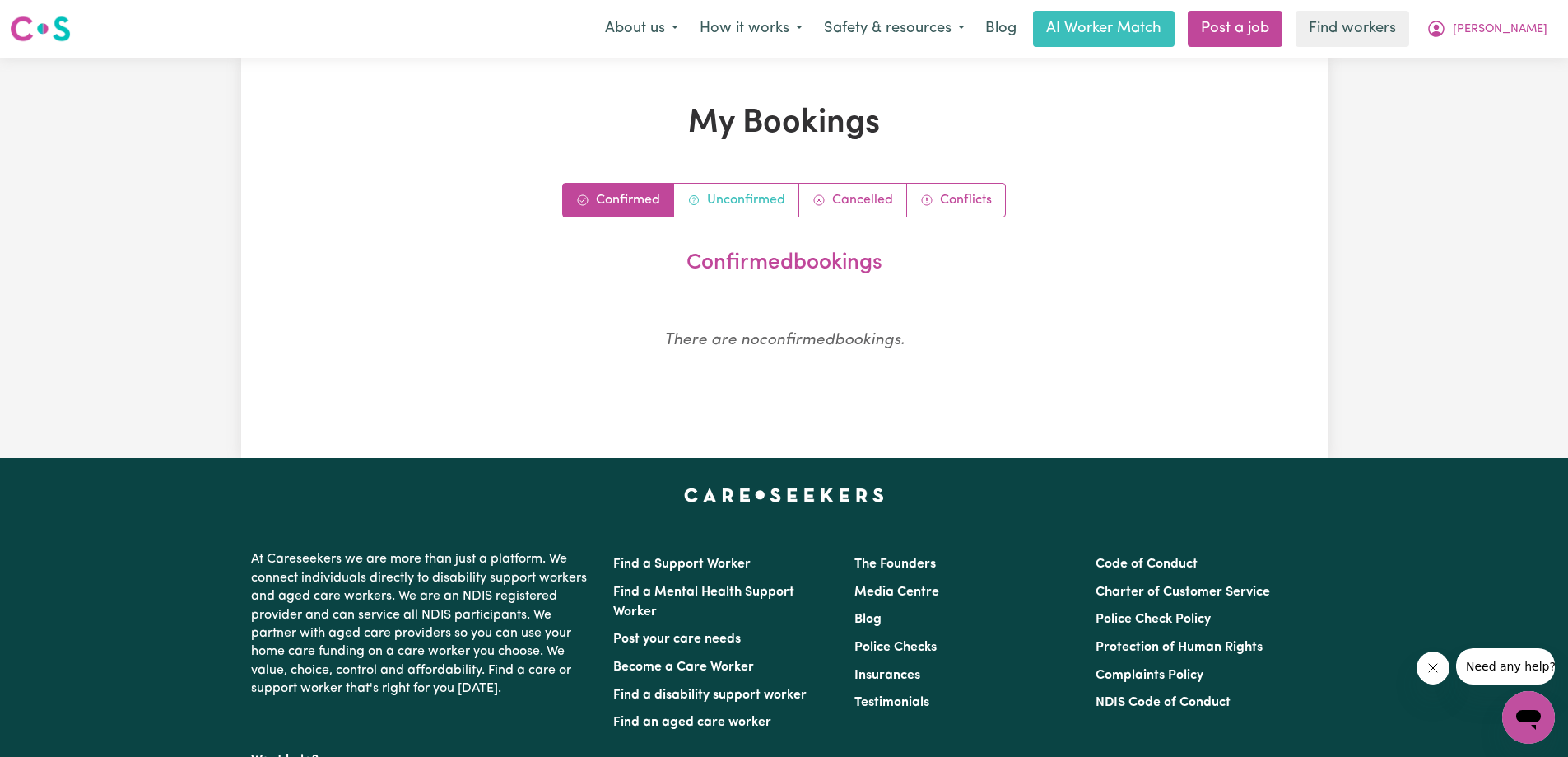
click at [711, 206] on link "Unconfirmed" at bounding box center [737, 200] width 126 height 33
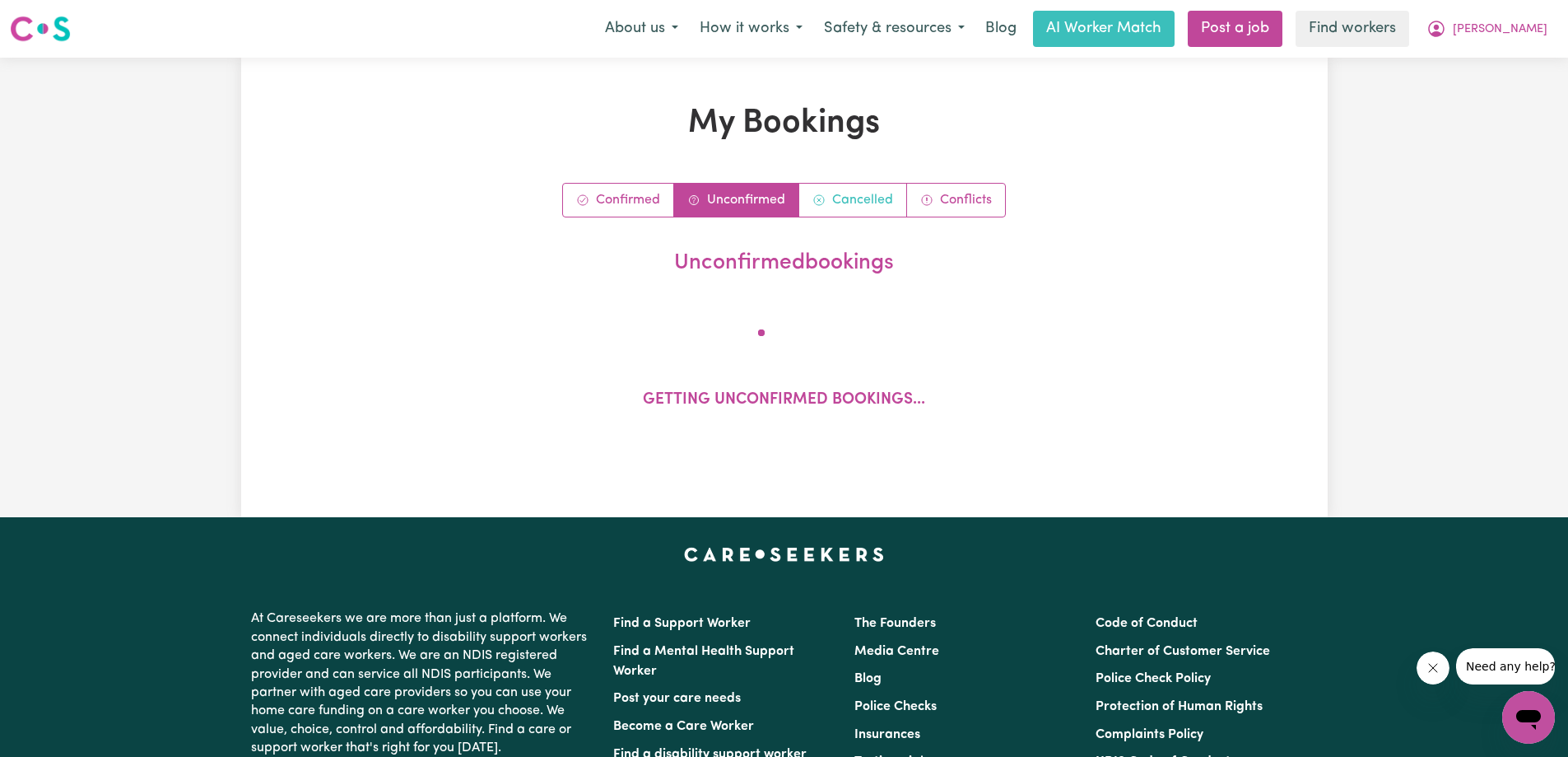
click at [858, 203] on link "Cancelled" at bounding box center [852, 200] width 108 height 33
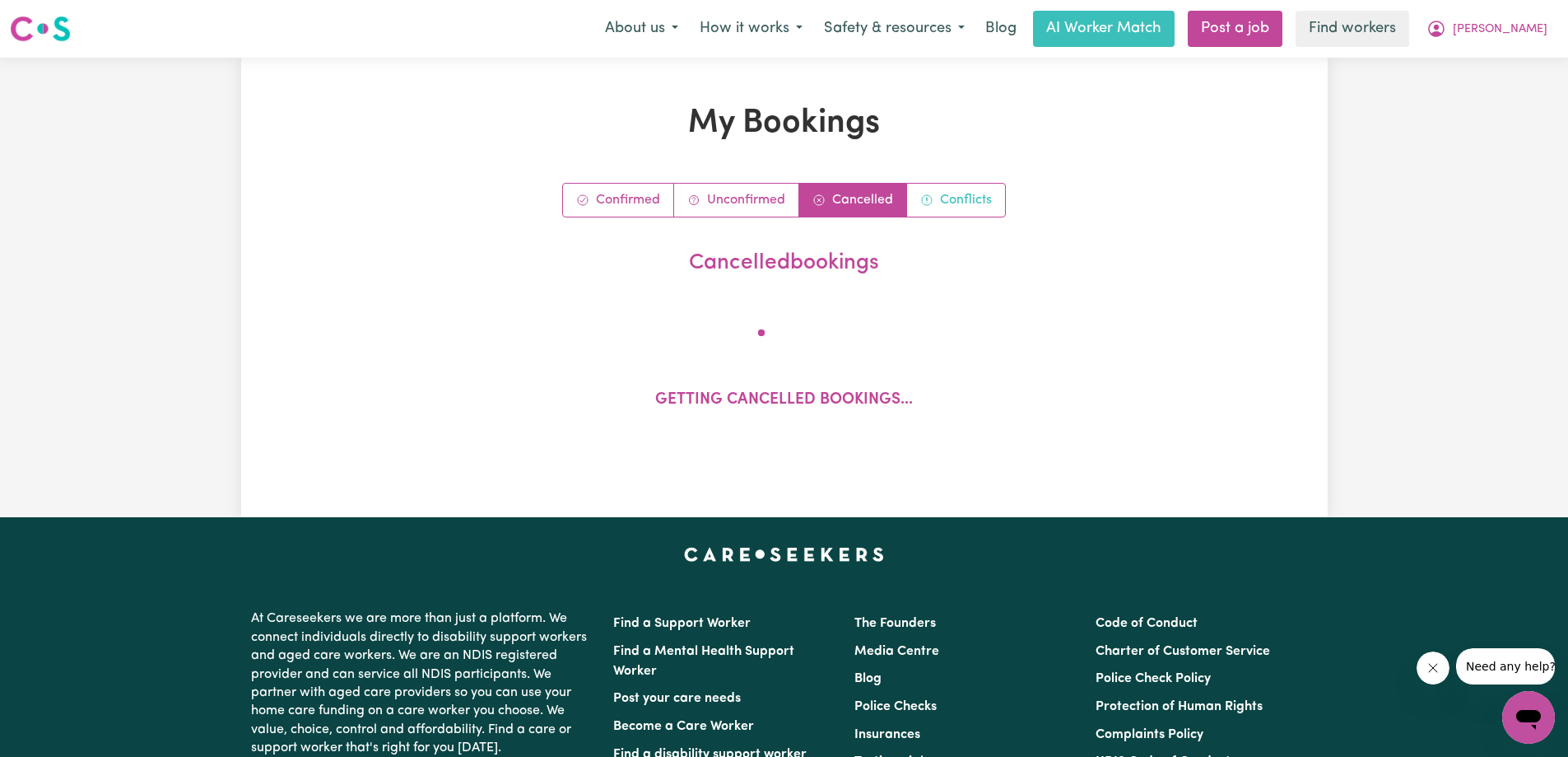
click at [925, 195] on icon "Conflict bookings" at bounding box center [926, 199] width 13 height 13
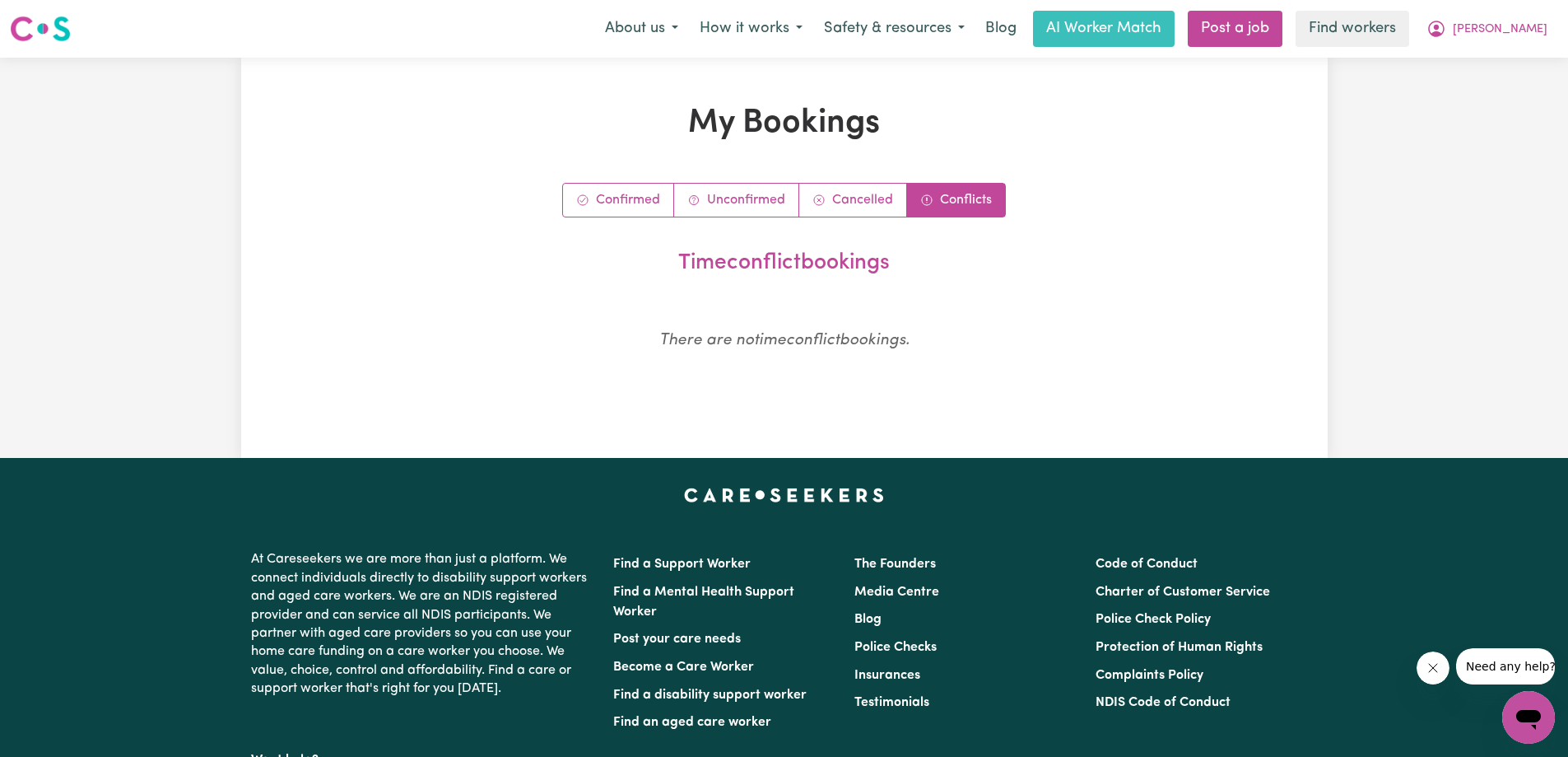
click at [806, 180] on div "My Bookings Confirmed Unconfirmed Cancelled Conflicts timeconflict bookings The…" at bounding box center [784, 257] width 905 height 308
click at [689, 195] on icon "Unconfirmed bookings" at bounding box center [694, 199] width 13 height 13
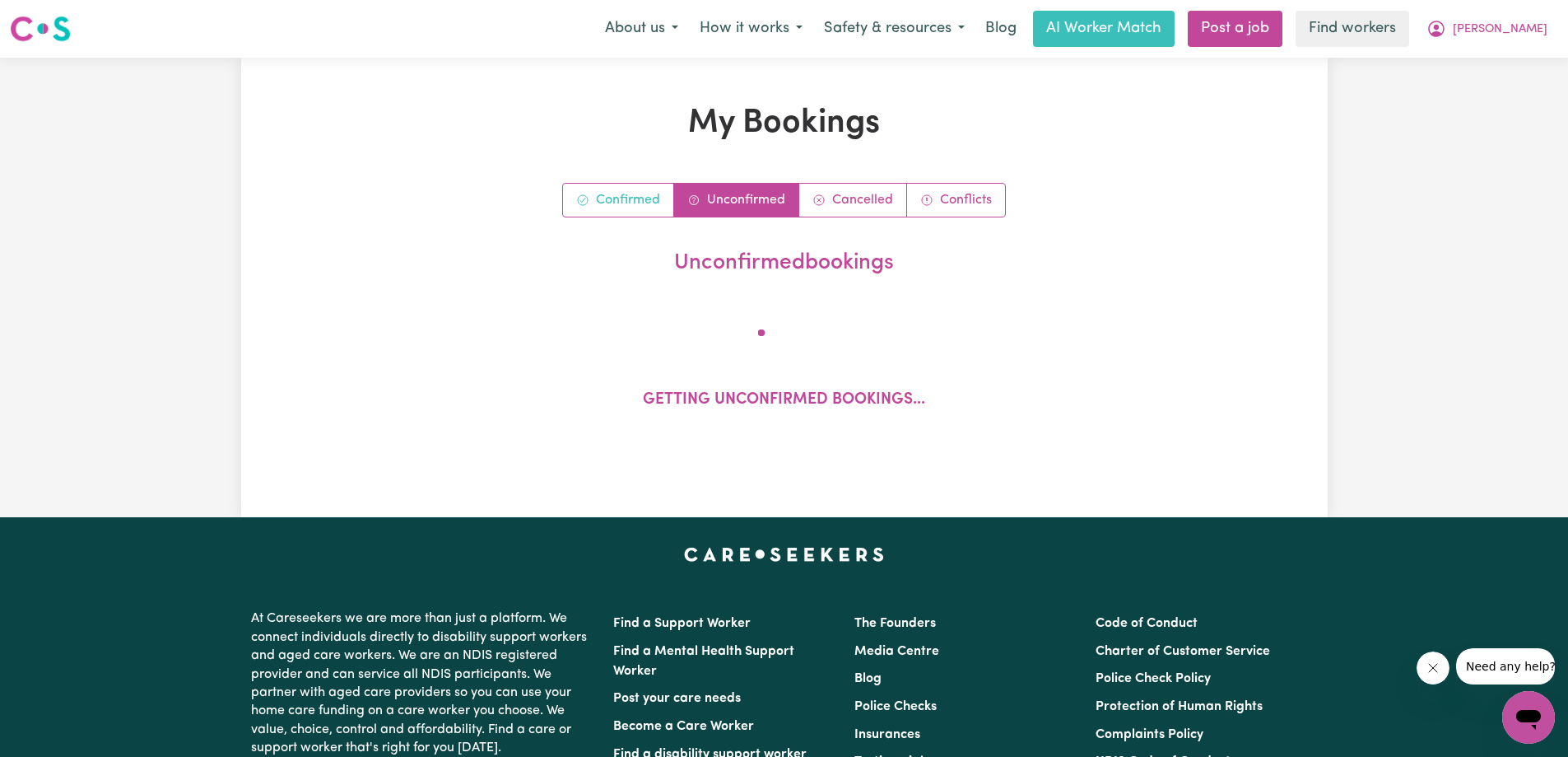
click at [570, 204] on link "Confirmed" at bounding box center [618, 200] width 111 height 33
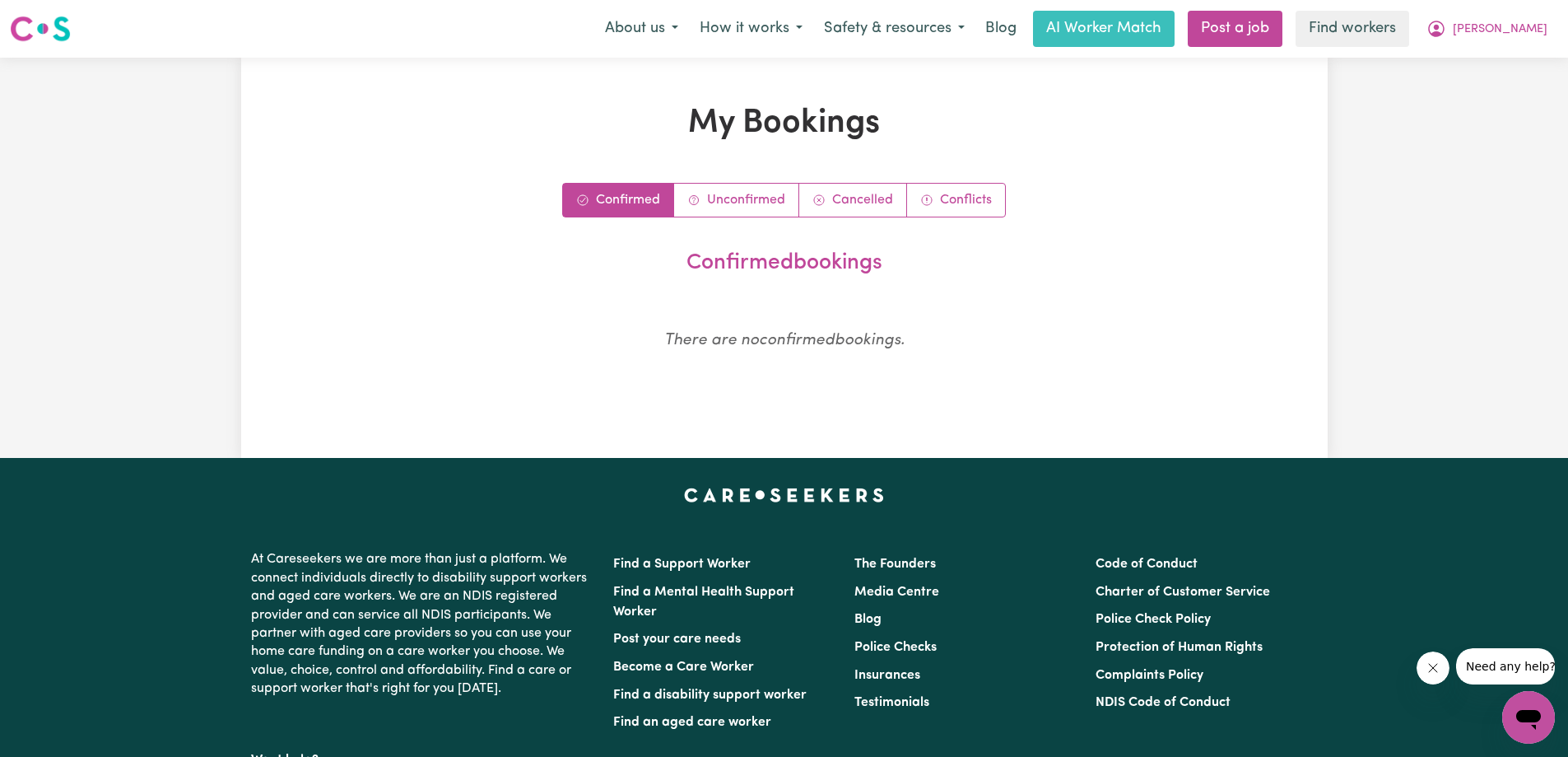
drag, startPoint x: 737, startPoint y: 273, endPoint x: 1125, endPoint y: 390, distance: 405.3
click at [1125, 390] on div "My Bookings Confirmed Unconfirmed Cancelled Conflicts confirmed bookings There …" at bounding box center [784, 257] width 905 height 308
click at [1126, 376] on div "There are no confirmed bookings." at bounding box center [784, 348] width 886 height 76
drag, startPoint x: 955, startPoint y: 367, endPoint x: 596, endPoint y: 244, distance: 379.5
click at [596, 244] on section "confirmed bookings There are no confirmed bookings." at bounding box center [784, 314] width 886 height 141
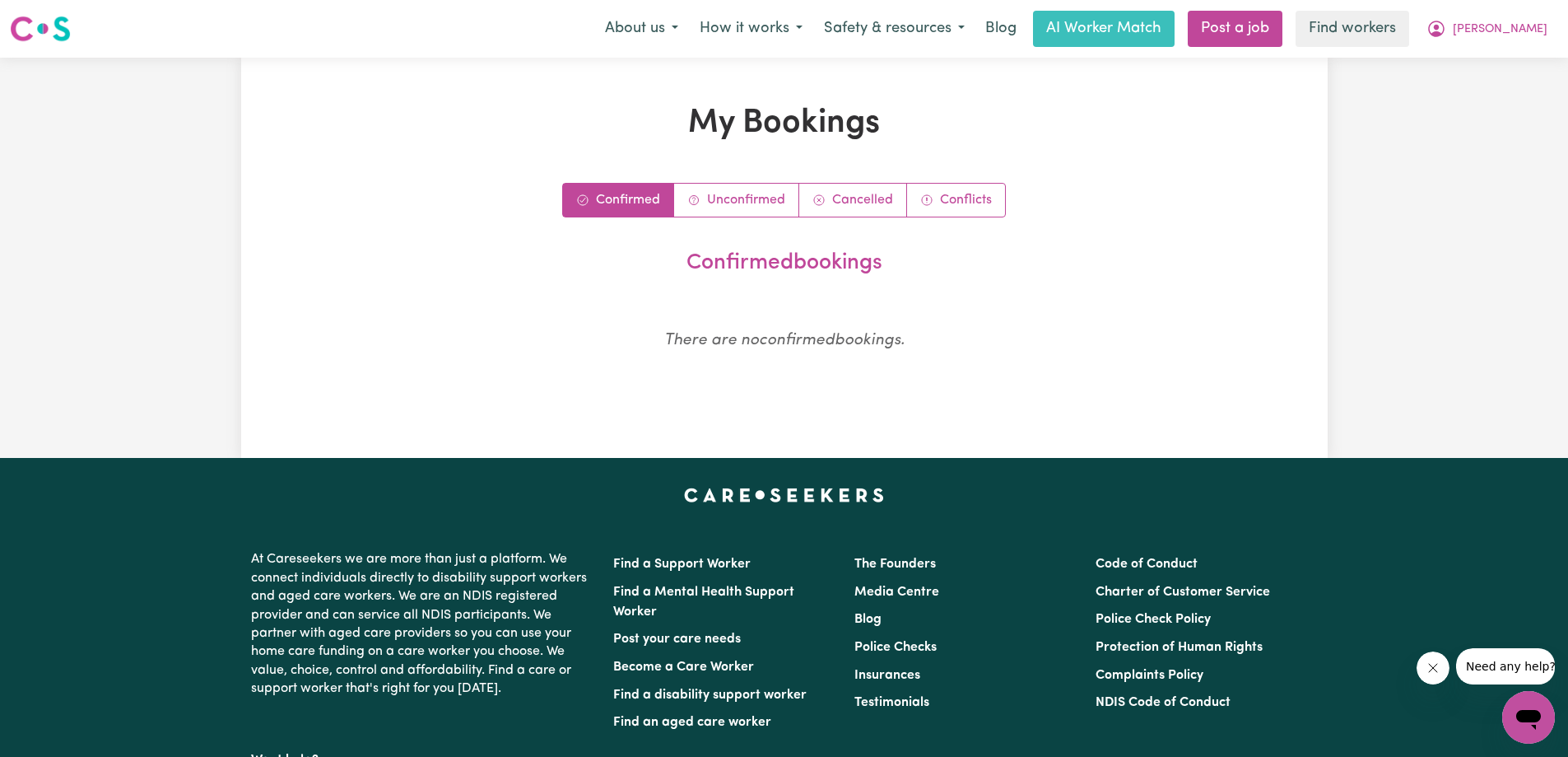
click at [608, 253] on h2 "confirmed bookings" at bounding box center [785, 263] width 873 height 26
click at [648, 255] on h2 "confirmed bookings" at bounding box center [785, 263] width 873 height 26
click at [761, 280] on header "confirmed bookings" at bounding box center [784, 267] width 886 height 47
click at [731, 272] on h2 "confirmed bookings" at bounding box center [785, 263] width 873 height 26
click at [731, 270] on h2 "confirmed bookings" at bounding box center [785, 263] width 873 height 26
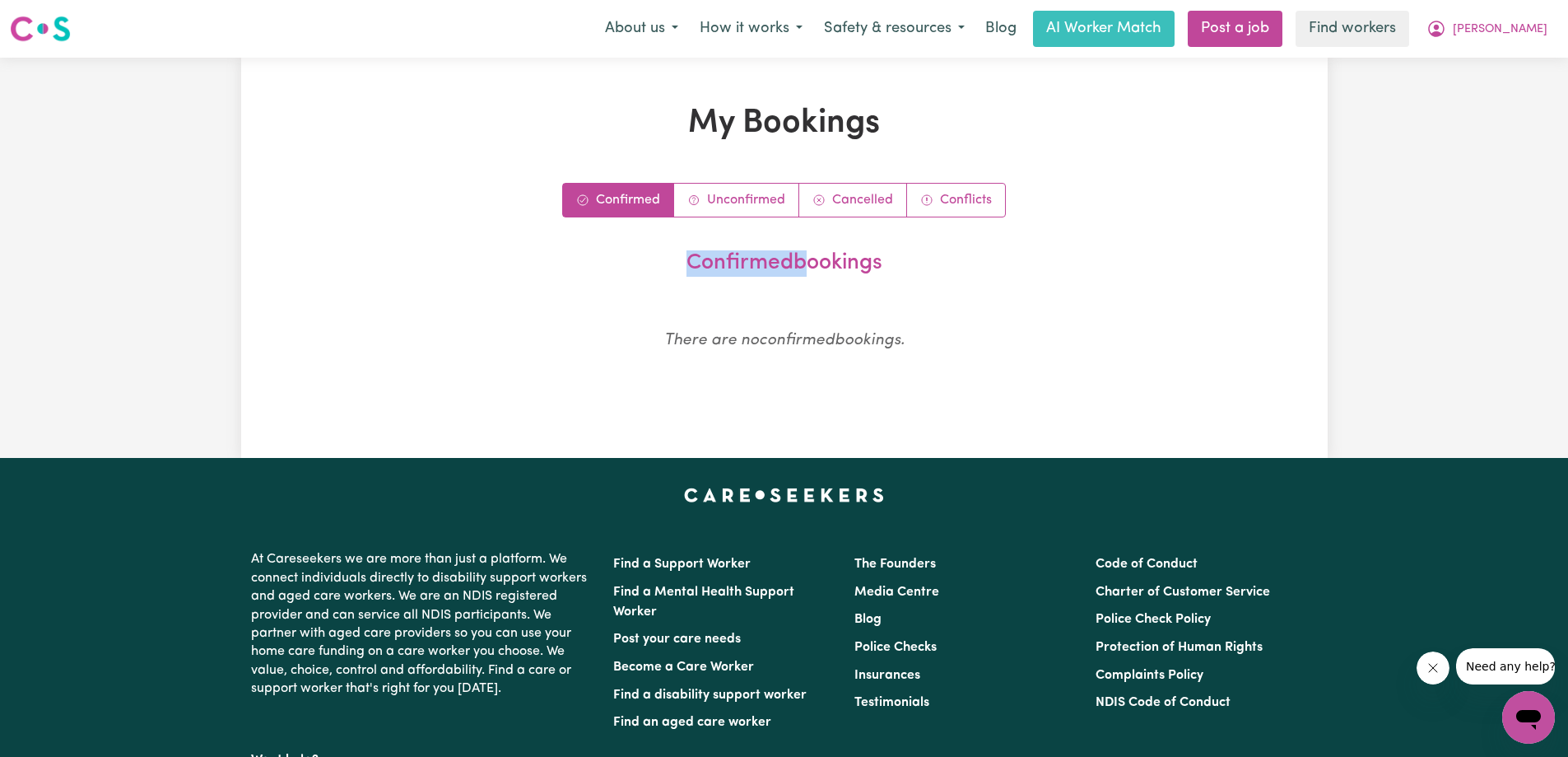
click at [731, 270] on h2 "confirmed bookings" at bounding box center [785, 263] width 873 height 26
click at [1046, 312] on div "There are no confirmed bookings." at bounding box center [784, 348] width 886 height 76
click at [810, 265] on h2 "confirmed bookings" at bounding box center [785, 263] width 873 height 26
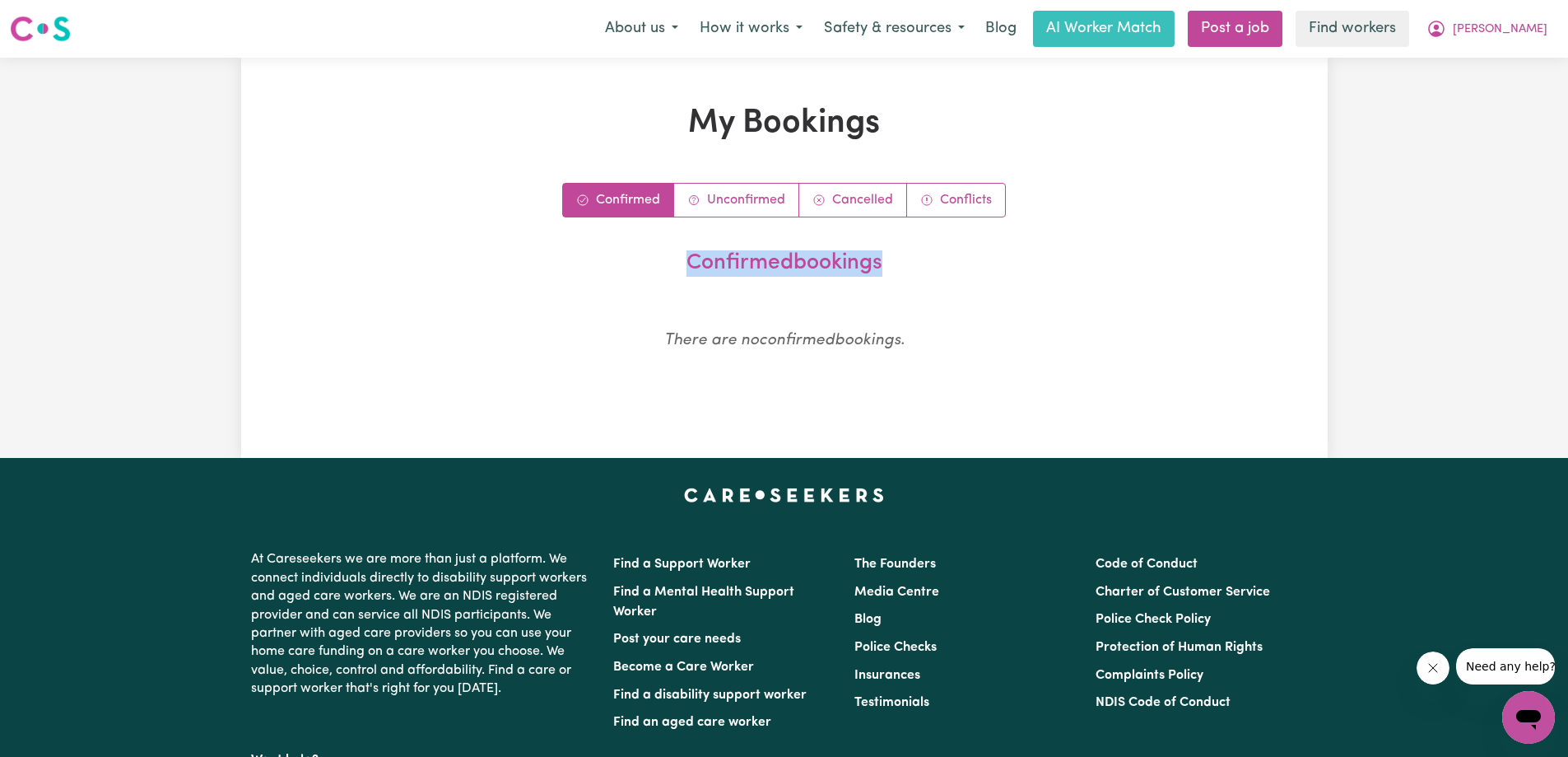
click at [718, 267] on h2 "confirmed bookings" at bounding box center [785, 263] width 873 height 26
click at [694, 320] on div "There are no confirmed bookings." at bounding box center [784, 348] width 886 height 76
drag, startPoint x: 611, startPoint y: 311, endPoint x: 1080, endPoint y: 371, distance: 472.8
click at [1067, 376] on div "There are no confirmed bookings." at bounding box center [784, 348] width 886 height 76
click at [1080, 371] on div "There are no confirmed bookings." at bounding box center [784, 348] width 886 height 76
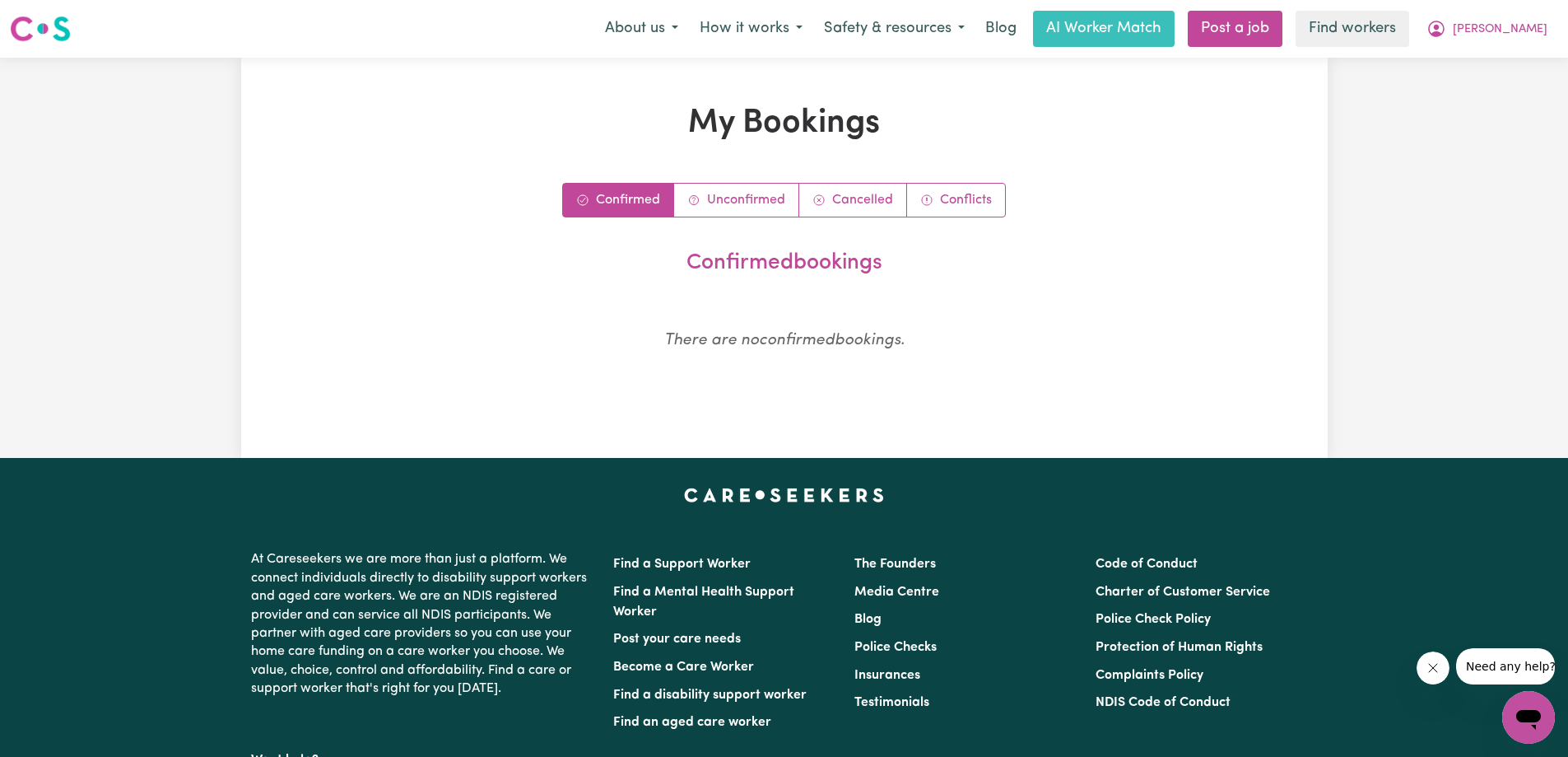
drag, startPoint x: 1065, startPoint y: 369, endPoint x: 1010, endPoint y: 356, distance: 56.5
click at [1061, 362] on div "There are no confirmed bookings." at bounding box center [784, 348] width 886 height 76
click at [860, 349] on em "There are no confirmed bookings." at bounding box center [785, 341] width 241 height 16
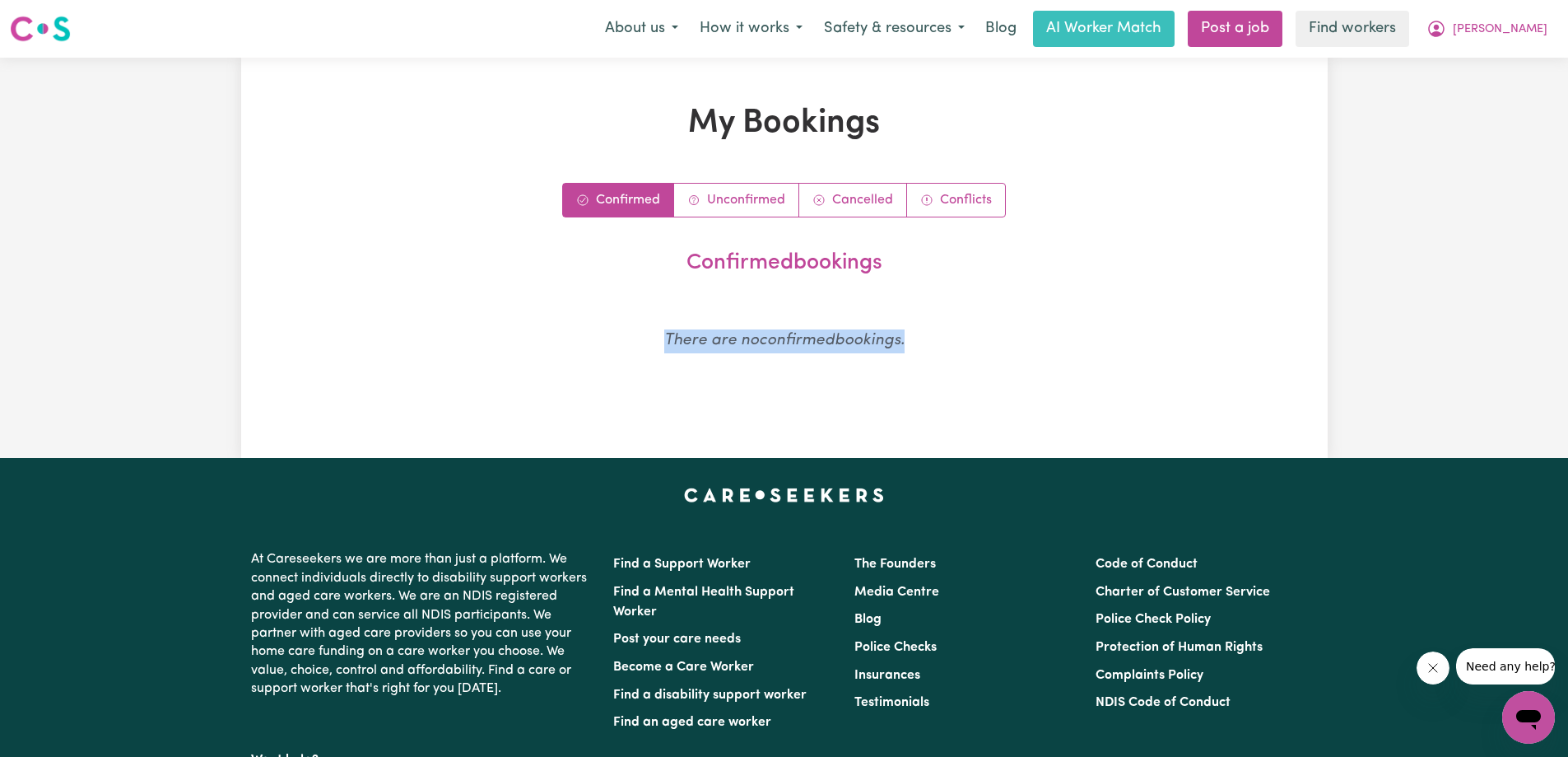
click at [615, 342] on p "There are no confirmed bookings." at bounding box center [784, 341] width 886 height 24
click at [784, 338] on em "There are no confirmed bookings." at bounding box center [785, 341] width 241 height 16
click at [788, 268] on h2 "confirmed bookings" at bounding box center [785, 263] width 873 height 26
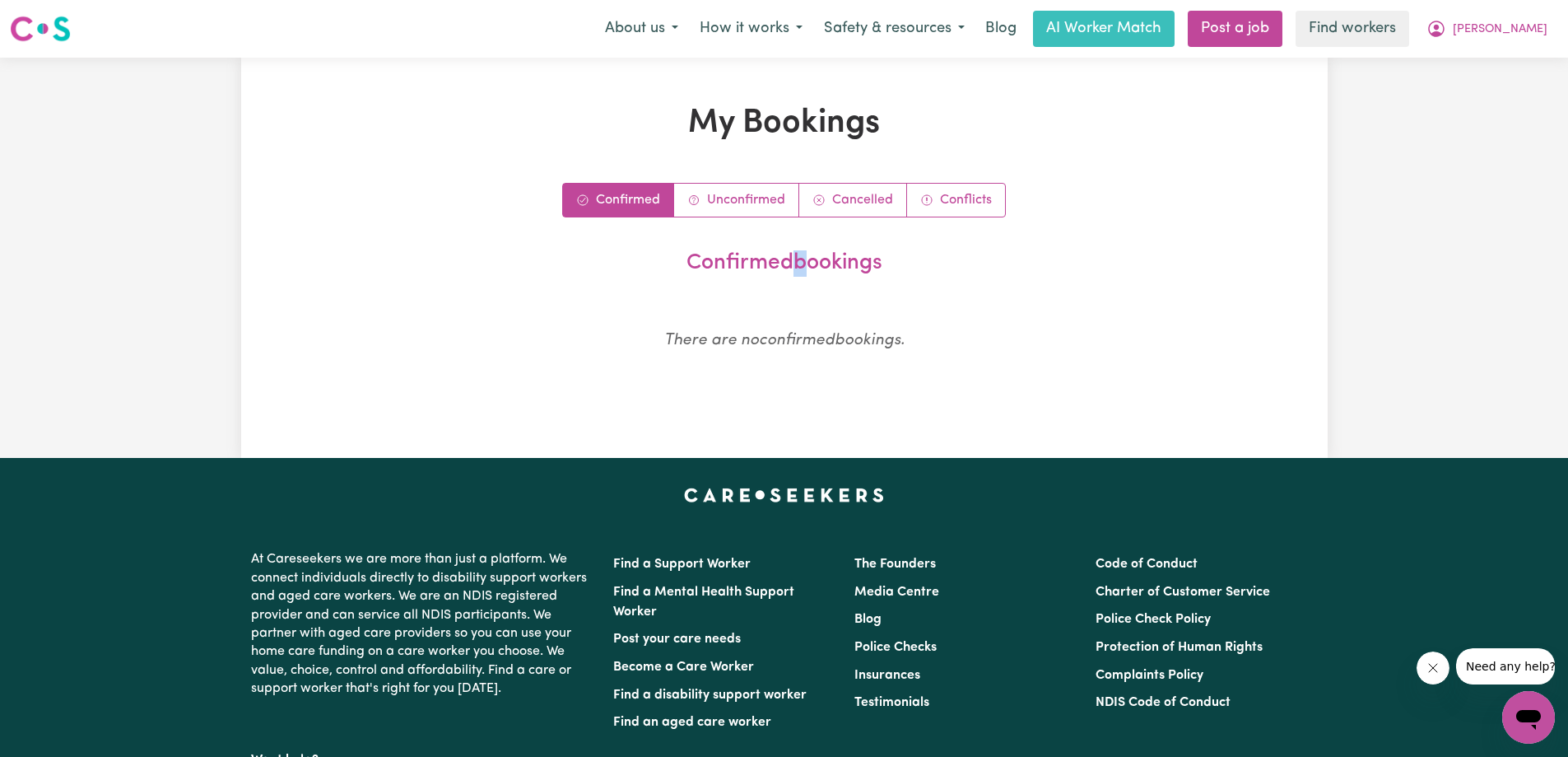
click at [788, 268] on h2 "confirmed bookings" at bounding box center [785, 263] width 873 height 26
click at [1021, 299] on section "confirmed bookings There are no confirmed bookings." at bounding box center [784, 314] width 886 height 141
click at [1128, 160] on div "My Bookings Confirmed Unconfirmed Cancelled Conflicts confirmed bookings There …" at bounding box center [784, 257] width 905 height 308
click at [1534, 25] on span "Ingrid" at bounding box center [1500, 29] width 95 height 18
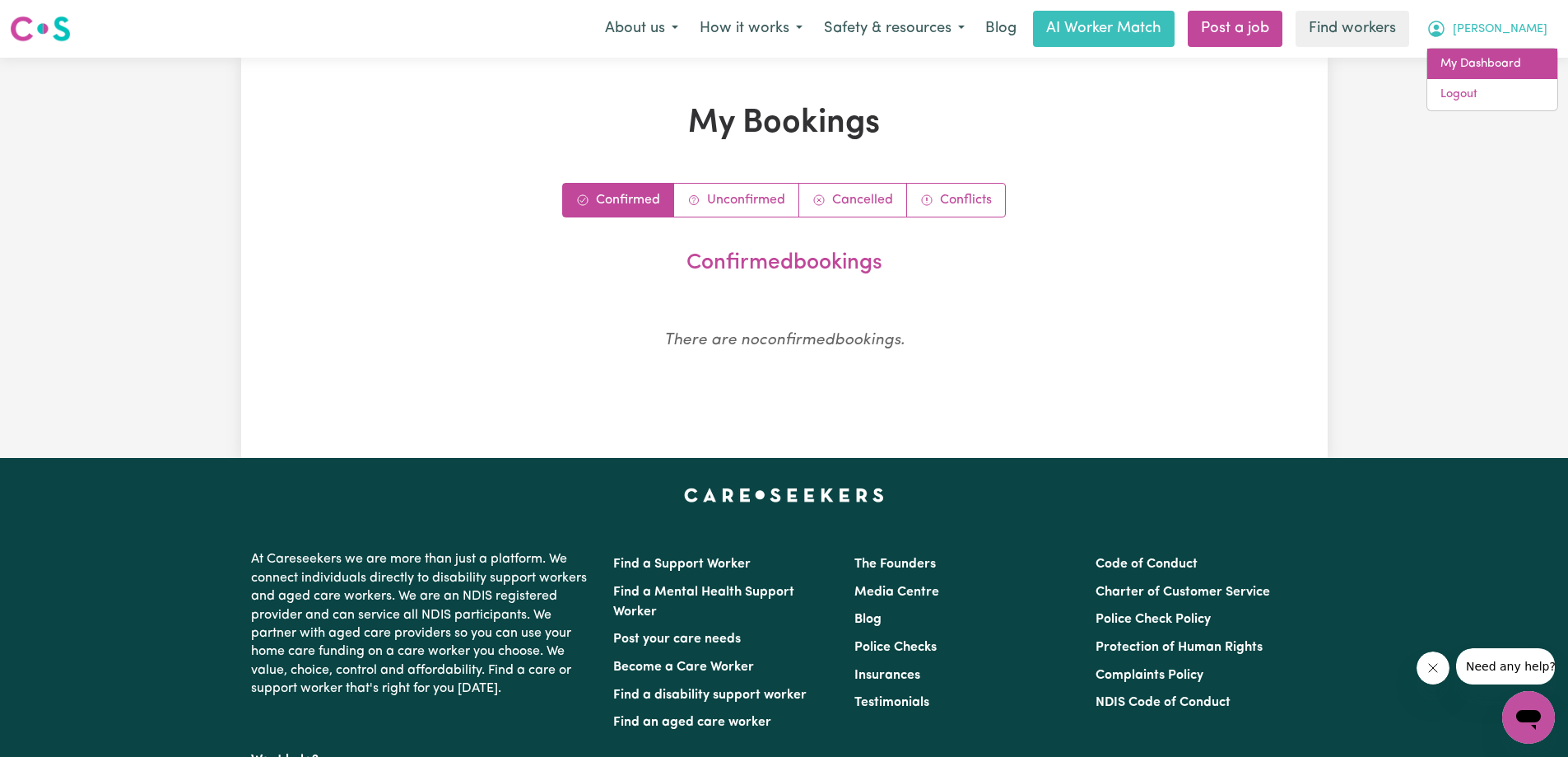
click at [1507, 63] on link "My Dashboard" at bounding box center [1492, 64] width 130 height 32
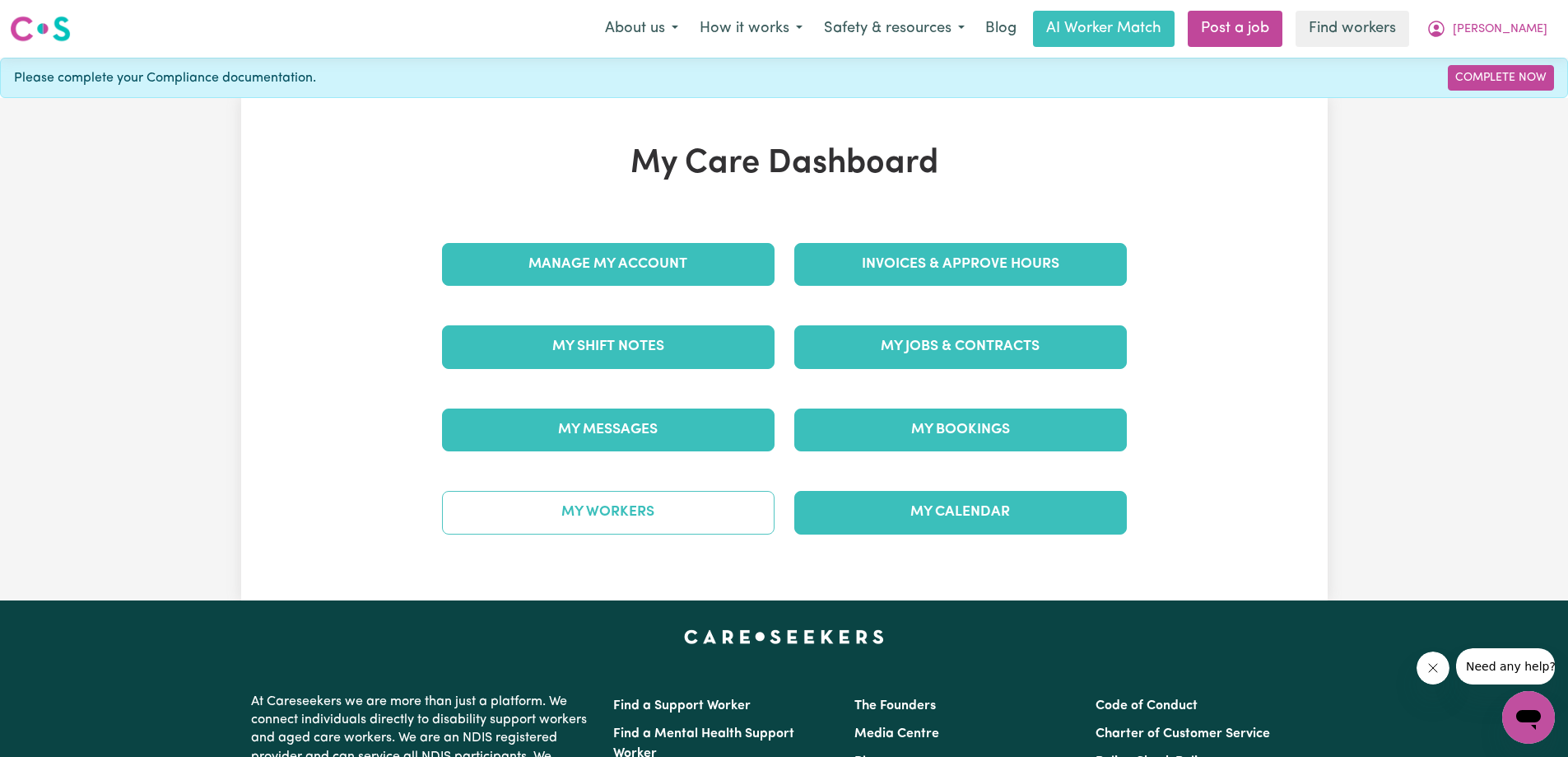
click at [648, 531] on link "My Workers" at bounding box center [608, 512] width 333 height 43
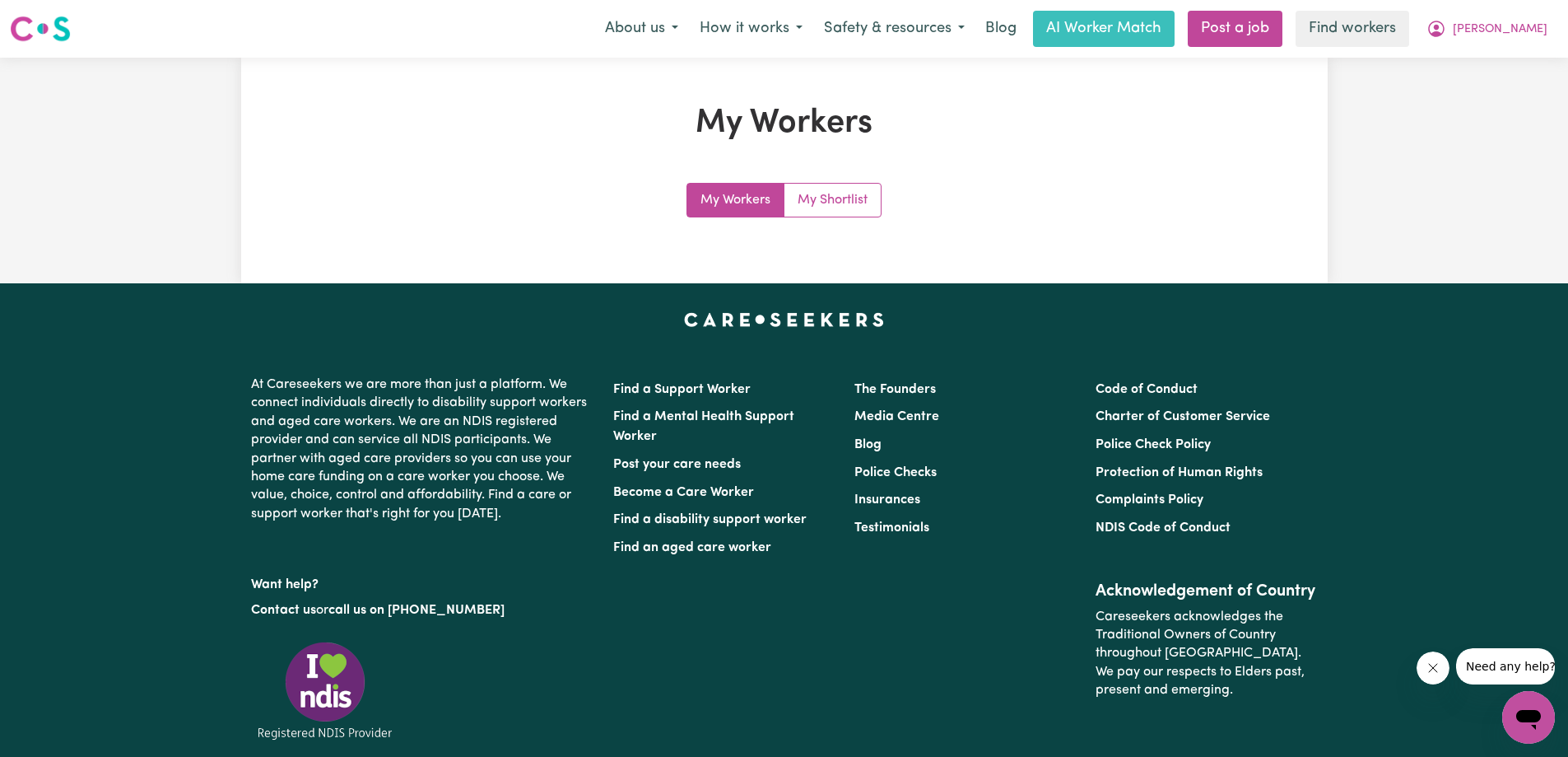
drag, startPoint x: 1304, startPoint y: 260, endPoint x: 1127, endPoint y: 218, distance: 181.9
click at [1300, 257] on div "My Workers My Workers My Shortlist" at bounding box center [785, 170] width 1087 height 226
click at [816, 209] on link "My Shortlist" at bounding box center [832, 200] width 97 height 33
click at [716, 205] on link "My Workers" at bounding box center [736, 200] width 97 height 33
click at [875, 199] on link "My Shortlist" at bounding box center [832, 200] width 97 height 33
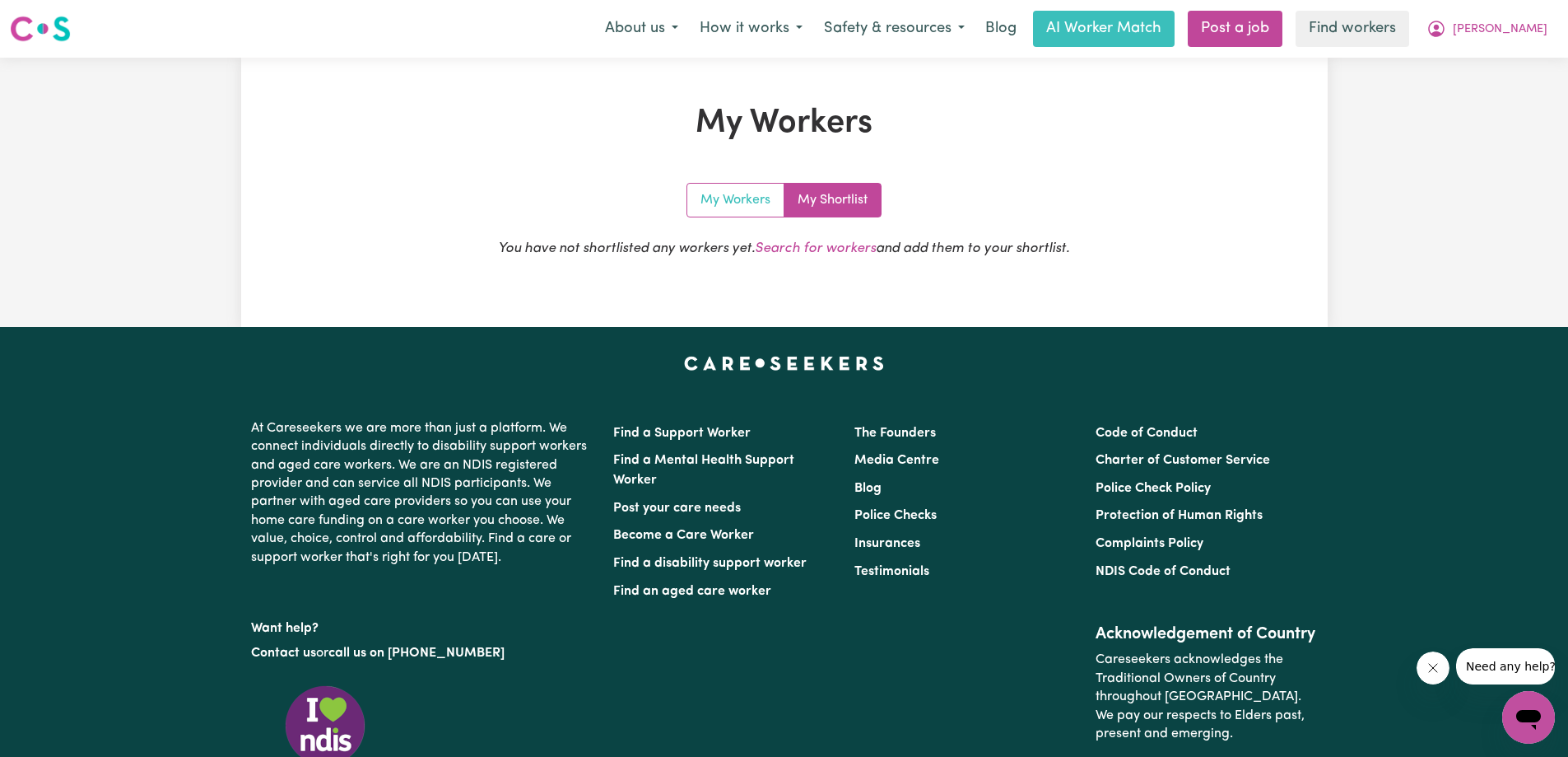
click at [722, 199] on link "My Workers" at bounding box center [736, 200] width 97 height 33
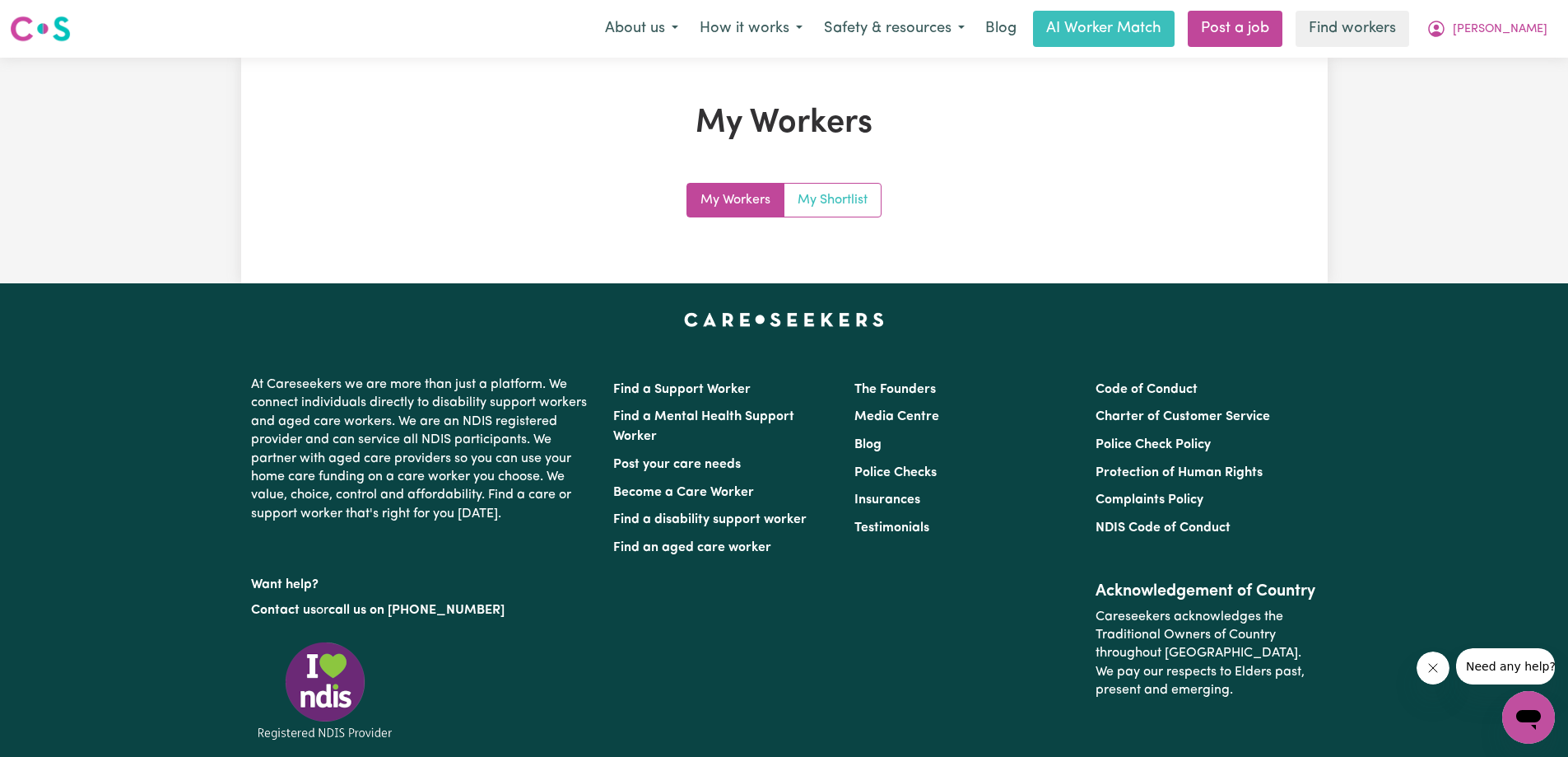
click at [876, 200] on link "My Shortlist" at bounding box center [832, 200] width 97 height 33
click at [737, 205] on link "My Workers" at bounding box center [736, 200] width 97 height 33
click at [1525, 26] on span "Ingrid" at bounding box center [1500, 29] width 95 height 18
click at [1487, 68] on link "My Dashboard" at bounding box center [1492, 64] width 130 height 32
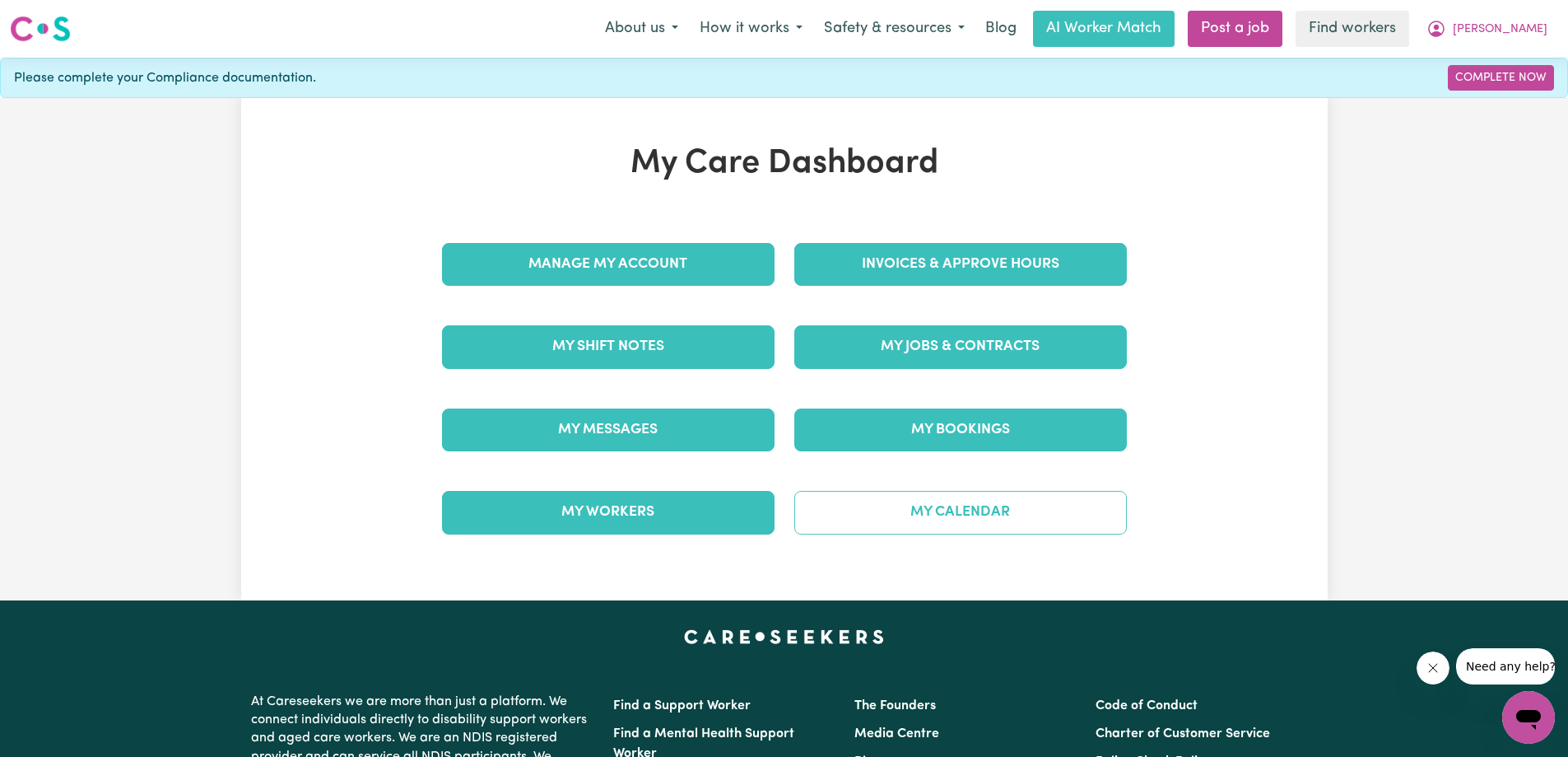
click at [981, 515] on link "My Calendar" at bounding box center [960, 512] width 333 height 43
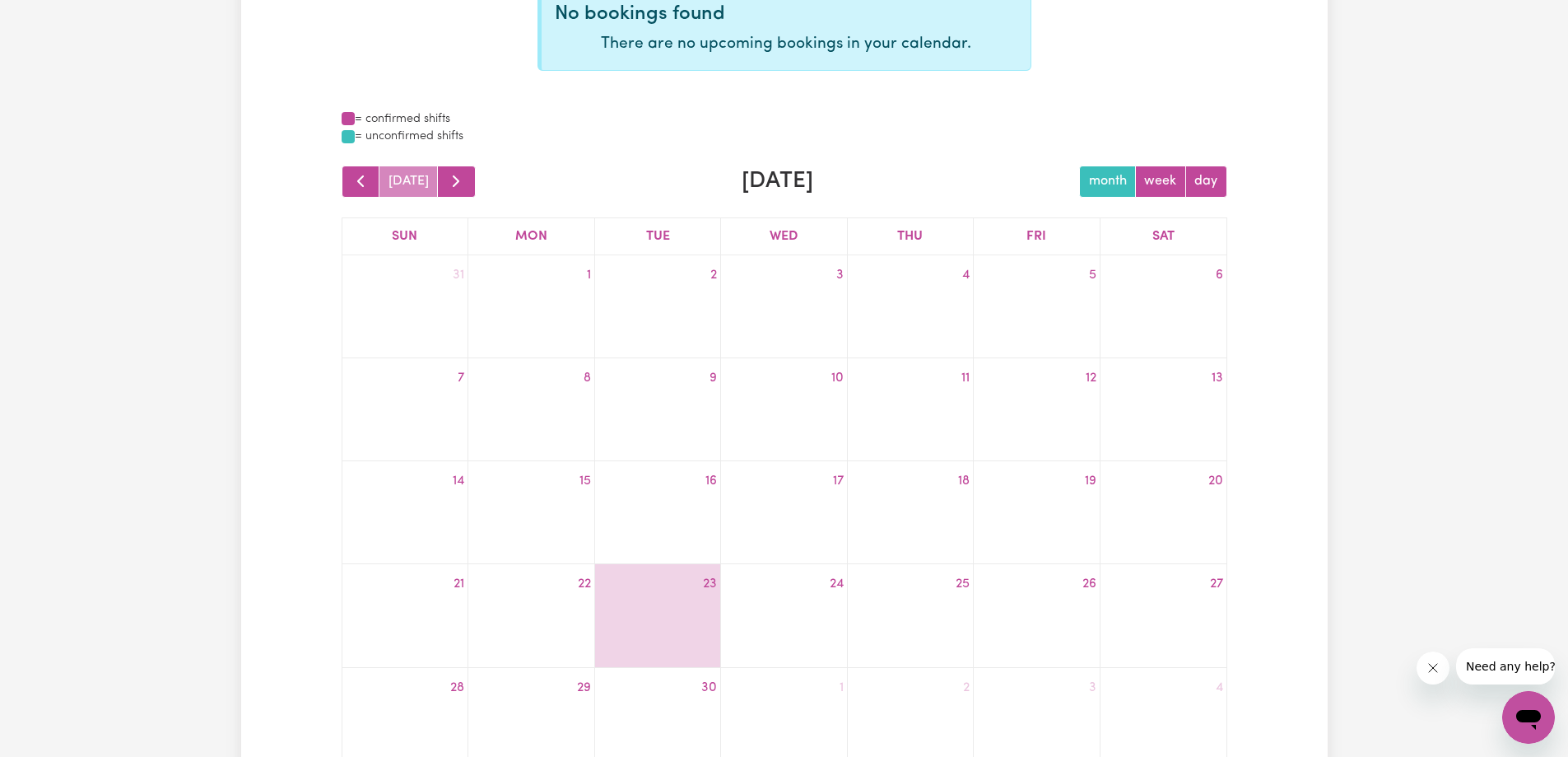
scroll to position [165, 0]
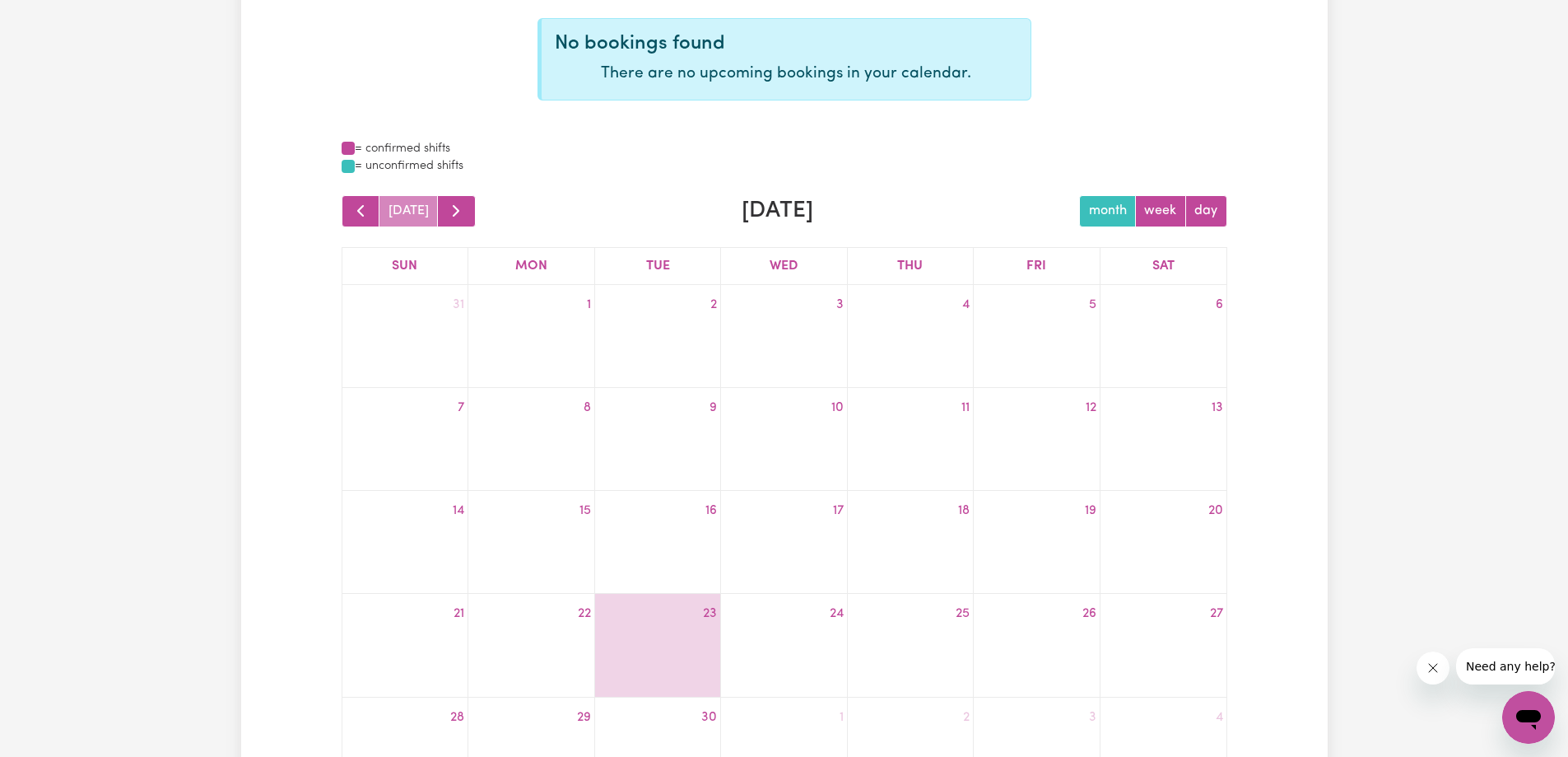
click at [1313, 600] on div "My Calendar No bookings found There are no upcoming bookings in your calendar. …" at bounding box center [785, 441] width 1087 height 1004
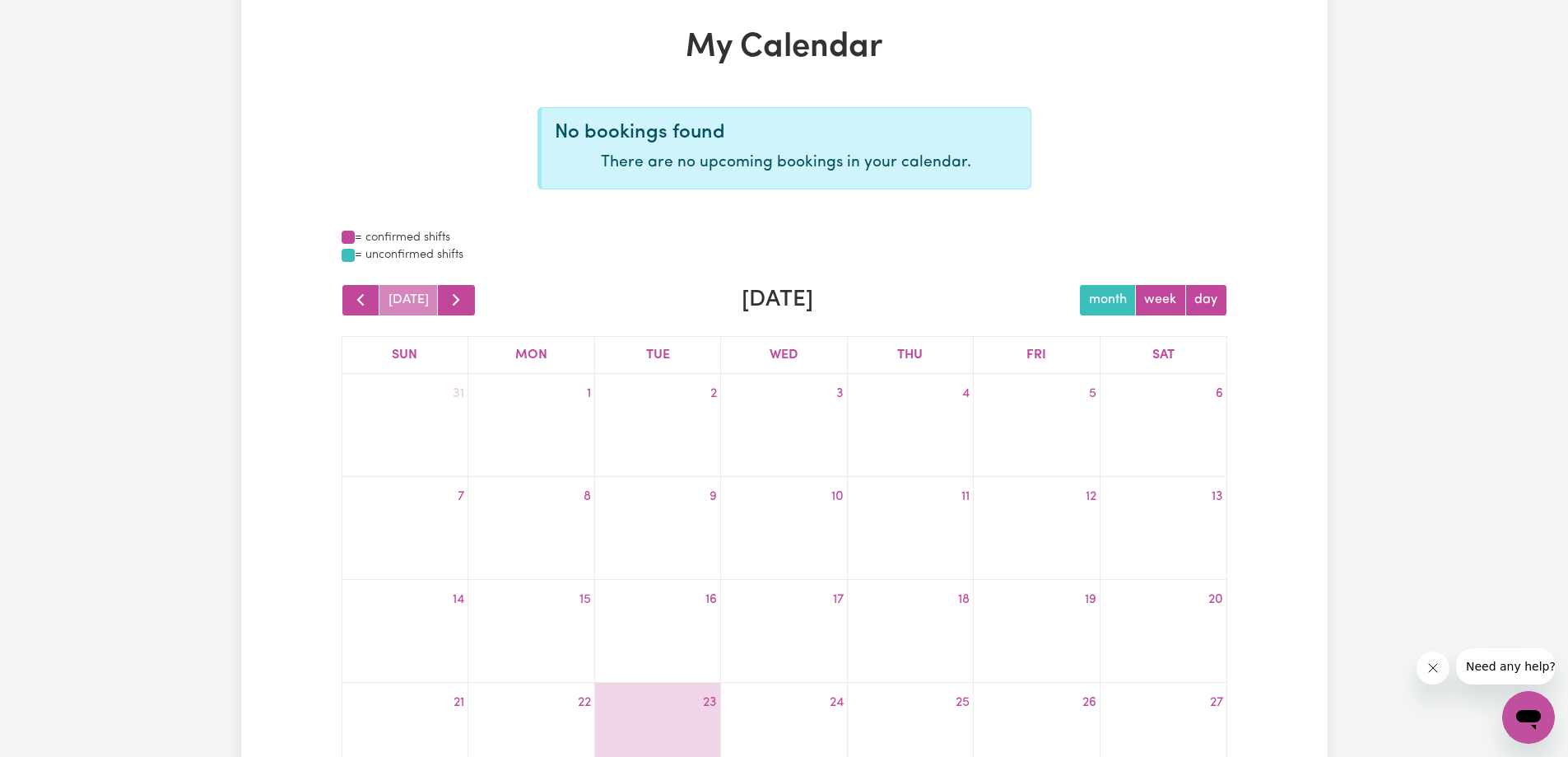
scroll to position [0, 0]
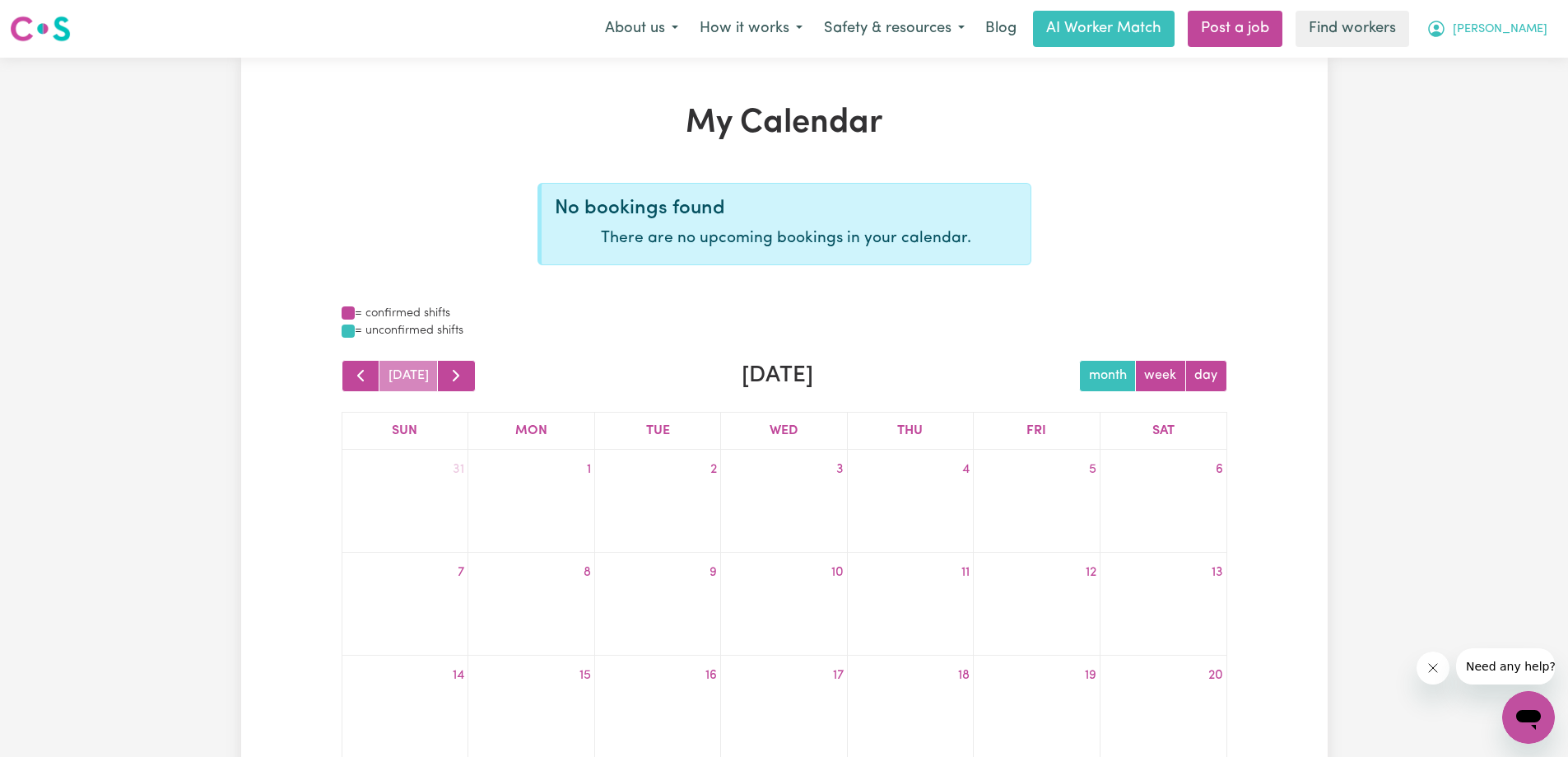
click at [1513, 31] on button "Ingrid" at bounding box center [1487, 28] width 142 height 34
click at [1471, 73] on link "My Dashboard" at bounding box center [1492, 64] width 130 height 32
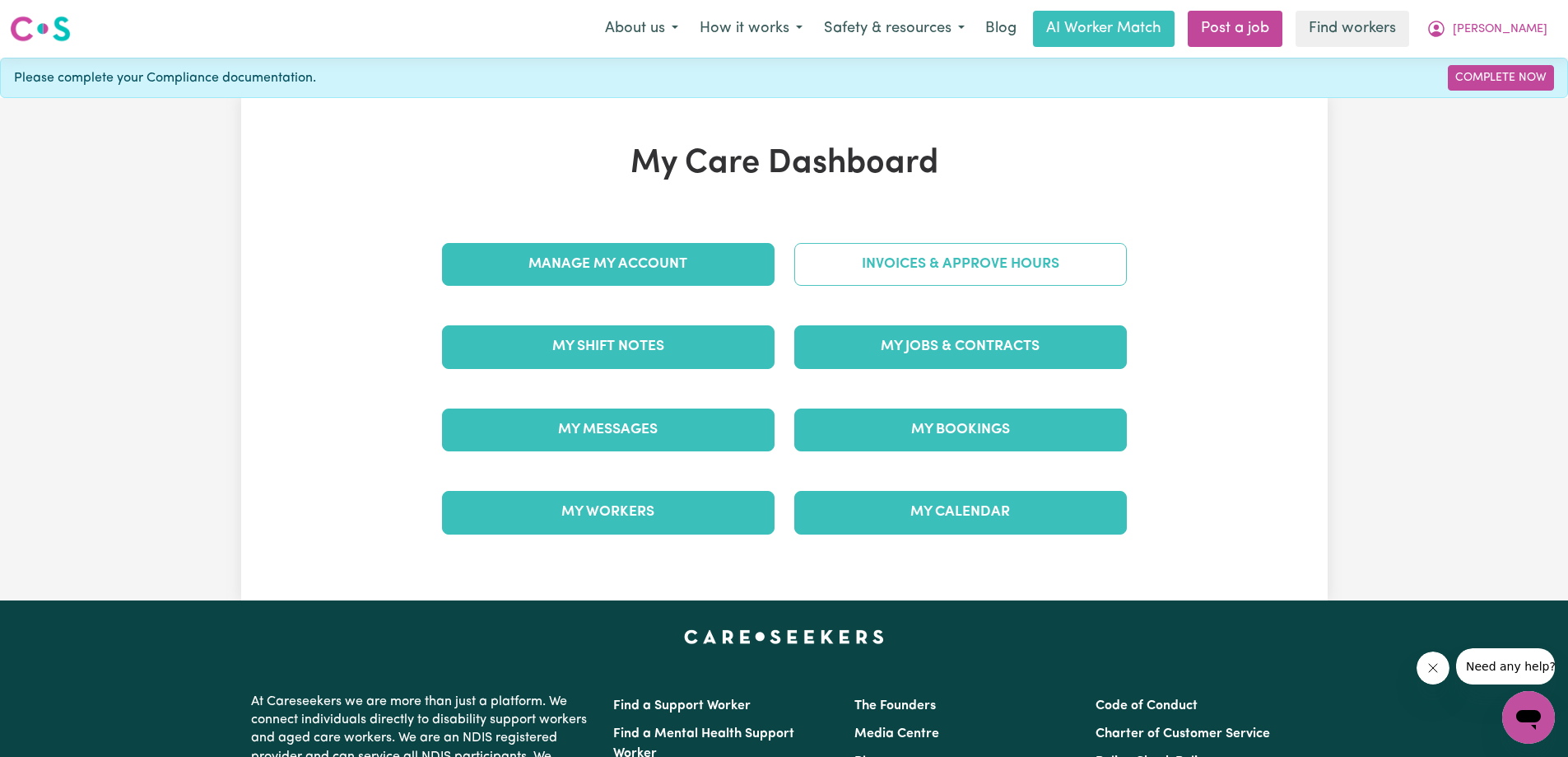
click at [980, 256] on link "Invoices & Approve Hours" at bounding box center [960, 264] width 333 height 43
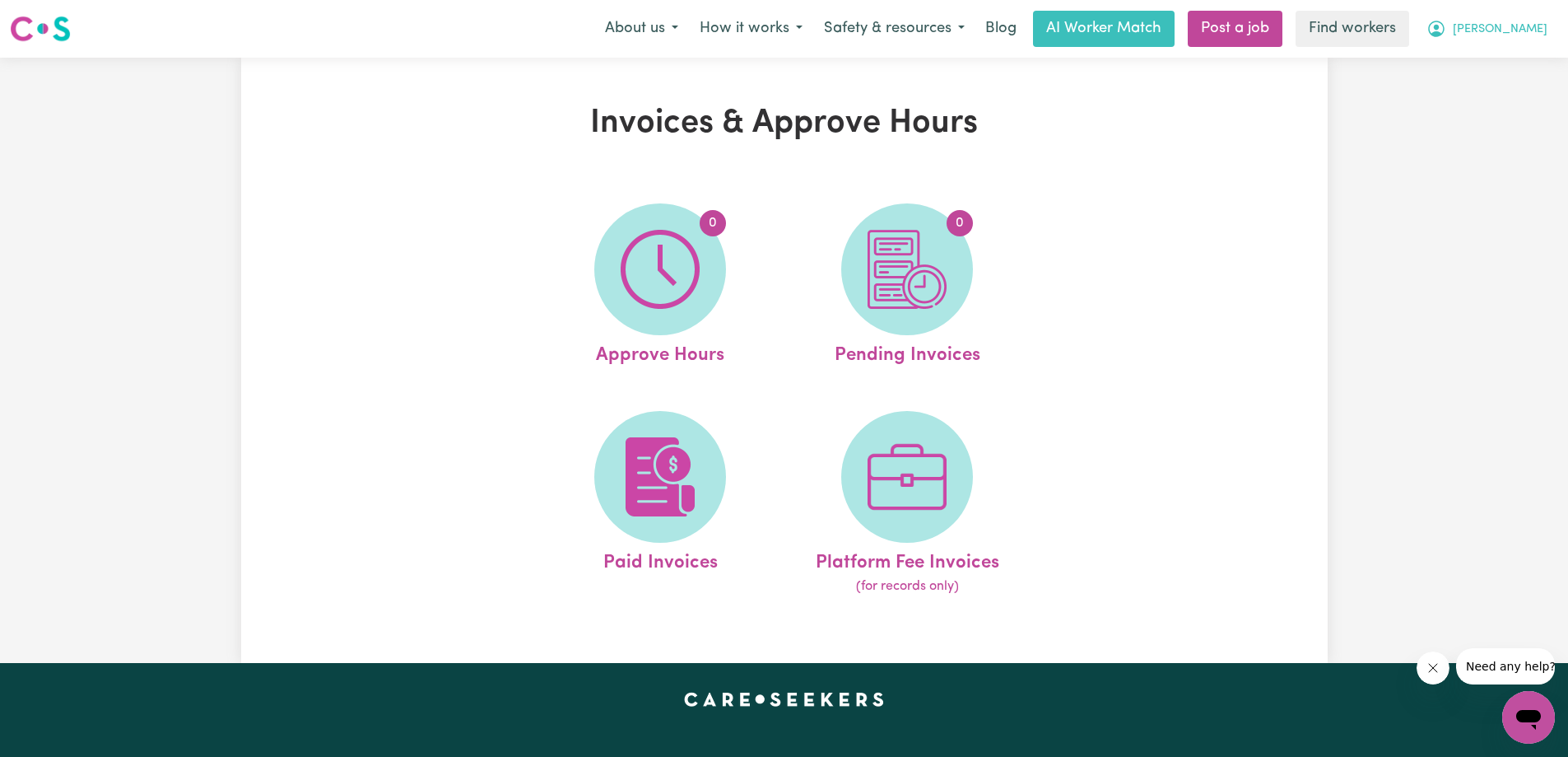
click at [1514, 45] on button "Ingrid" at bounding box center [1487, 28] width 142 height 34
click at [1482, 90] on link "Logout" at bounding box center [1492, 95] width 130 height 32
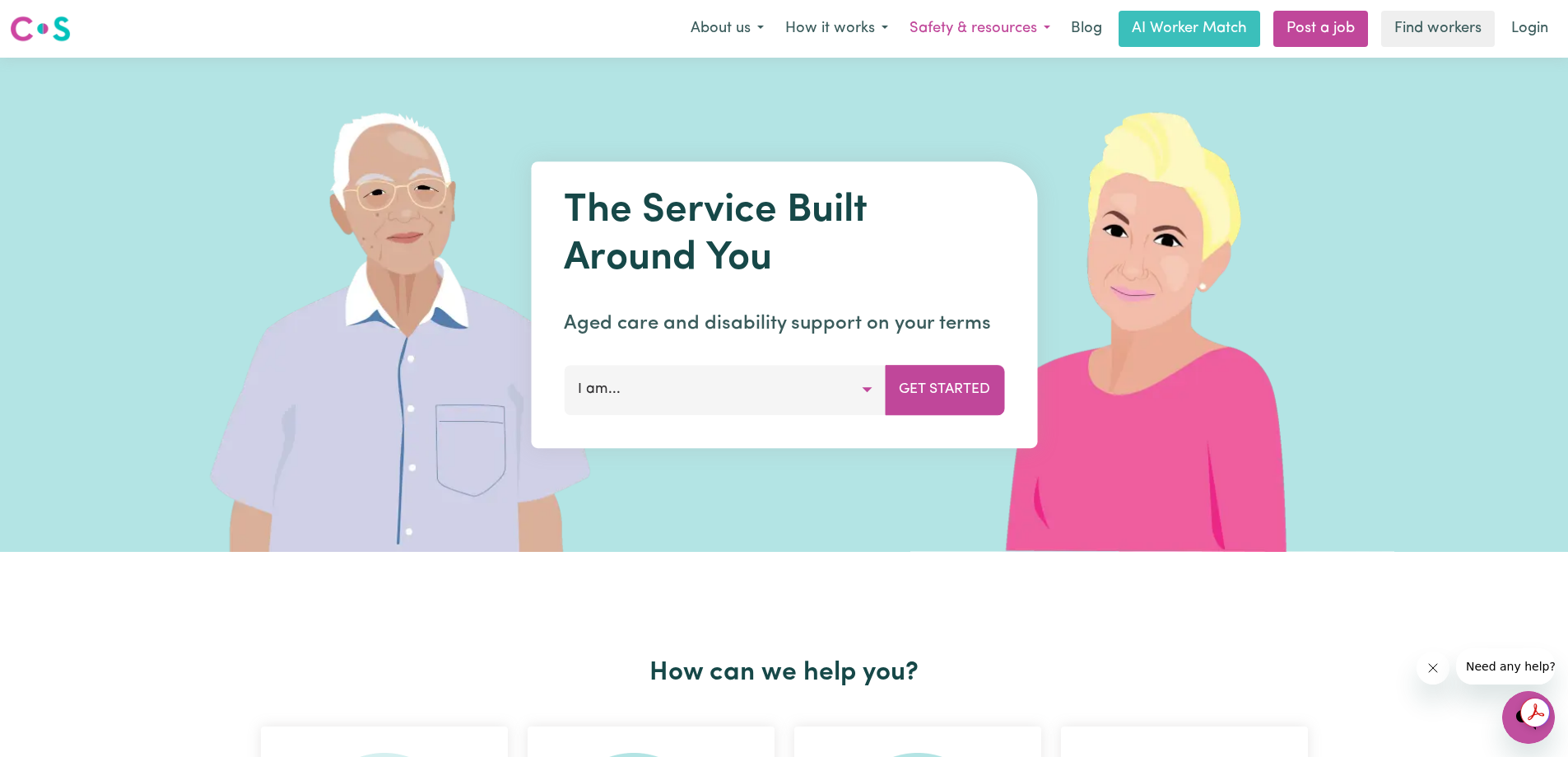
click at [987, 28] on button "Safety & resources" at bounding box center [980, 28] width 162 height 34
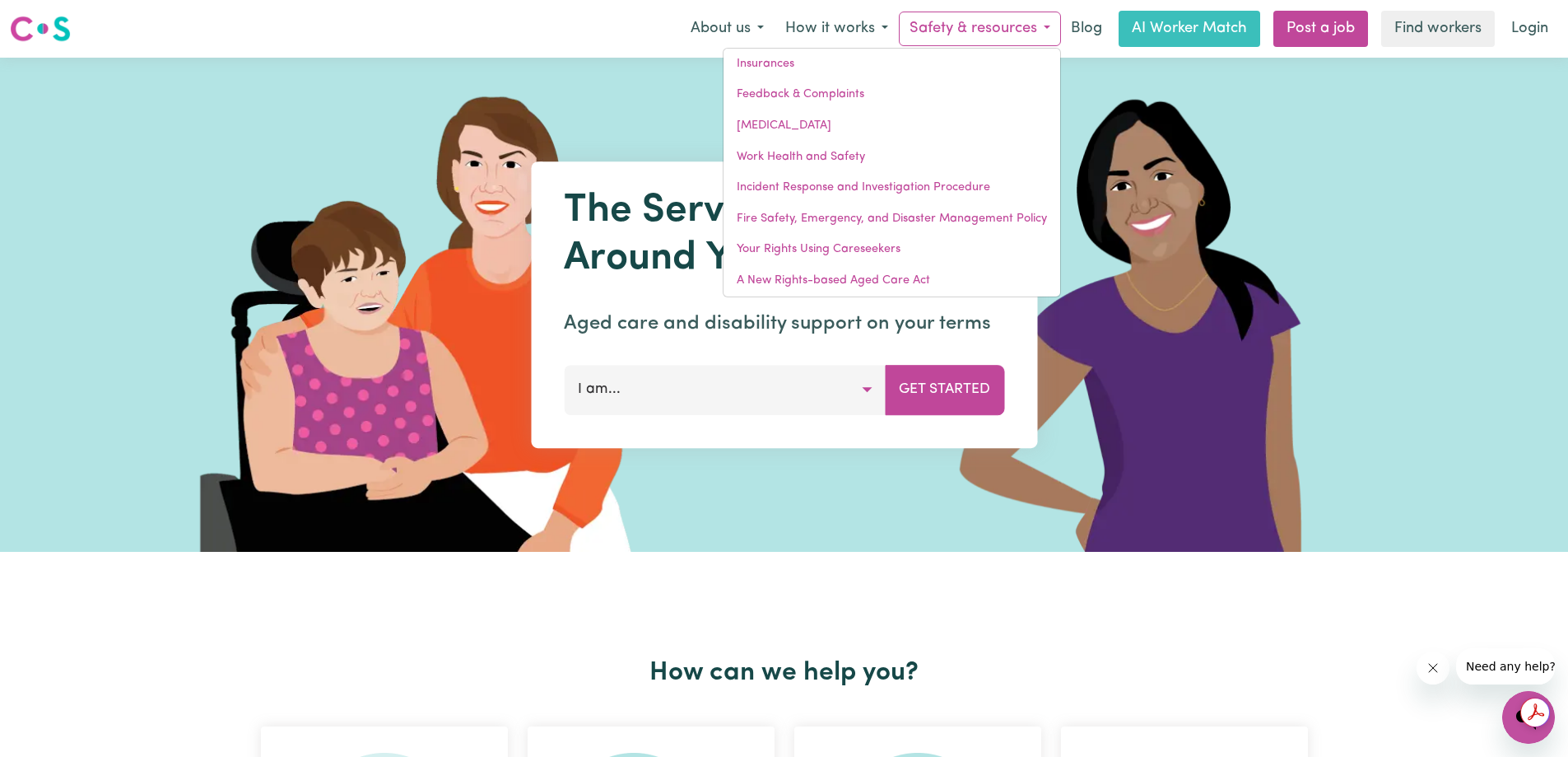
click at [1500, 667] on span "Need any help?" at bounding box center [1511, 666] width 90 height 13
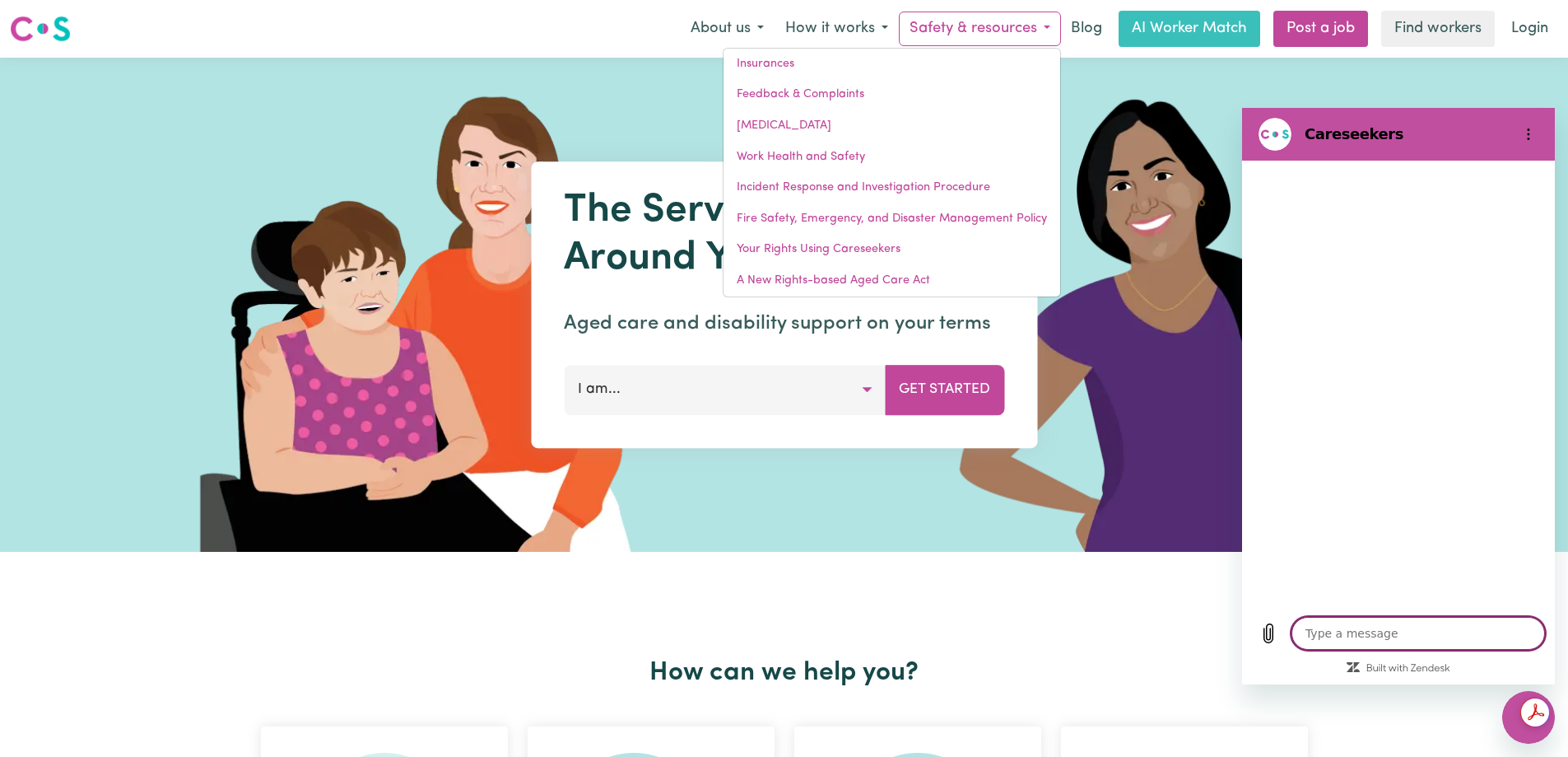
type textarea "x"
click at [1393, 634] on textarea at bounding box center [1418, 633] width 254 height 33
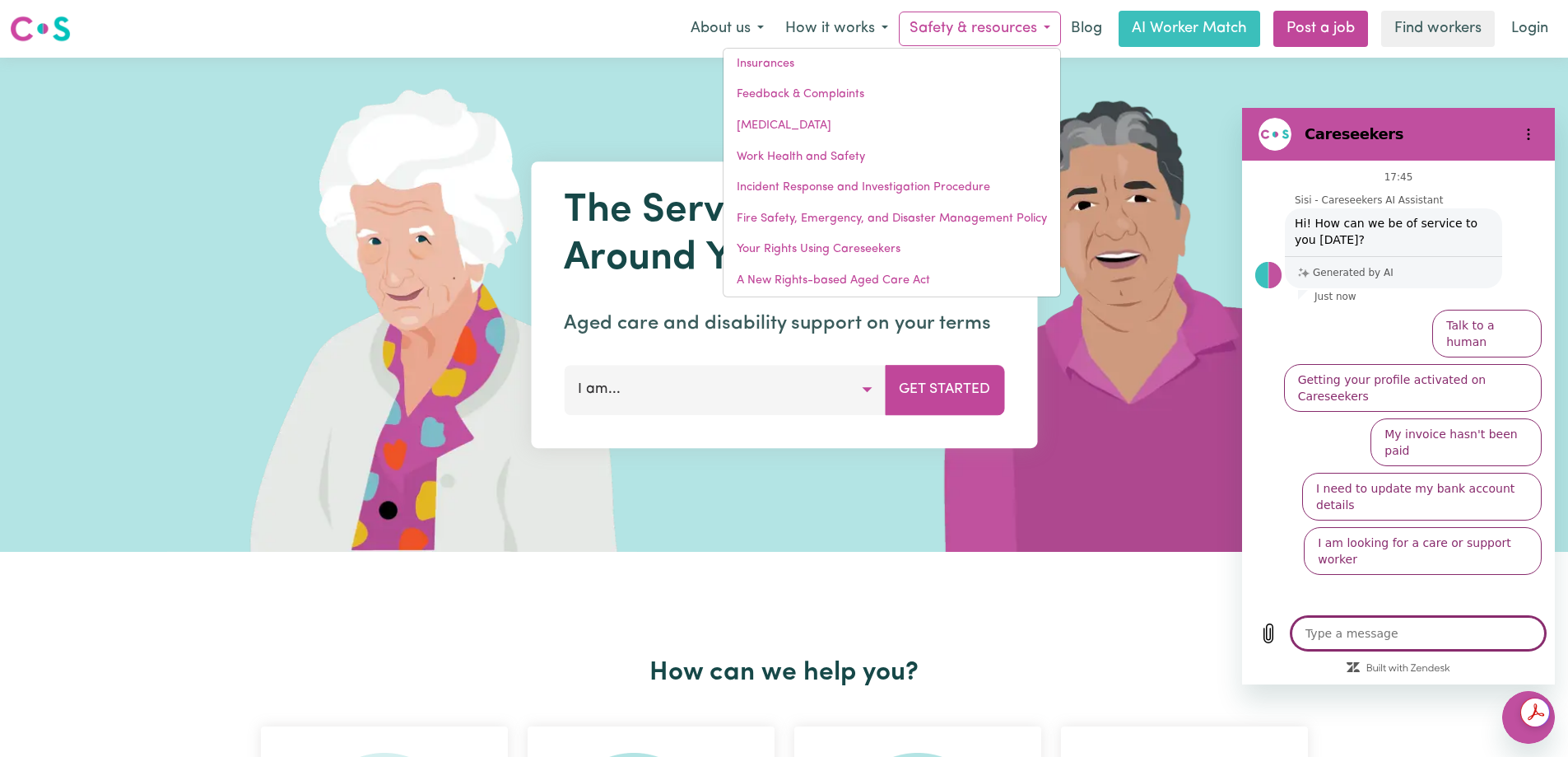
type textarea "p"
type textarea "x"
type textarea "pl"
type textarea "x"
type textarea "ple"
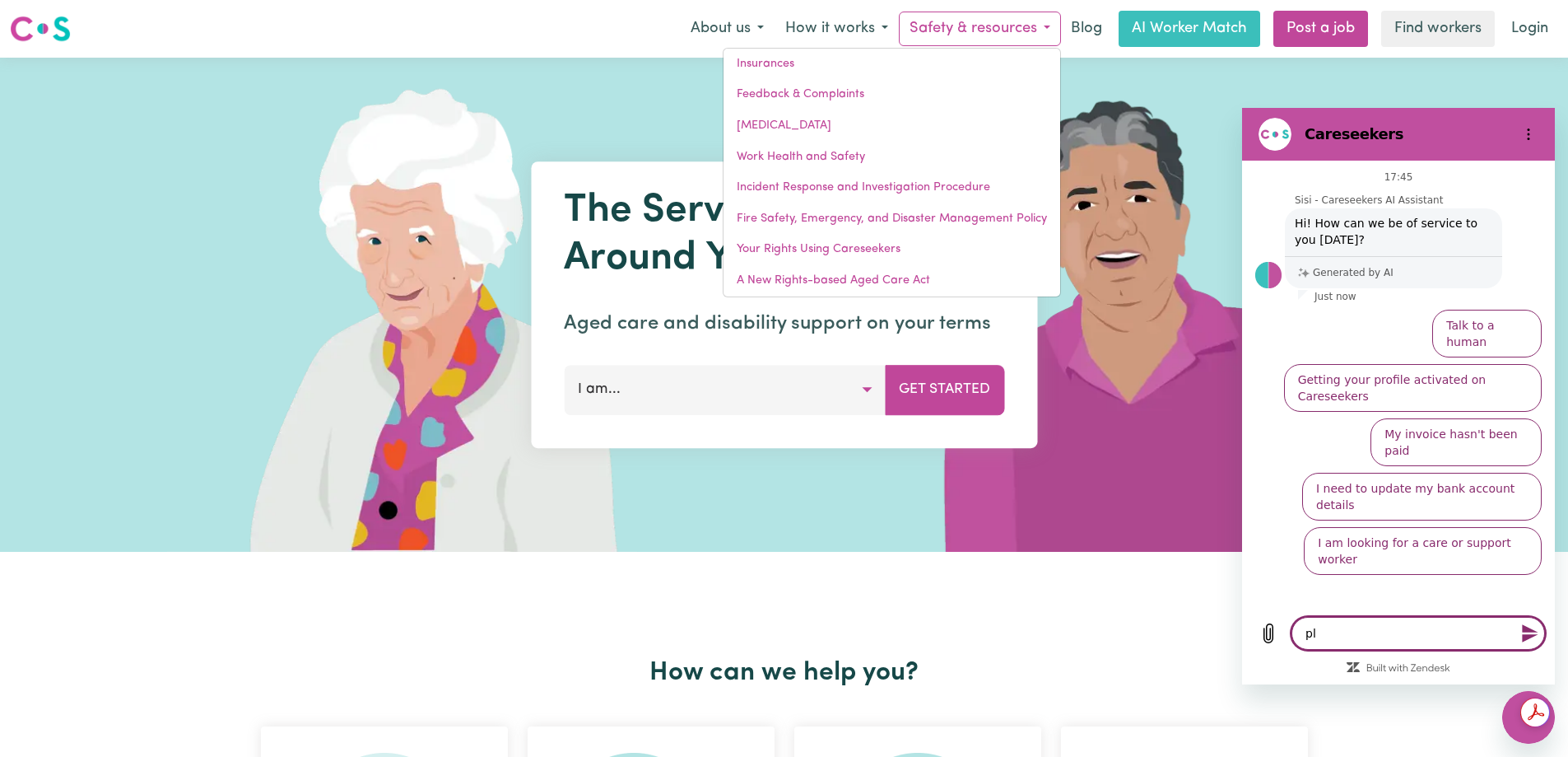
type textarea "x"
type textarea "plea"
type textarea "x"
type textarea "pleas"
type textarea "x"
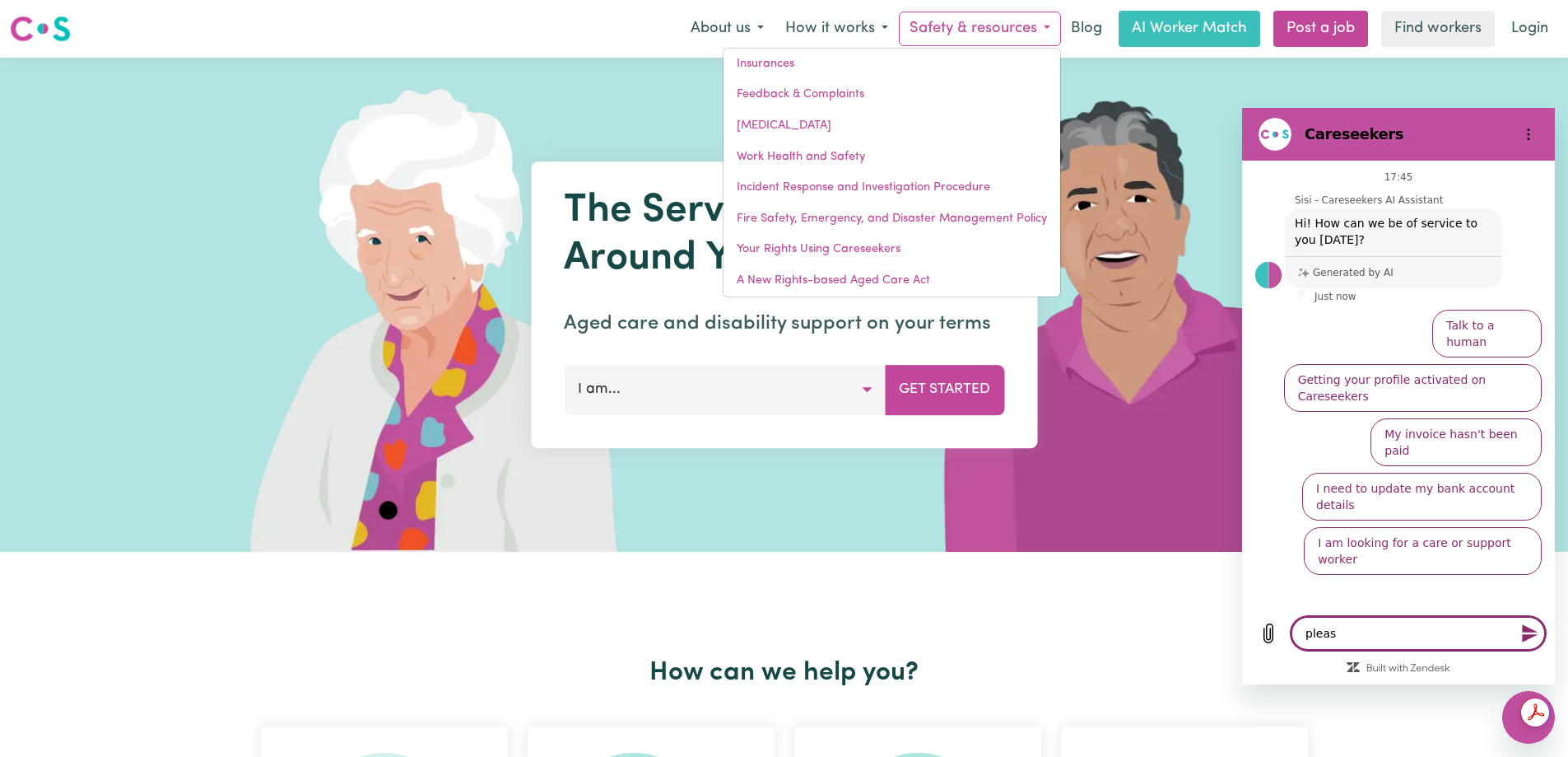
type textarea "please"
type textarea "x"
type textarea "please"
type textarea "x"
type textarea "please g"
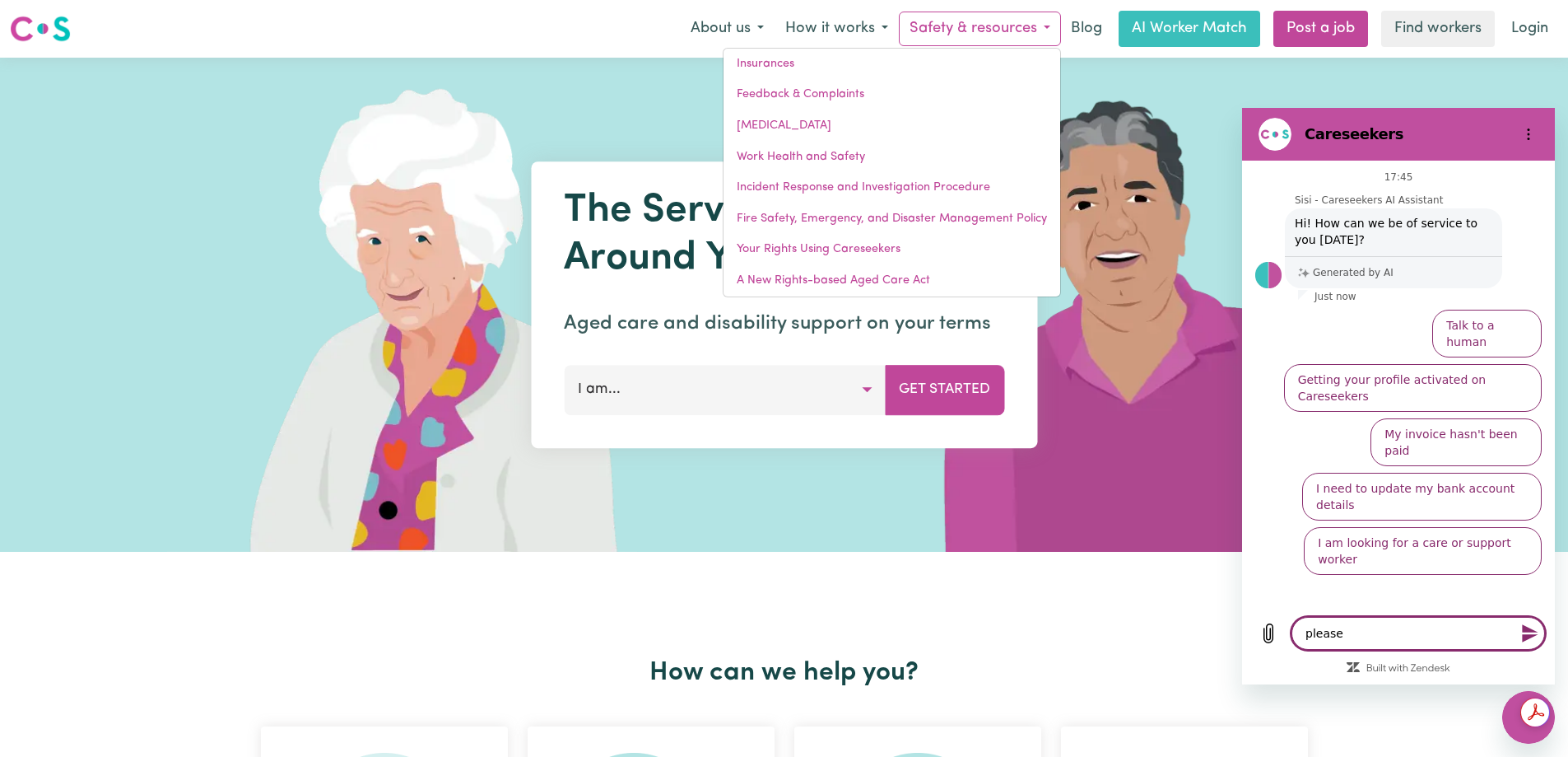
type textarea "x"
type textarea "please go"
type textarea "x"
type textarea "please goe"
type textarea "x"
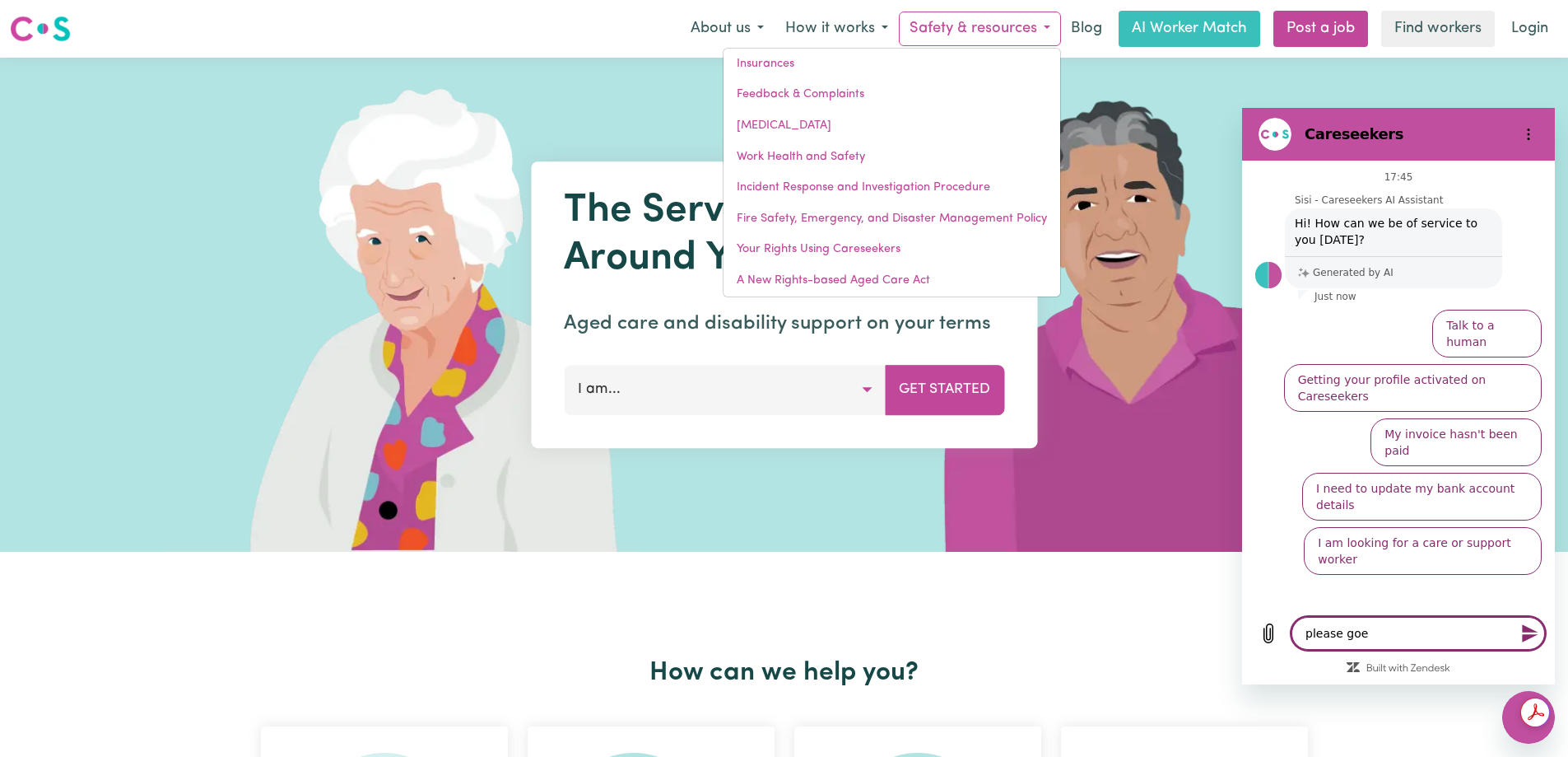
type textarea "please go"
type textarea "x"
type textarea "please g"
type textarea "x"
type textarea "please gi"
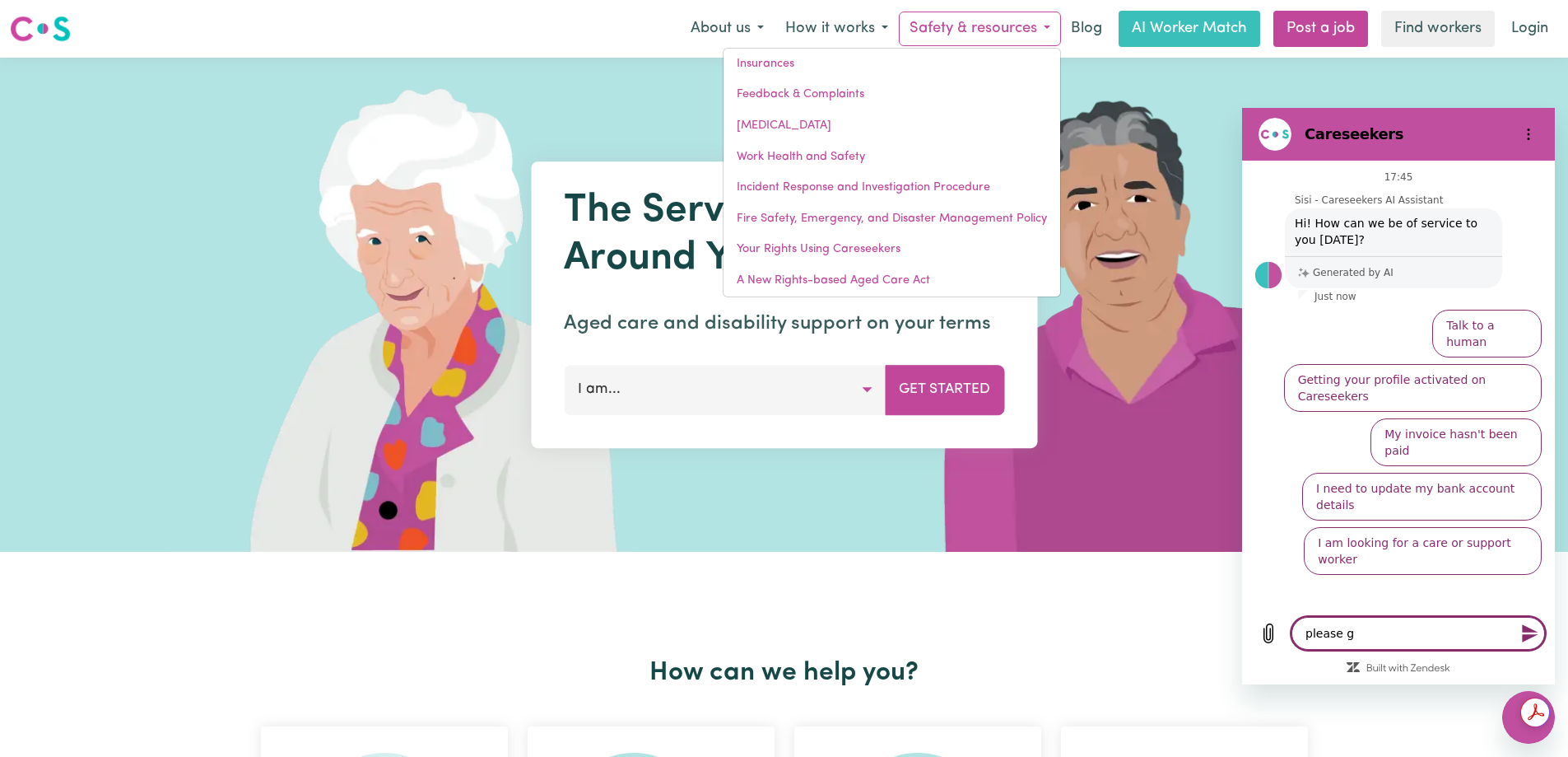
type textarea "x"
type textarea "please gib"
type textarea "x"
type textarea "please gibe"
type textarea "x"
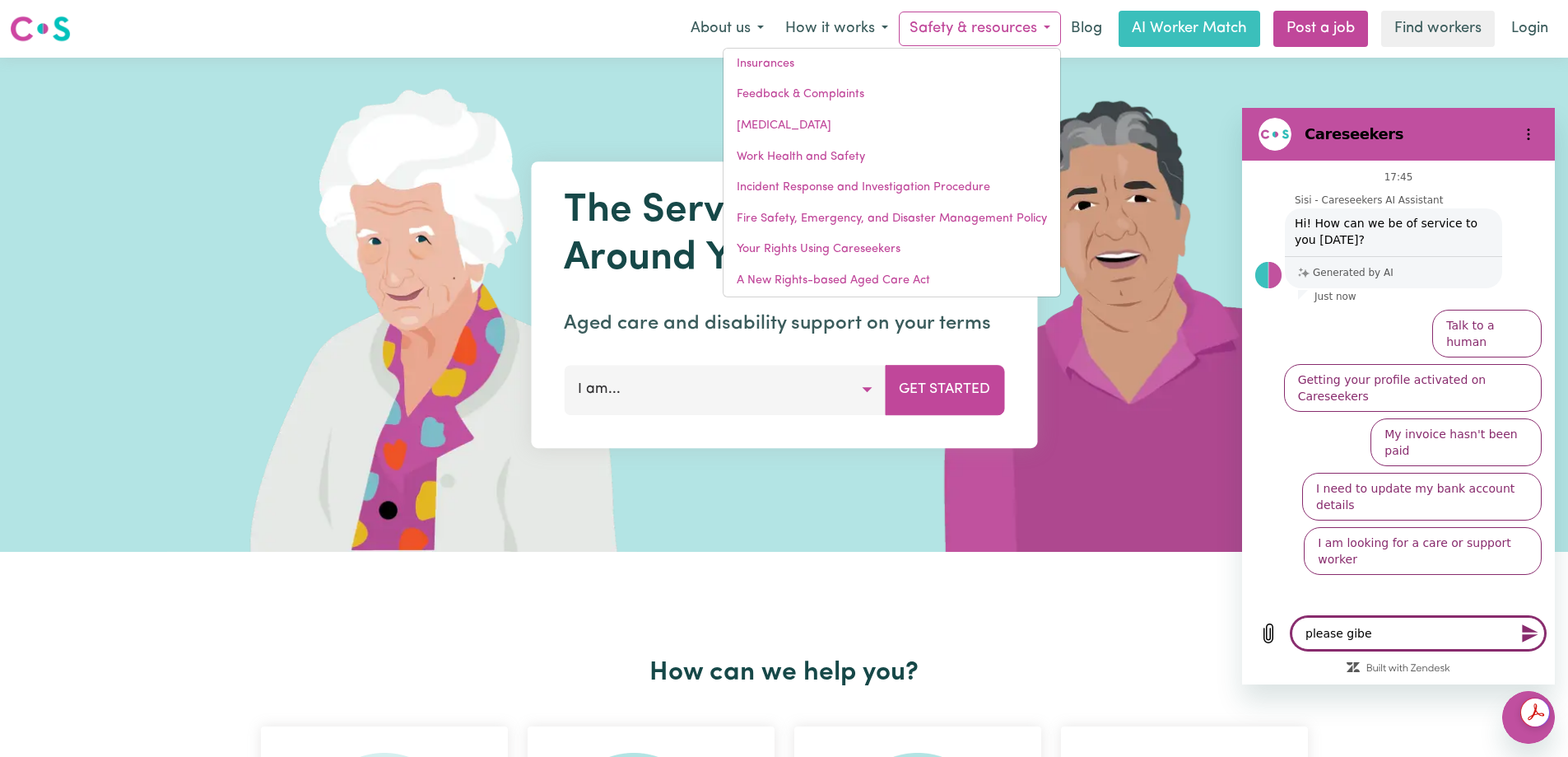
type textarea "please gibe"
type textarea "x"
type textarea "please gibe"
type textarea "x"
type textarea "please gib"
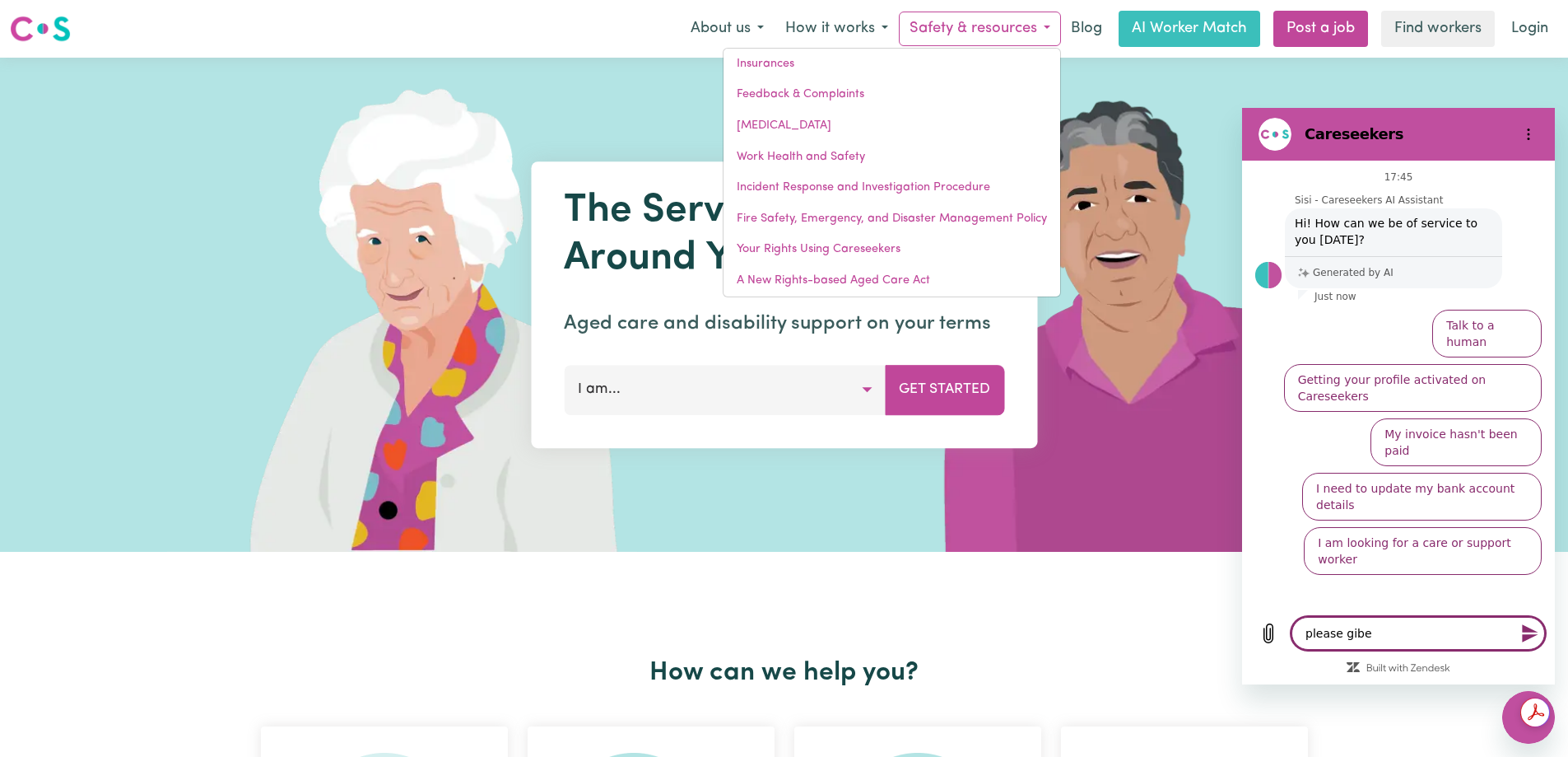
type textarea "x"
type textarea "please gibv"
type textarea "x"
type textarea "please gibve"
type textarea "x"
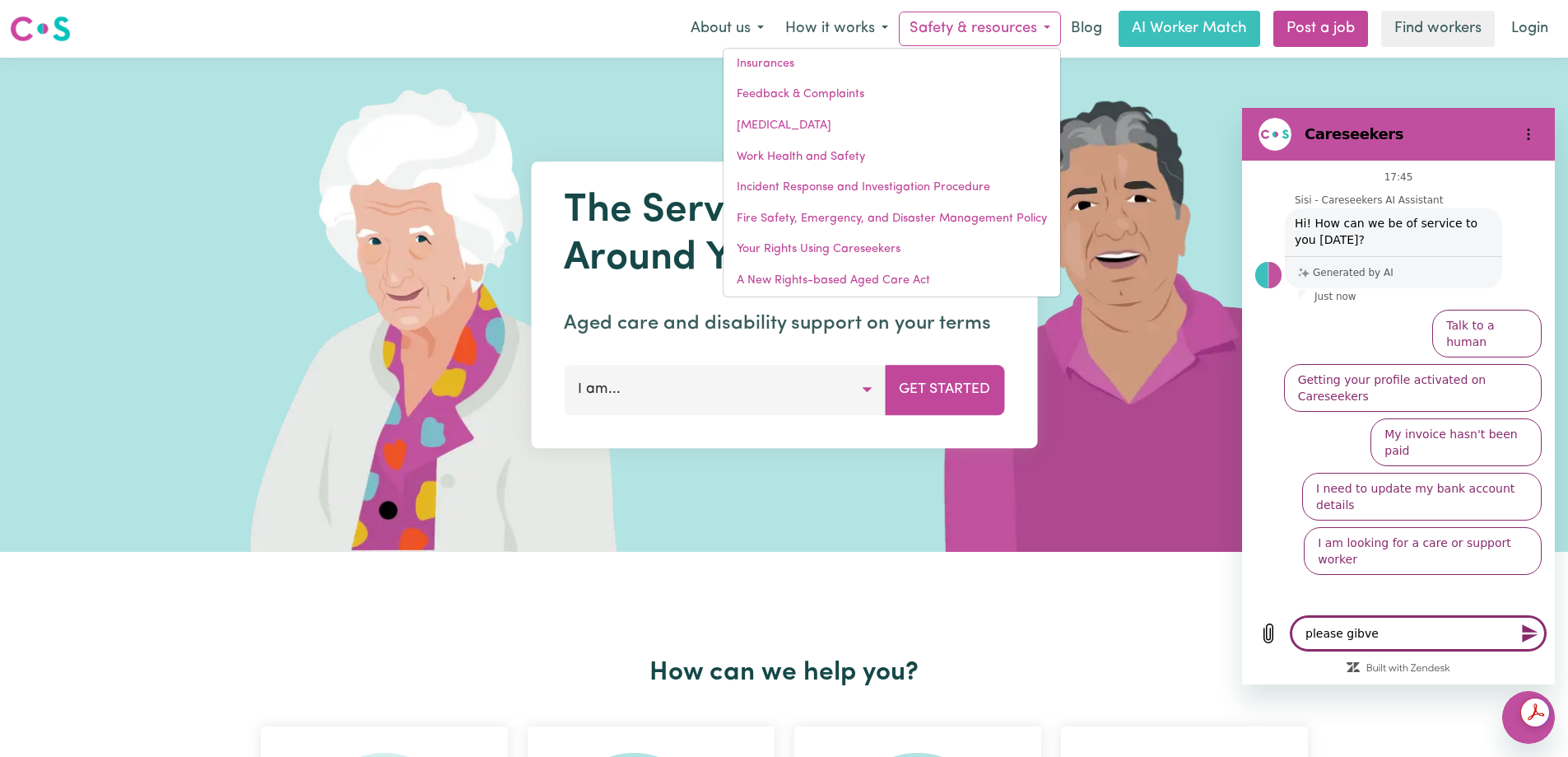
type textarea "please gibve"
type textarea "x"
type textarea "please gibve"
type textarea "x"
type textarea "please gibv"
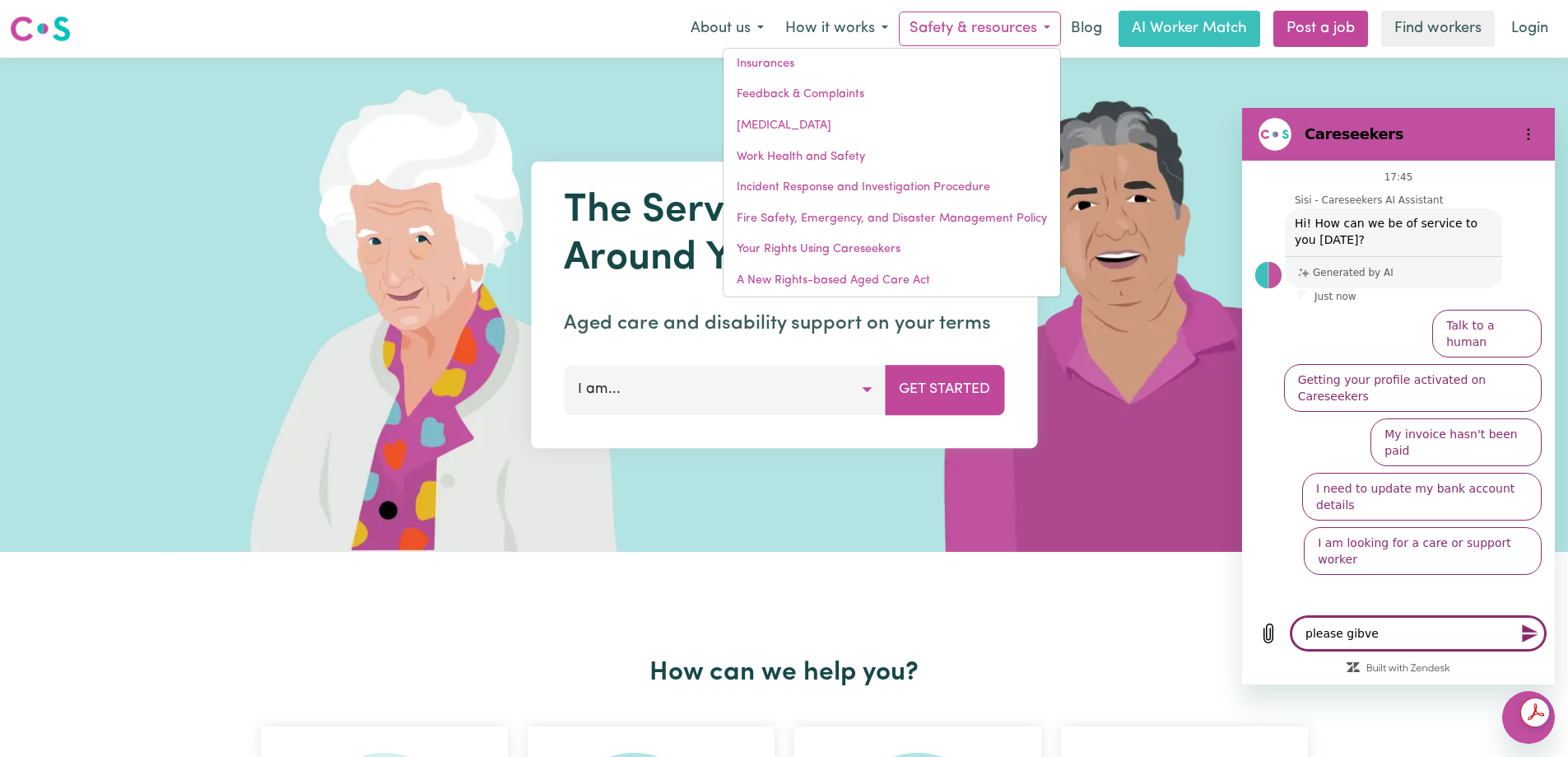
type textarea "x"
type textarea "please gib"
type textarea "x"
type textarea "please gi"
type textarea "x"
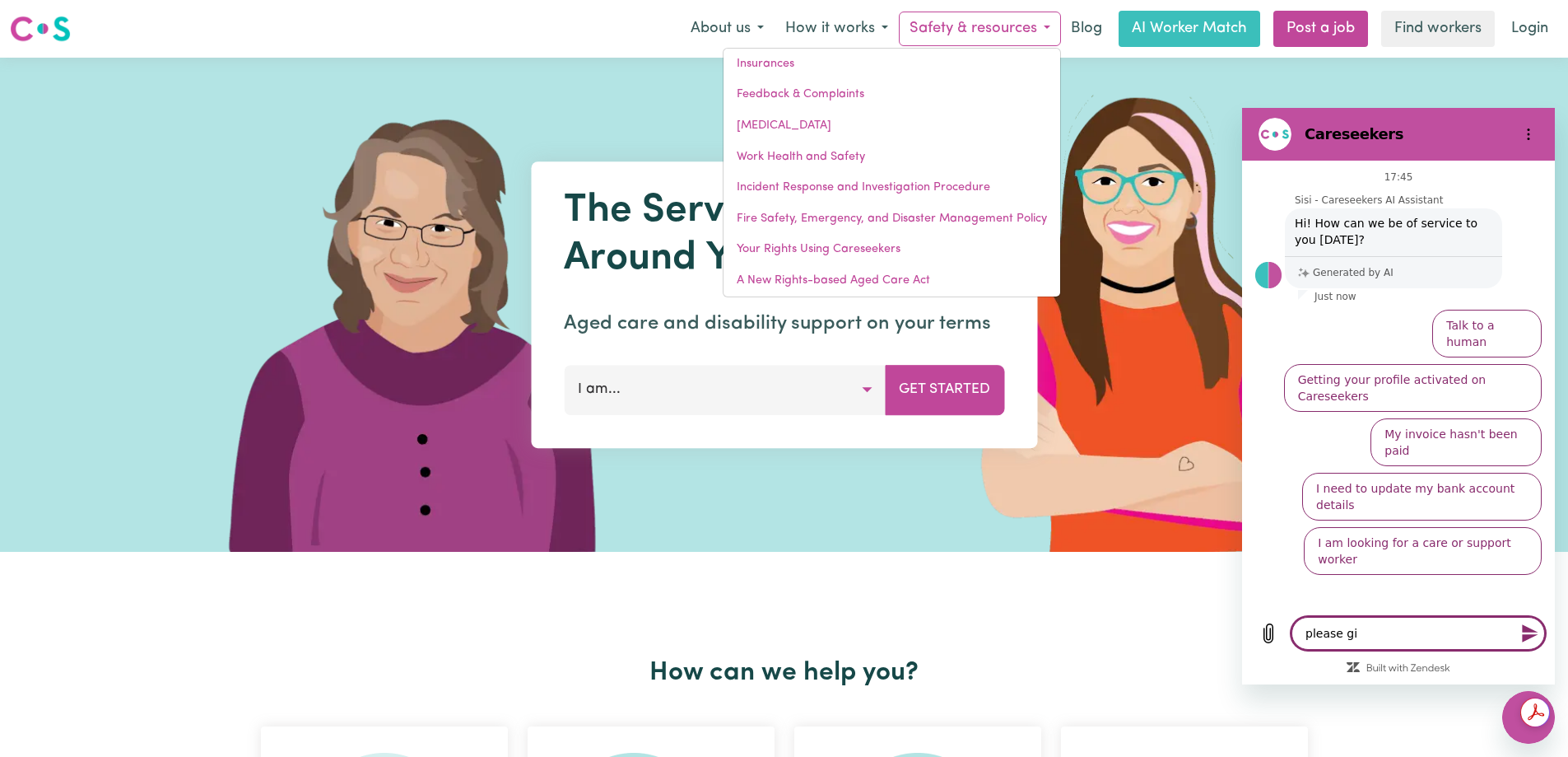
type textarea "please giv"
type textarea "x"
type textarea "please give"
type textarea "x"
type textarea "please give"
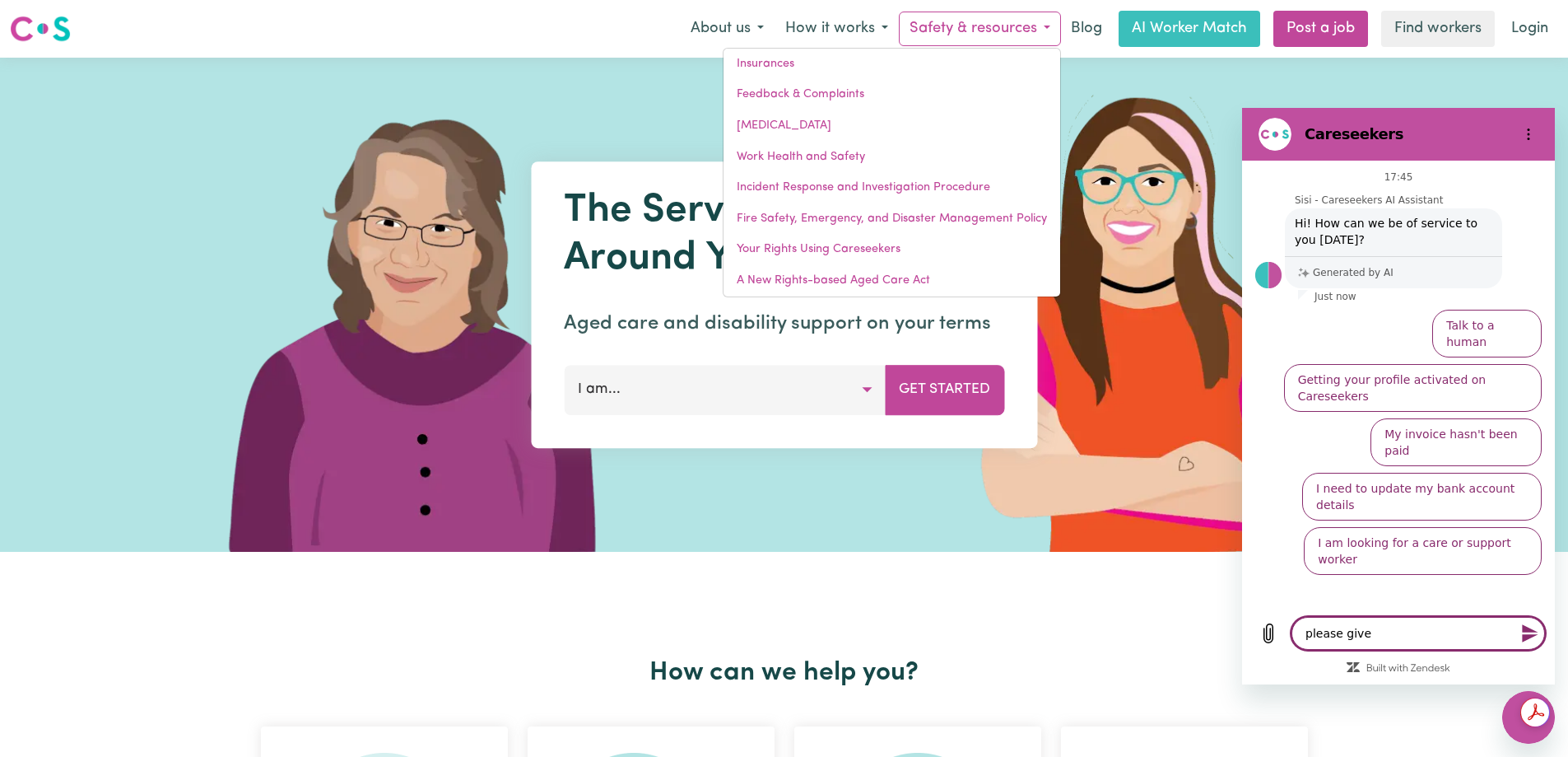
type textarea "x"
type textarea "please give m"
type textarea "x"
type textarea "please give me"
type textarea "x"
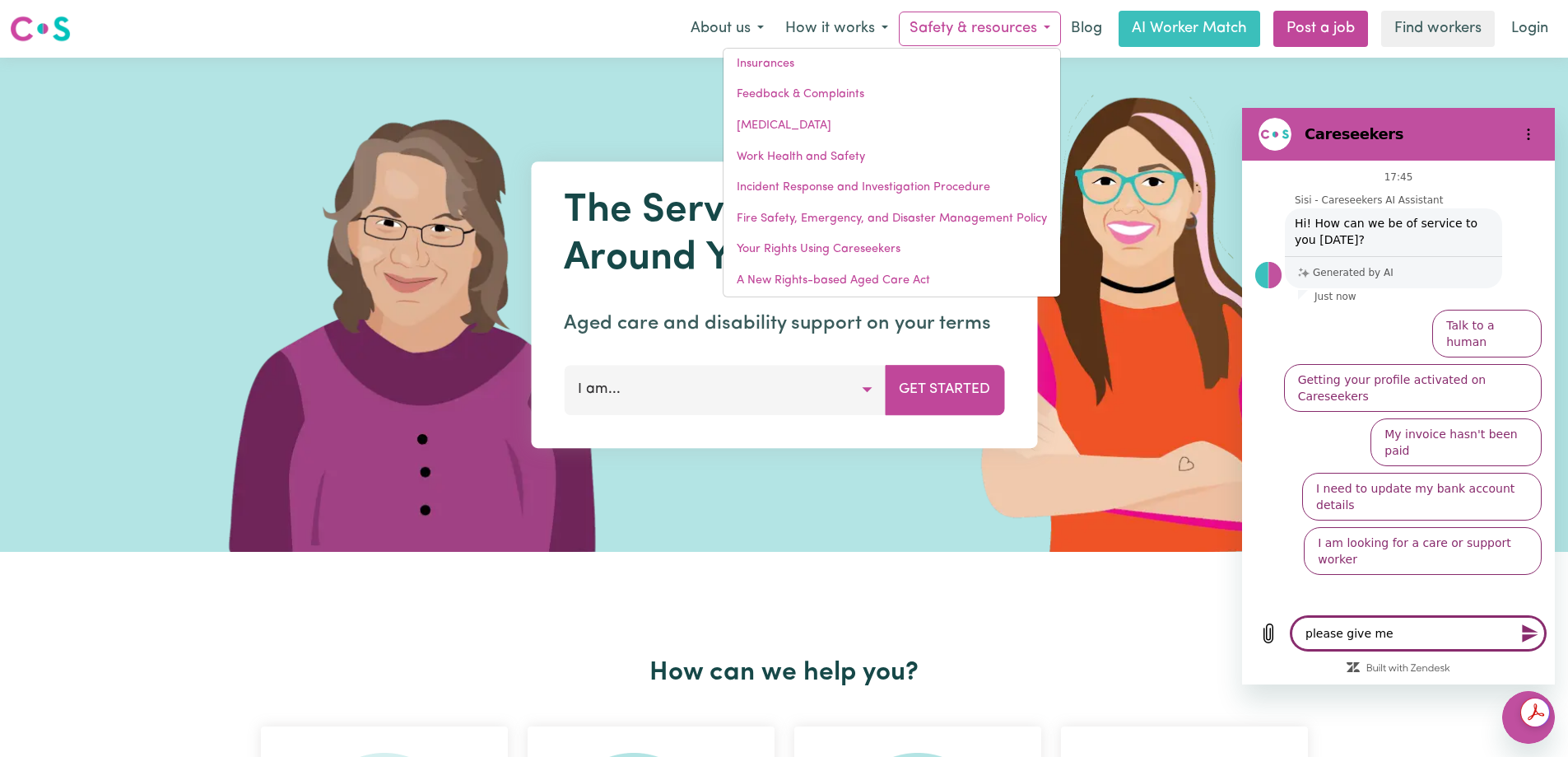
type textarea "please give me"
type textarea "x"
type textarea "please give me a"
type textarea "x"
type textarea "please give me al"
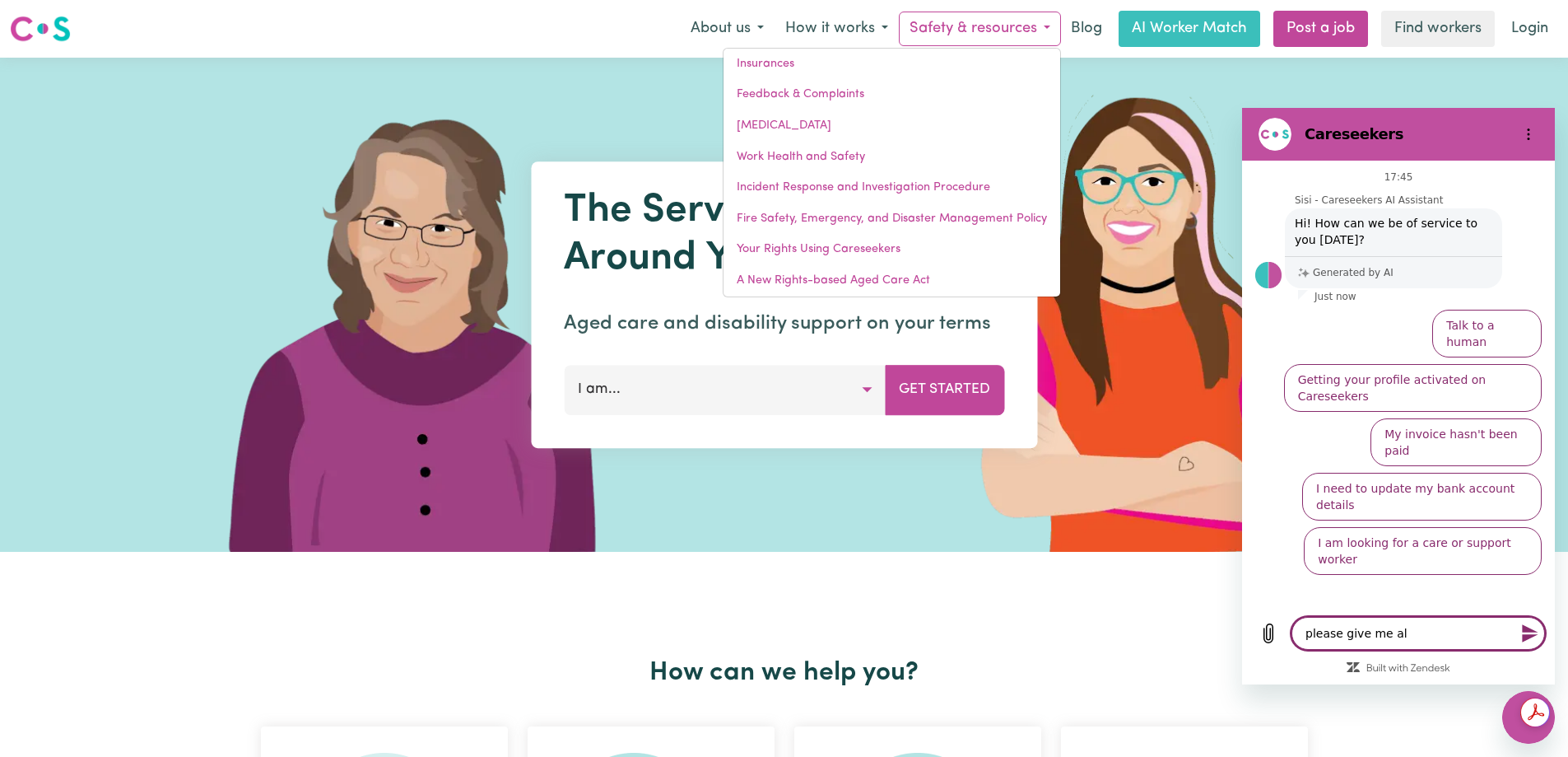
type textarea "x"
type textarea "please give me all"
type textarea "x"
type textarea "please give me all"
type textarea "x"
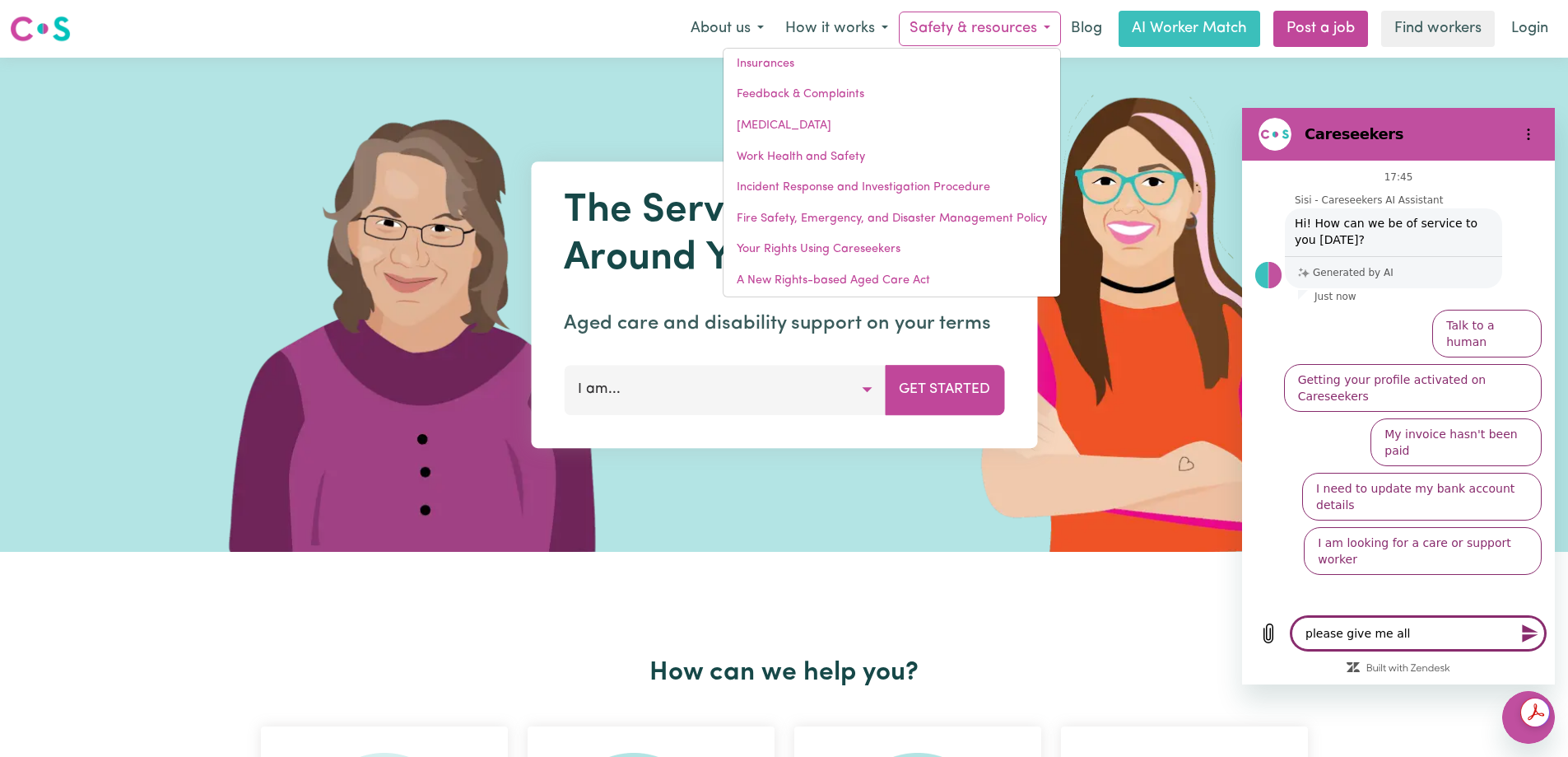
type textarea "please give me all p"
type textarea "x"
type textarea "please give me all pu"
type textarea "x"
type textarea "please give me all pub"
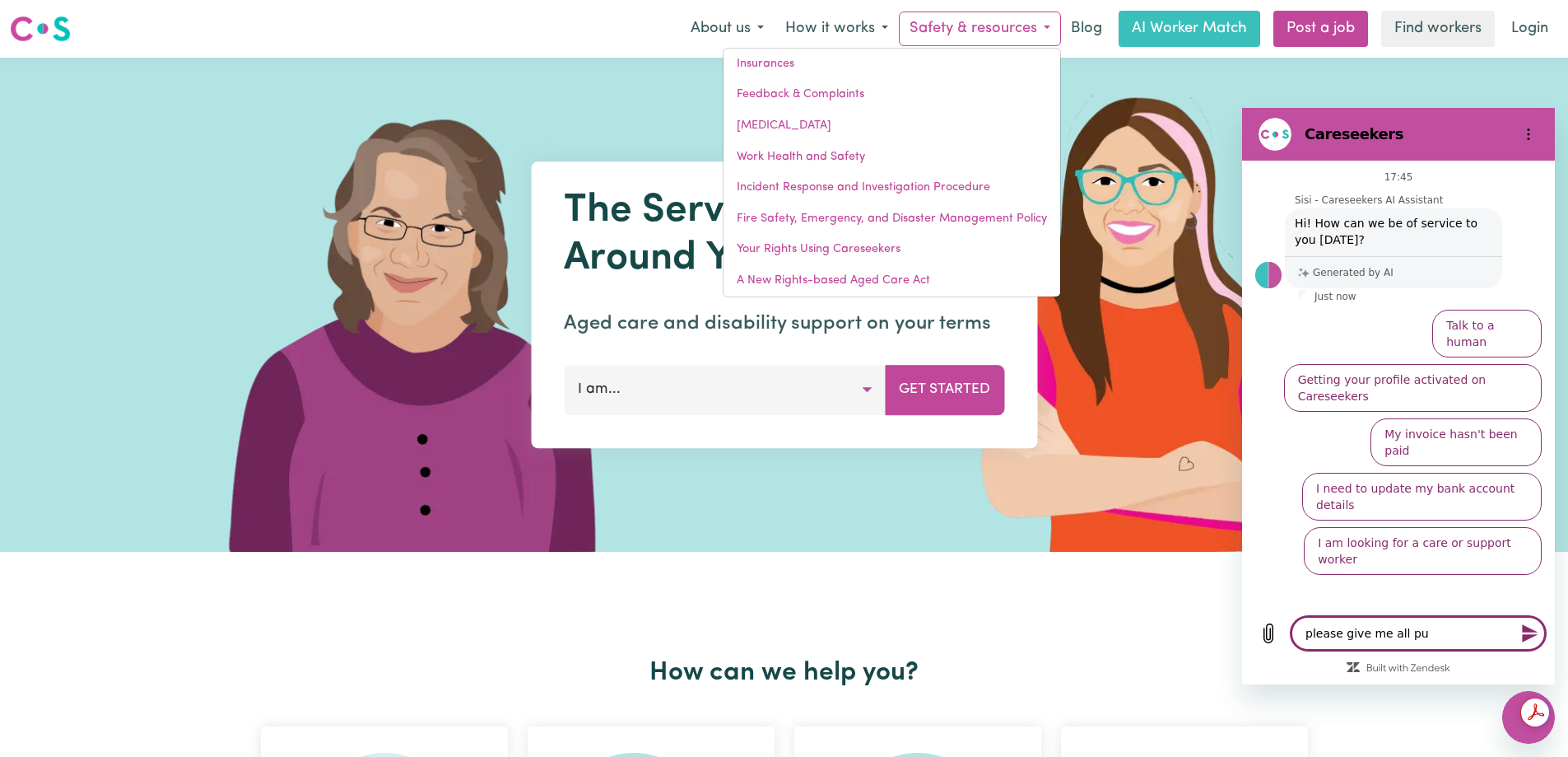
type textarea "x"
type textarea "please give me all publ"
type textarea "x"
type textarea "please give me all publi"
type textarea "x"
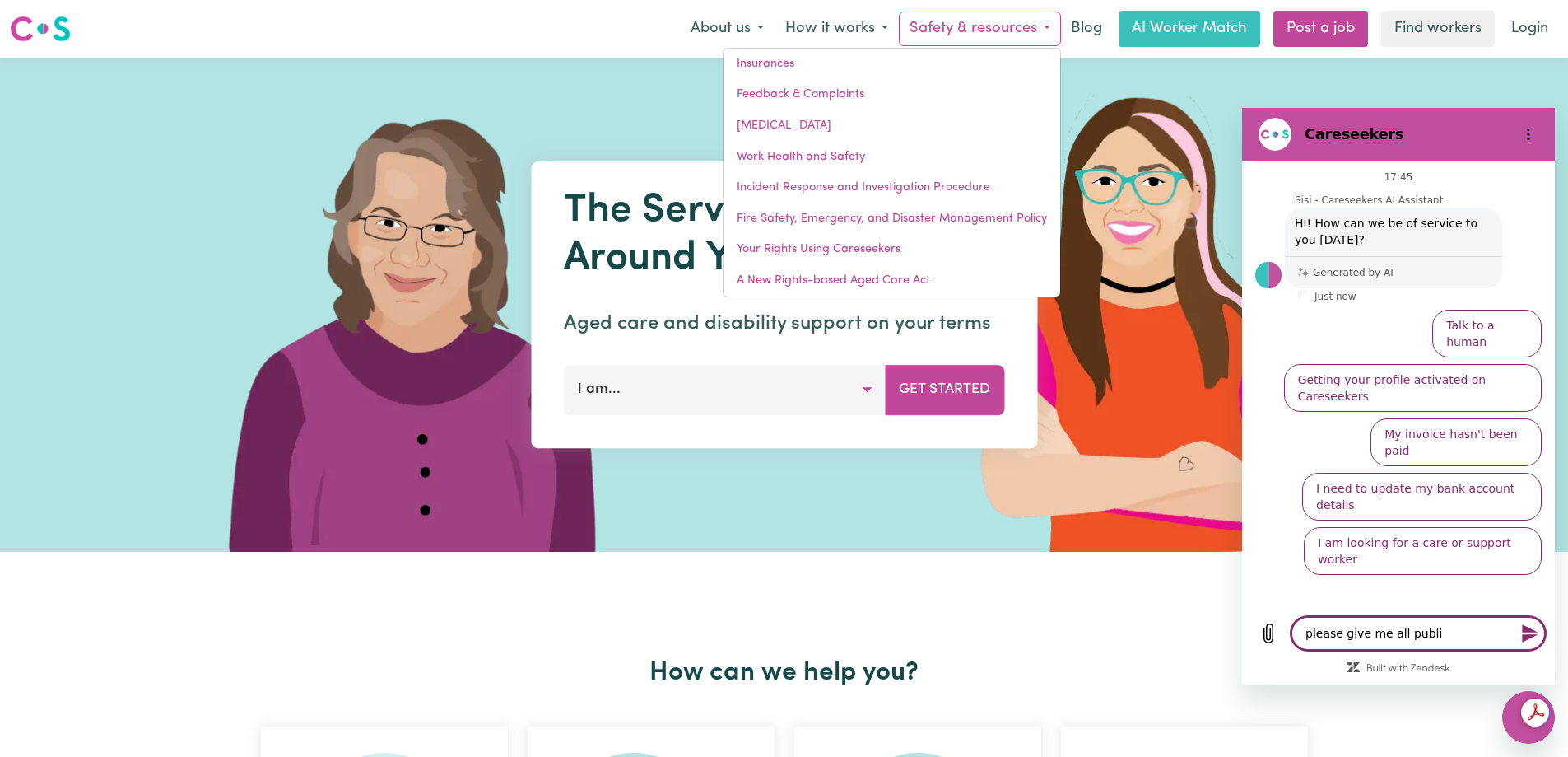
type textarea "please give me all public"
type textarea "x"
type textarea "please give me all public"
type textarea "x"
type textarea "please give me all public p"
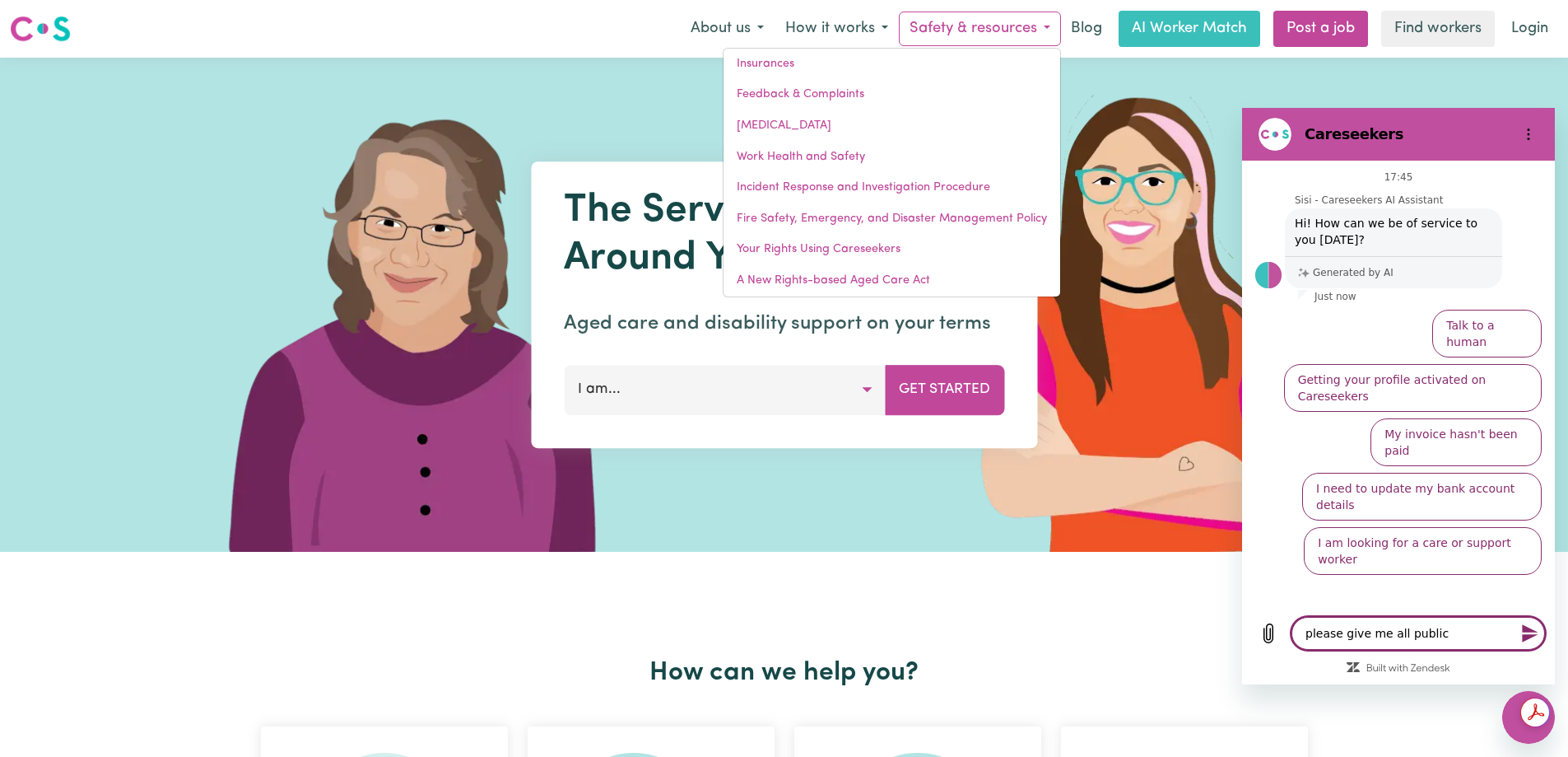
type textarea "x"
type textarea "please give me all public pr"
type textarea "x"
type textarea "please give me all public pro"
type textarea "x"
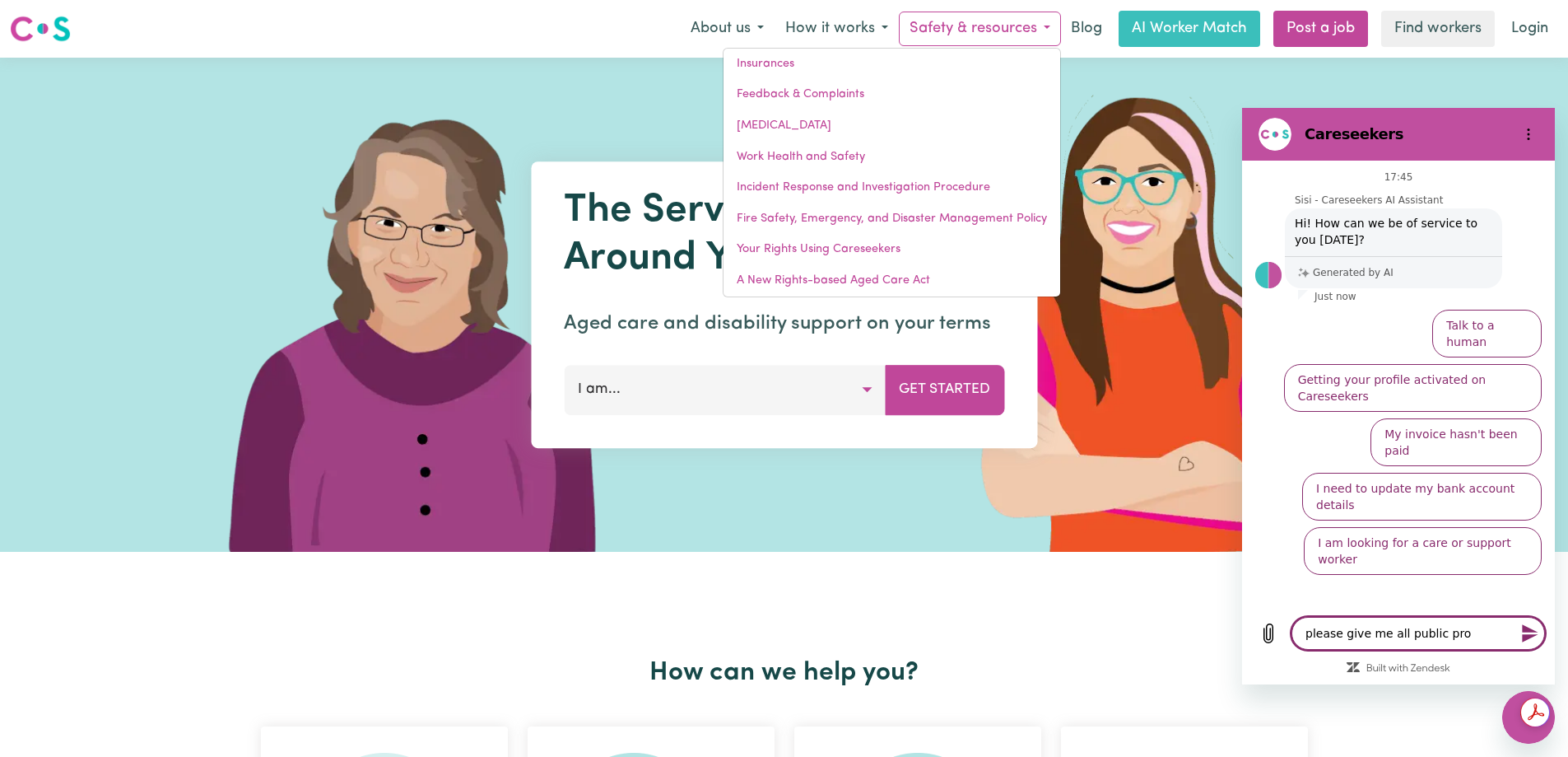
type textarea "please give me all public prov"
type textarea "x"
type textarea "please give me all public provi"
type textarea "x"
type textarea "please give me all public provid"
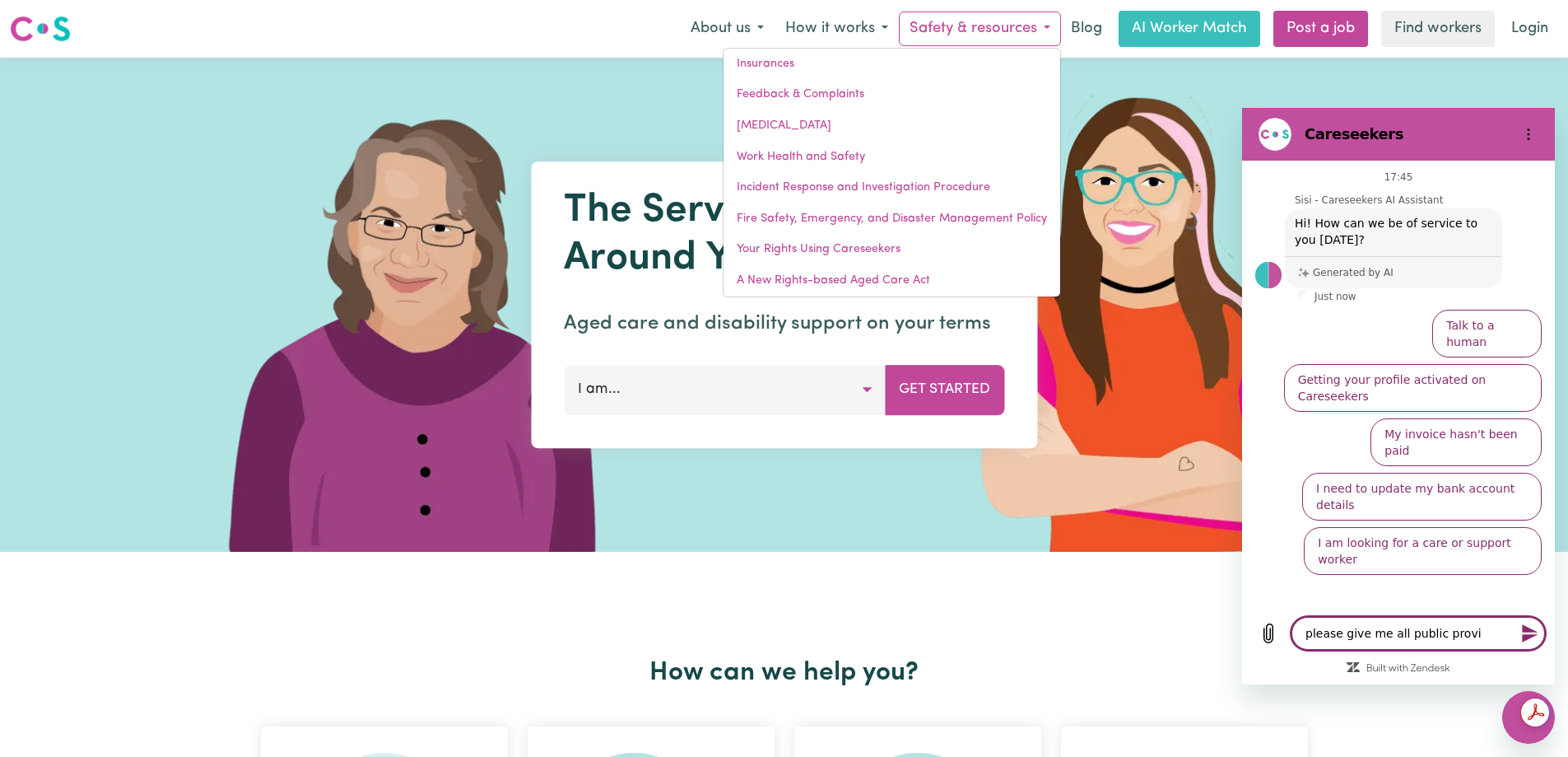
type textarea "x"
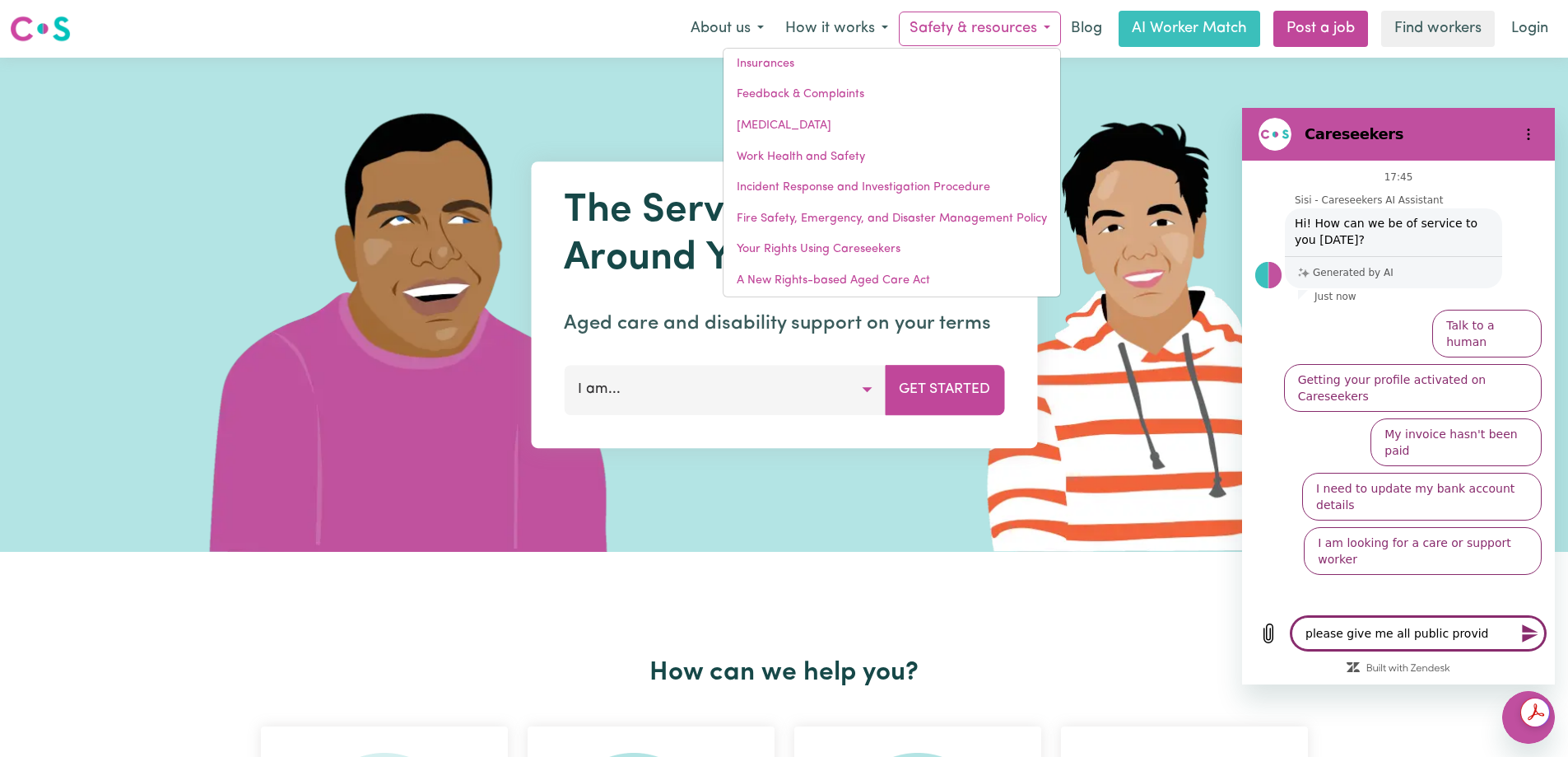
type textarea "please give me all public provide"
type textarea "x"
type textarea "please give me all public provider"
type textarea "x"
type textarea "please give me all public provider"
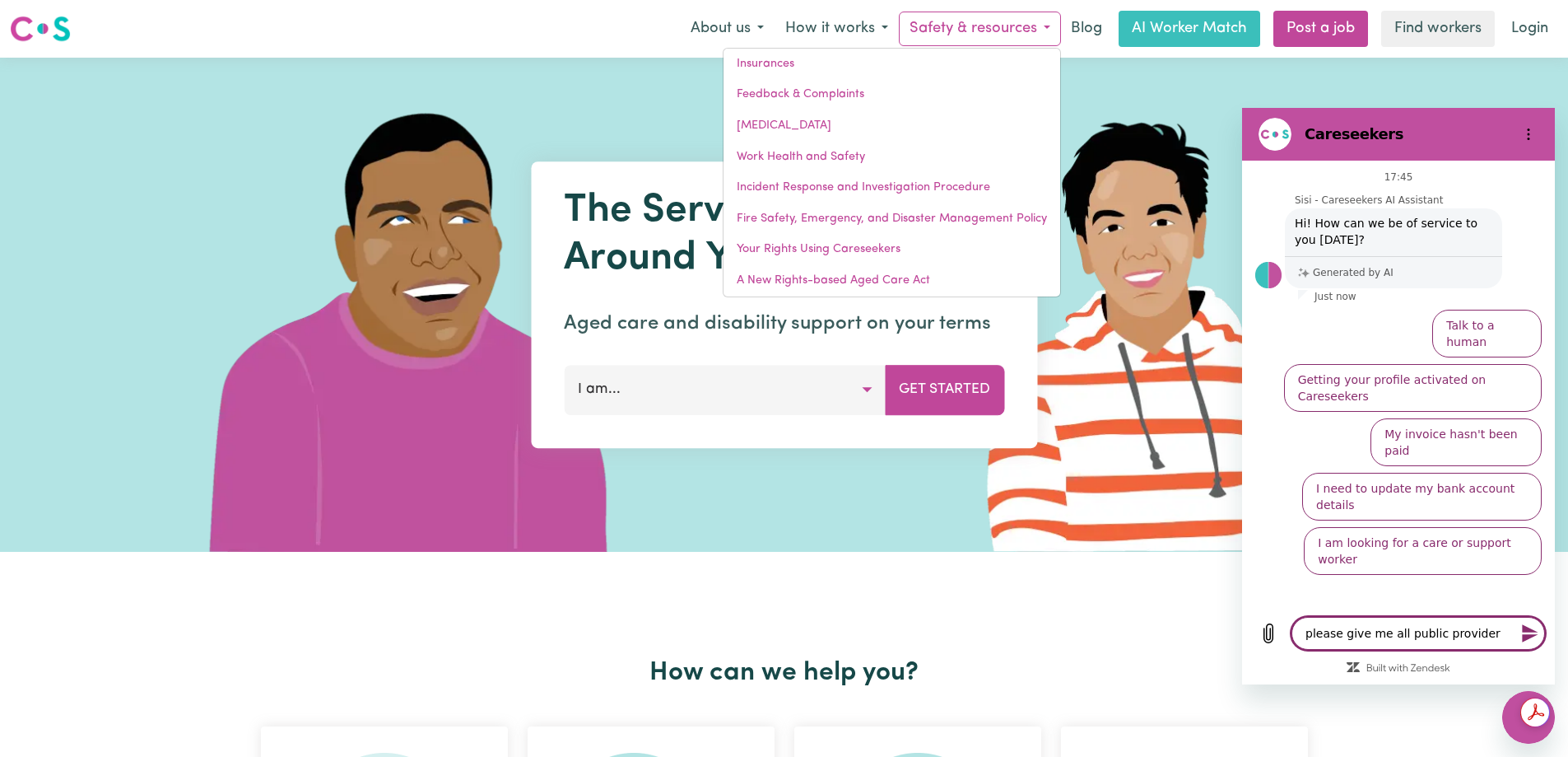
type textarea "x"
type textarea "please give me all public provider s"
type textarea "x"
type textarea "please give me all public provider so"
type textarea "x"
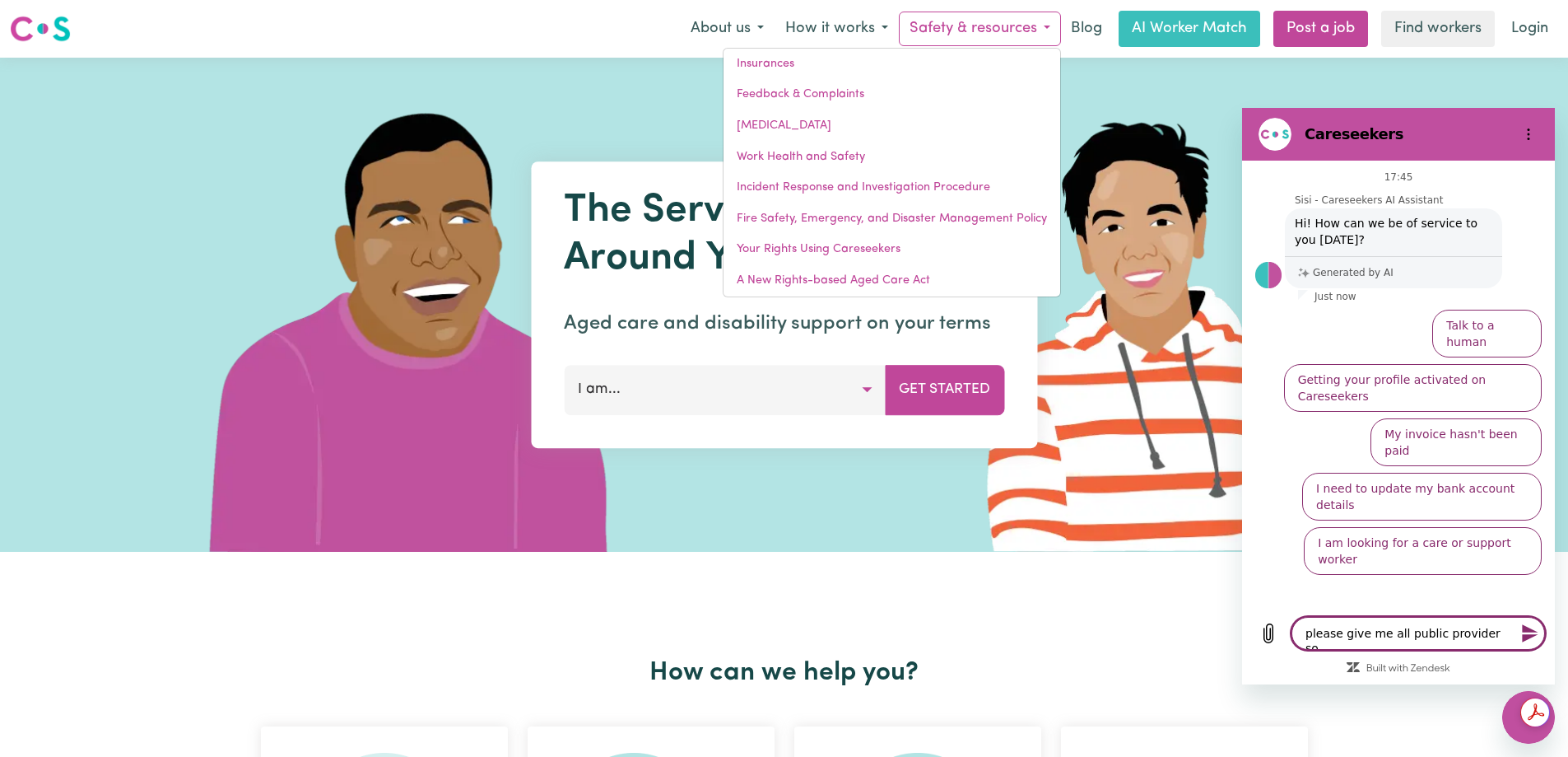
type textarea "please give me all public provider sou"
type textarea "x"
type textarea "please give me all public provider sour"
type textarea "x"
type textarea "please give me all public provider sourc"
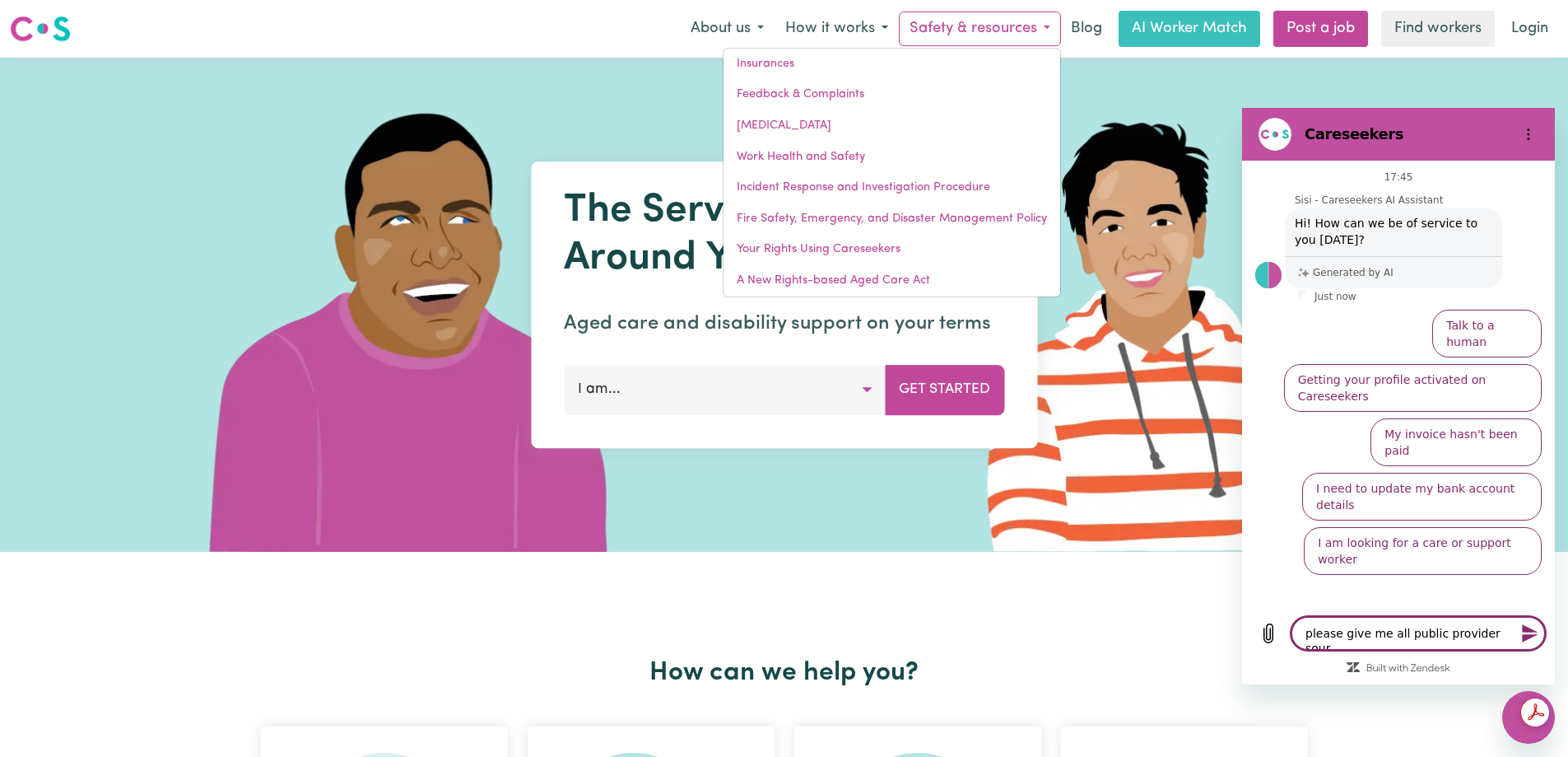
type textarea "x"
type textarea "please give me all public provider source"
type textarea "x"
type textarea "please give me all public provider sources"
type textarea "x"
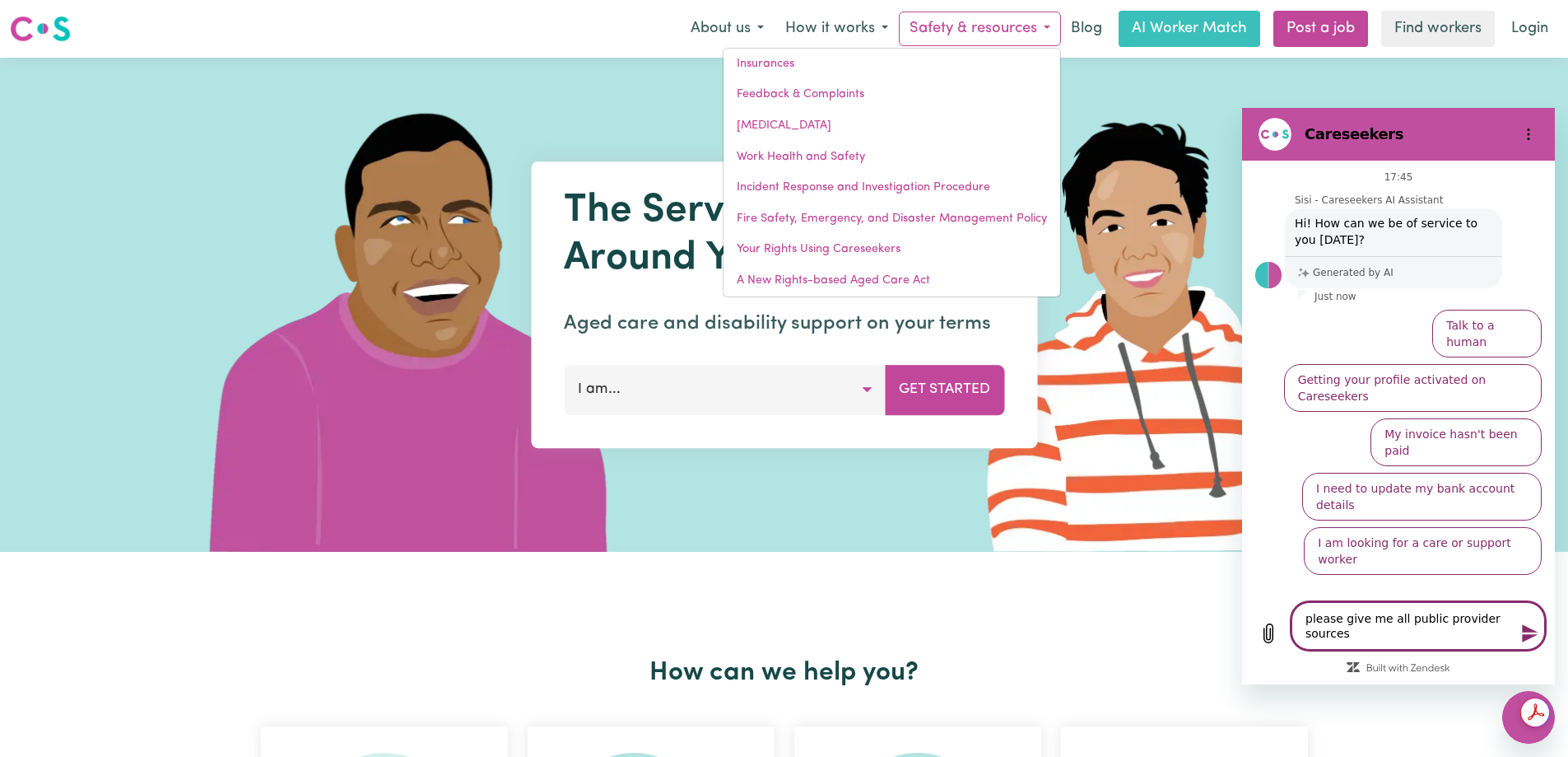
type textarea "please give me all public provider sources"
type textarea "x"
type textarea "please give me all public provider sources s"
type textarea "x"
type textarea "please give me all public provider sources so"
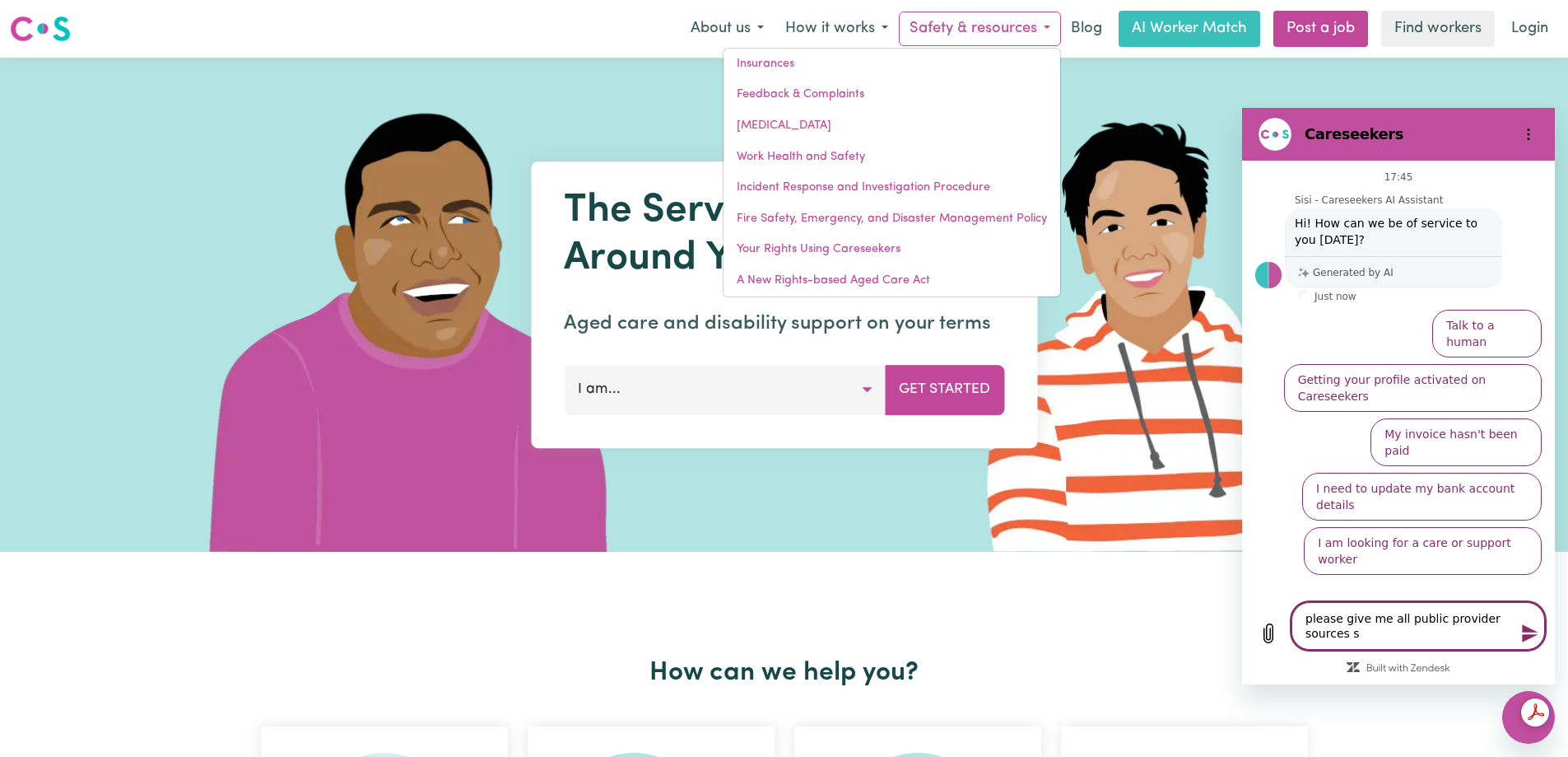
type textarea "x"
type textarea "please give me all public provider sources so"
type textarea "x"
type textarea "please give me all public provider sources so I"
type textarea "x"
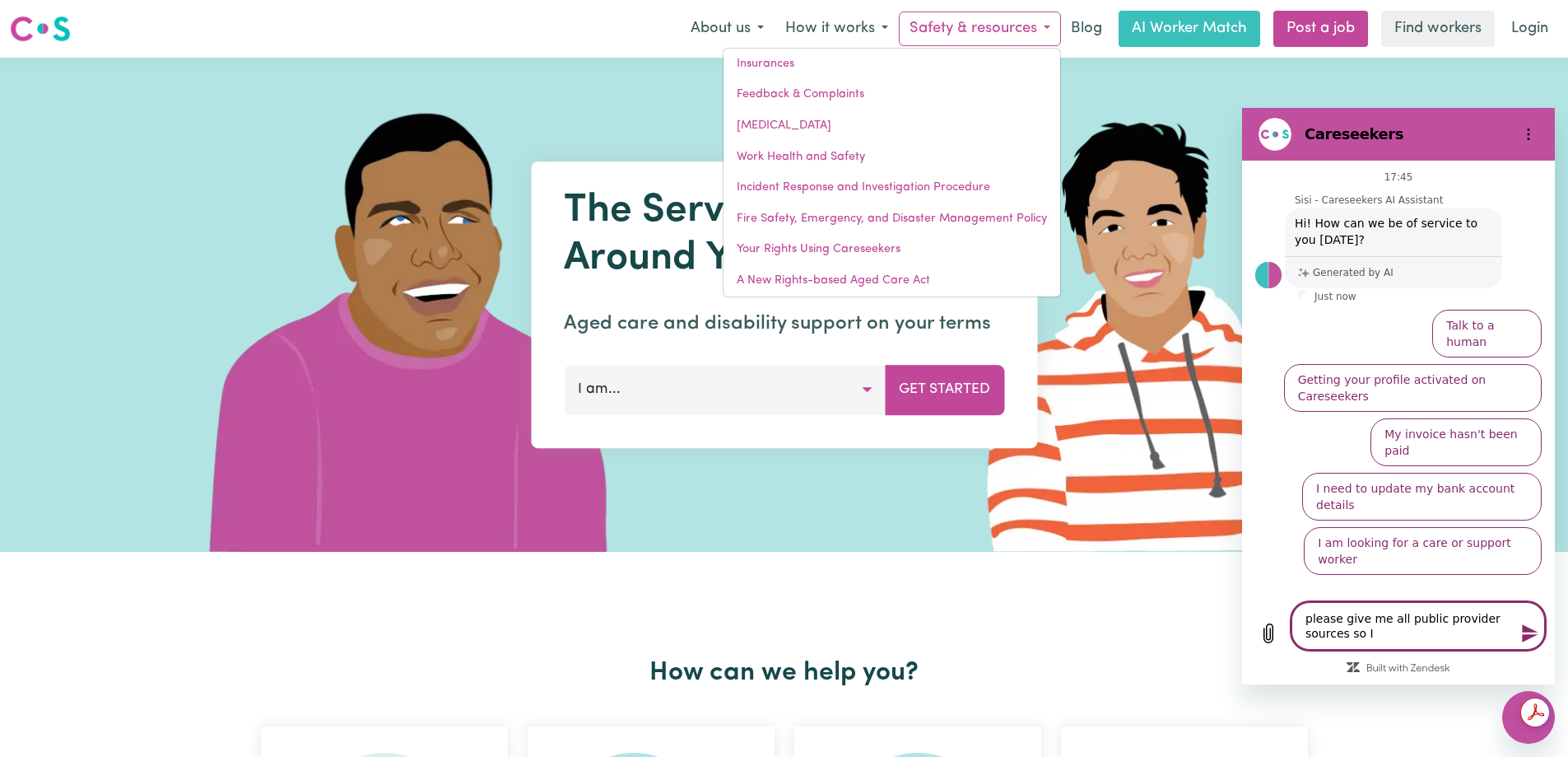
type textarea "please give me all public provider sources so I"
type textarea "x"
type textarea "please give me all public provider sources so I a"
type textarea "x"
type textarea "please give me all public provider sources so I a="
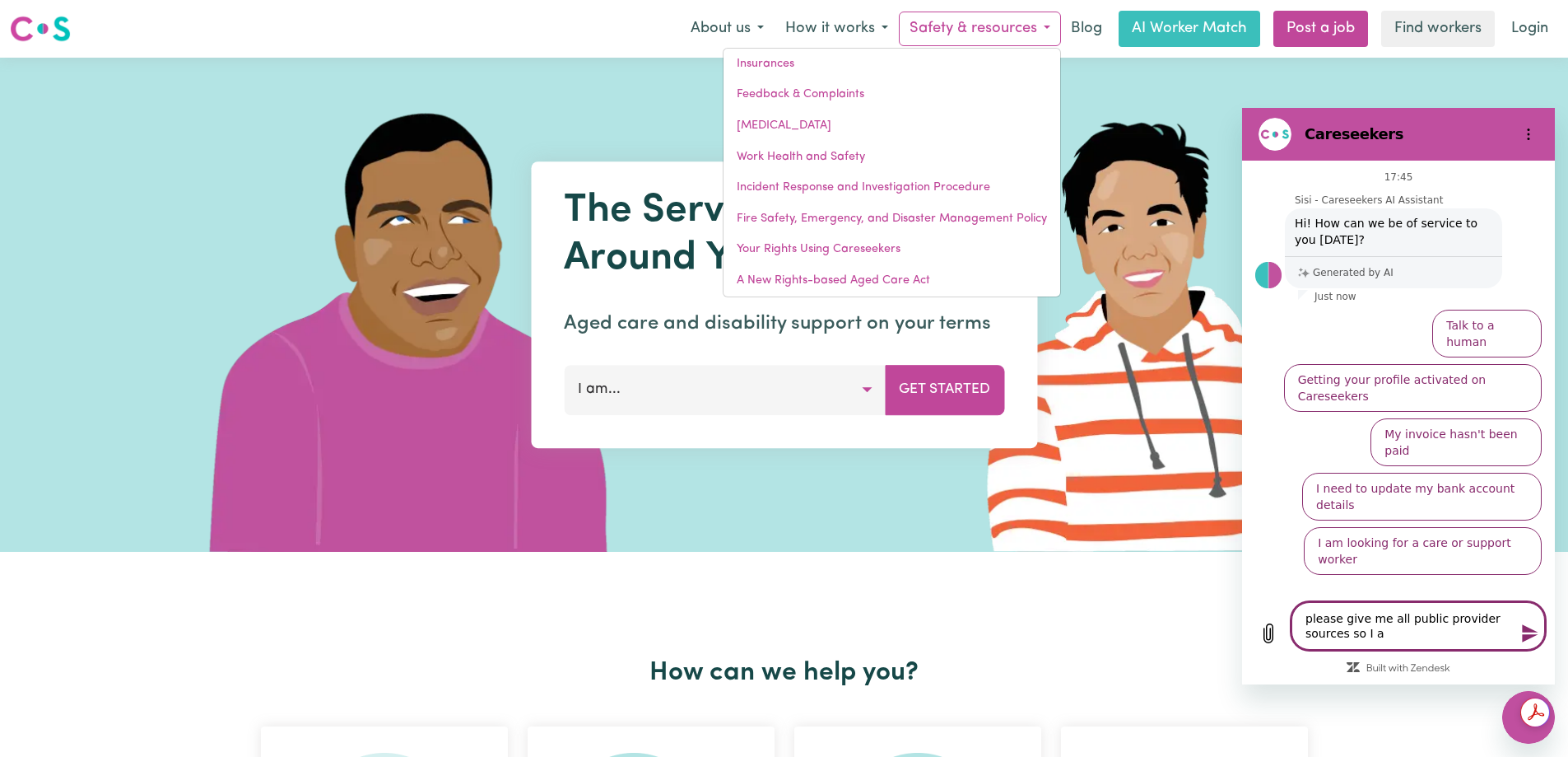
type textarea "x"
type textarea "please give me all public provider sources so I a=c"
type textarea "x"
type textarea "please give me all public provider sources so I a=ca"
type textarea "x"
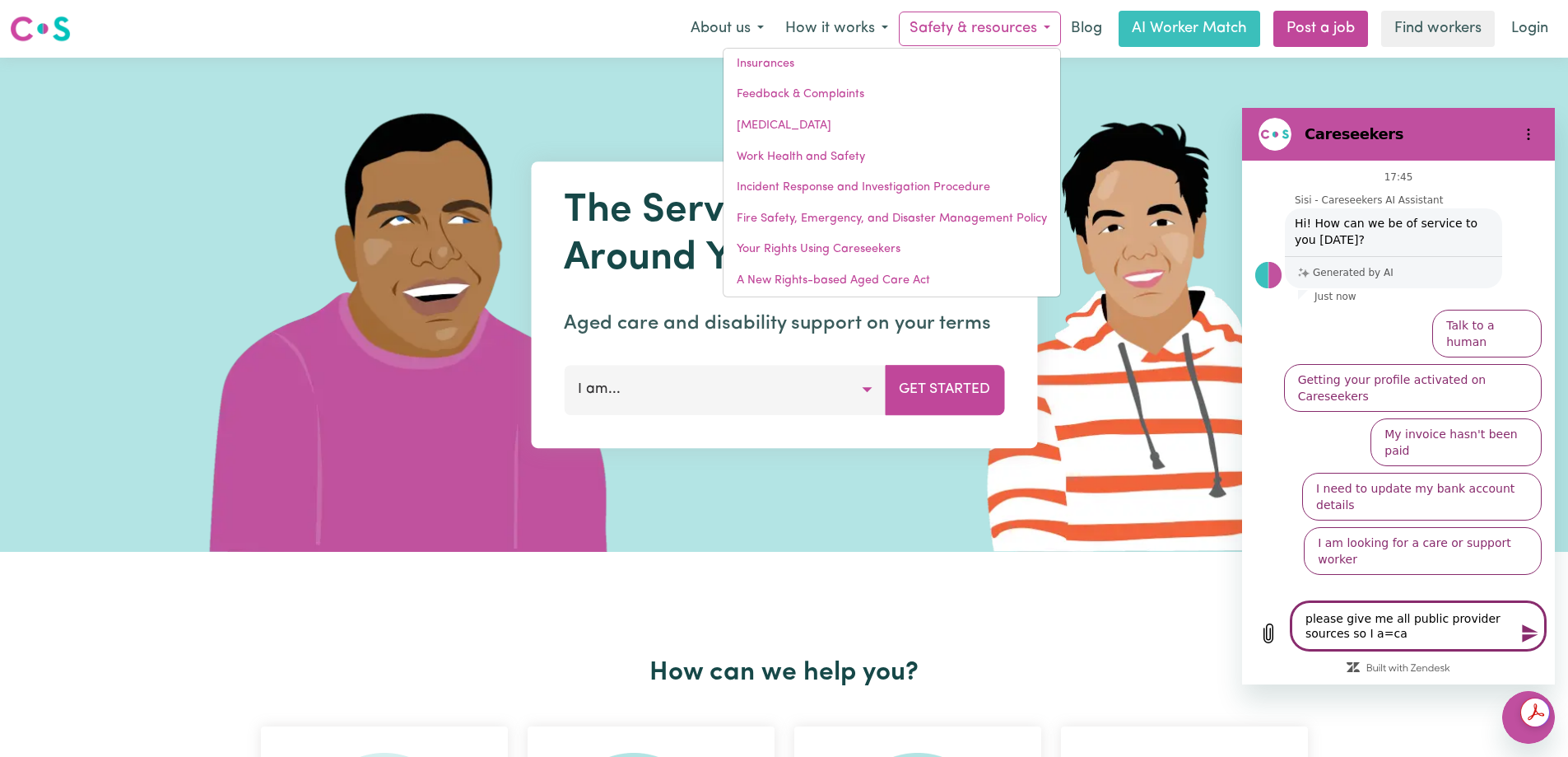
type textarea "please give me all public provider sources so I a=can"
type textarea "x"
type textarea "please give me all public provider sources so I a=ca"
type textarea "x"
type textarea "please give me all public provider sources so I a=c"
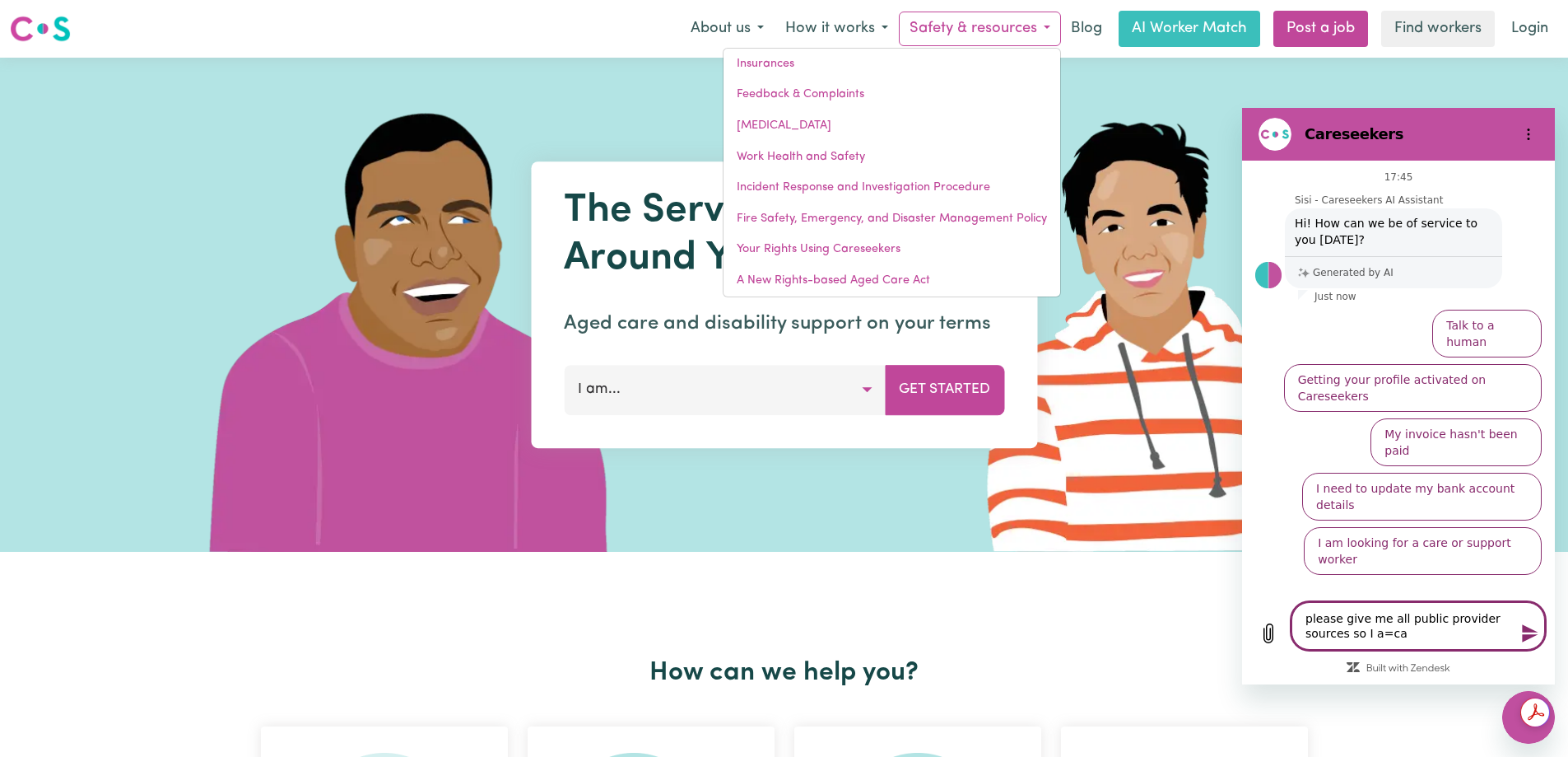
type textarea "x"
type textarea "please give me all public provider sources so I a="
type textarea "x"
type textarea "please give me all public provider sources so I a"
type textarea "x"
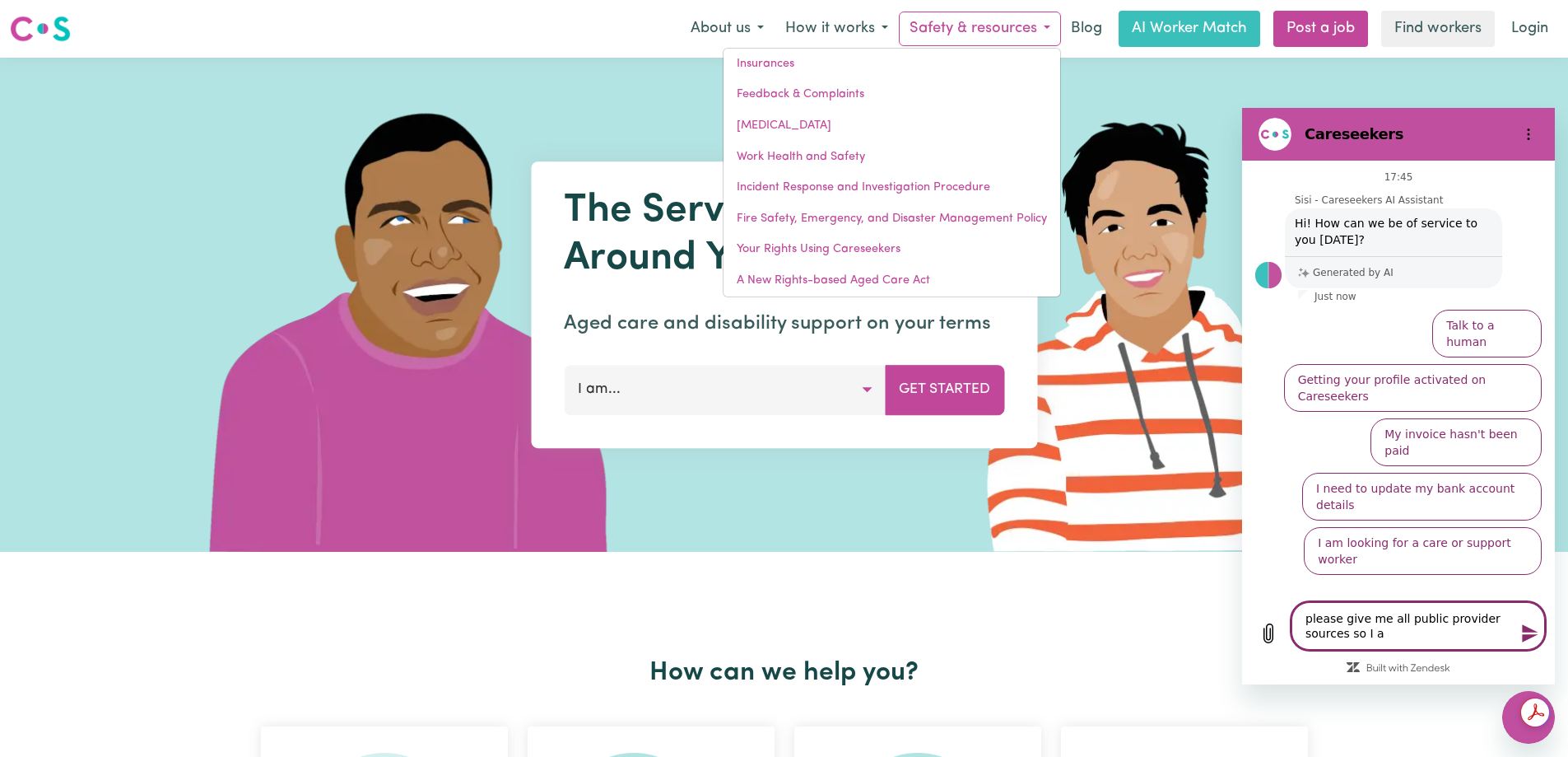
type textarea "please give me all public provider sources so I"
type textarea "x"
type textarea "please give me all public provider sources so I c"
type textarea "x"
type textarea "please give me all public provider sources so I ca"
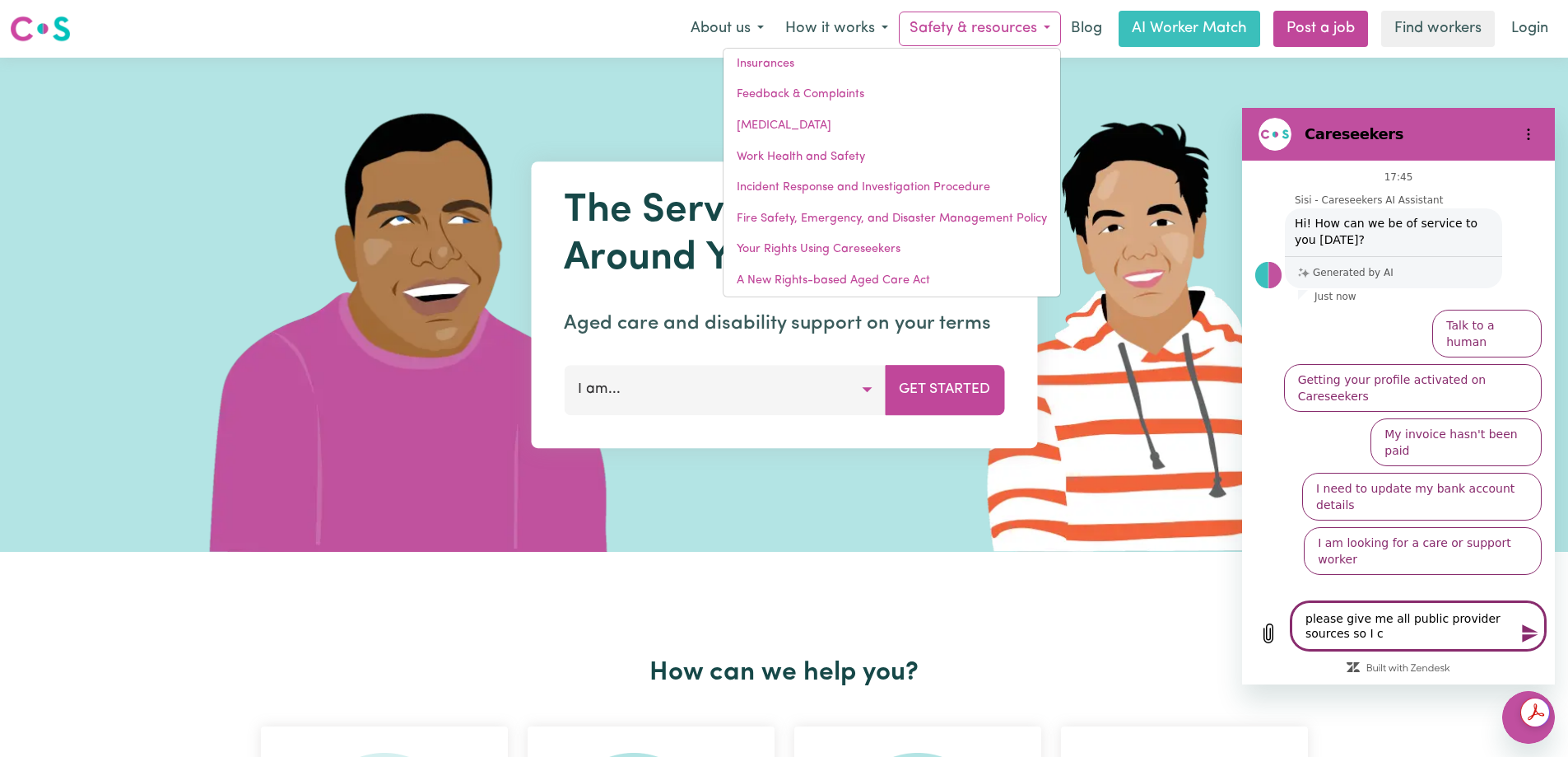
type textarea "x"
type textarea "please give me all public provider sources so I can"
type textarea "x"
type textarea "please give me all public provider sources so I can"
type textarea "x"
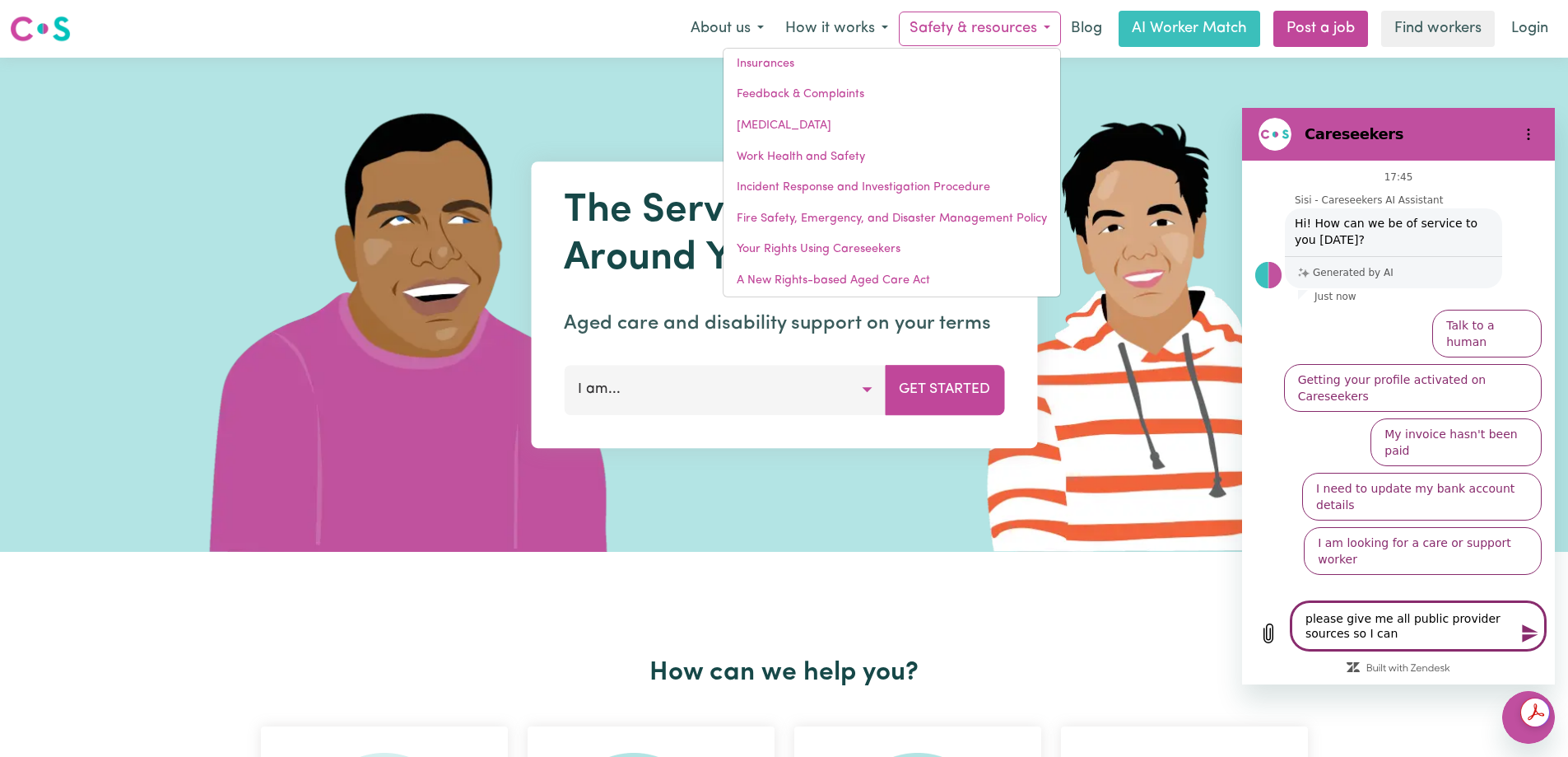
type textarea "please give me all public provider sources so I can r"
type textarea "x"
type textarea "please give me all public provider sources so I can re"
type textarea "x"
type textarea "please give me all public provider sources so I can rea"
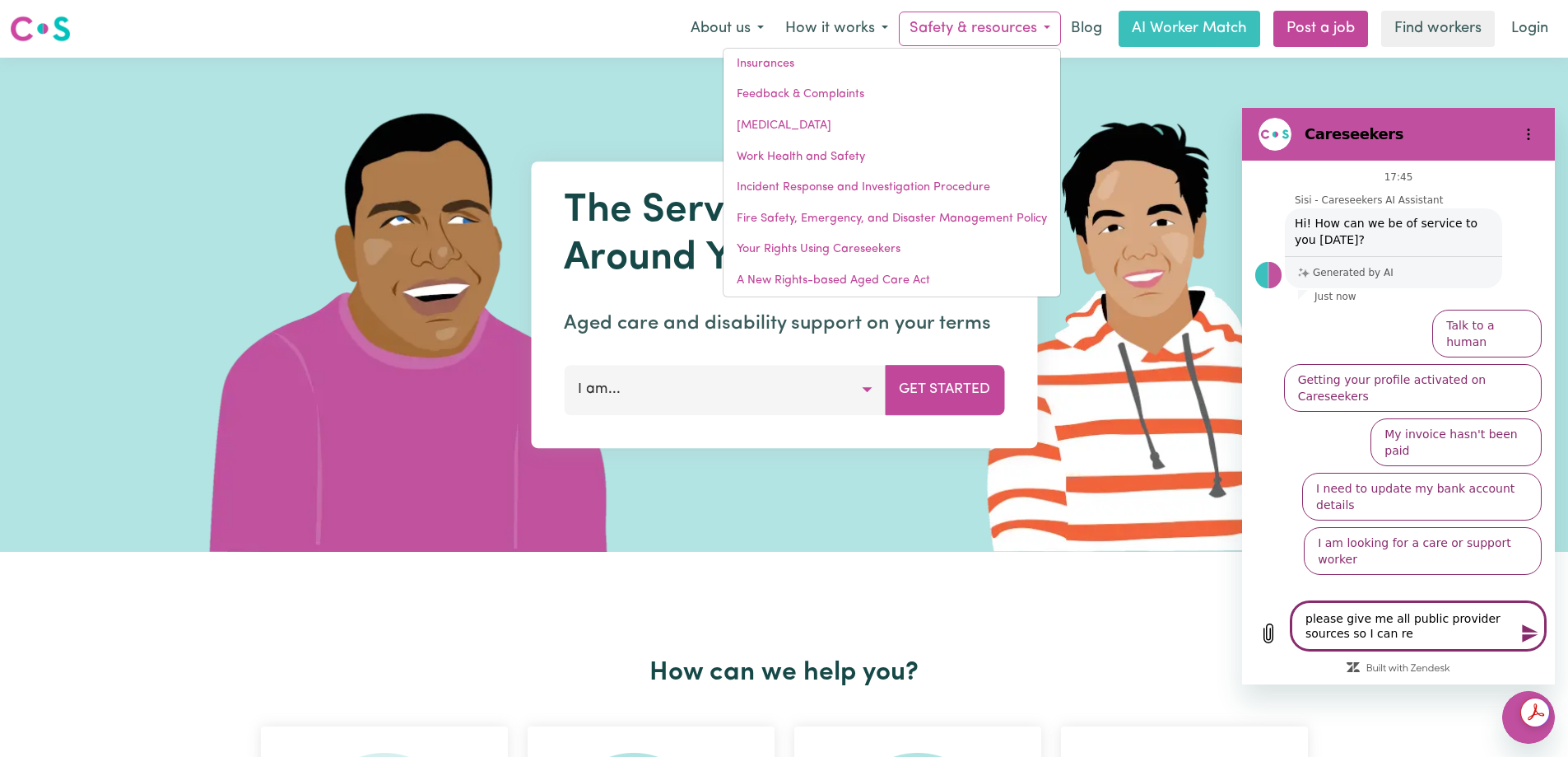
type textarea "x"
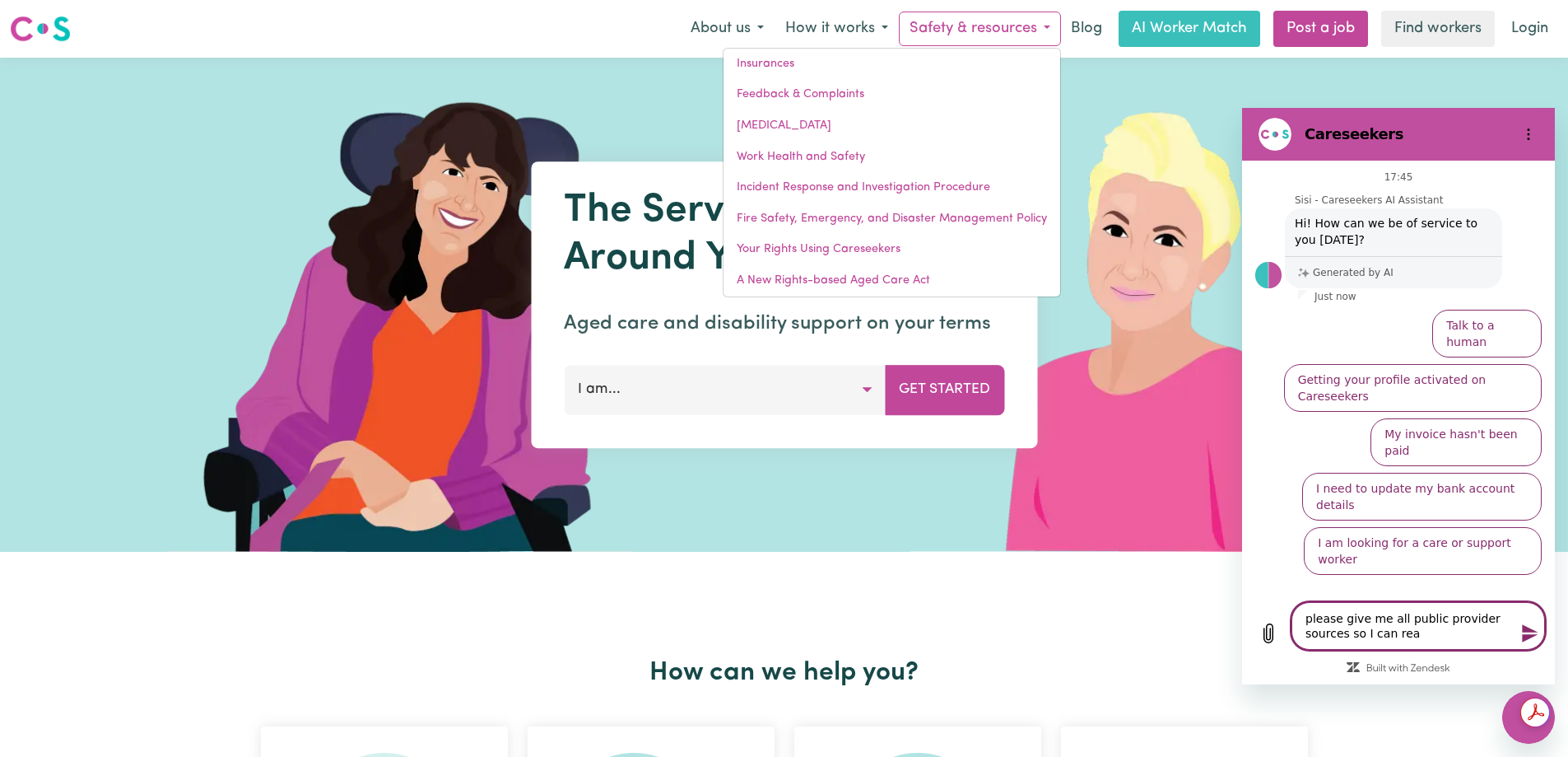
type textarea "please give me all public provider sources so I can reas"
type textarea "x"
type textarea "please give me all public provider sources so I can rea"
type textarea "x"
type textarea "please give me all public provider sources so I can read"
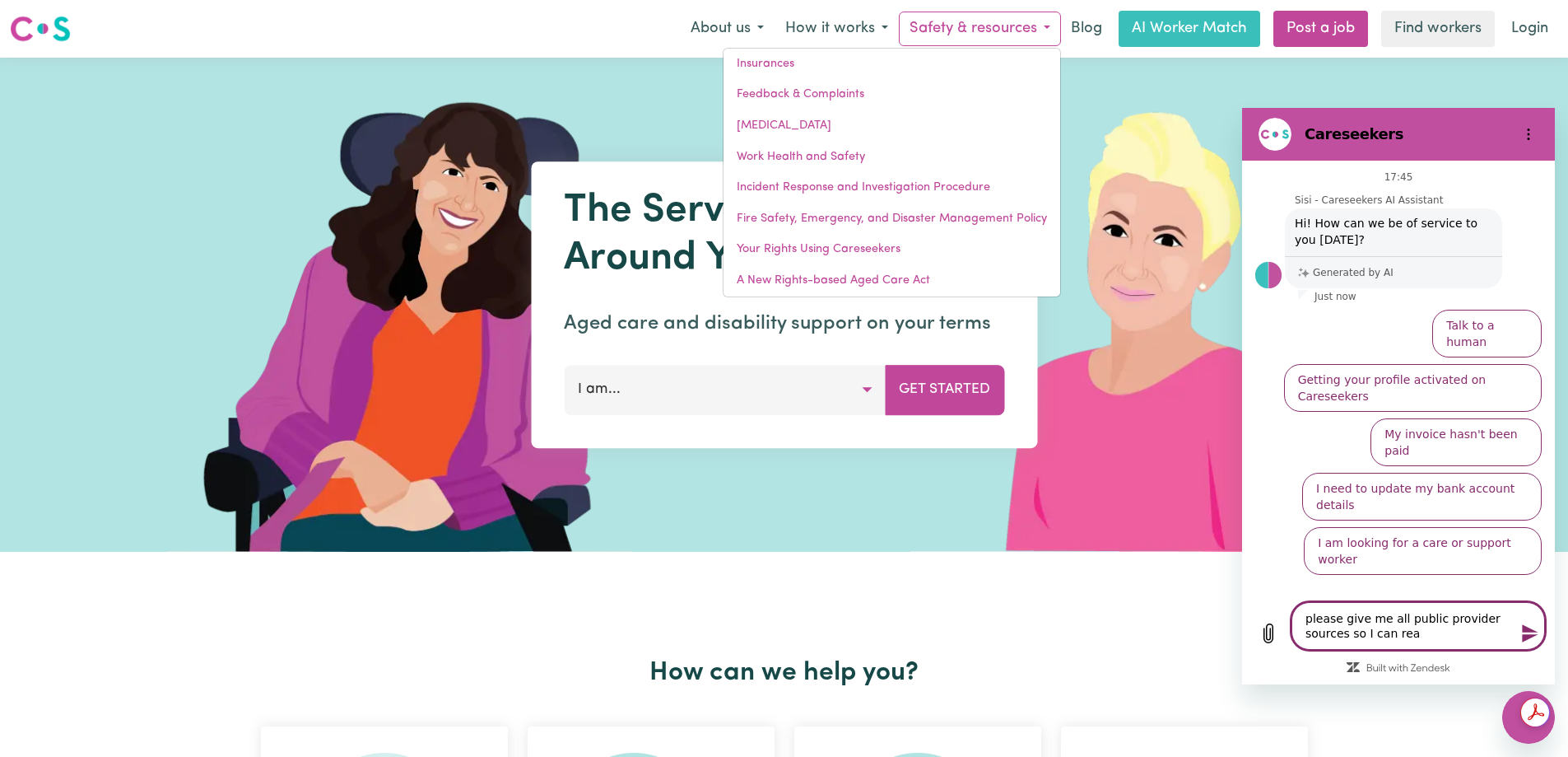
type textarea "x"
type textarea "please give me all public provider sources so I can read"
type textarea "x"
type textarea "please give me all public provider sources so I can read a"
type textarea "x"
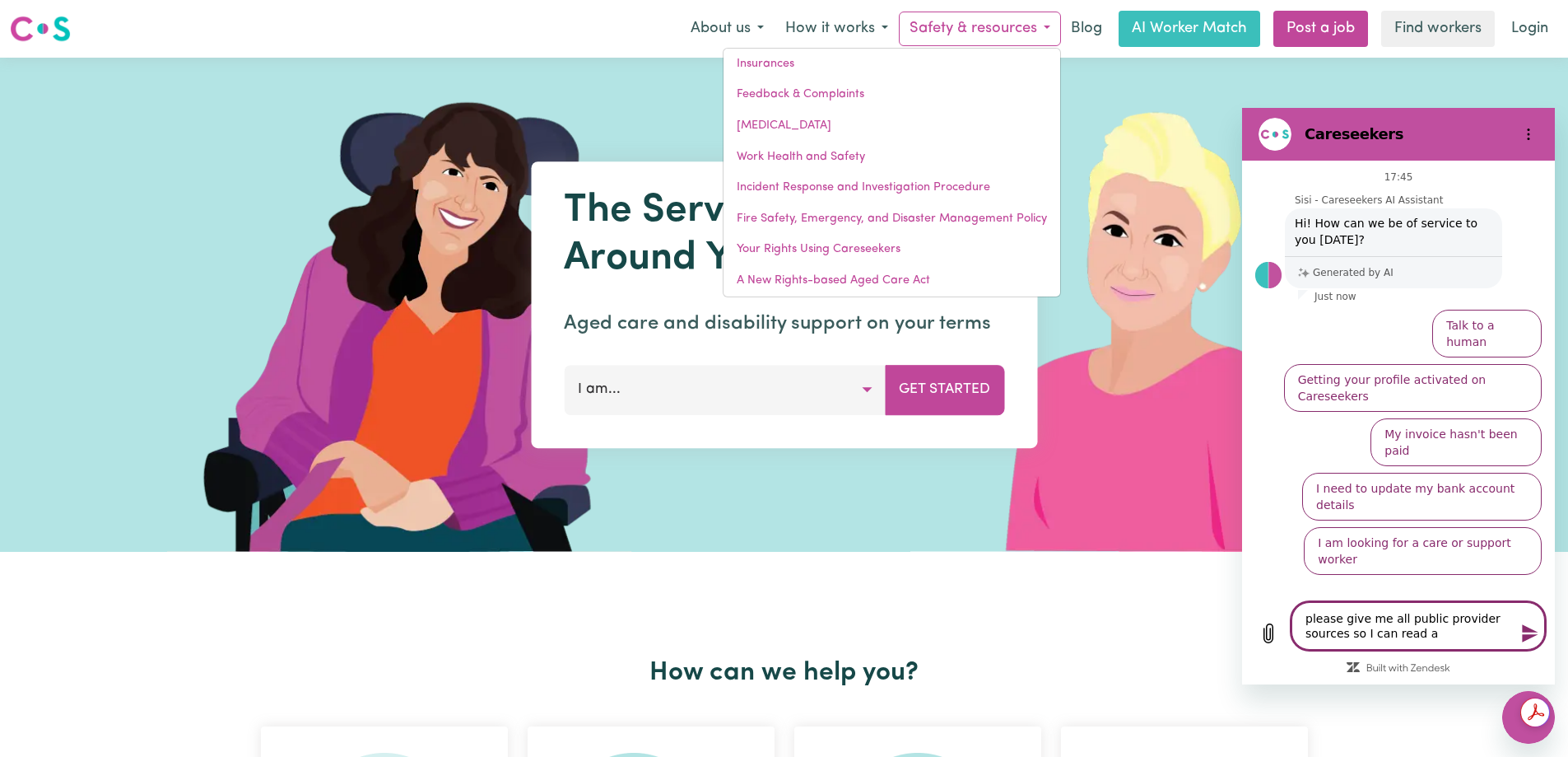
type textarea "please give me all public provider sources so I can read an"
type textarea "x"
type textarea "please give me all public provider sources so I can read and"
type textarea "x"
type textarea "please give me all public provider sources so I can read and"
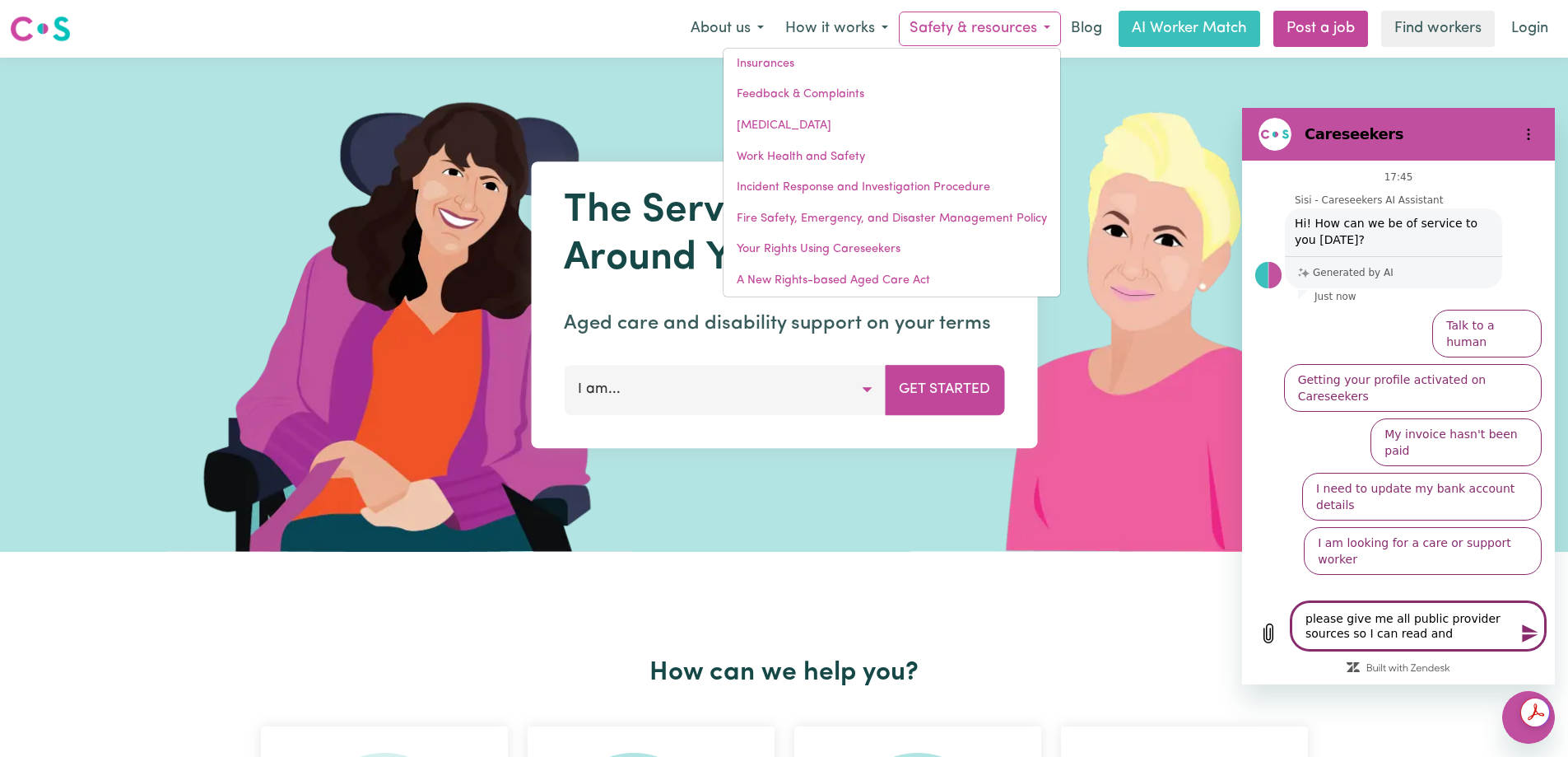
type textarea "x"
type textarea "please give me all public provider sources so I can read and r"
type textarea "x"
type textarea "please give me all public provider sources so I can read and"
type textarea "x"
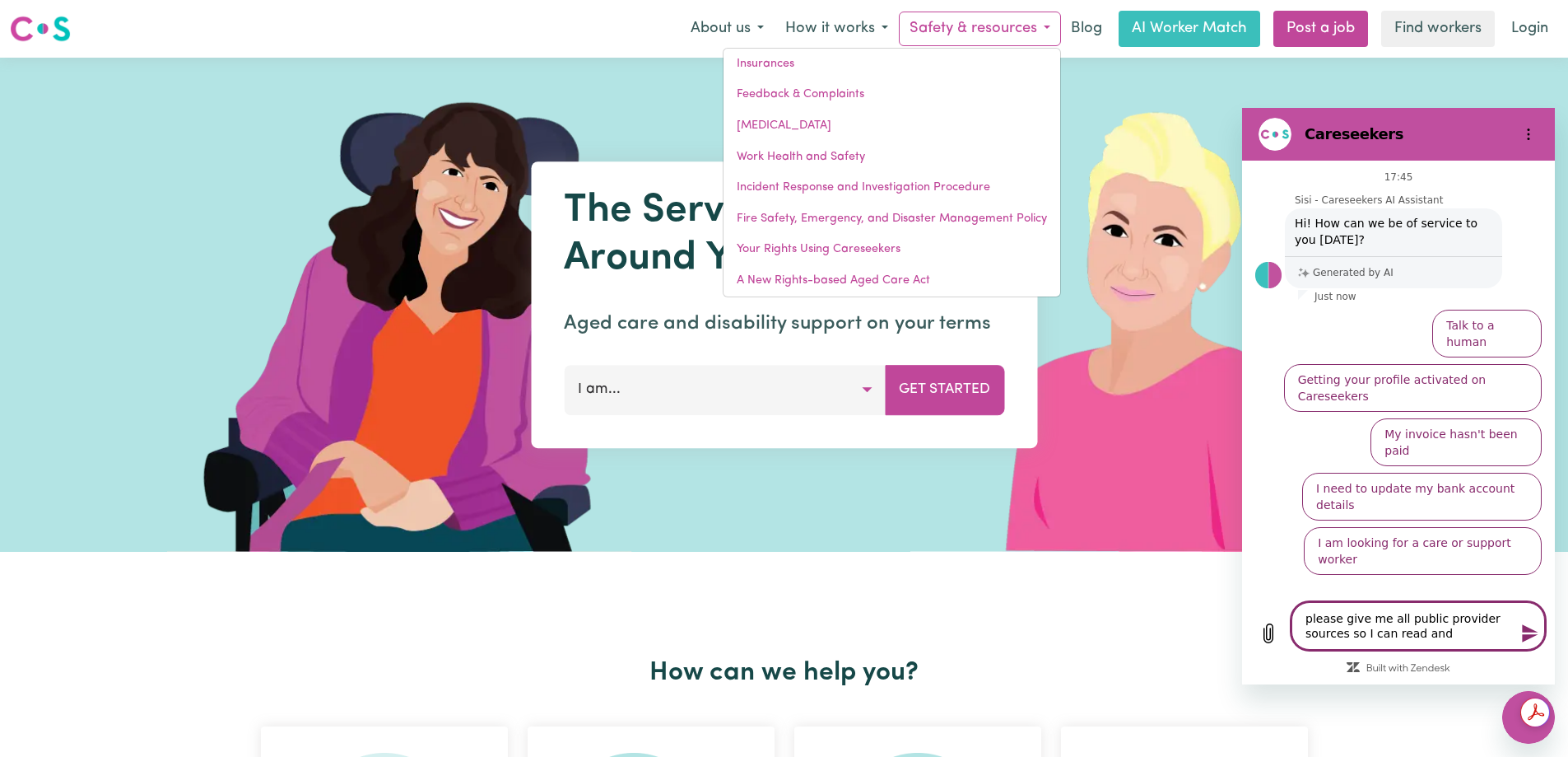
type textarea "please give me all public provider sources so I can read and t"
type textarea "x"
type textarea "please give me all public provider sources so I can read and tr"
type textarea "x"
type textarea "please give me all public provider sources so I can read and tra"
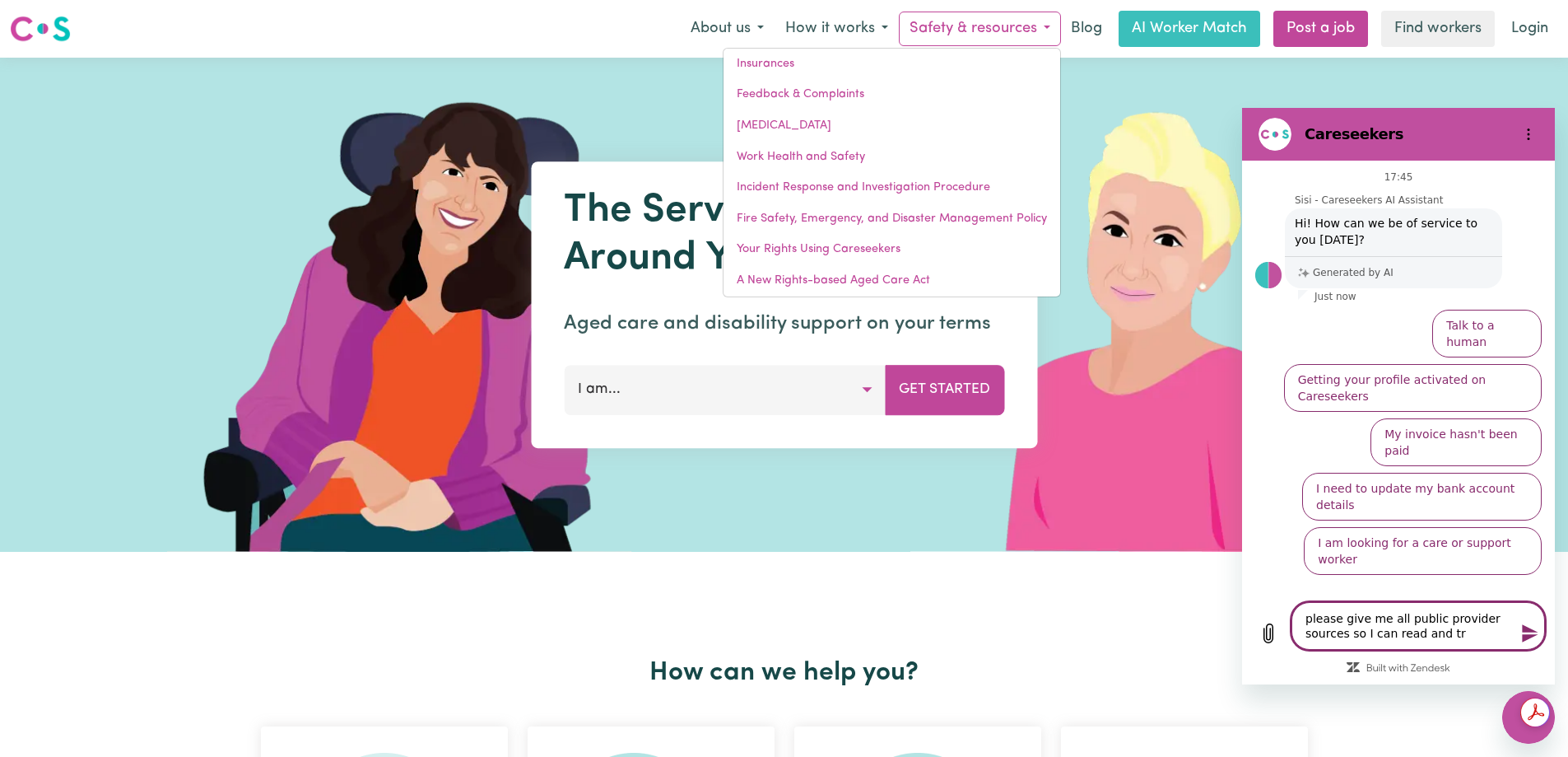
type textarea "x"
type textarea "please give me all public provider sources so I can read and trai"
type textarea "x"
type textarea "please give me all public provider sources so I can read and train"
type textarea "x"
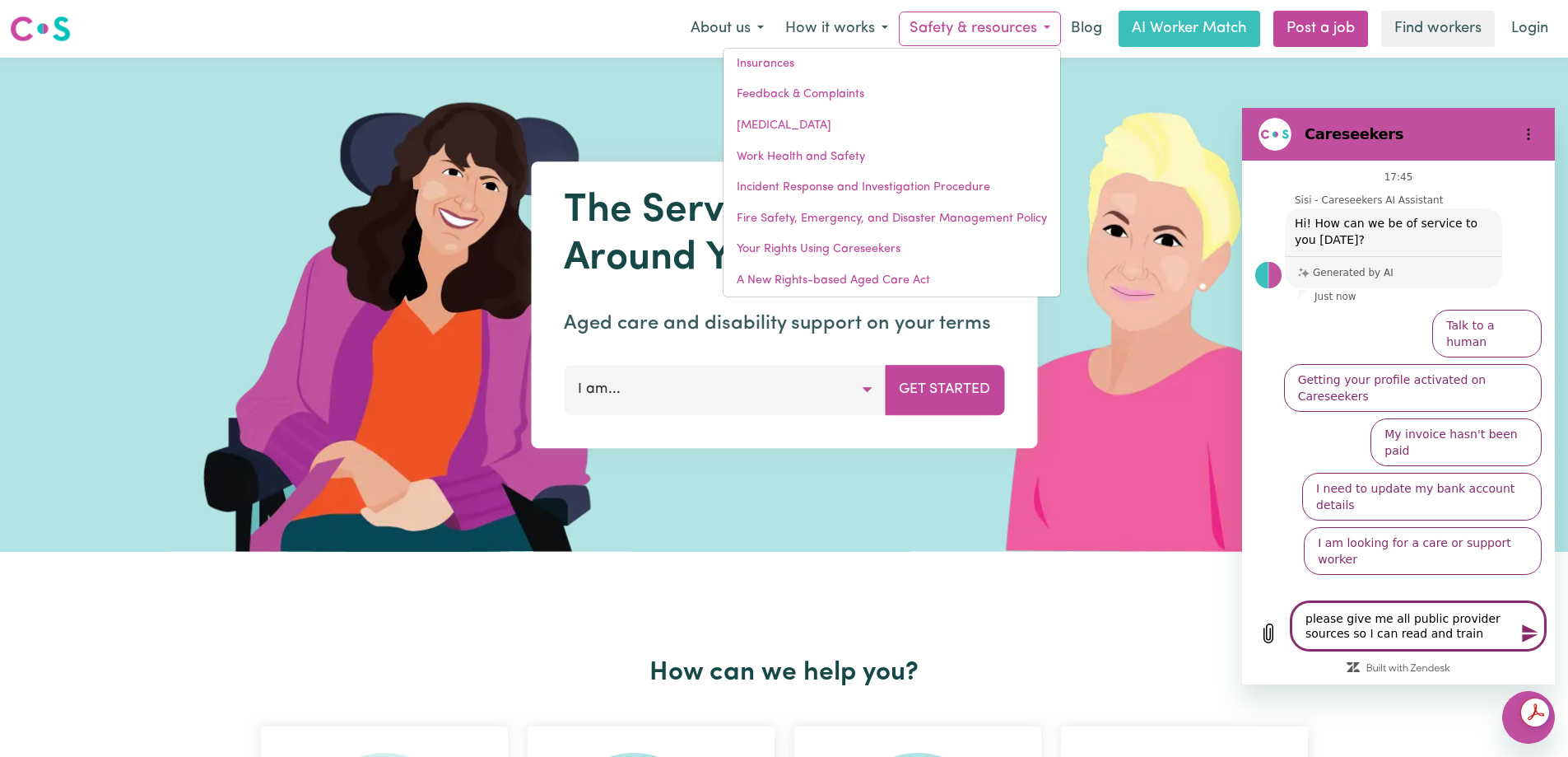
type textarea "please give me all public provider sources so I can read and train"
type textarea "x"
type textarea "please give me all public provider sources so I can read and train m"
type textarea "x"
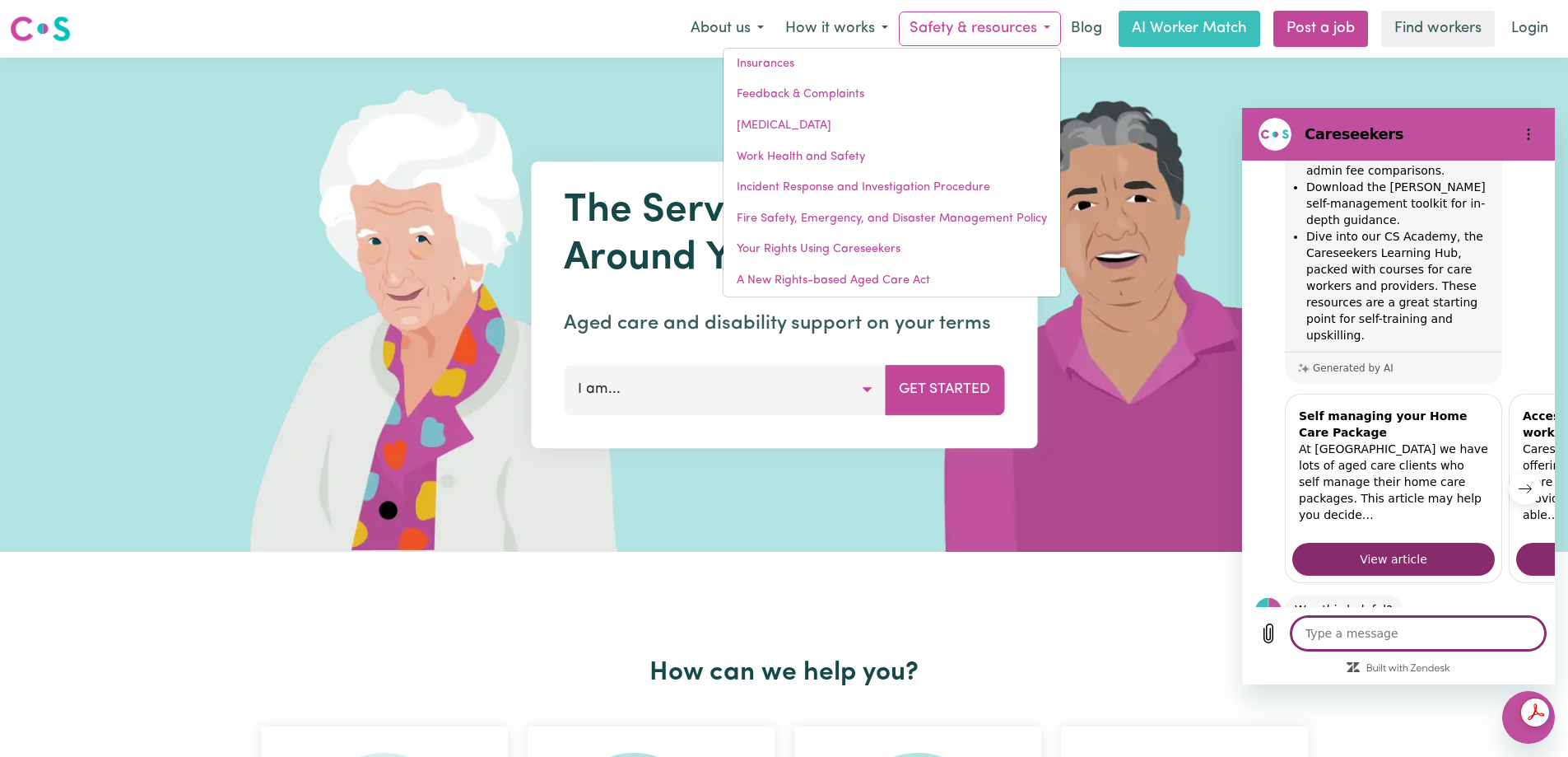
scroll to position [307, 0]
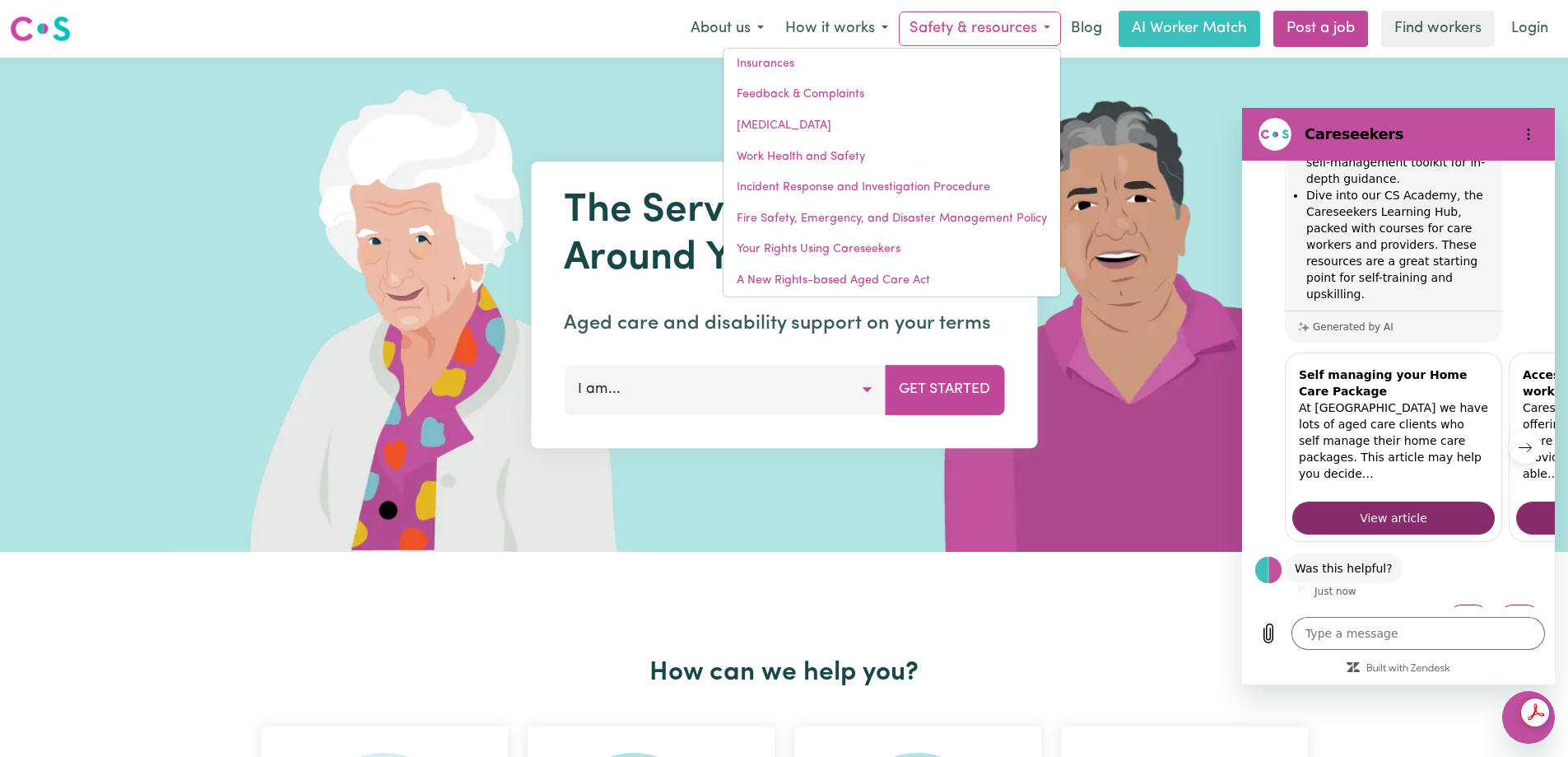
click at [1521, 430] on button "Next item" at bounding box center [1525, 447] width 33 height 33
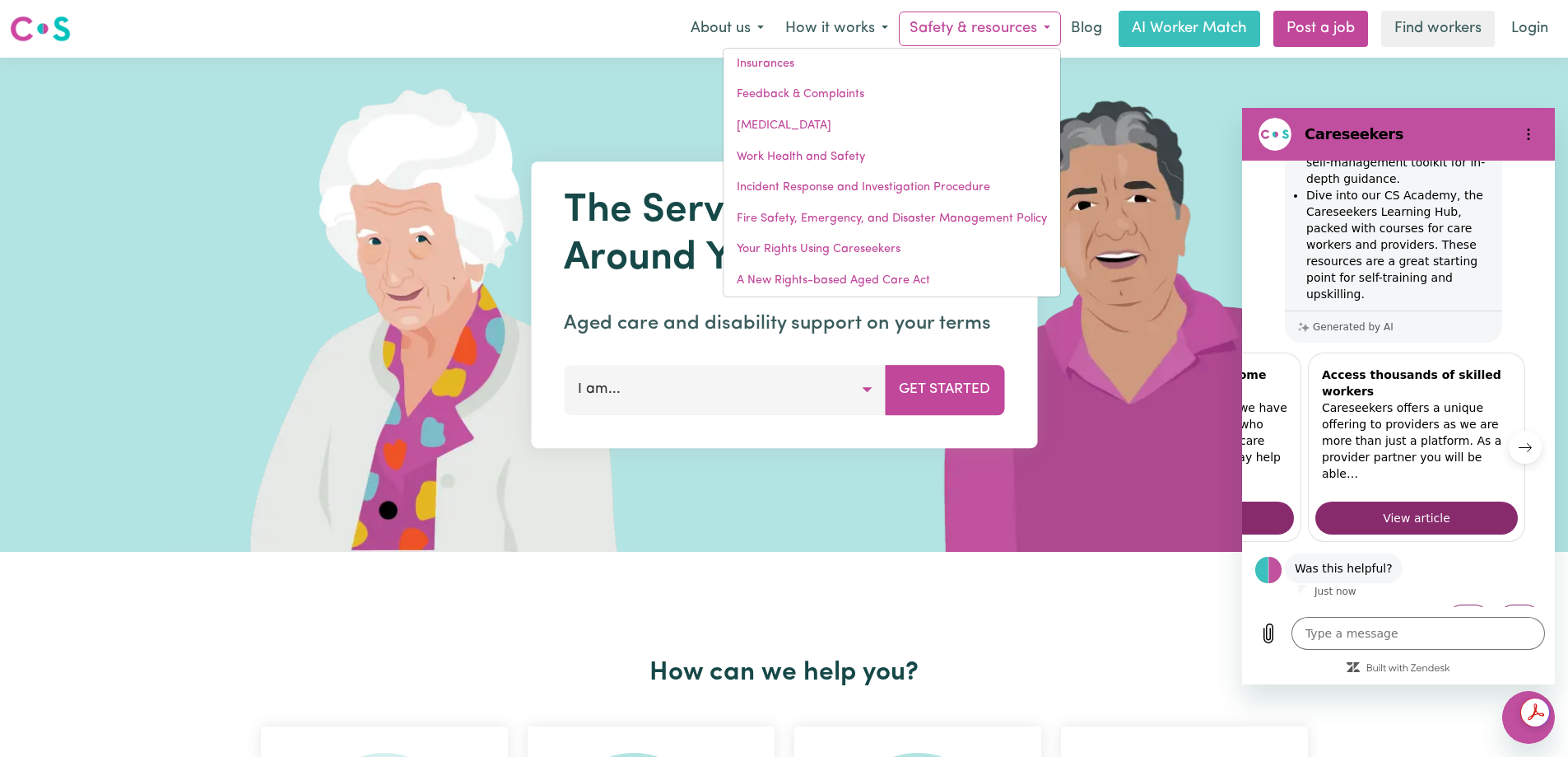
scroll to position [0, 204]
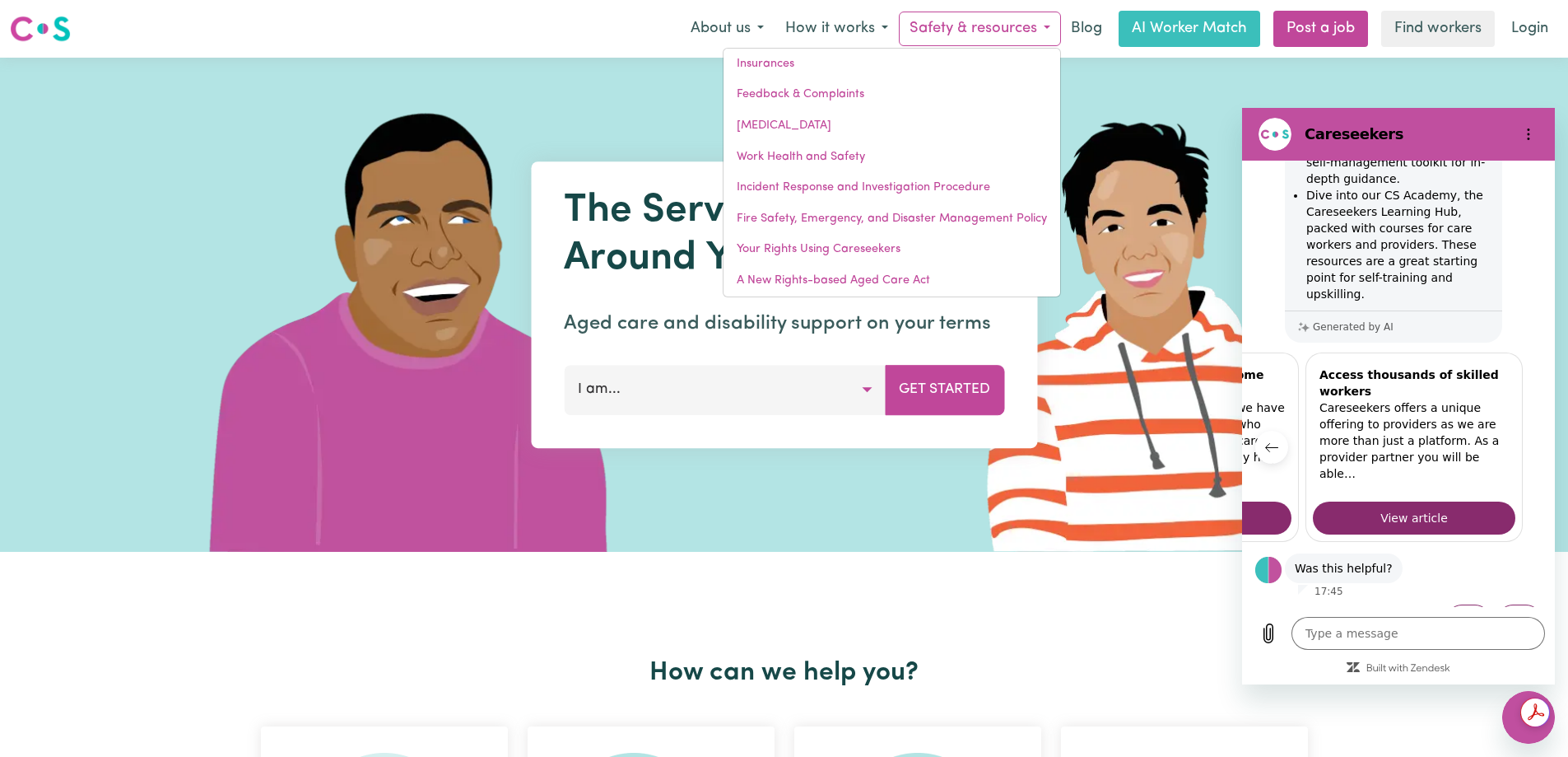
click at [1032, 26] on button "Safety & resources" at bounding box center [980, 28] width 162 height 34
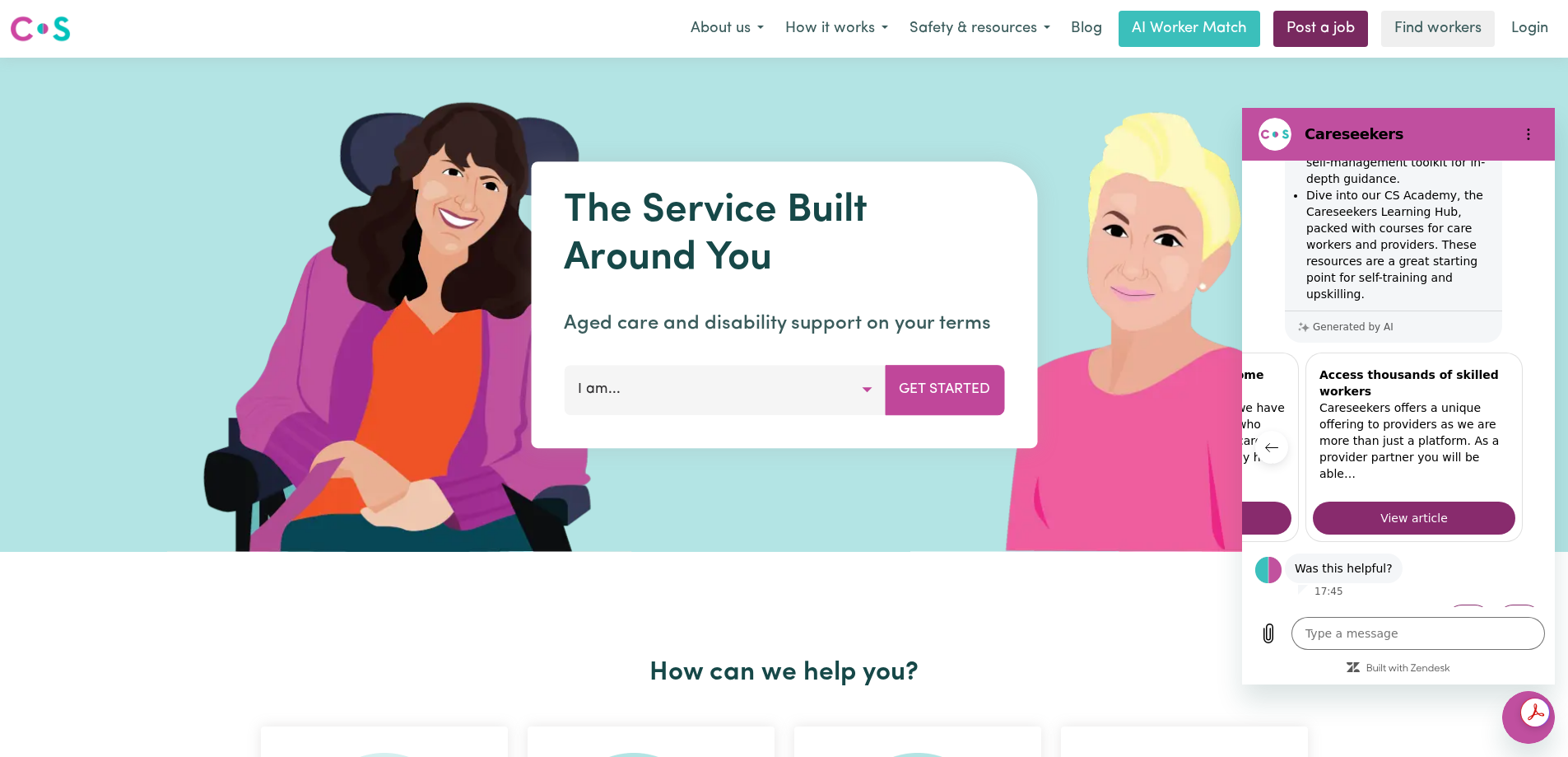
click at [1340, 30] on link "Post a job" at bounding box center [1320, 28] width 95 height 36
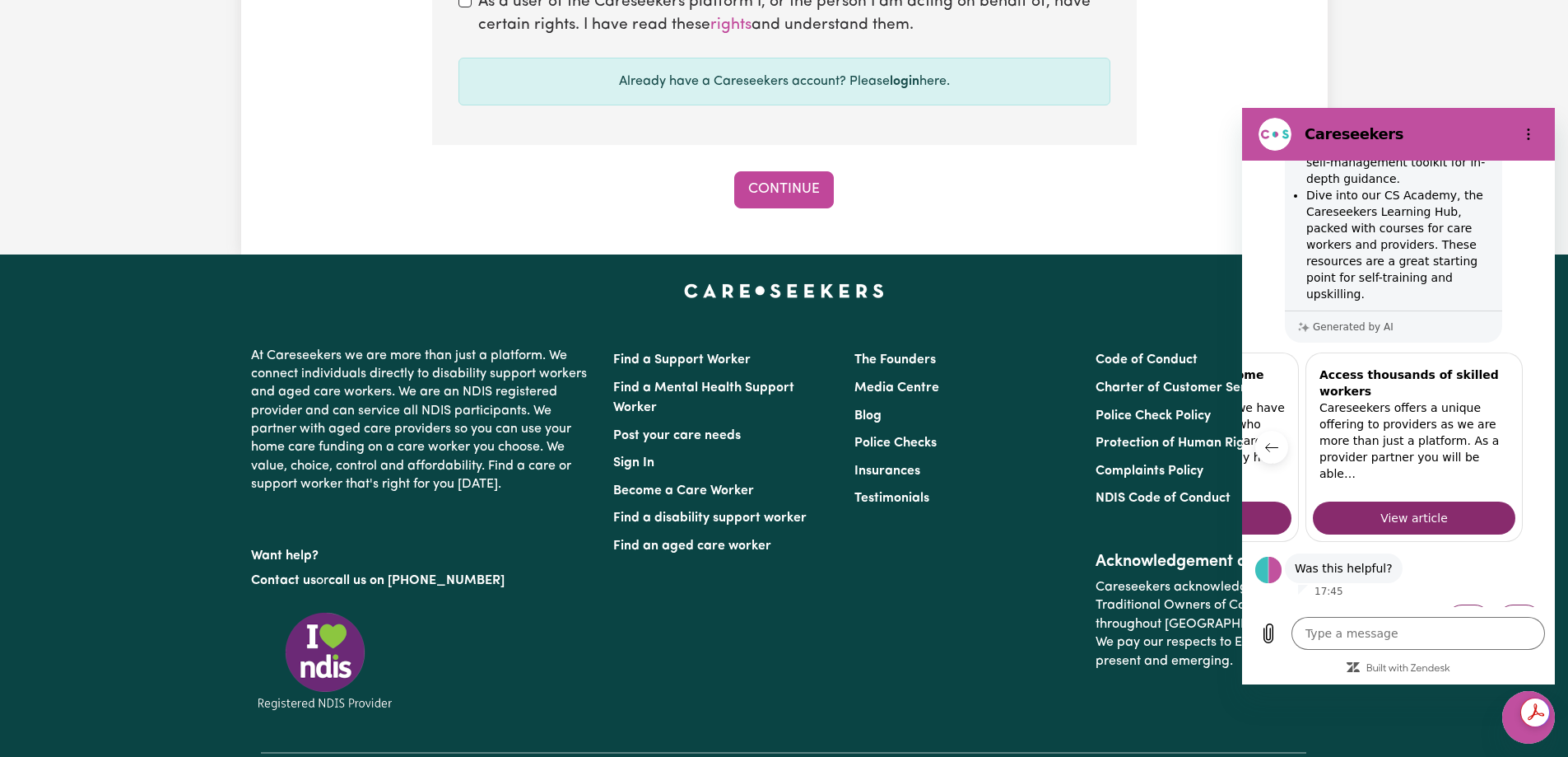
drag, startPoint x: 1536, startPoint y: 730, endPoint x: 2809, endPoint y: 1355, distance: 1418.2
click at [1536, 730] on div "Close messaging window" at bounding box center [1528, 717] width 49 height 49
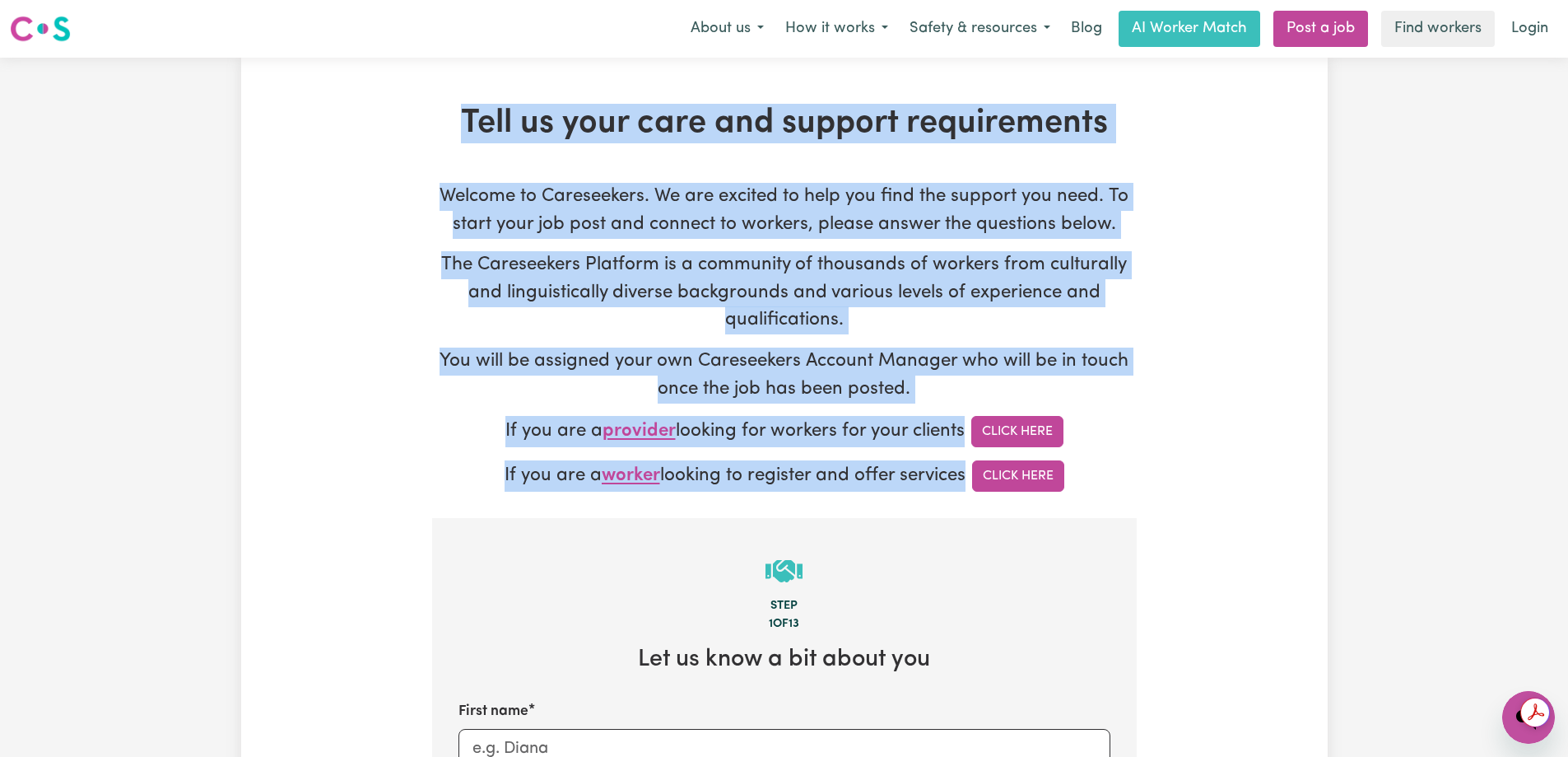
drag, startPoint x: 454, startPoint y: 99, endPoint x: 1162, endPoint y: 484, distance: 805.9
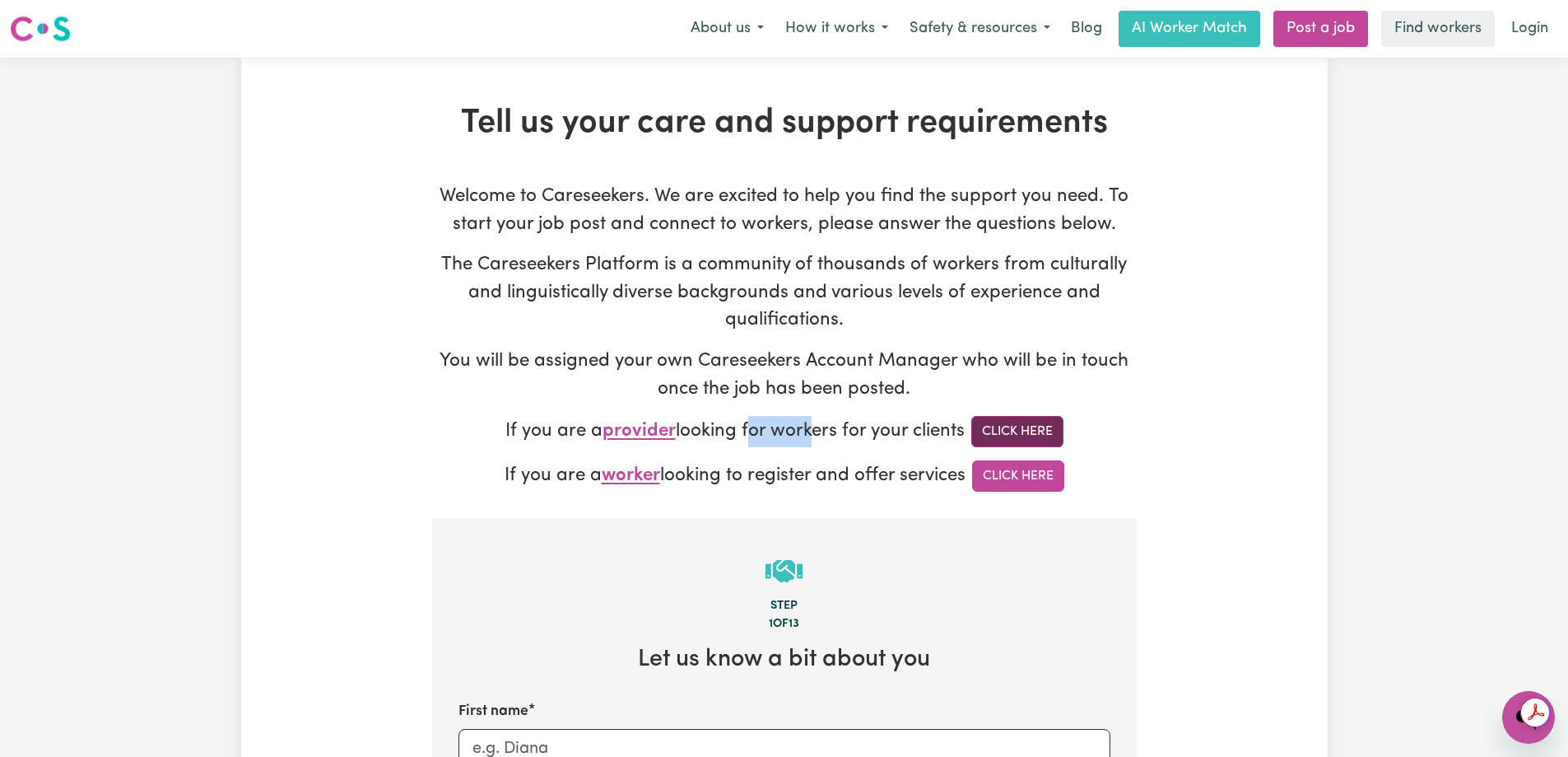
drag, startPoint x: 885, startPoint y: 428, endPoint x: 990, endPoint y: 428, distance: 105.0
click at [981, 428] on p "If you are a provider looking for workers for your clients Click Here" at bounding box center [784, 431] width 705 height 32
click at [1018, 429] on link "Click Here" at bounding box center [1017, 431] width 92 height 32
click at [1327, 14] on link "Post a job" at bounding box center [1320, 28] width 95 height 36
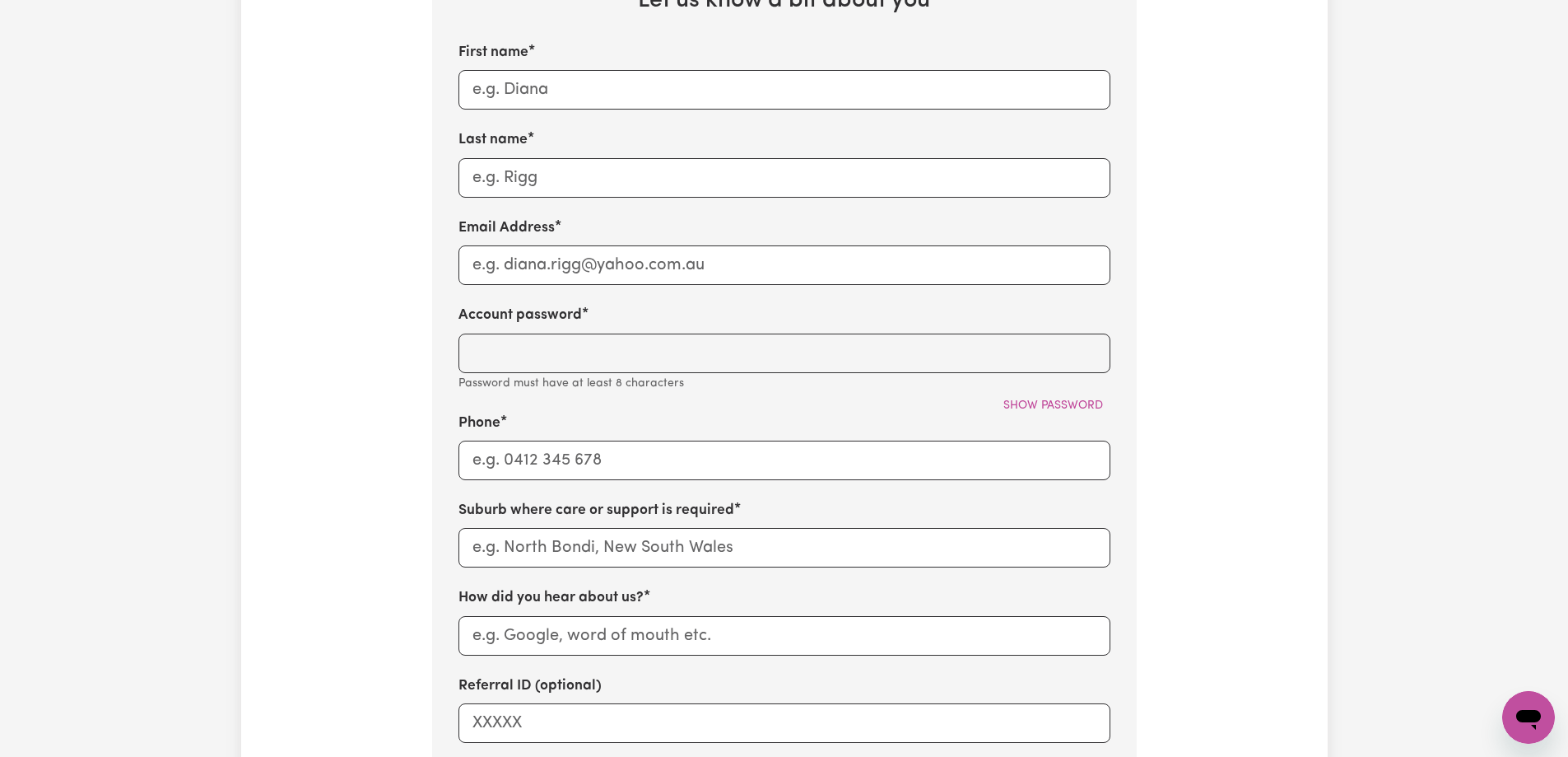
scroll to position [494, 0]
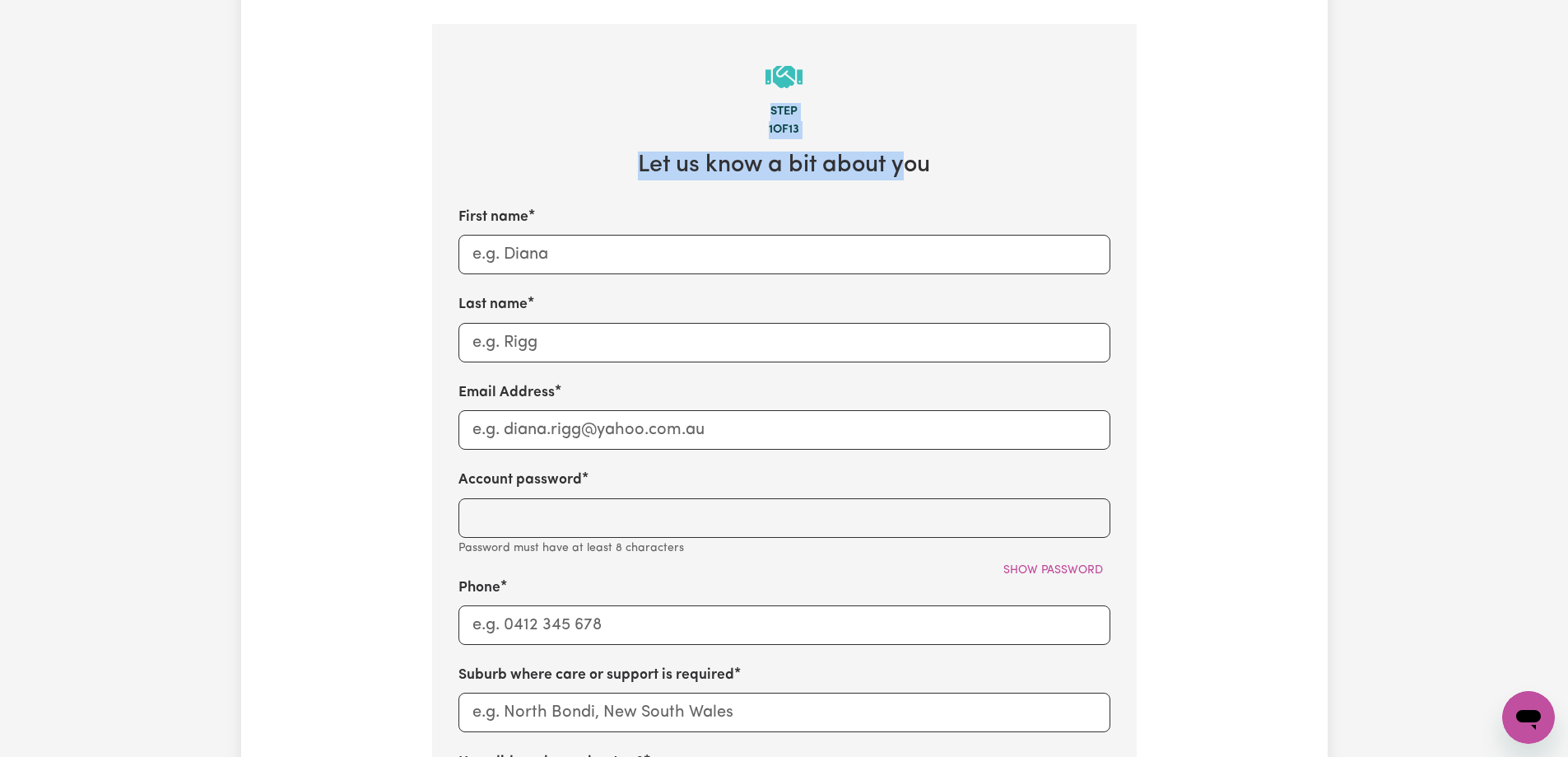
drag, startPoint x: 722, startPoint y: 114, endPoint x: 906, endPoint y: 149, distance: 187.3
click at [906, 149] on section "Step 1 of 13 Let us know a bit about you First name Last name Email Address Acc…" at bounding box center [784, 619] width 705 height 1192
drag, startPoint x: 721, startPoint y: 133, endPoint x: 952, endPoint y: 134, distance: 231.0
click at [931, 135] on div "1 of 13" at bounding box center [784, 130] width 652 height 18
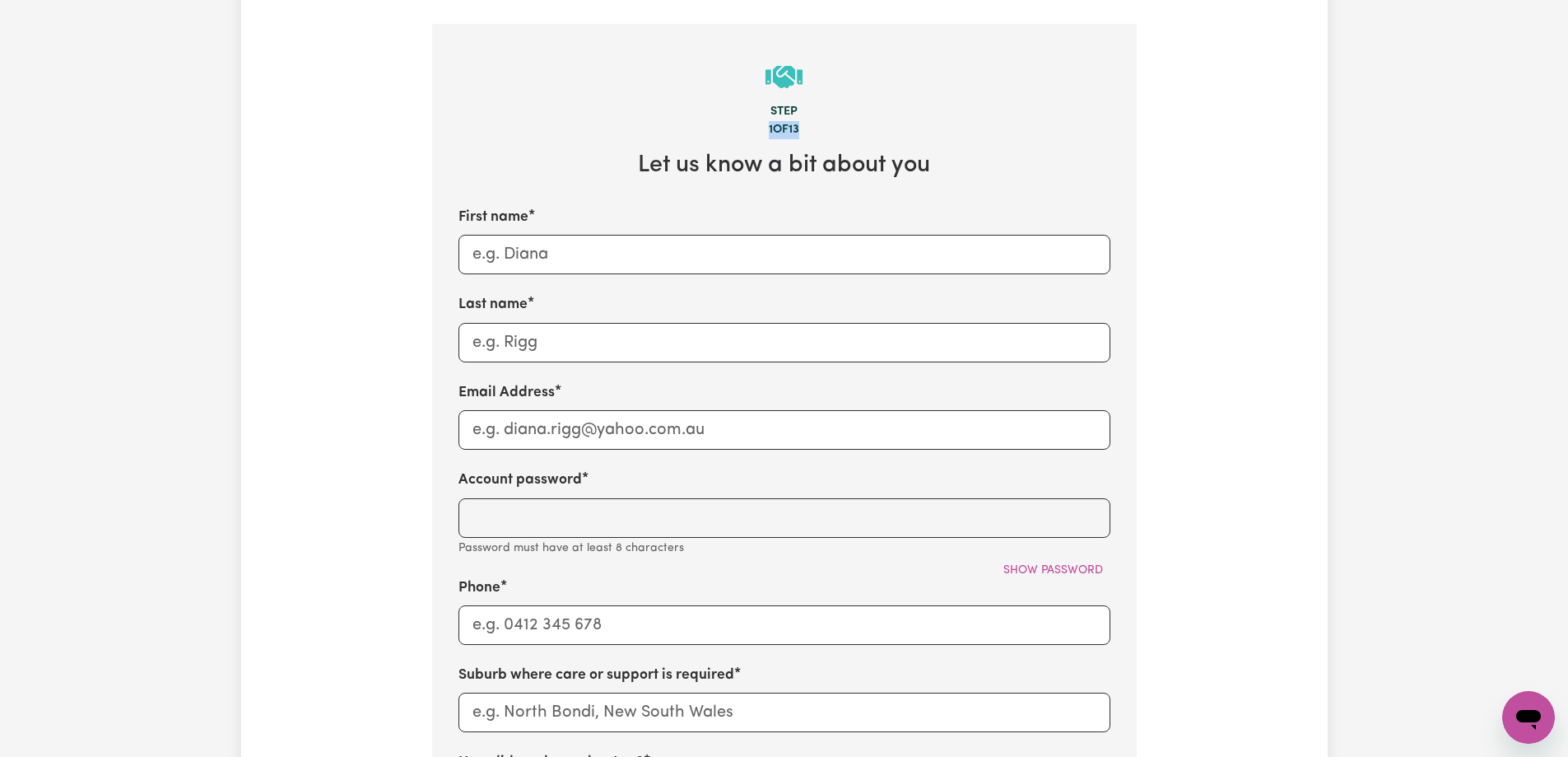
click at [952, 134] on div "1 of 13" at bounding box center [784, 130] width 652 height 18
drag, startPoint x: 1011, startPoint y: 167, endPoint x: 906, endPoint y: 170, distance: 105.0
click at [1061, 169] on section "Step 1 of 13 Let us know a bit about you First name Last name Email Address Acc…" at bounding box center [784, 619] width 705 height 1192
click at [710, 153] on section "Step 1 of 13 Let us know a bit about you First name Last name Email Address Acc…" at bounding box center [784, 619] width 705 height 1192
drag, startPoint x: 741, startPoint y: 131, endPoint x: 994, endPoint y: 136, distance: 253.0
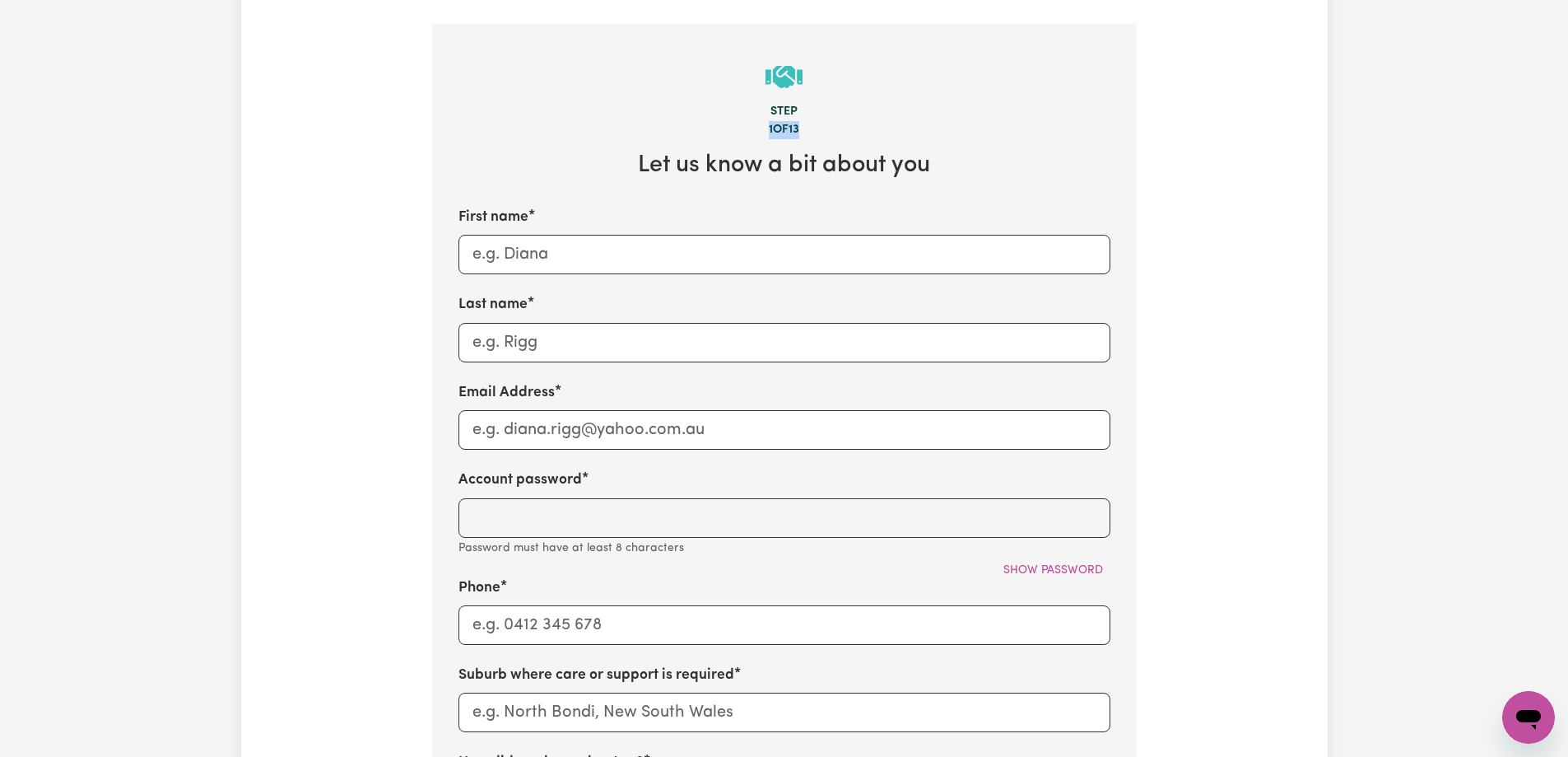
click at [936, 137] on div "1 of 13" at bounding box center [784, 130] width 652 height 18
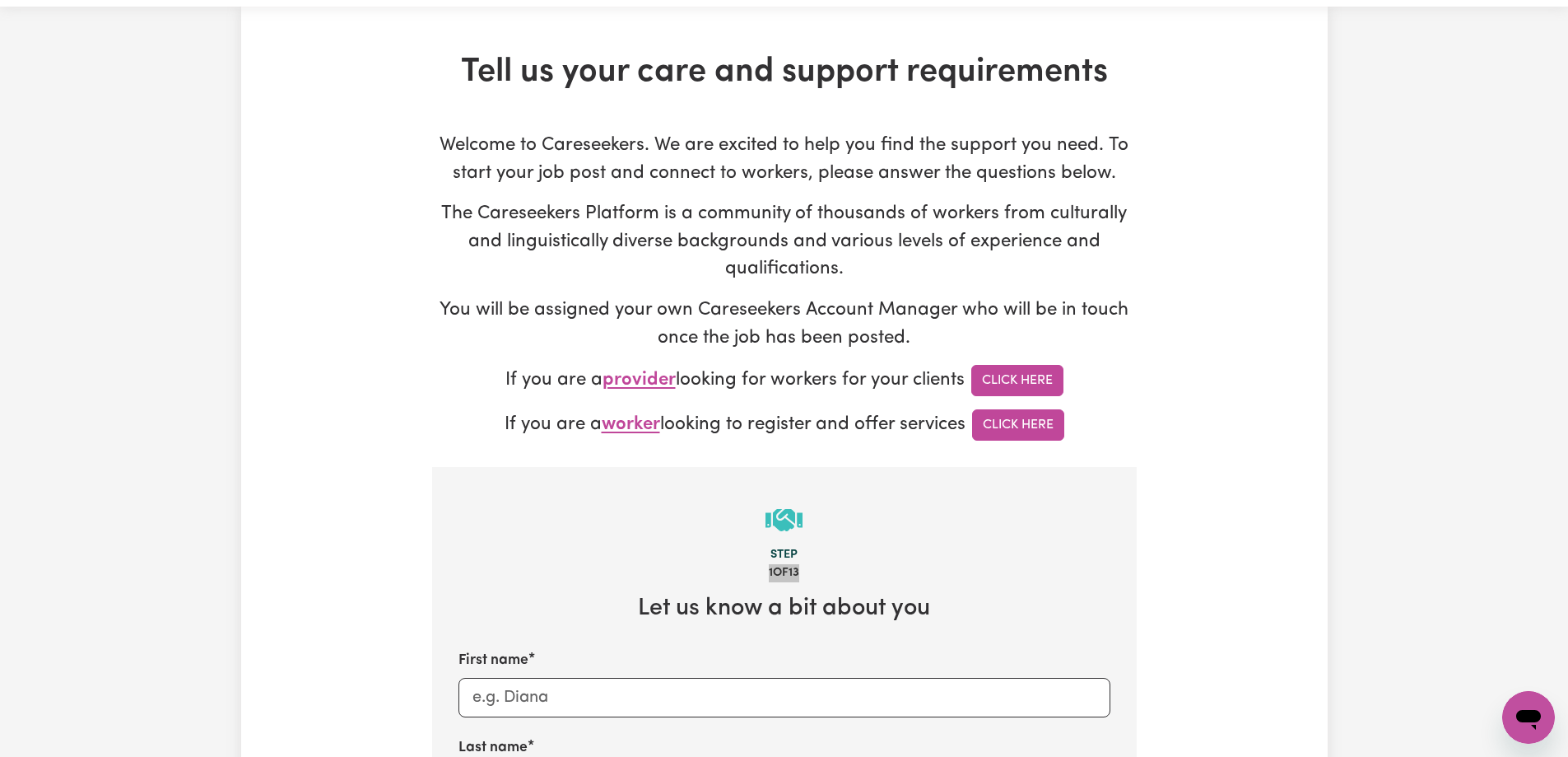
scroll to position [0, 0]
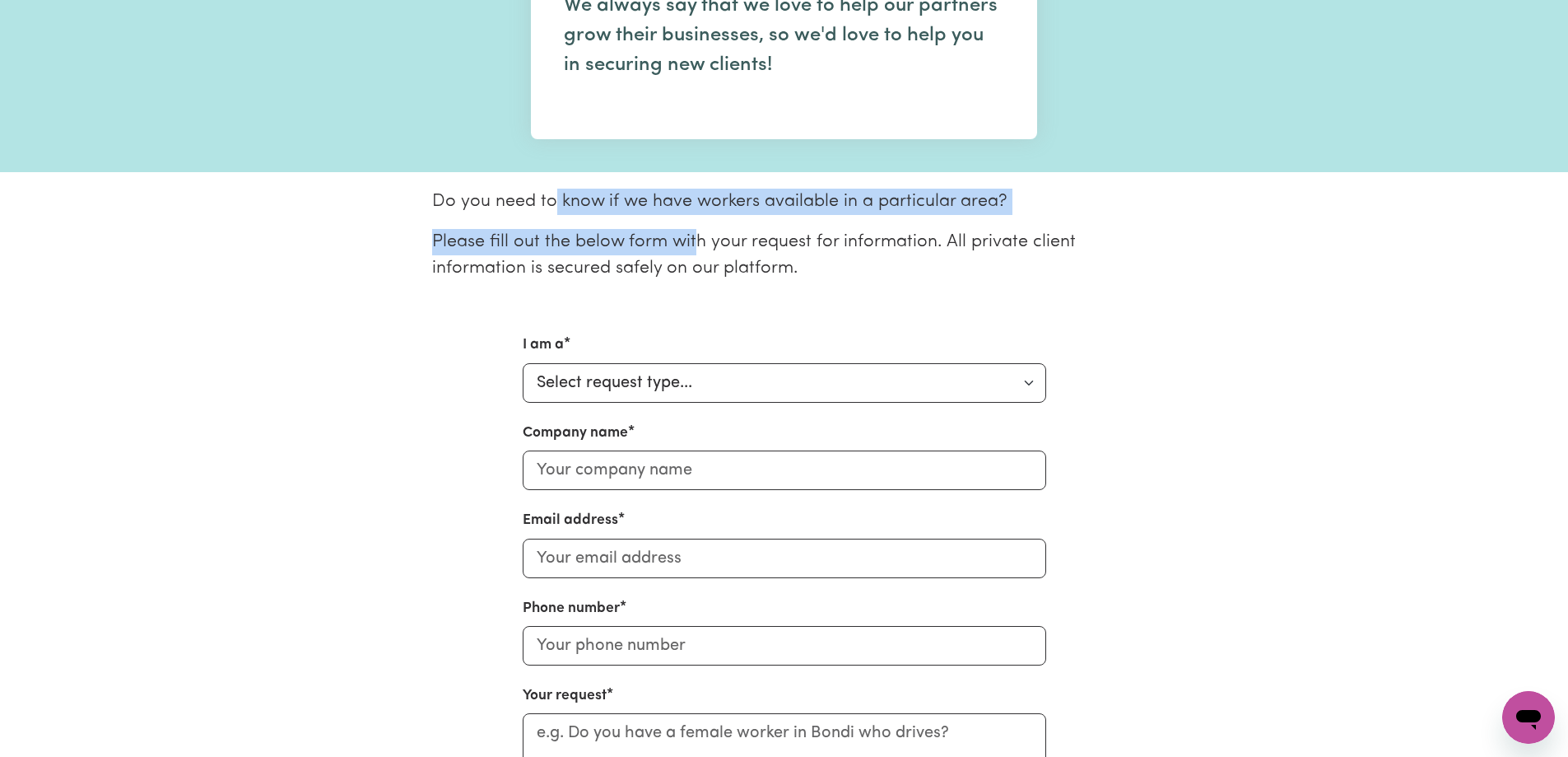
drag, startPoint x: 556, startPoint y: 198, endPoint x: 986, endPoint y: 229, distance: 431.1
click at [931, 227] on div "Do you need to know if we have workers available in a particular area? Please f…" at bounding box center [784, 242] width 724 height 106
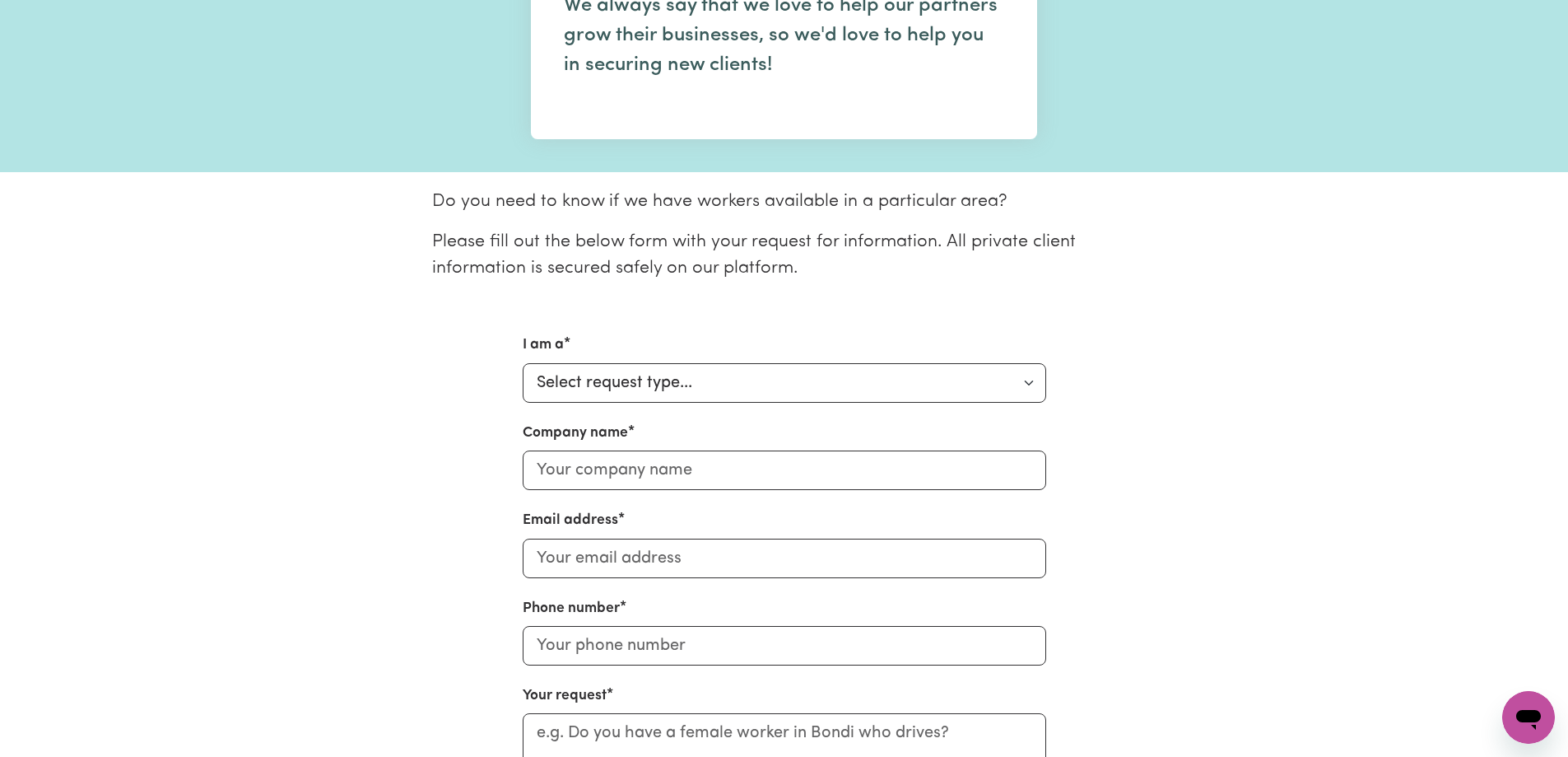
click at [986, 229] on p "Please fill out the below form with your request for information. All private c…" at bounding box center [784, 256] width 705 height 54
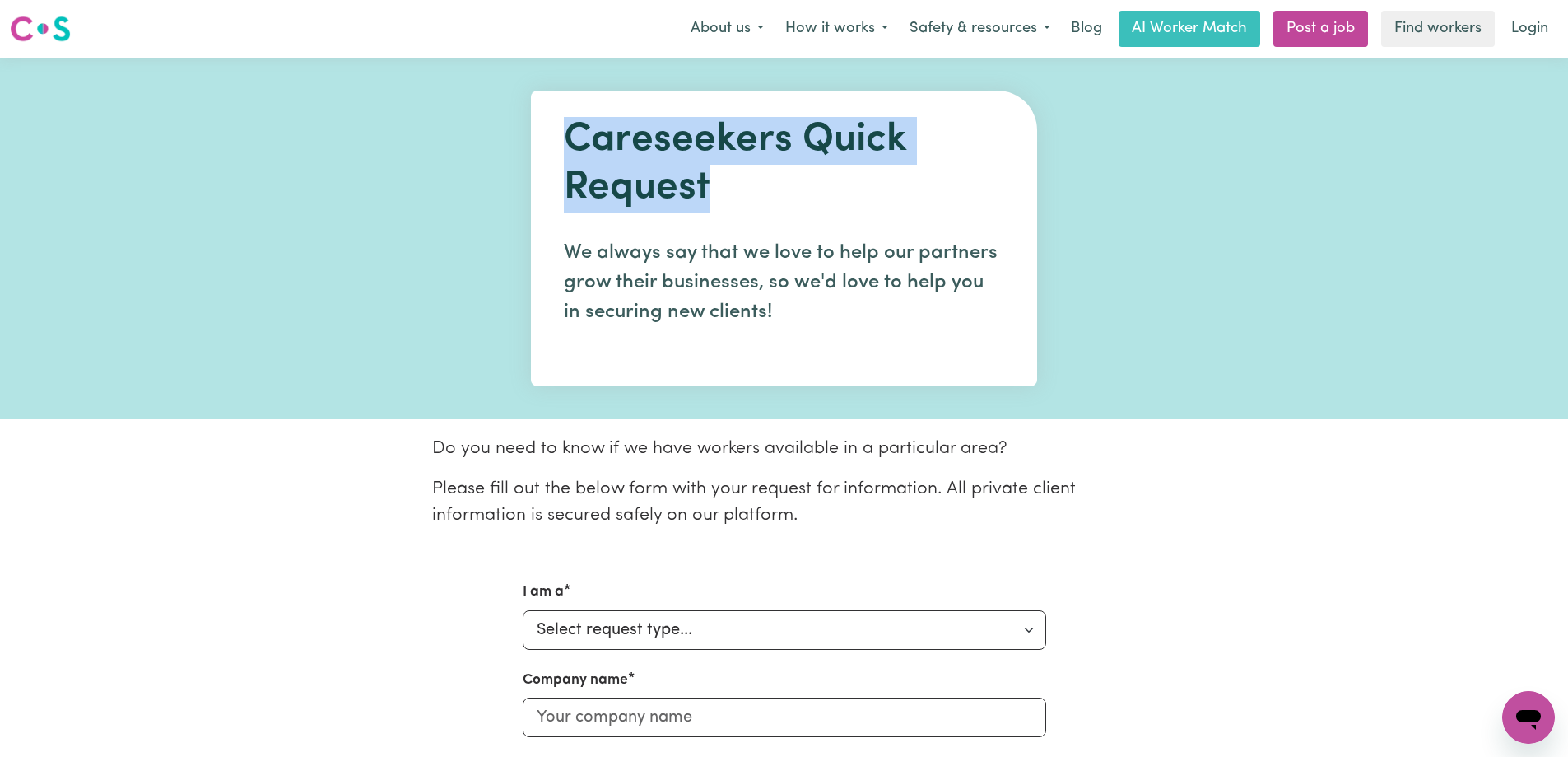
drag, startPoint x: 1032, startPoint y: 177, endPoint x: 1096, endPoint y: 193, distance: 66.0
click at [1088, 193] on header "Careseekers Quick Request We always say that we love to help our partners grow …" at bounding box center [784, 239] width 1568 height 362
click at [1096, 194] on header "Careseekers Quick Request We always say that we love to help our partners grow …" at bounding box center [784, 239] width 1568 height 362
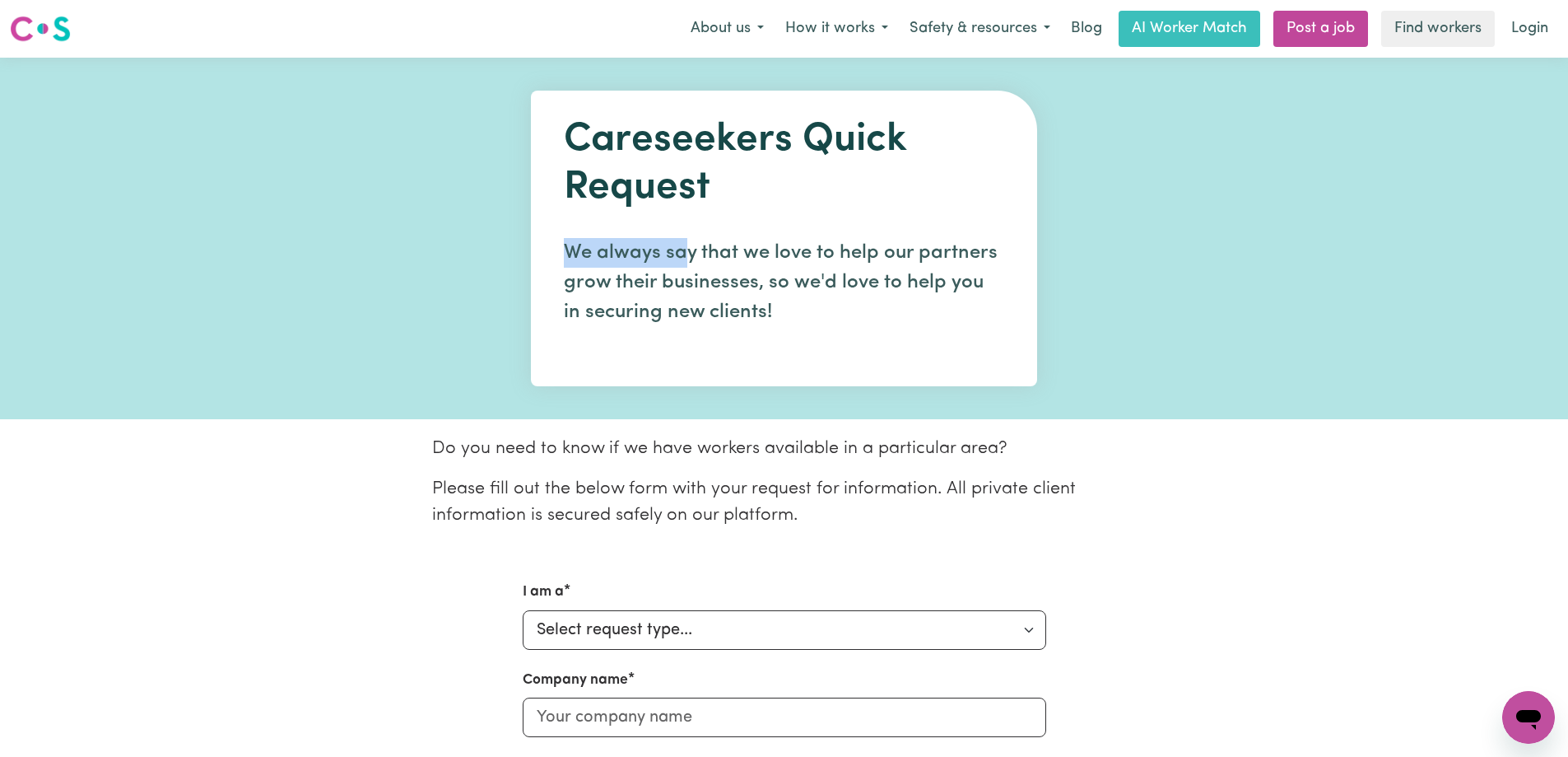
drag, startPoint x: 931, startPoint y: 242, endPoint x: 1087, endPoint y: 253, distance: 156.4
click at [1025, 242] on div "Careseekers Quick Request We always say that we love to help our partners grow …" at bounding box center [784, 238] width 507 height 296
click at [1087, 253] on header "Careseekers Quick Request We always say that we love to help our partners grow …" at bounding box center [784, 239] width 1568 height 362
click at [1011, 277] on div "Careseekers Quick Request We always say that we love to help our partners grow …" at bounding box center [784, 238] width 507 height 296
drag, startPoint x: 427, startPoint y: 258, endPoint x: 1020, endPoint y: 280, distance: 593.4
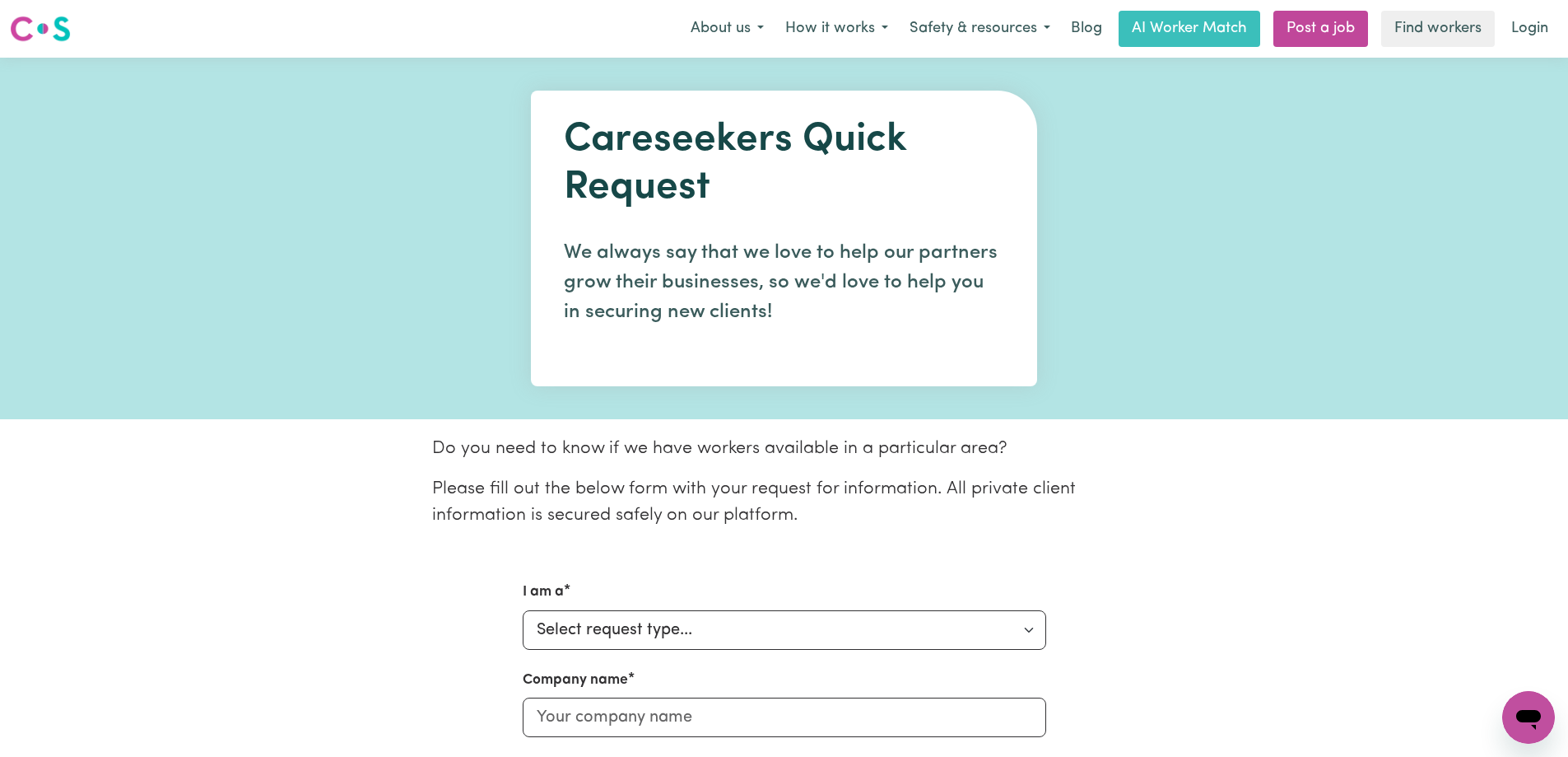
click at [991, 279] on header "Careseekers Quick Request We always say that we love to help our partners grow …" at bounding box center [784, 239] width 1568 height 362
drag, startPoint x: 1020, startPoint y: 280, endPoint x: 704, endPoint y: 126, distance: 351.5
click at [1021, 281] on div "Careseekers Quick Request We always say that we love to help our partners grow …" at bounding box center [784, 238] width 507 height 296
drag, startPoint x: 1316, startPoint y: 51, endPoint x: 1308, endPoint y: 37, distance: 16.1
click at [1312, 50] on nav "Menu About us How it works Safety & resources Blog AI Worker Match Post a job F…" at bounding box center [784, 29] width 1568 height 58
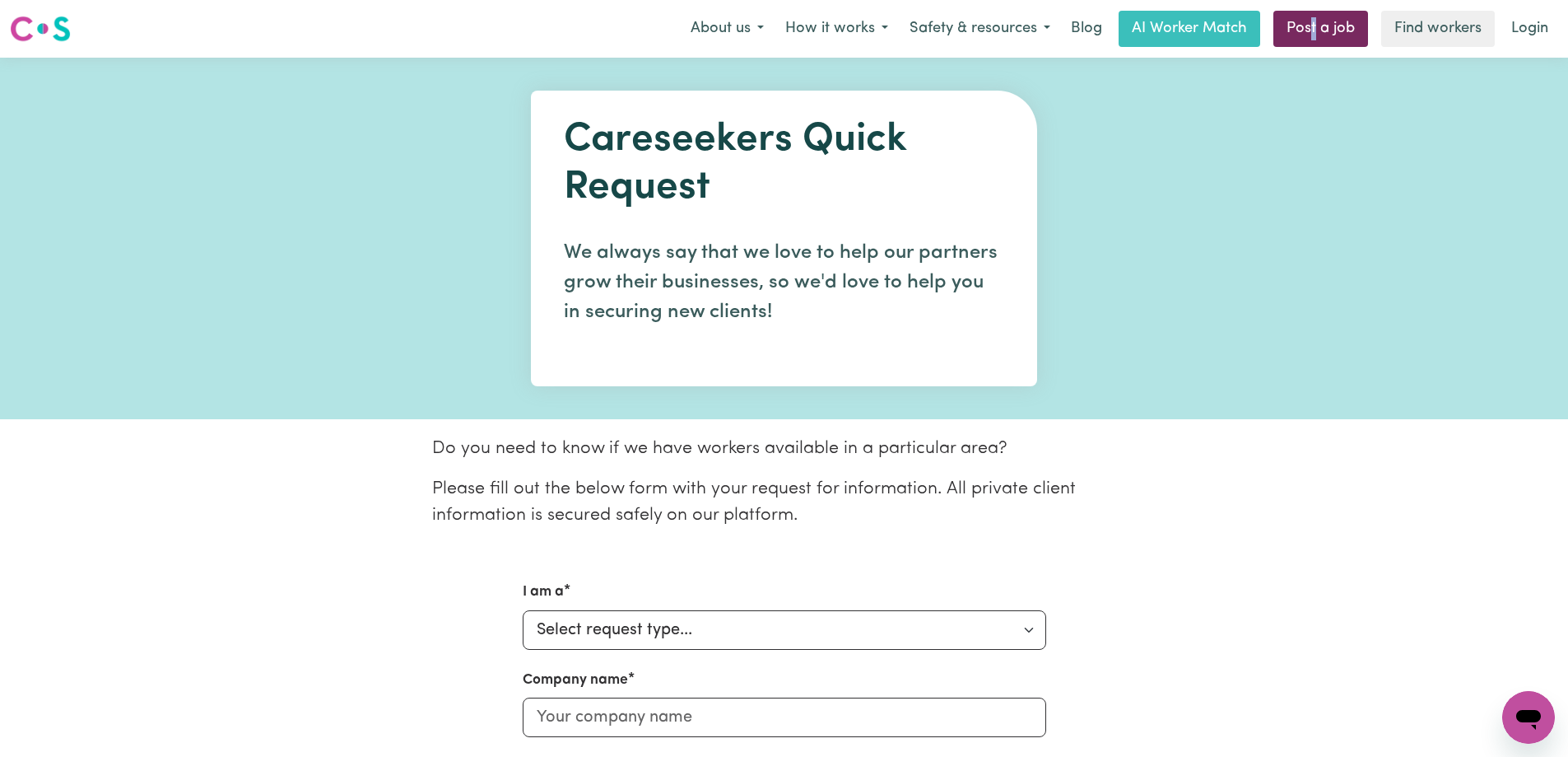
click at [1308, 36] on link "Post a job" at bounding box center [1320, 28] width 95 height 36
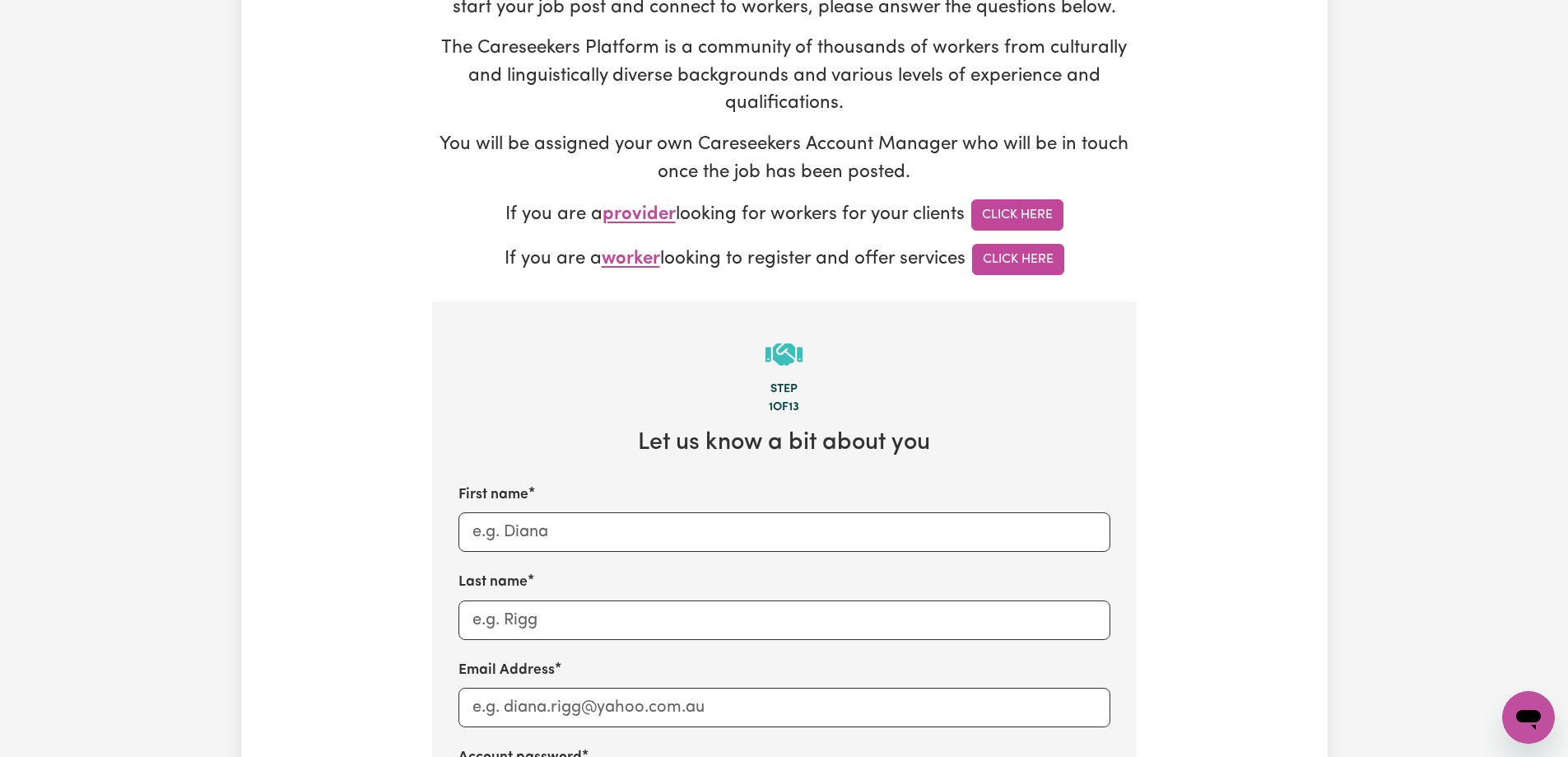
scroll to position [165, 0]
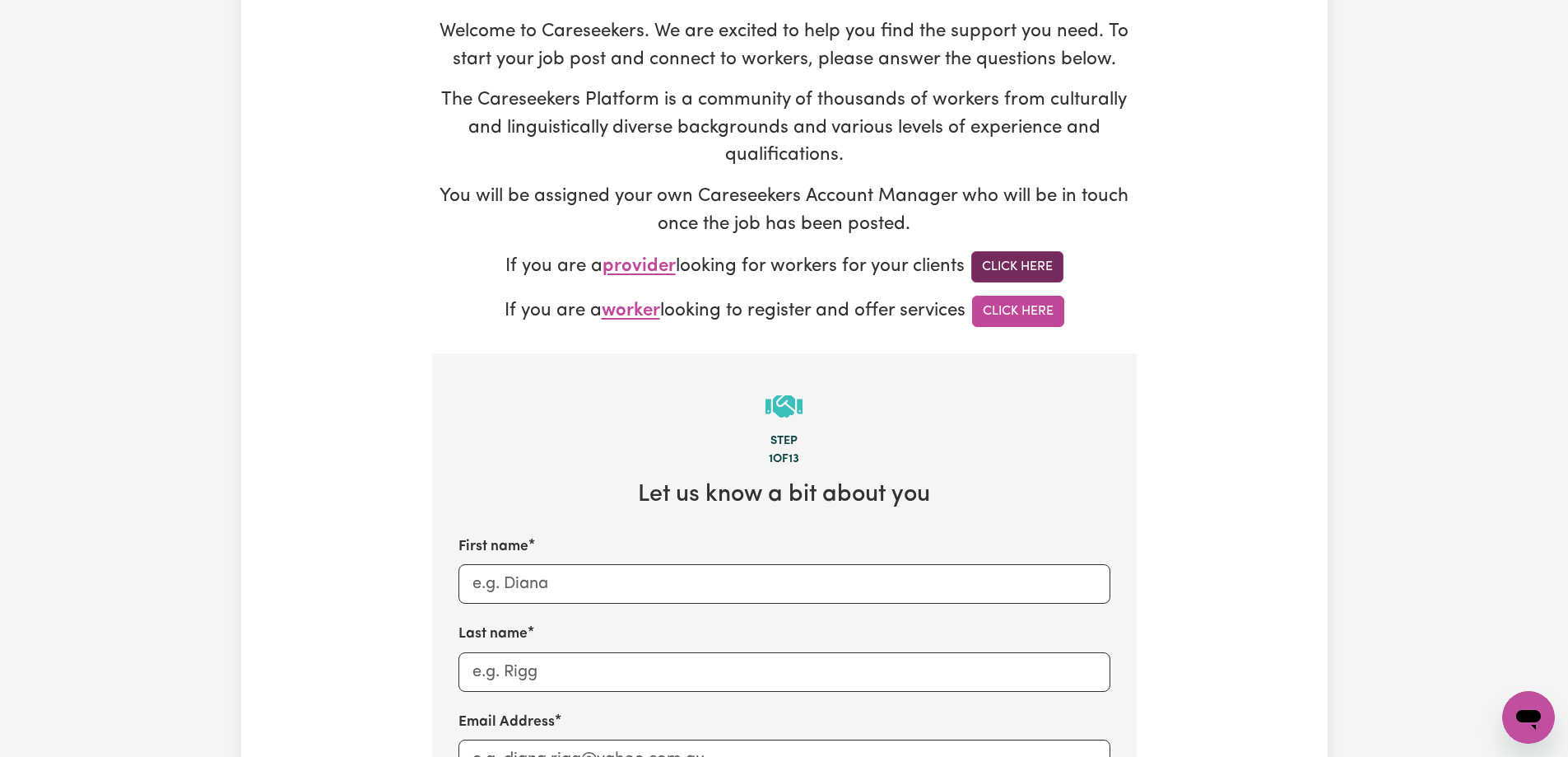
click at [1026, 263] on link "Click Here" at bounding box center [1017, 267] width 92 height 32
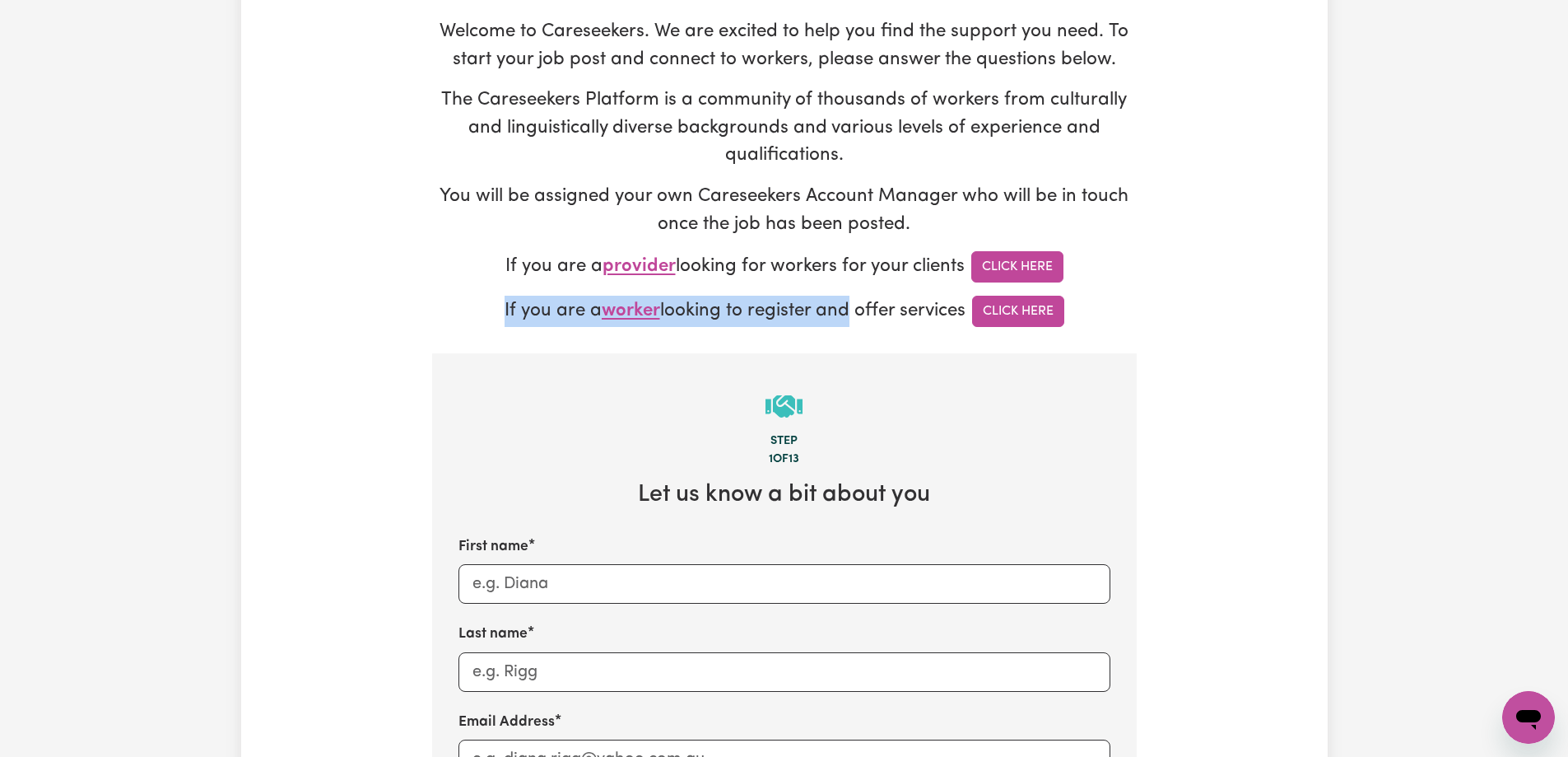
drag, startPoint x: 504, startPoint y: 315, endPoint x: 915, endPoint y: 312, distance: 411.0
click at [846, 314] on p "If you are a worker looking to register and offer services Click Here" at bounding box center [784, 312] width 705 height 32
click at [923, 310] on p "If you are a worker looking to register and offer services Click Here" at bounding box center [784, 312] width 705 height 32
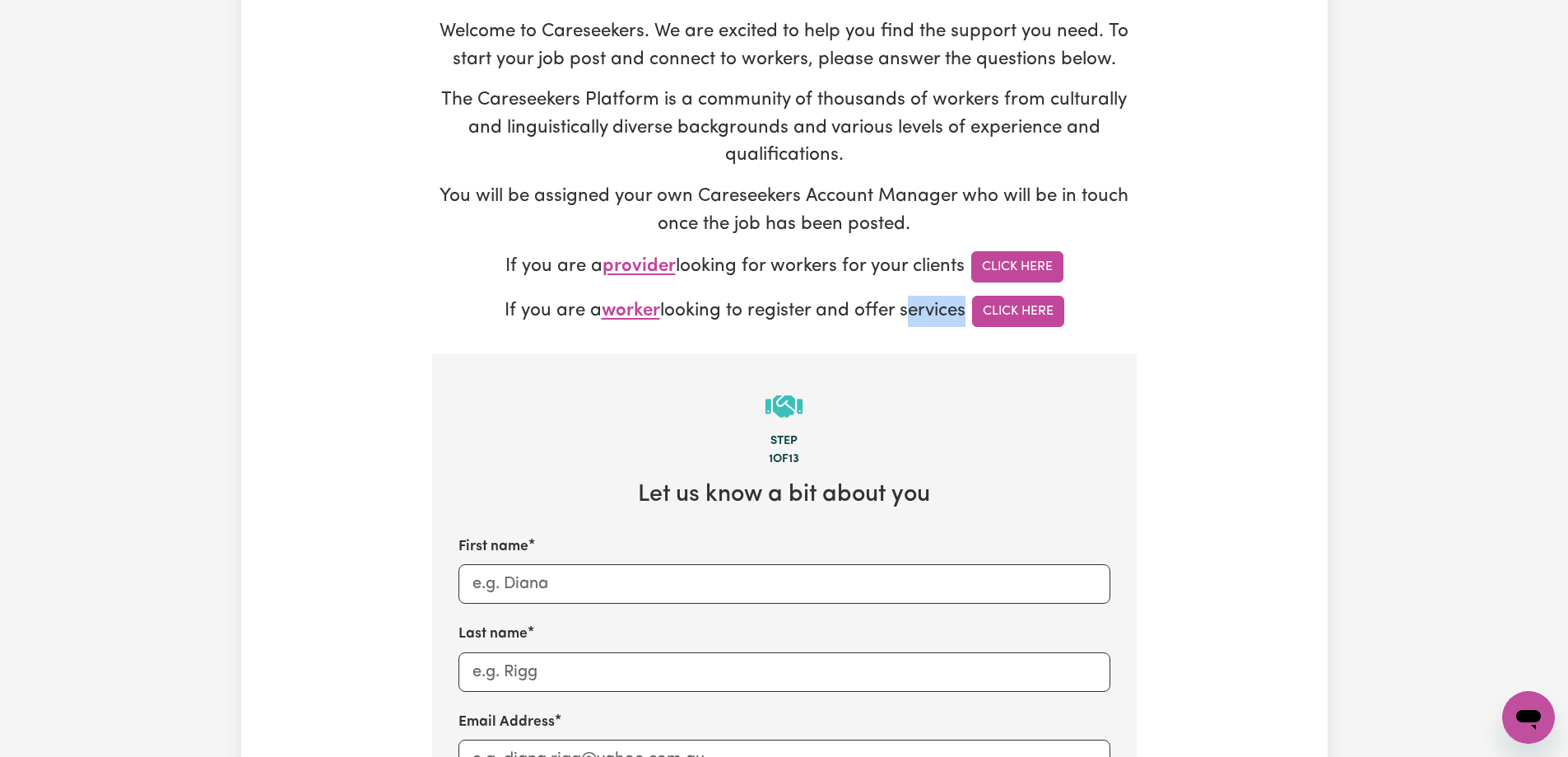
click at [923, 310] on p "If you are a worker looking to register and offer services Click Here" at bounding box center [784, 312] width 705 height 32
click at [817, 309] on p "If you are a worker looking to register and offer services Click Here" at bounding box center [784, 312] width 705 height 32
click at [1003, 313] on link "Click Here" at bounding box center [1018, 312] width 92 height 32
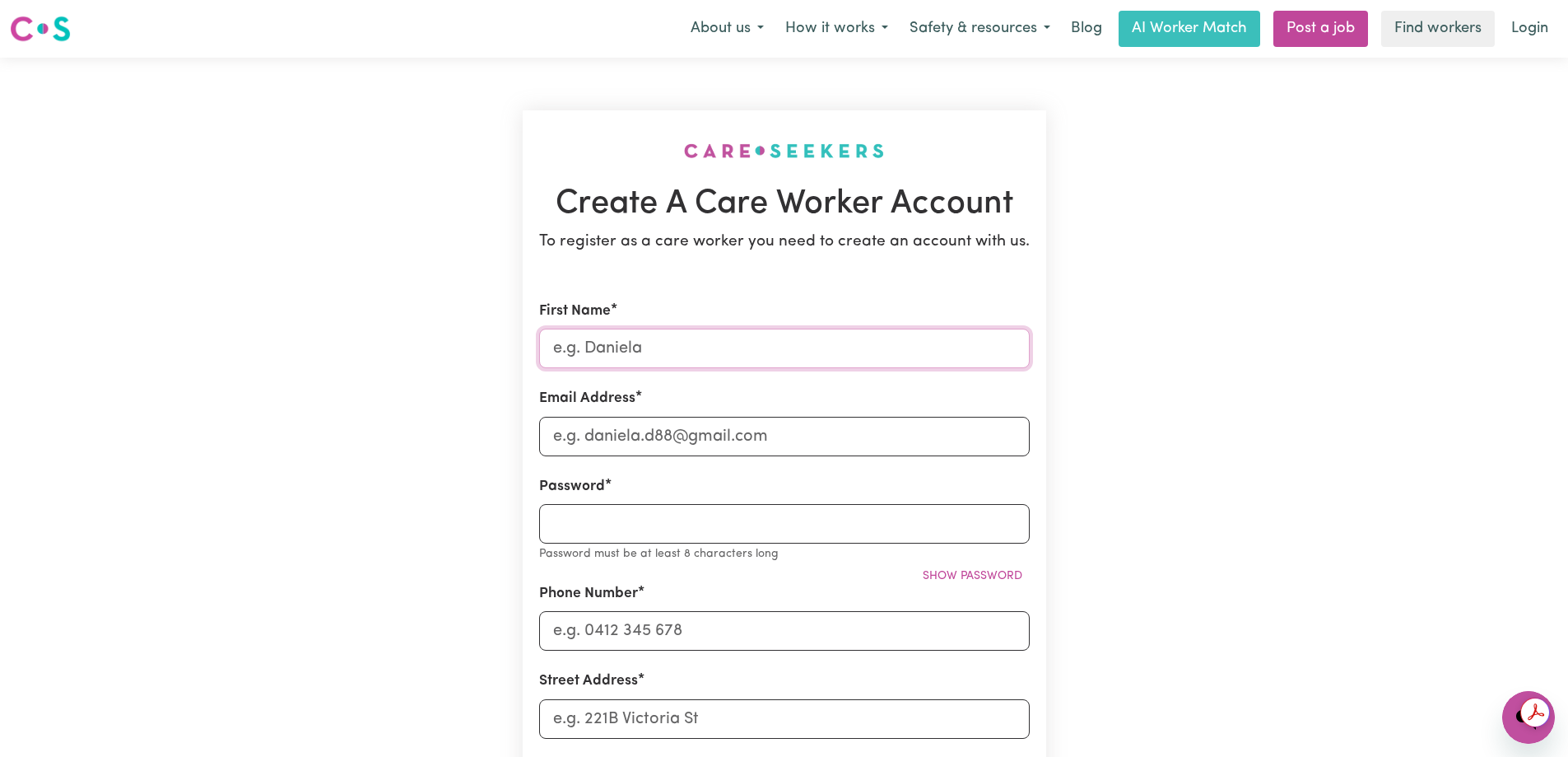
drag, startPoint x: 704, startPoint y: 343, endPoint x: 714, endPoint y: 344, distance: 10.0
click at [704, 343] on input "First Name" at bounding box center [784, 348] width 491 height 40
type input "[PERSON_NAME]"
type input "07761893224"
type input "[GEOGRAPHIC_DATA]"
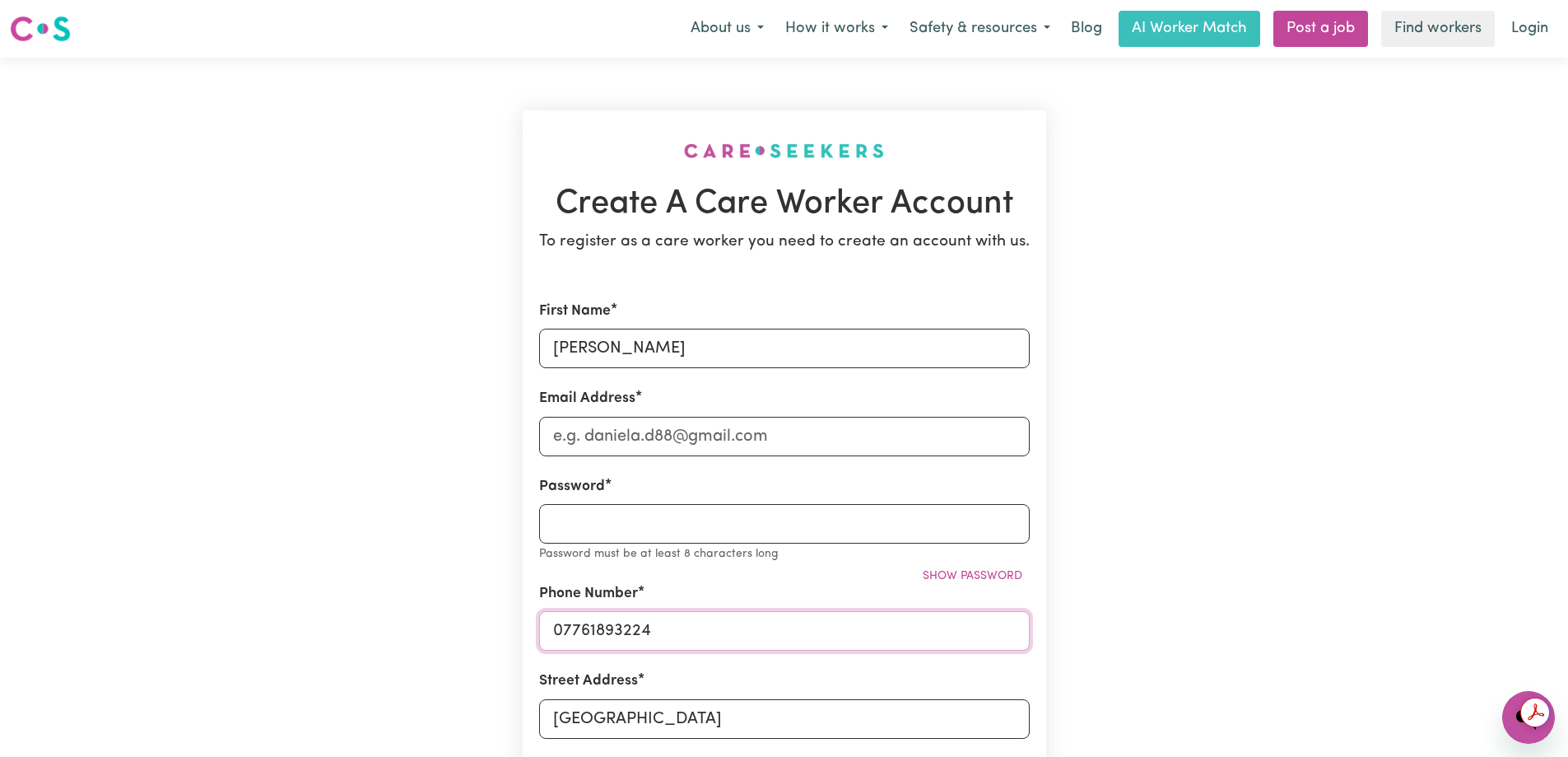
drag, startPoint x: 451, startPoint y: 624, endPoint x: 782, endPoint y: 631, distance: 331.1
click at [356, 625] on div "Create A Care Worker Account To register as a care worker you need to create an…" at bounding box center [785, 659] width 1087 height 1202
type input "0466613883"
click at [739, 428] on input "Email Address" at bounding box center [784, 436] width 491 height 40
type input "[EMAIL_ADDRESS][DOMAIN_NAME]"
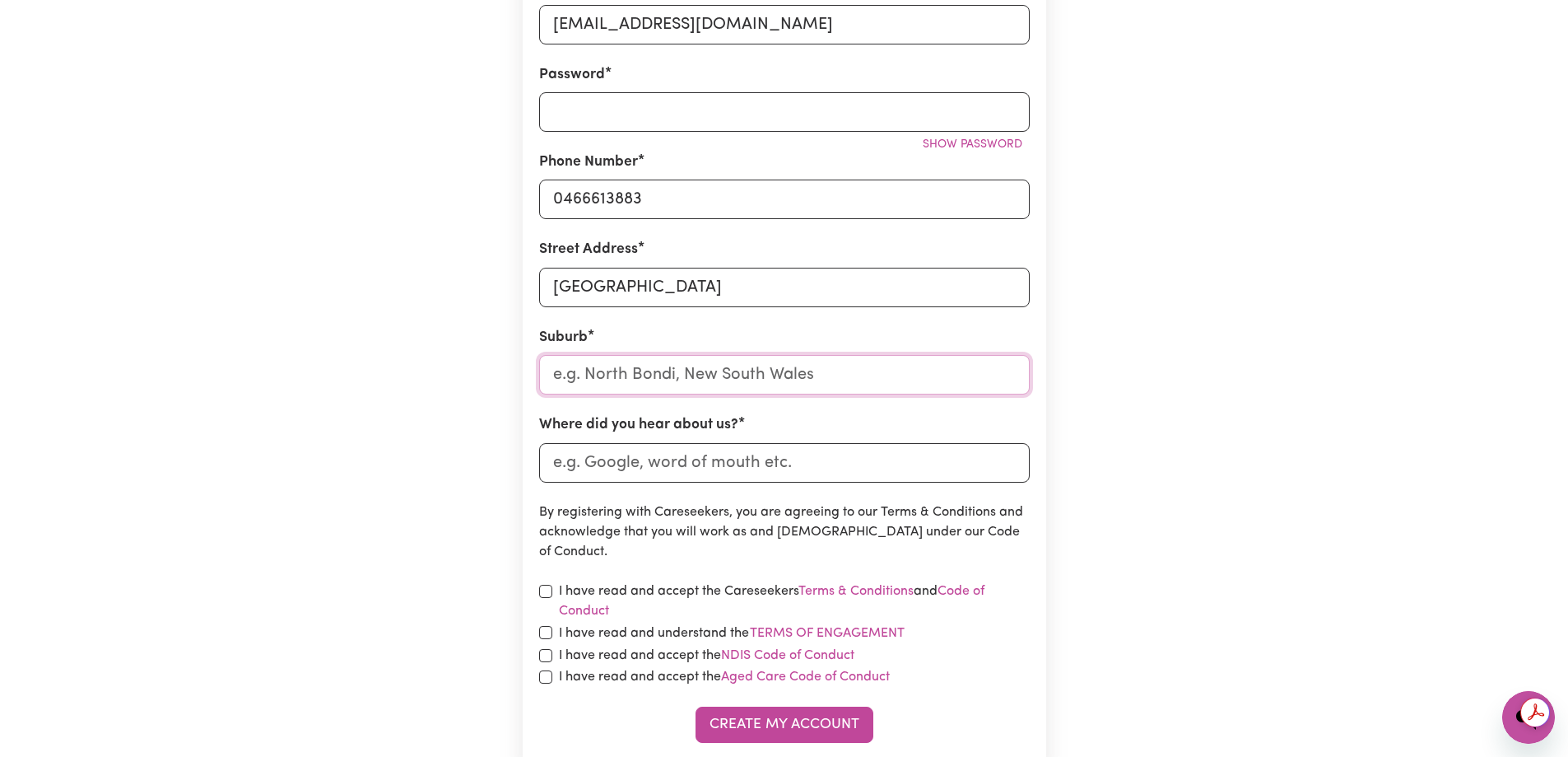
click at [696, 390] on input "text" at bounding box center [784, 374] width 491 height 40
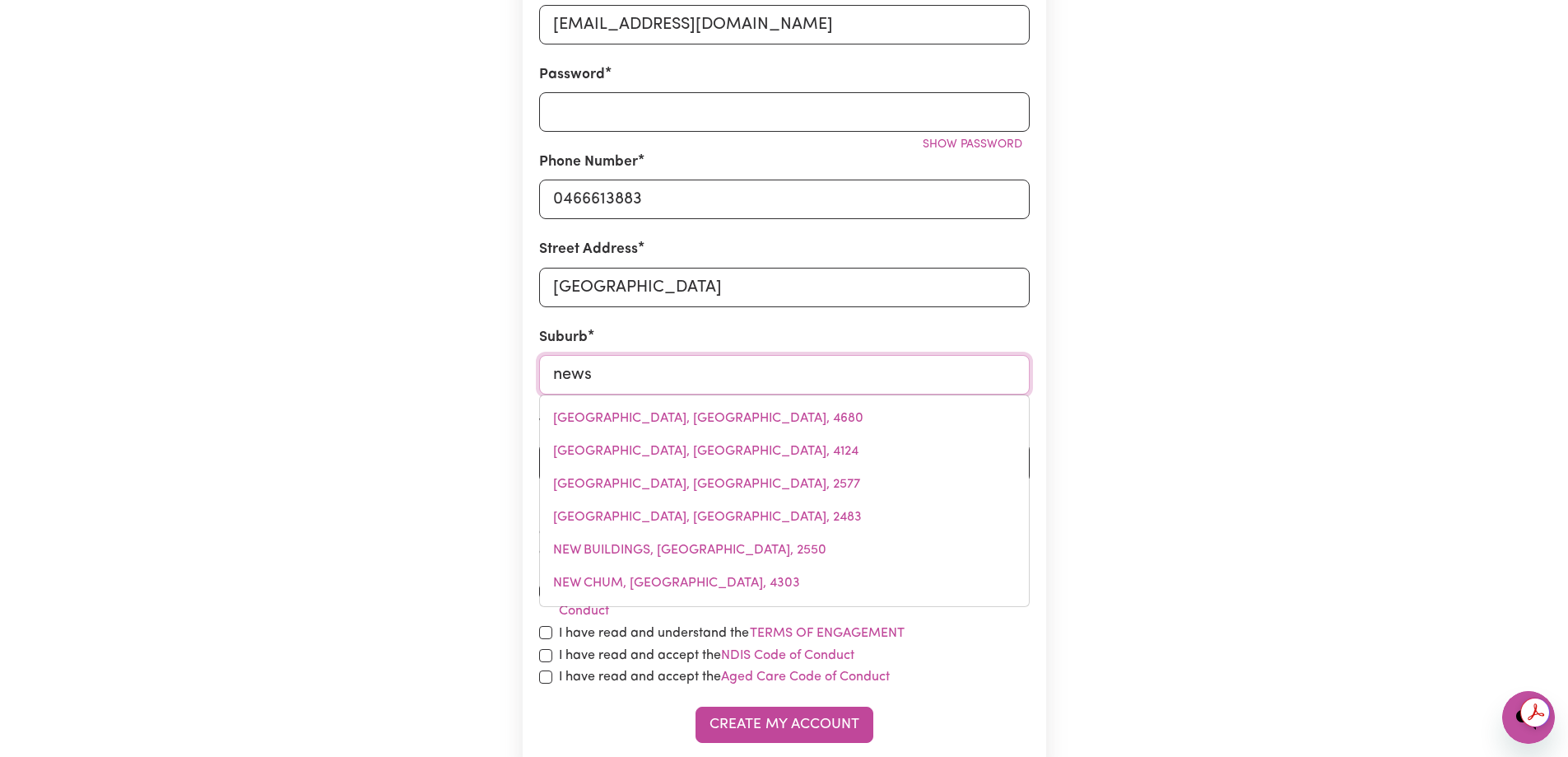
type input "newst"
type input "newstEAD, [GEOGRAPHIC_DATA], 2360"
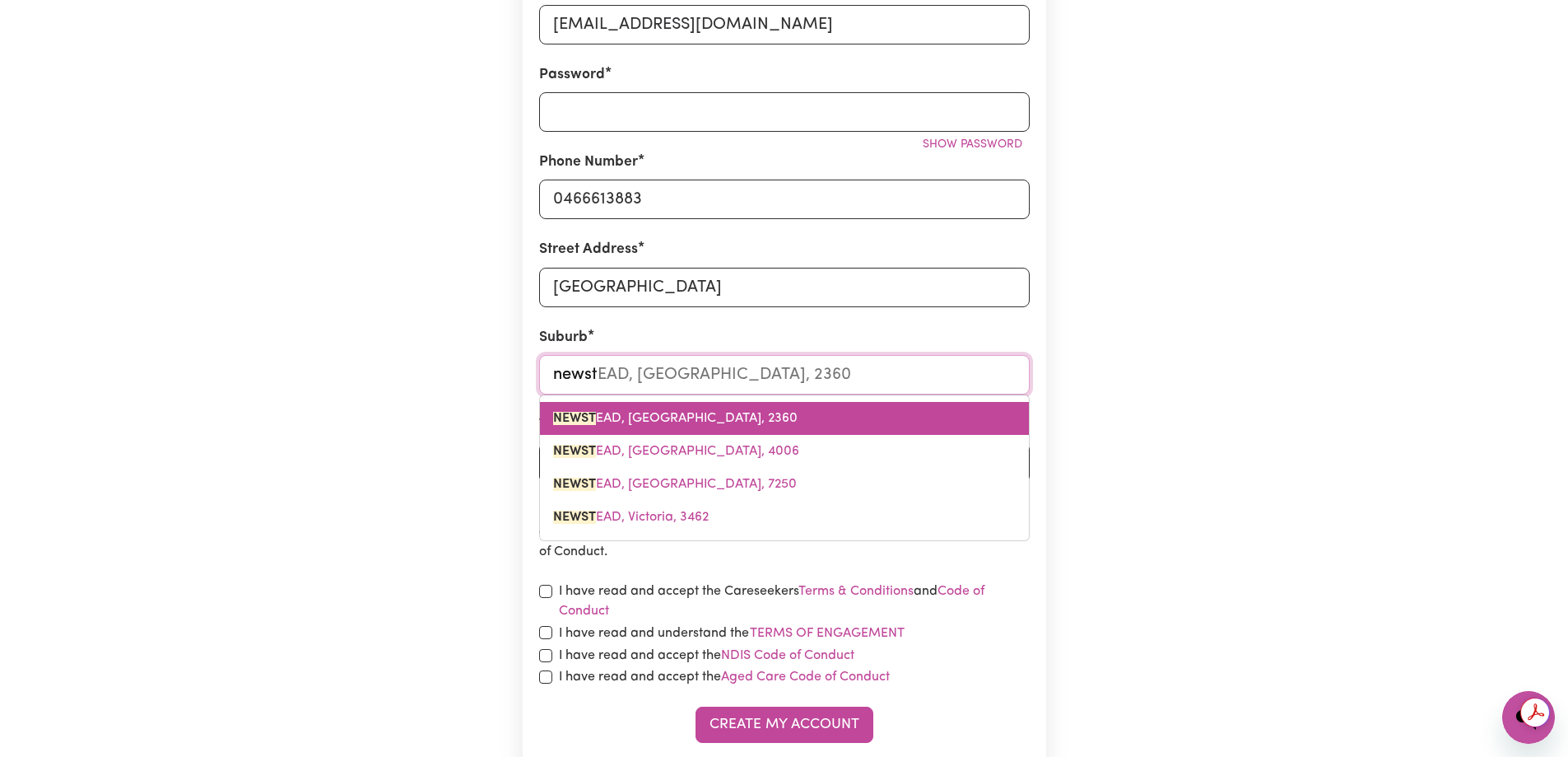
click at [701, 412] on span "NEWST EAD, [GEOGRAPHIC_DATA], 2360" at bounding box center [675, 418] width 244 height 13
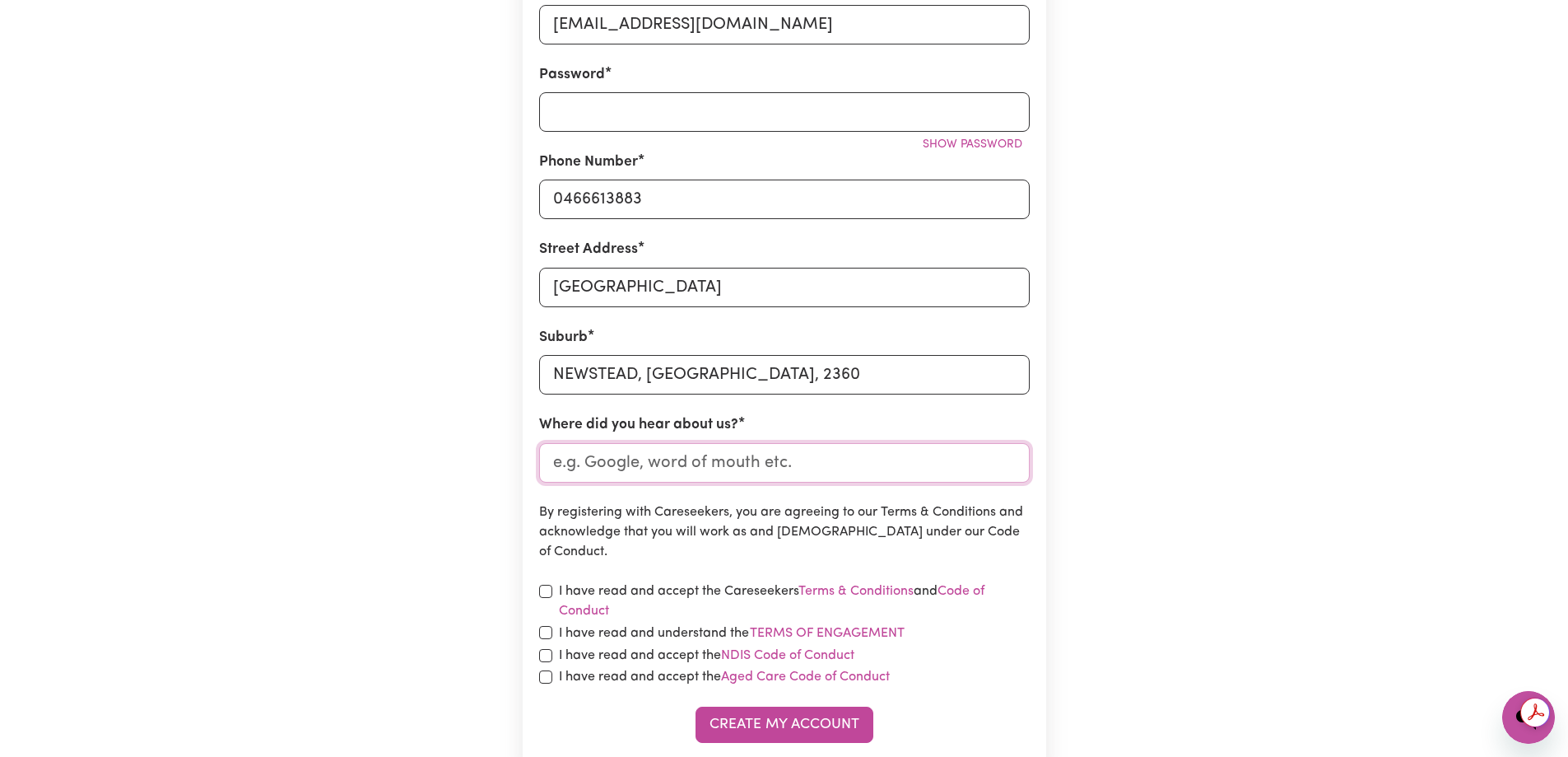
click at [799, 461] on input "Where did you hear about us?" at bounding box center [784, 462] width 491 height 40
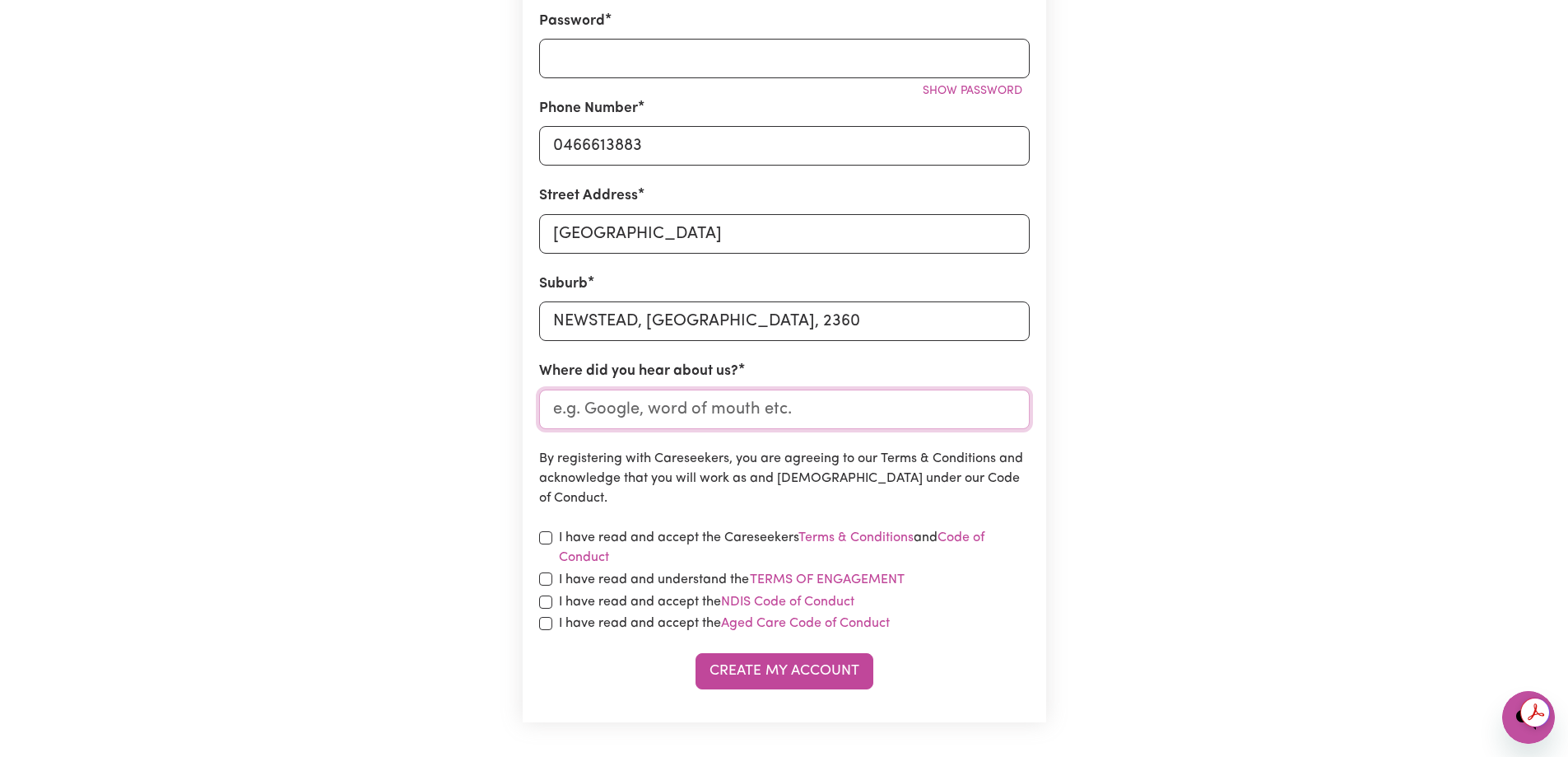
scroll to position [494, 0]
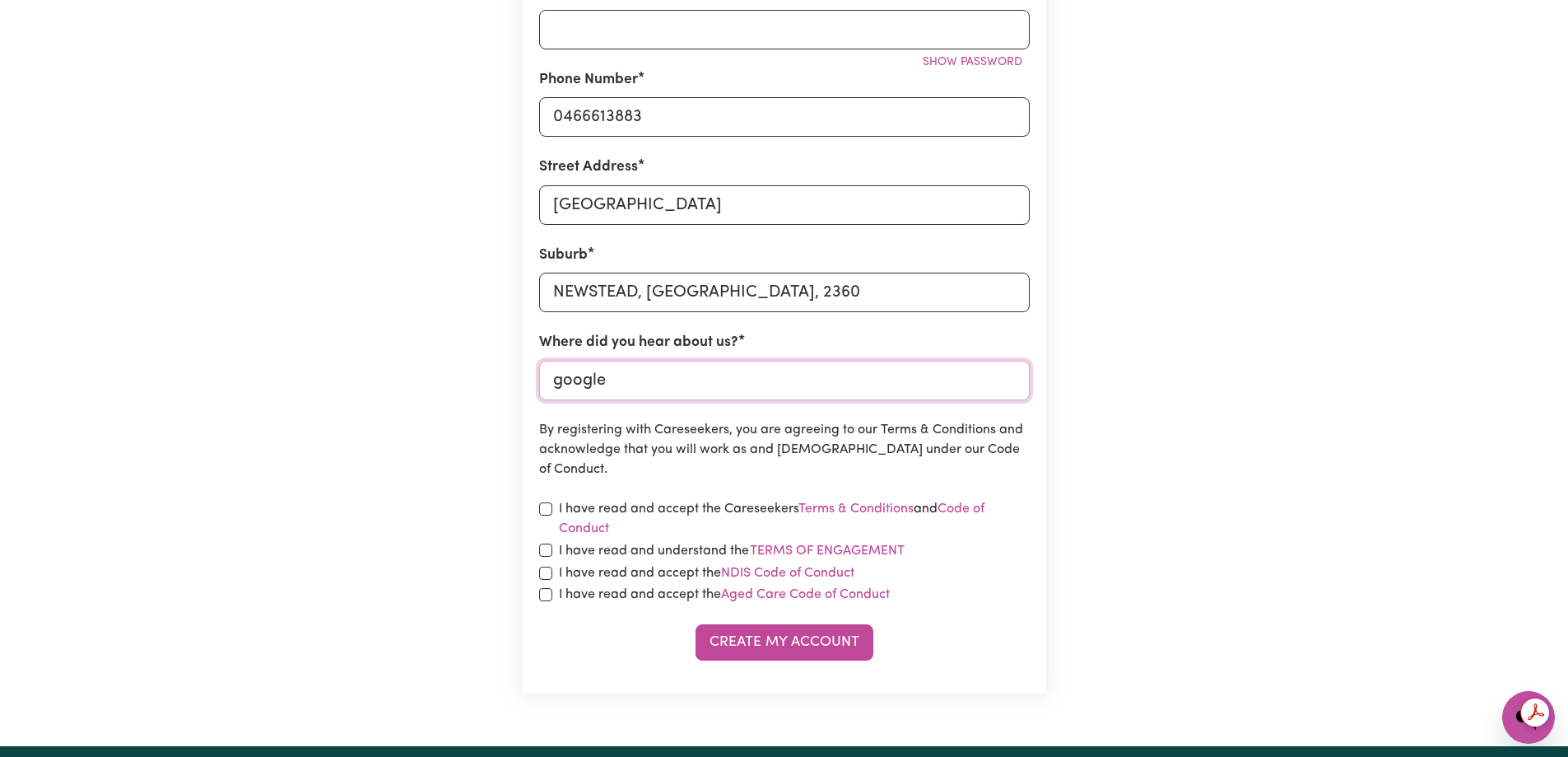
type input "google"
click at [550, 506] on input "checkbox" at bounding box center [545, 508] width 13 height 13
checkbox input "true"
click at [550, 547] on input "checkbox" at bounding box center [545, 550] width 13 height 13
checkbox input "true"
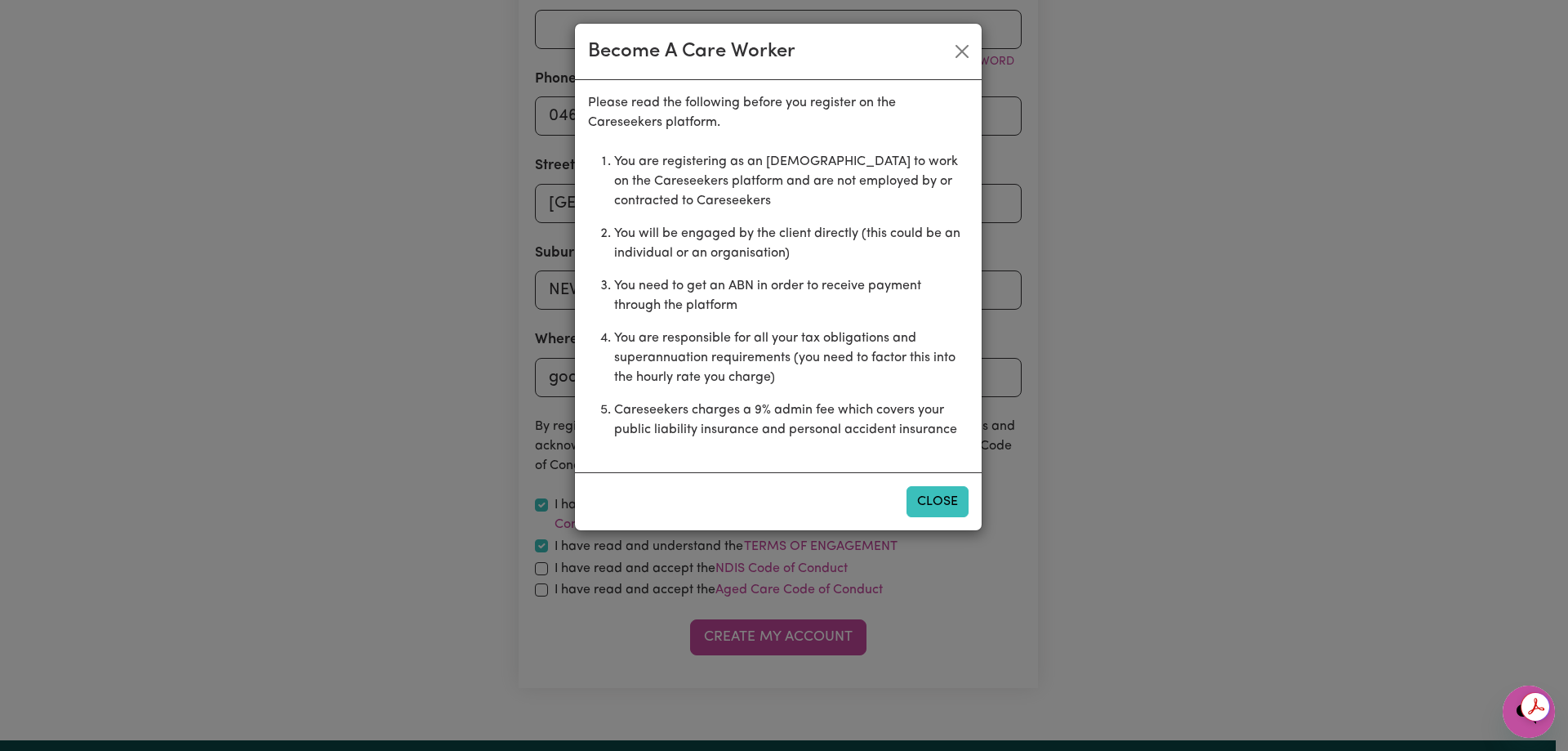
click at [933, 504] on button "Close" at bounding box center [937, 502] width 62 height 31
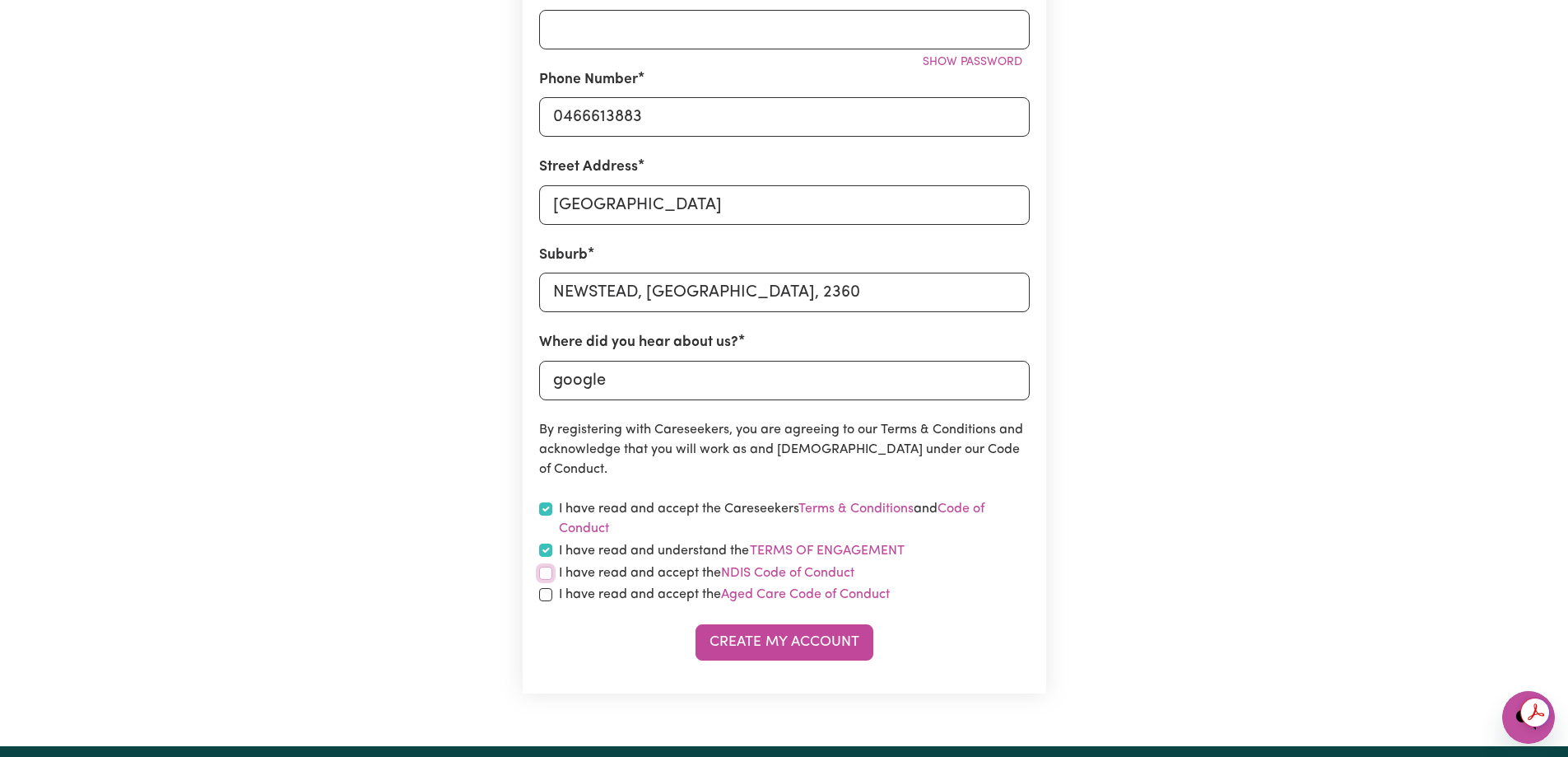
click at [546, 579] on input "checkbox" at bounding box center [545, 573] width 13 height 13
checkbox input "true"
drag, startPoint x: 545, startPoint y: 594, endPoint x: 560, endPoint y: 599, distance: 15.8
click at [545, 595] on input "checkbox" at bounding box center [545, 594] width 13 height 13
checkbox input "true"
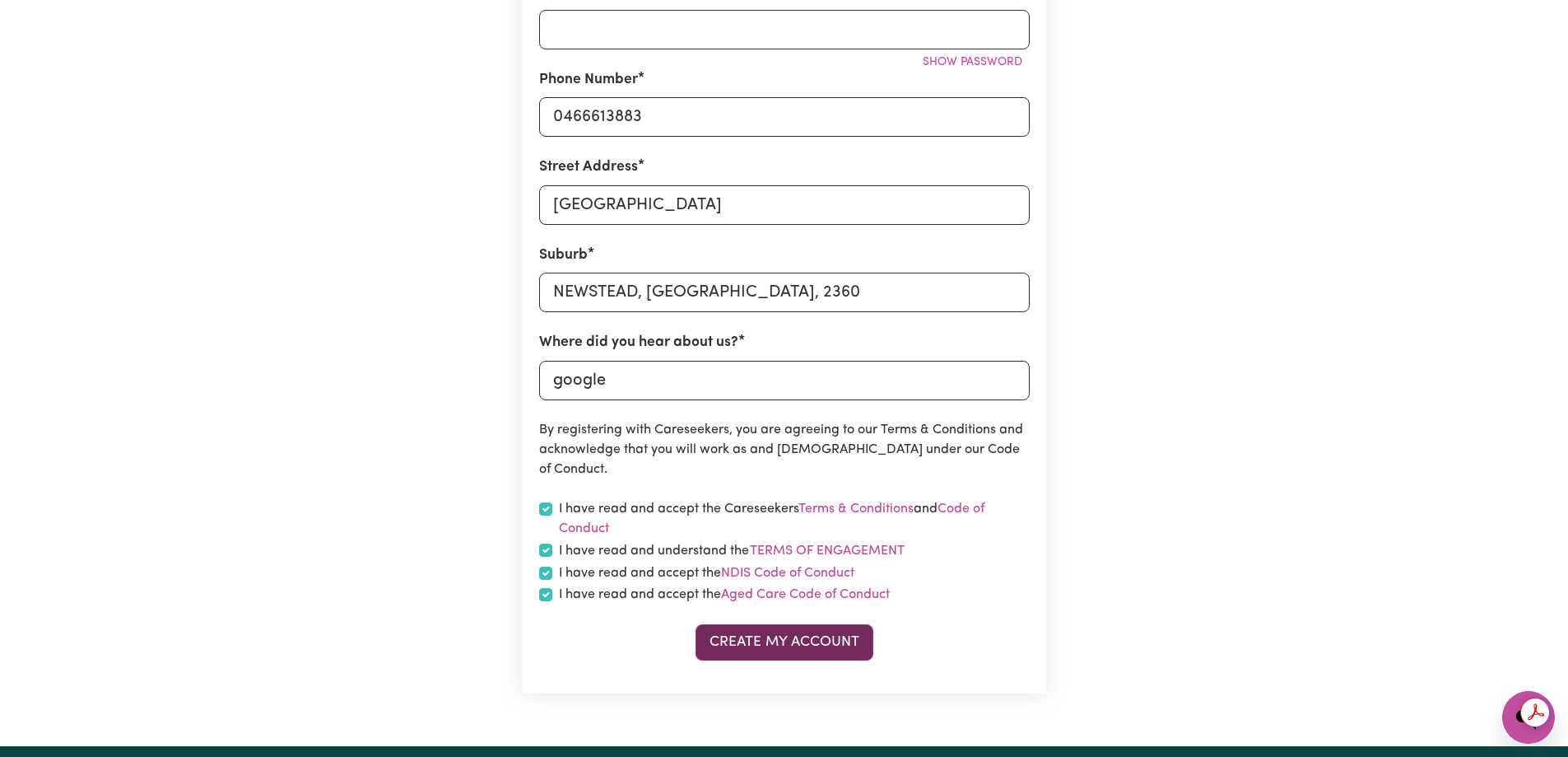
click at [785, 642] on button "Create My Account" at bounding box center [784, 642] width 178 height 36
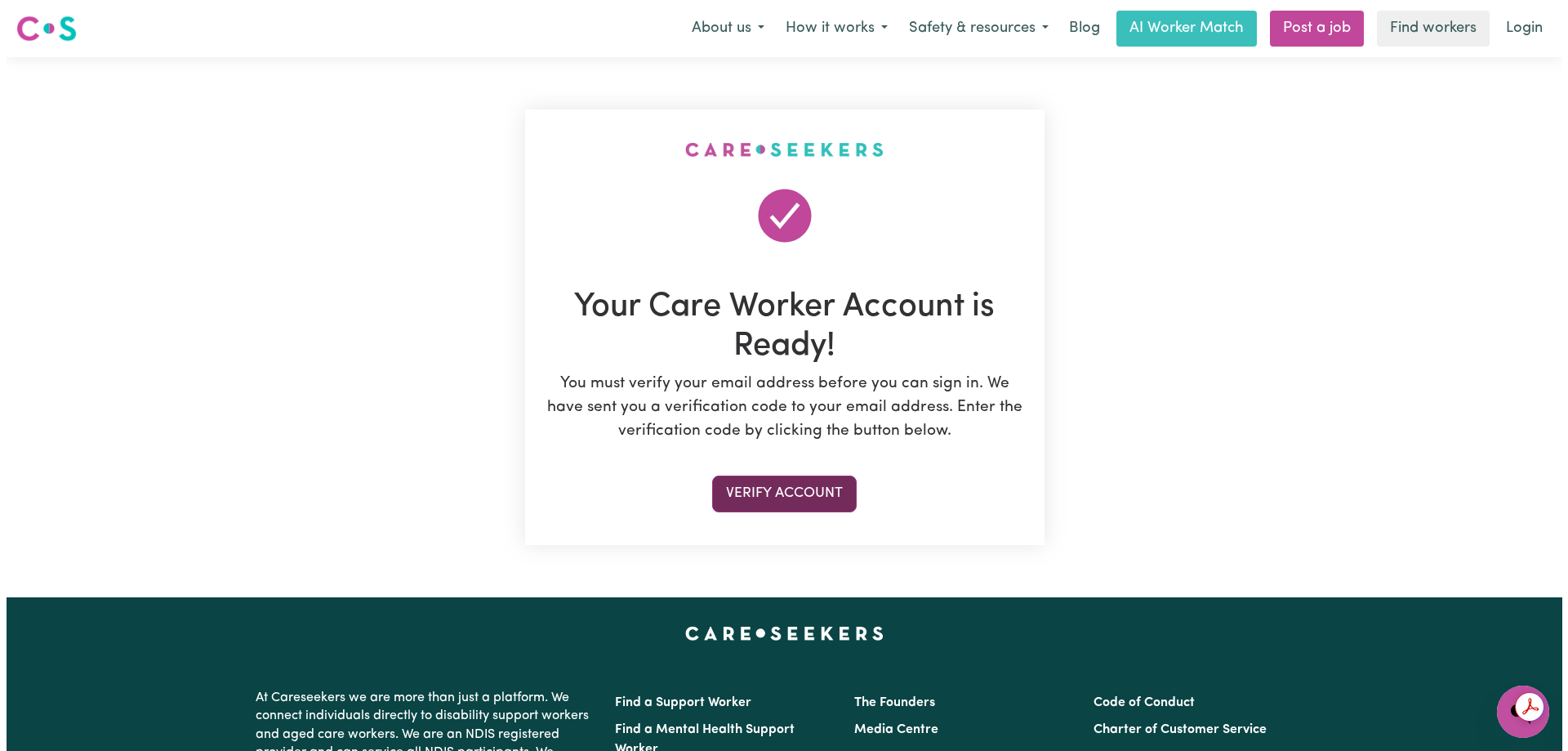
scroll to position [0, 0]
click at [740, 497] on button "Verify Account" at bounding box center [778, 493] width 145 height 36
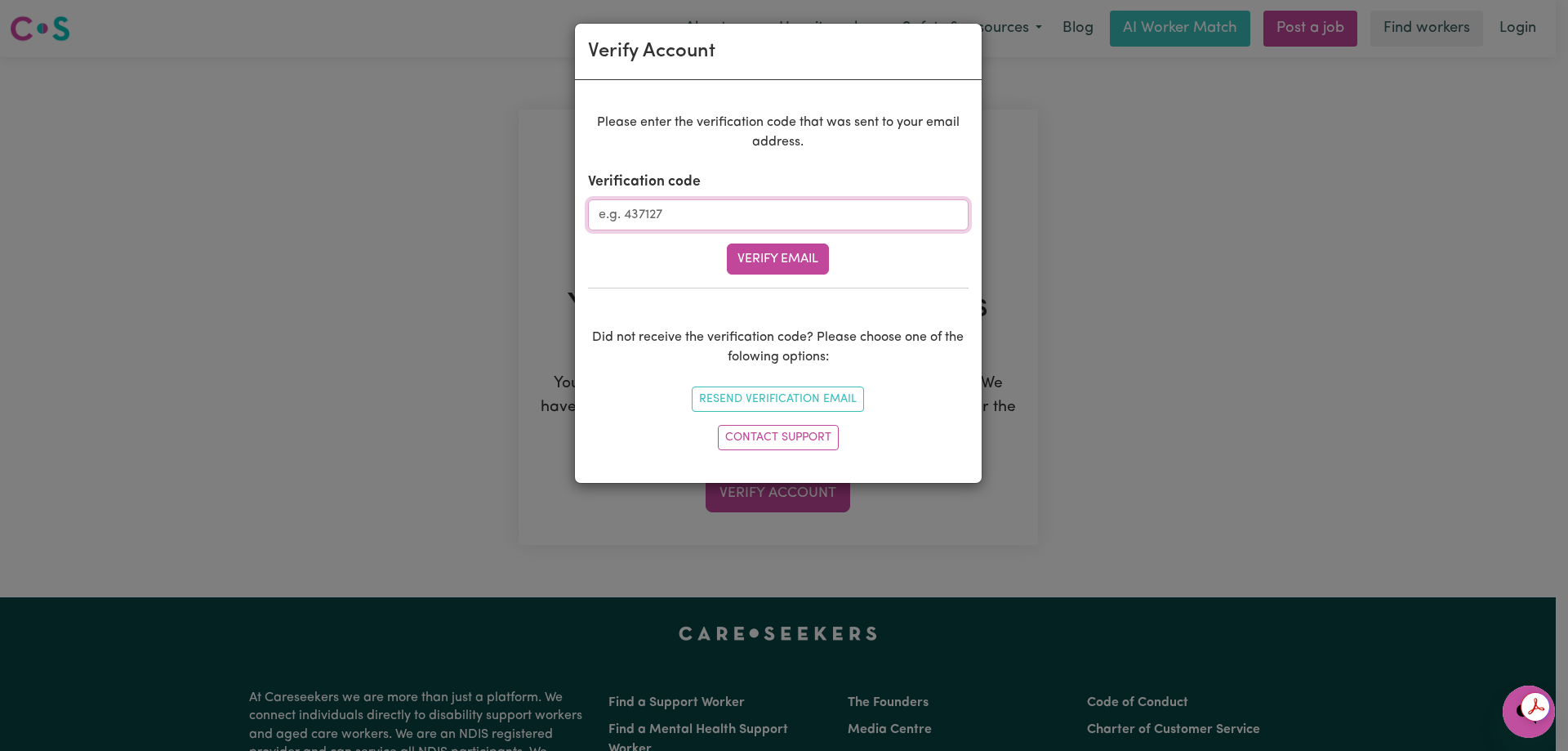
click at [768, 222] on input "Verification code" at bounding box center [778, 215] width 381 height 31
type input "991628"
click at [764, 253] on button "Verify Email" at bounding box center [777, 259] width 102 height 31
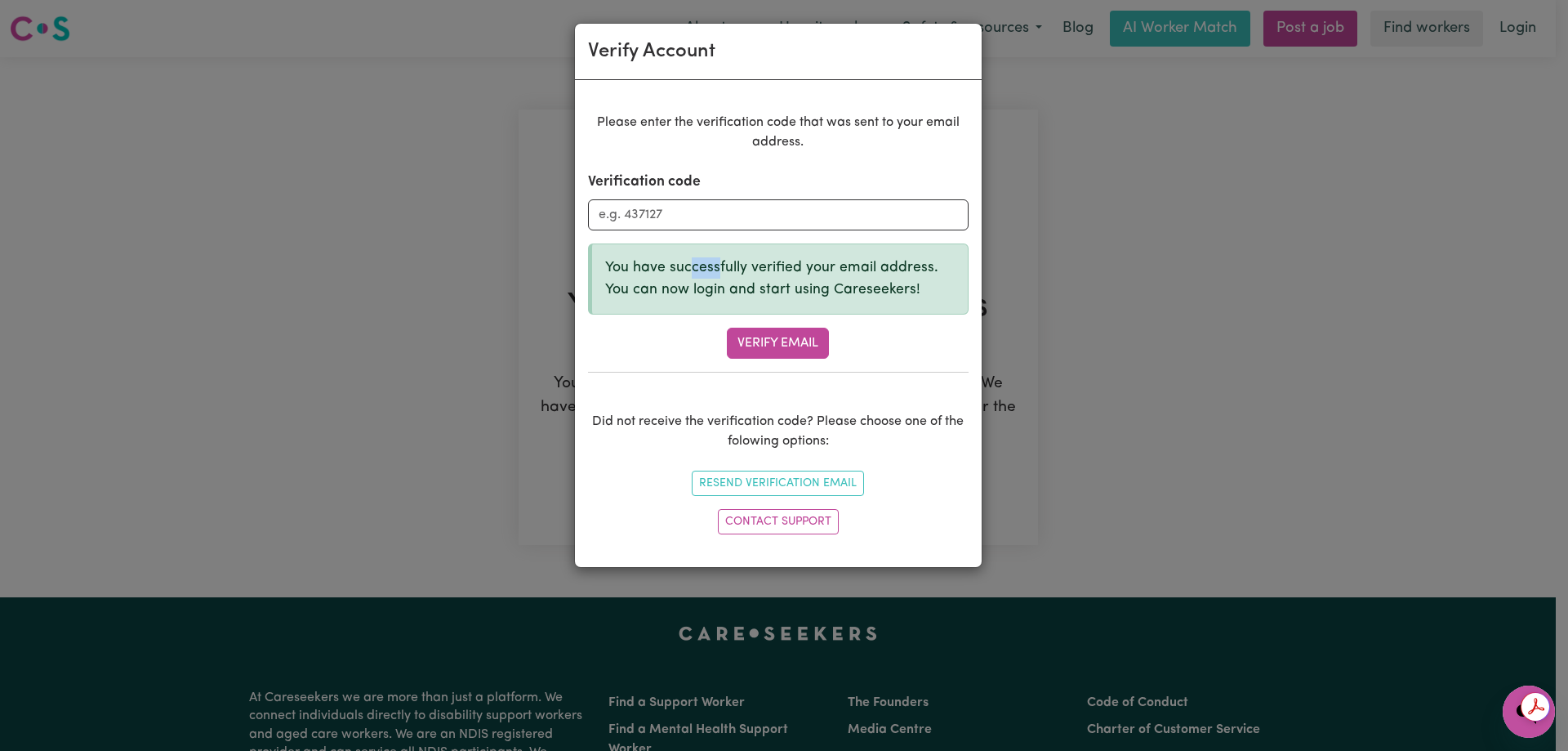
drag, startPoint x: 691, startPoint y: 262, endPoint x: 1004, endPoint y: 271, distance: 313.1
click at [914, 271] on p "You have successfully verified your email address. You can now login and start …" at bounding box center [780, 279] width 349 height 44
click at [1010, 271] on div "Verify Account Please enter the verification code that was sent to your email a…" at bounding box center [784, 376] width 1568 height 751
click at [735, 292] on p "You have successfully verified your email address. You can now login and start …" at bounding box center [780, 279] width 349 height 44
